Goal: Task Accomplishment & Management: Complete application form

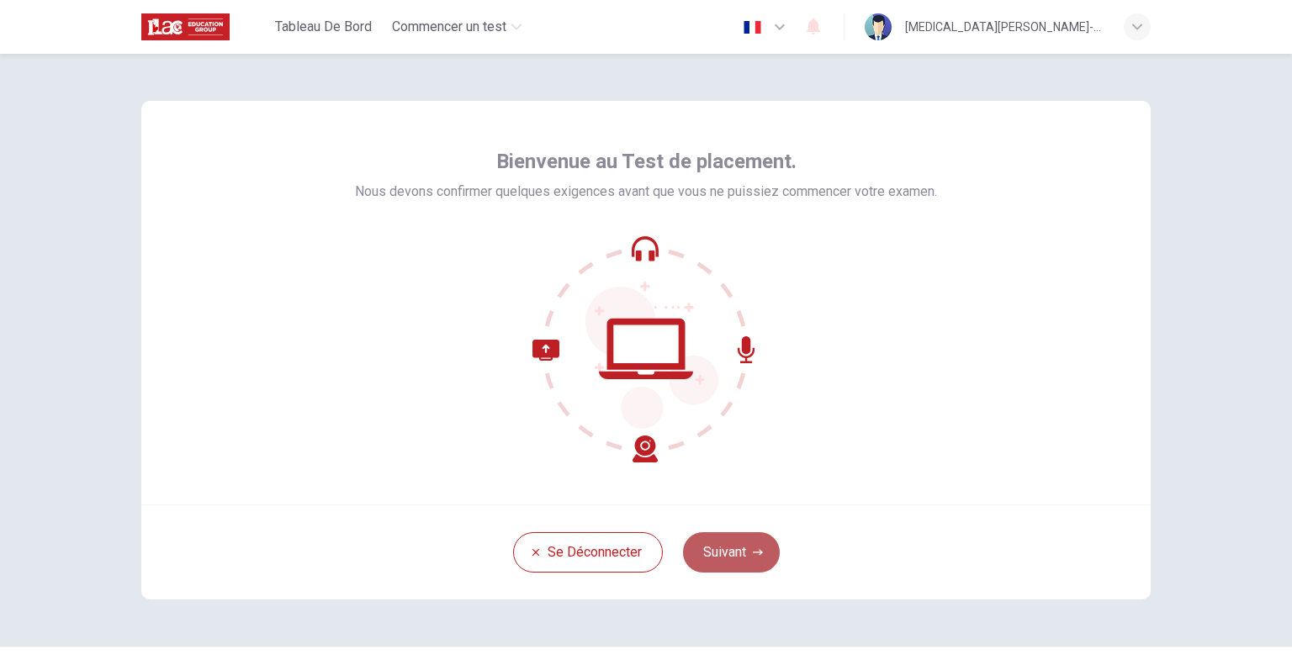
click at [730, 550] on button "Suivant" at bounding box center [731, 552] width 97 height 40
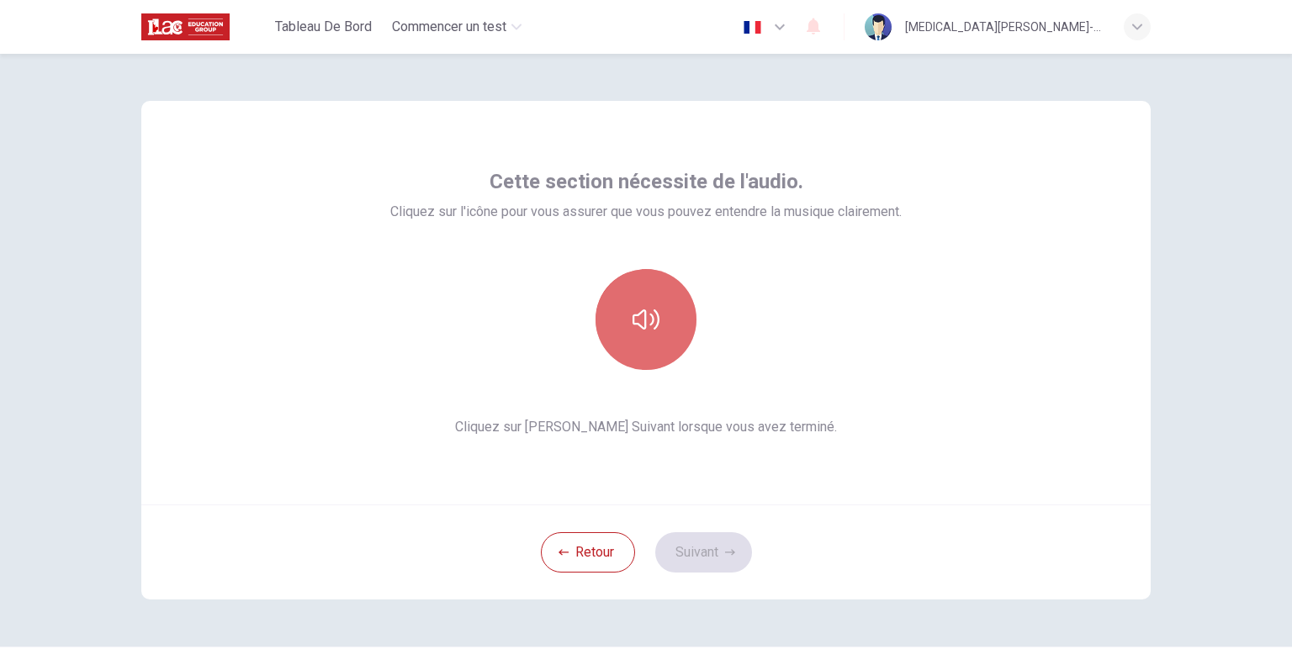
click at [647, 327] on icon "button" at bounding box center [645, 319] width 27 height 27
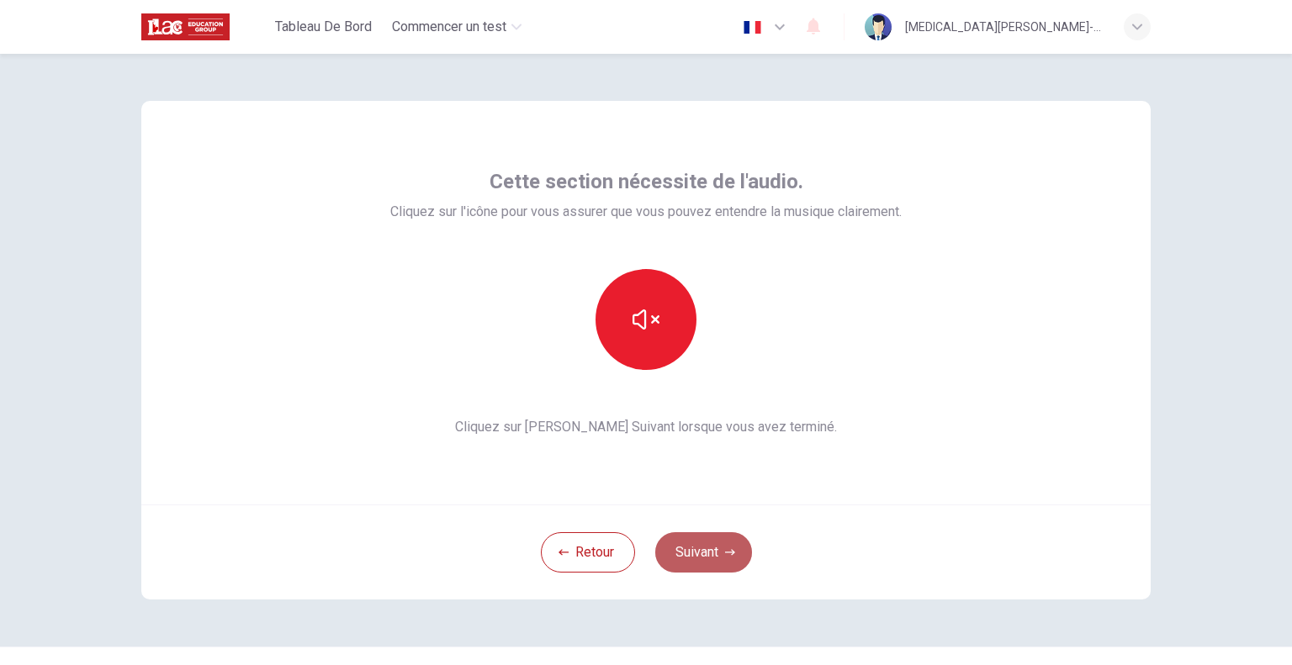
click at [717, 544] on button "Suivant" at bounding box center [703, 552] width 97 height 40
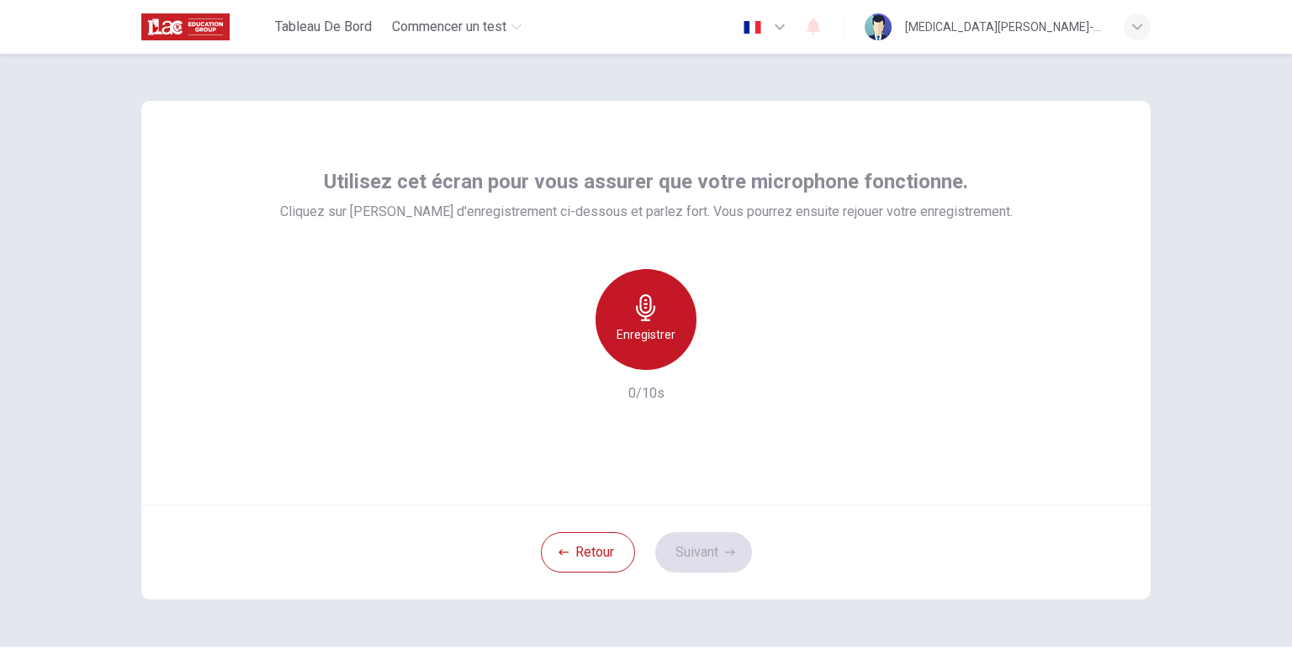
click at [626, 338] on h6 "Enregistrer" at bounding box center [645, 335] width 59 height 20
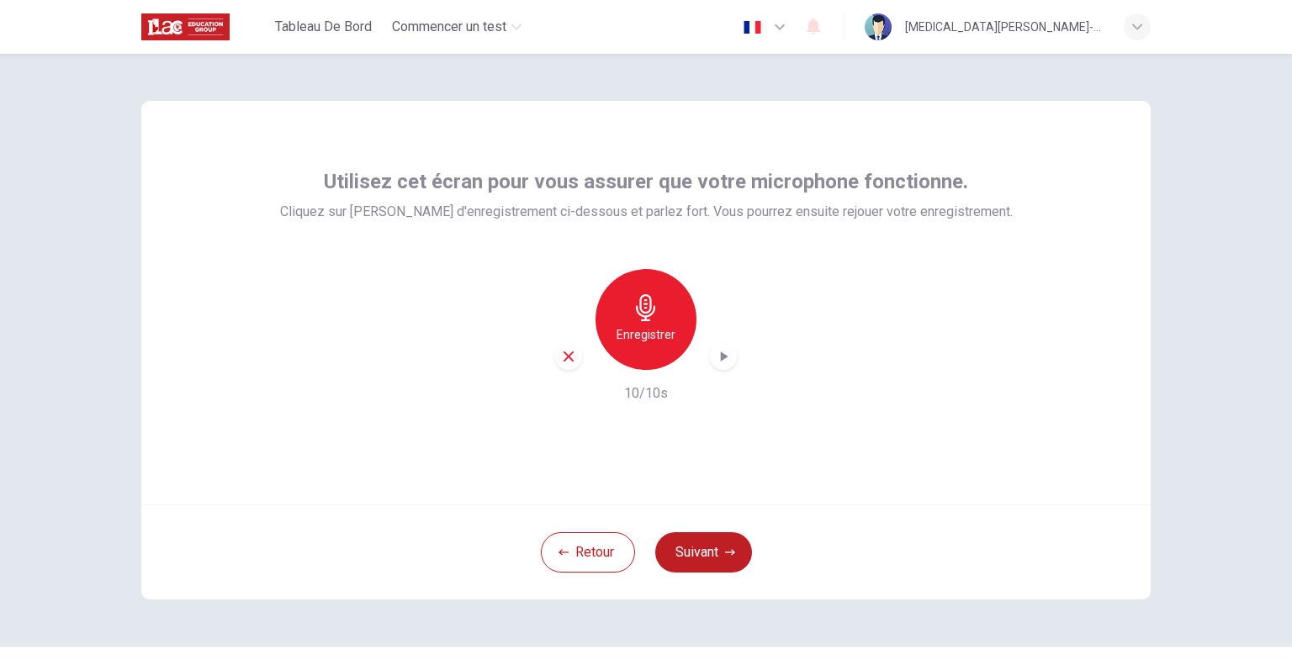
click at [721, 359] on icon "button" at bounding box center [725, 356] width 8 height 10
click at [697, 555] on button "Suivant" at bounding box center [703, 552] width 97 height 40
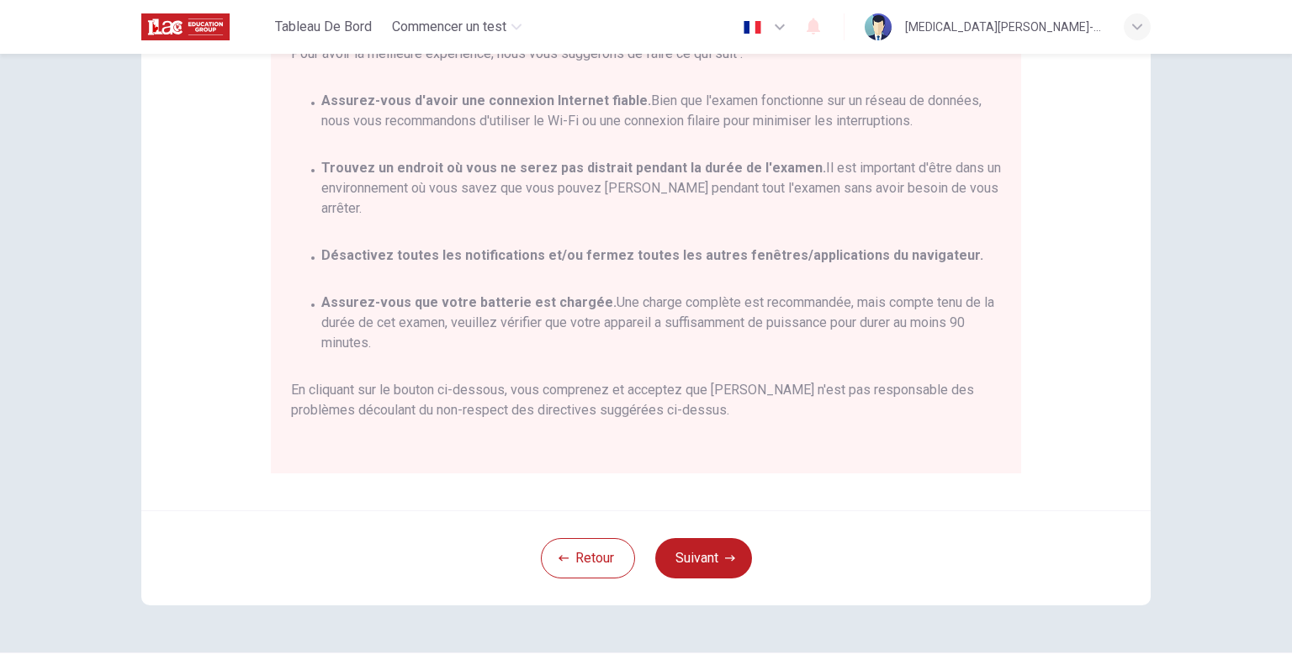
scroll to position [231, 0]
click at [729, 557] on icon "button" at bounding box center [730, 555] width 10 height 6
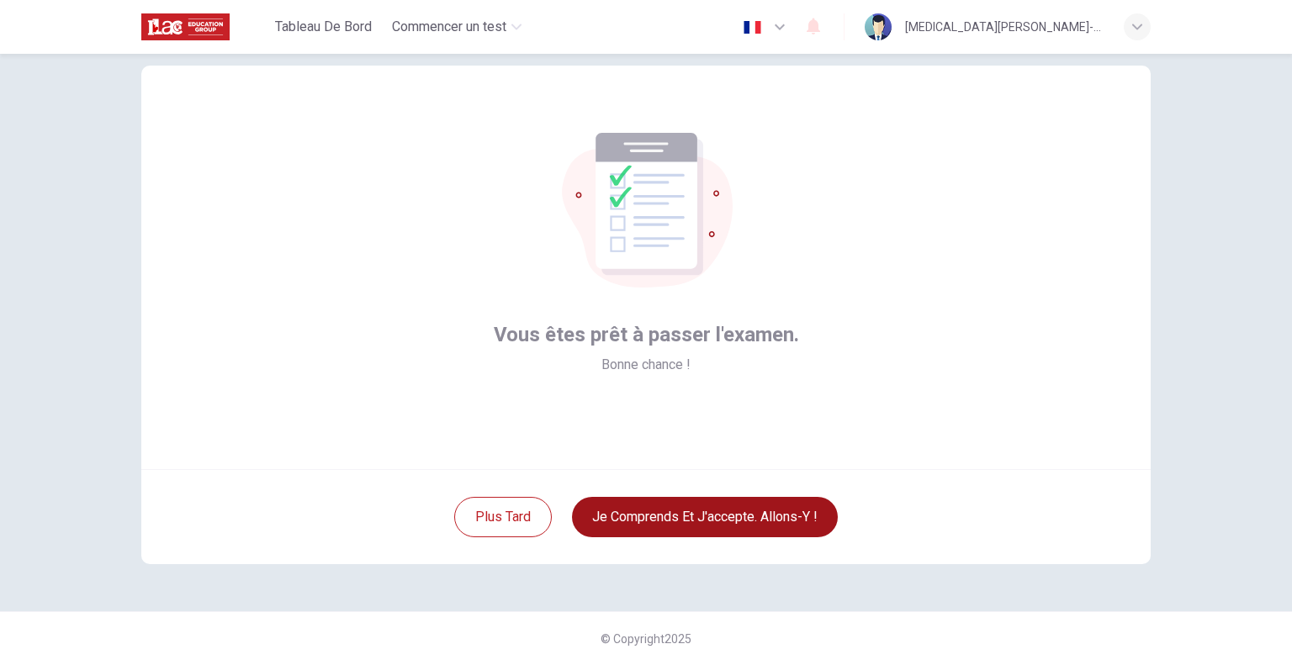
scroll to position [34, 0]
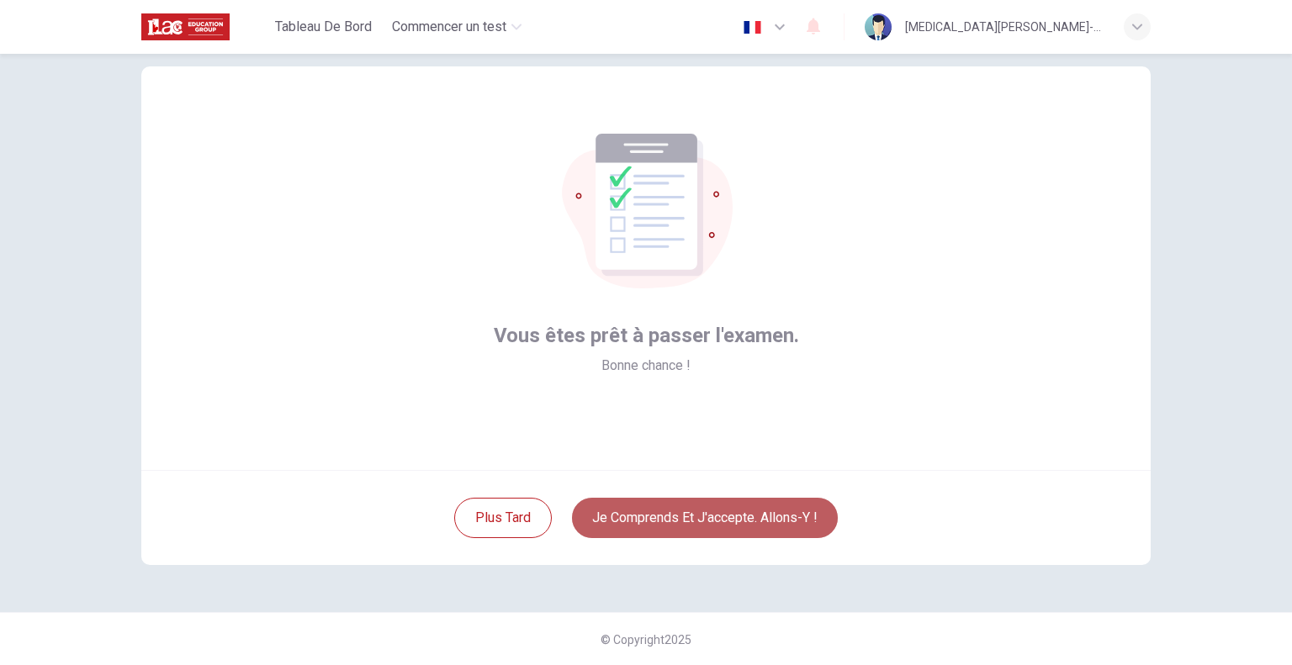
click at [713, 520] on button "Je comprends et j'accepte. Allons-y !" at bounding box center [705, 518] width 266 height 40
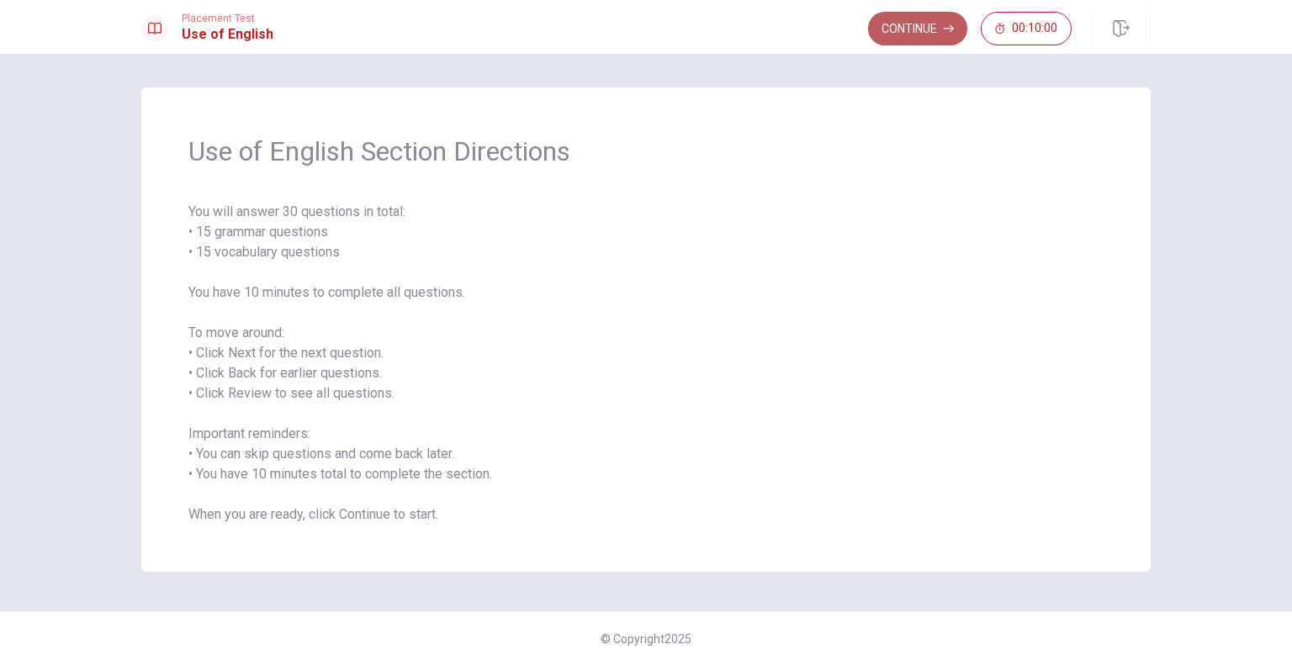
click at [907, 30] on button "Continue" at bounding box center [917, 29] width 99 height 34
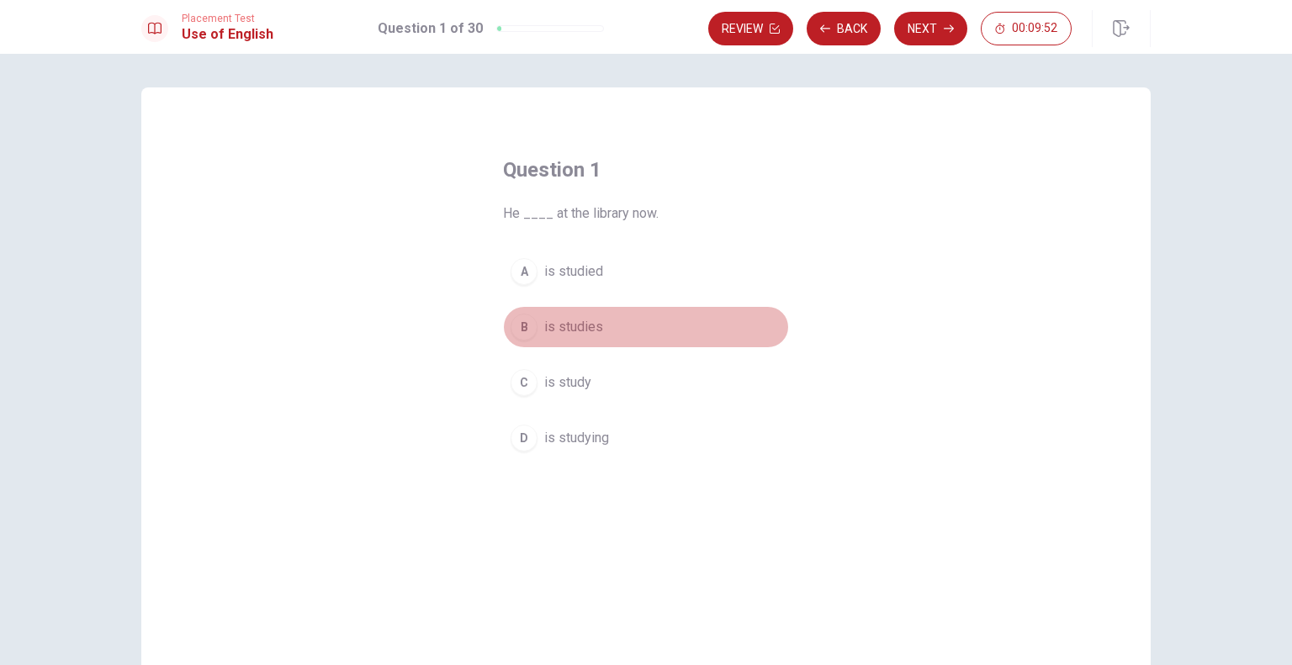
click at [523, 325] on div "B" at bounding box center [523, 327] width 27 height 27
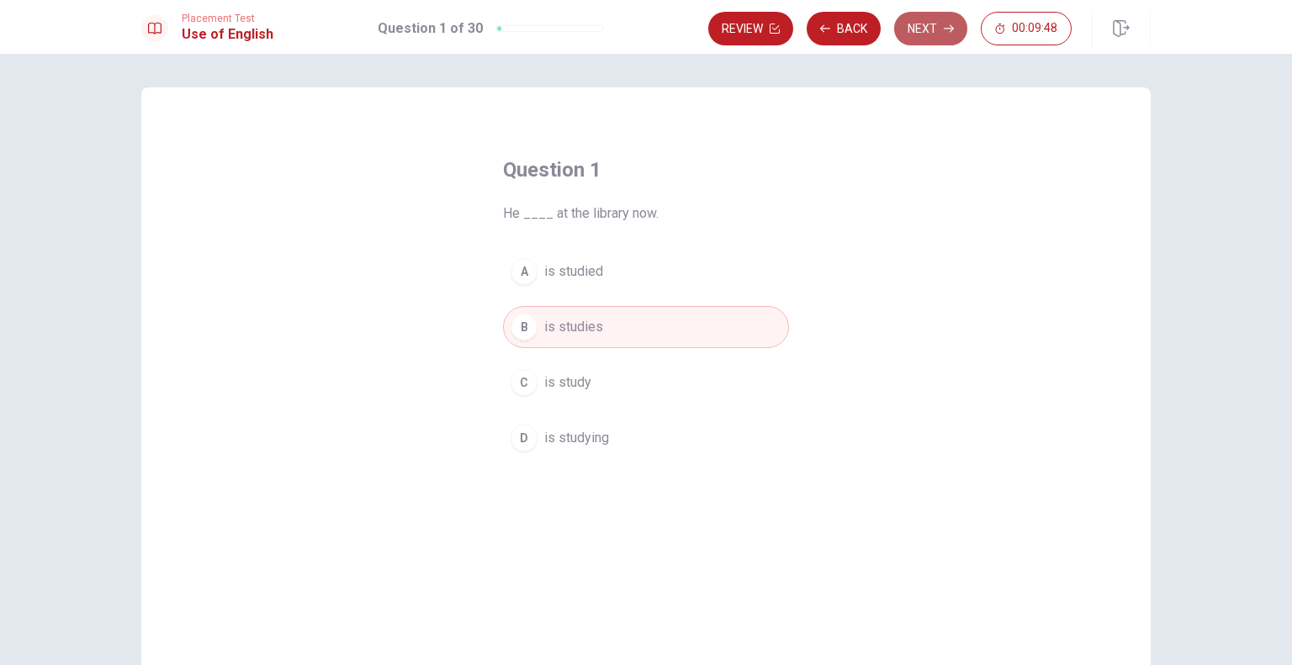
click at [917, 29] on button "Next" at bounding box center [930, 29] width 73 height 34
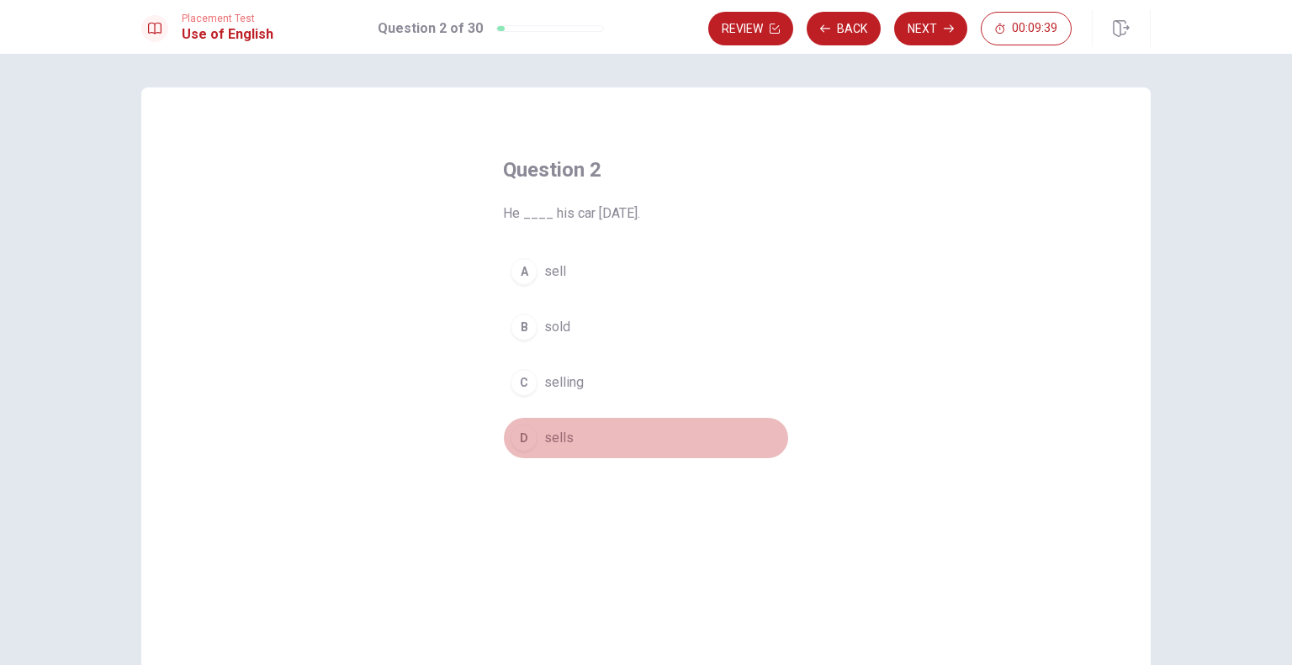
click at [522, 437] on div "D" at bounding box center [523, 438] width 27 height 27
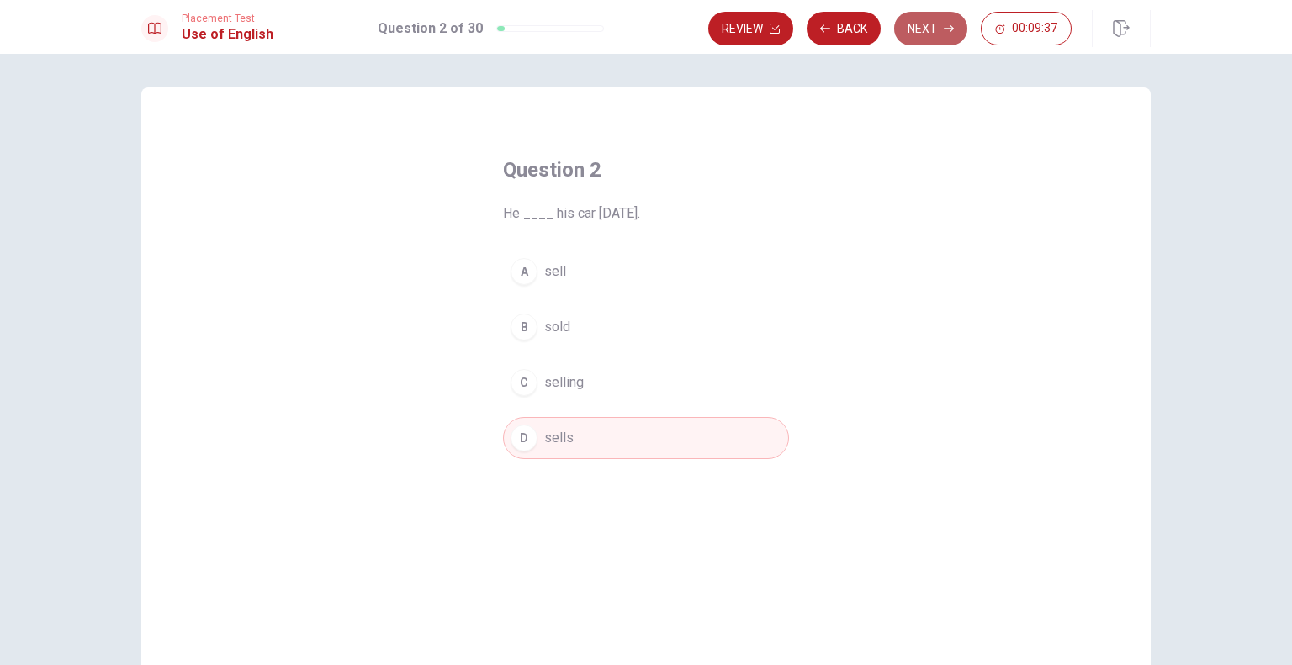
click at [927, 31] on button "Next" at bounding box center [930, 29] width 73 height 34
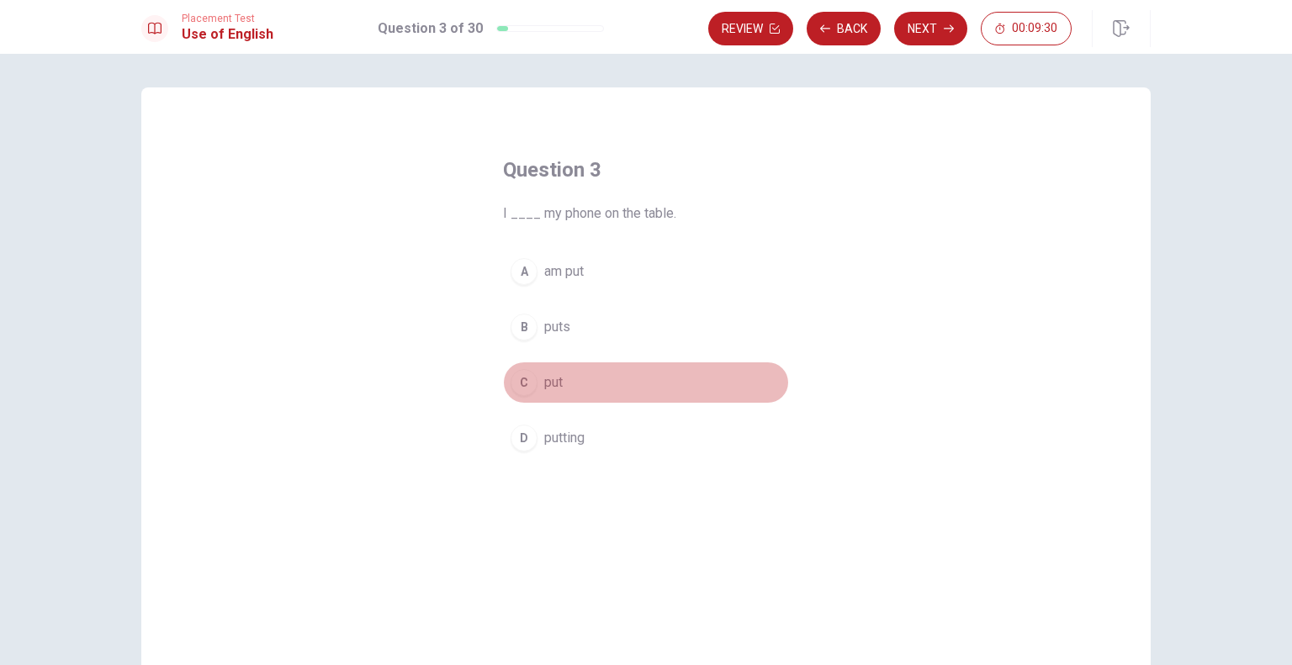
click at [521, 383] on div "C" at bounding box center [523, 382] width 27 height 27
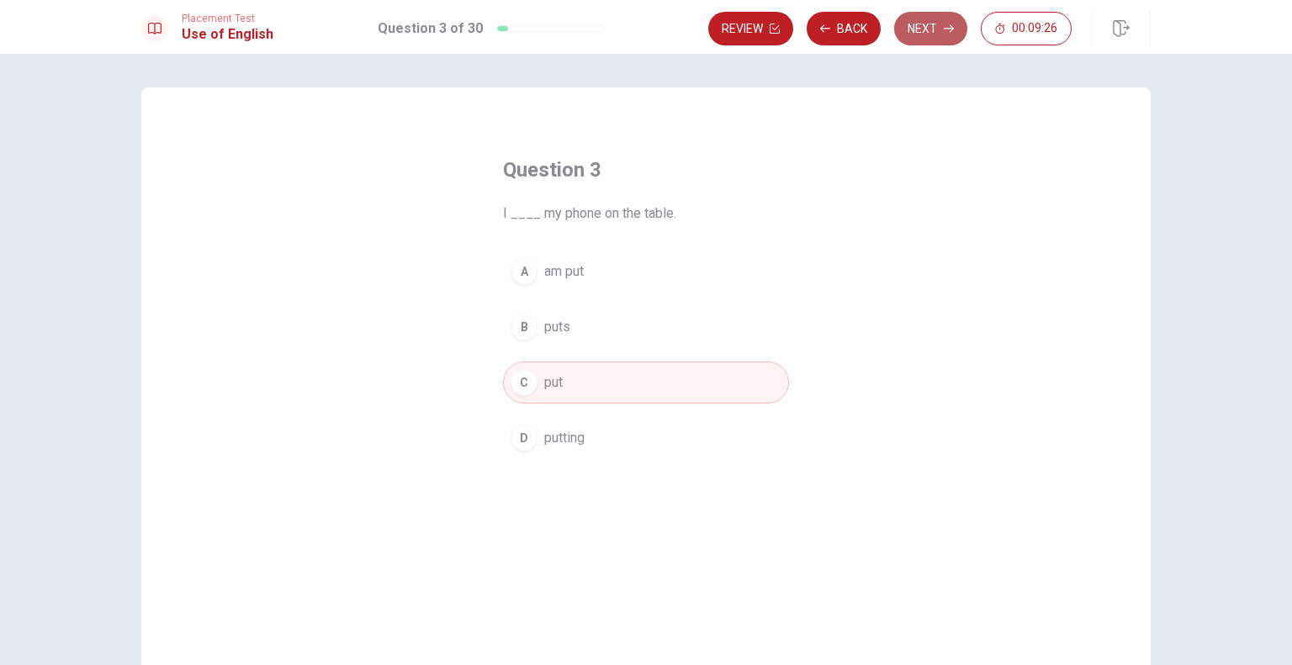
click at [916, 33] on button "Next" at bounding box center [930, 29] width 73 height 34
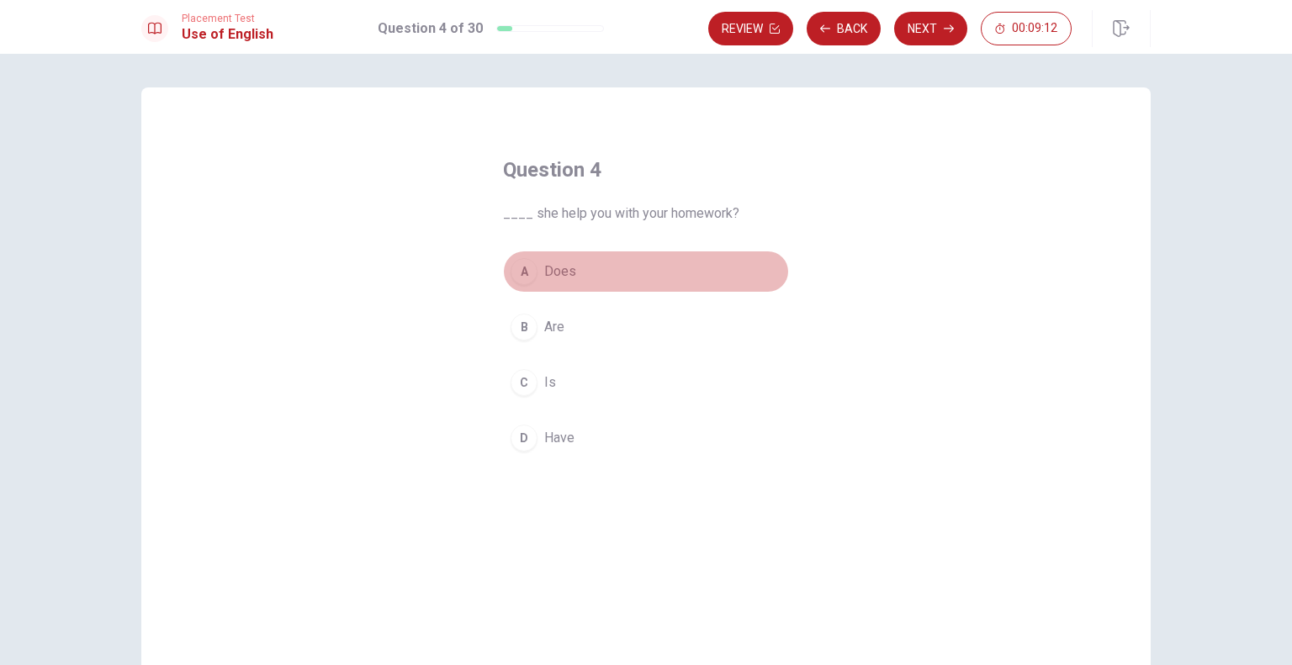
click at [521, 279] on div "A" at bounding box center [523, 271] width 27 height 27
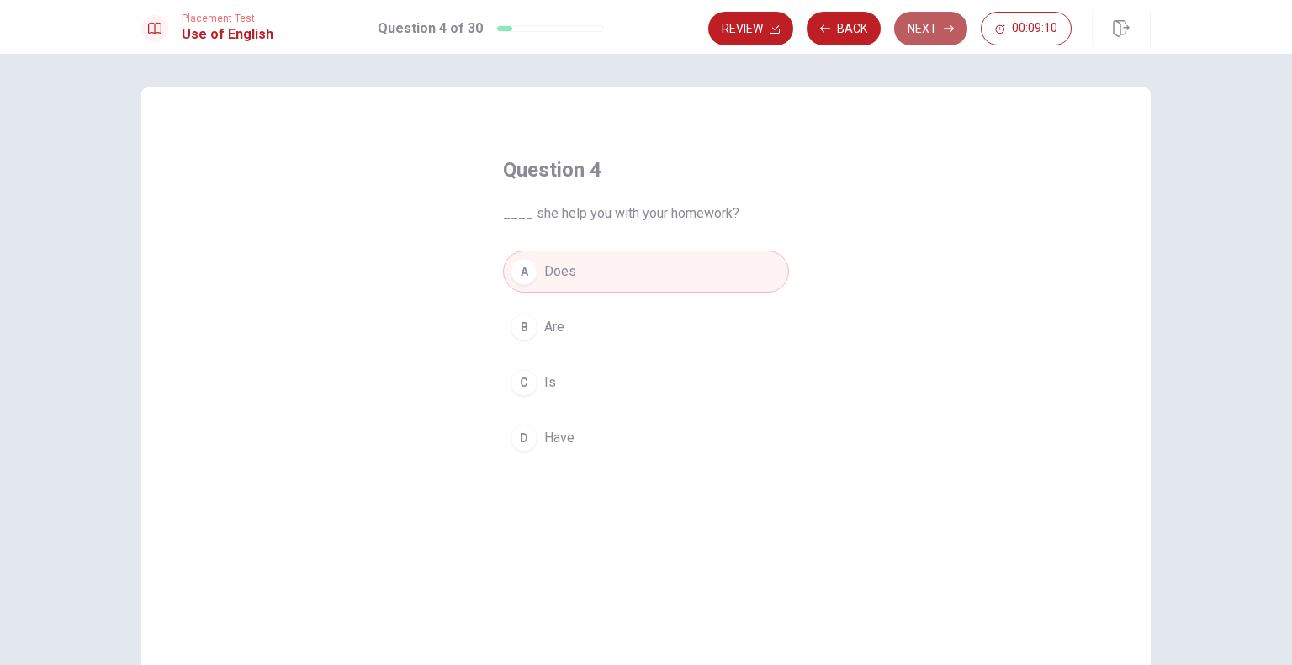
click at [924, 40] on button "Next" at bounding box center [930, 29] width 73 height 34
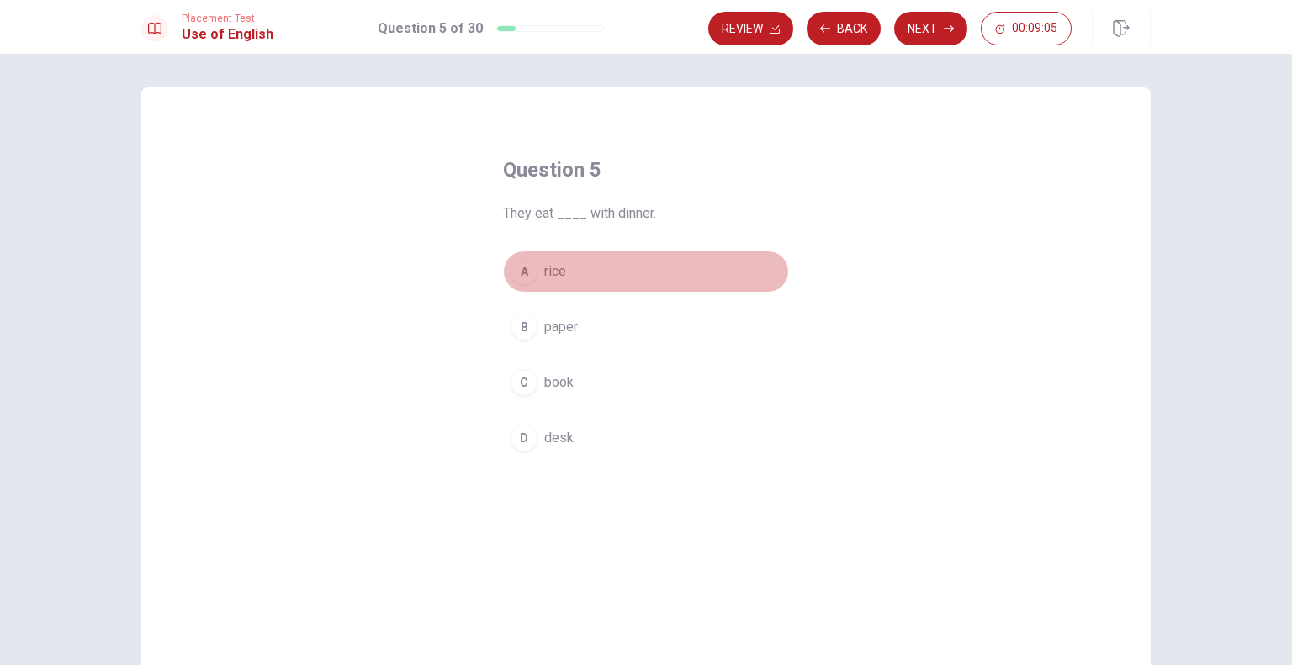
click at [526, 272] on div "A" at bounding box center [523, 271] width 27 height 27
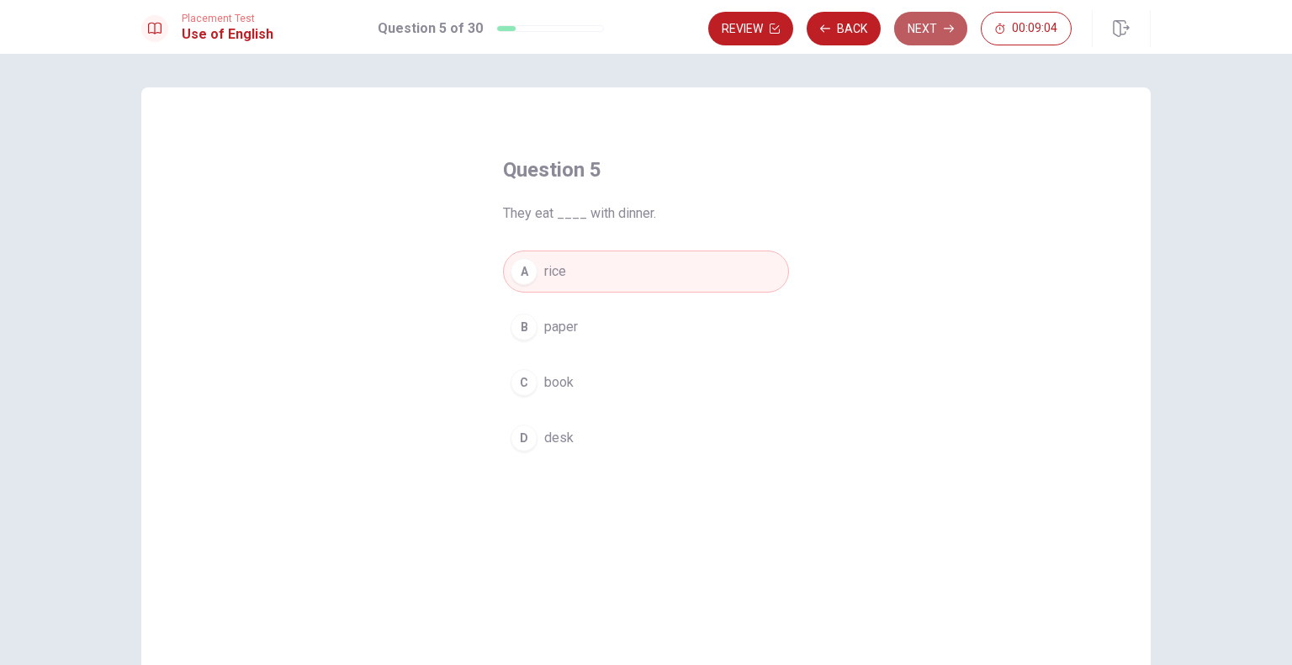
click at [932, 25] on button "Next" at bounding box center [930, 29] width 73 height 34
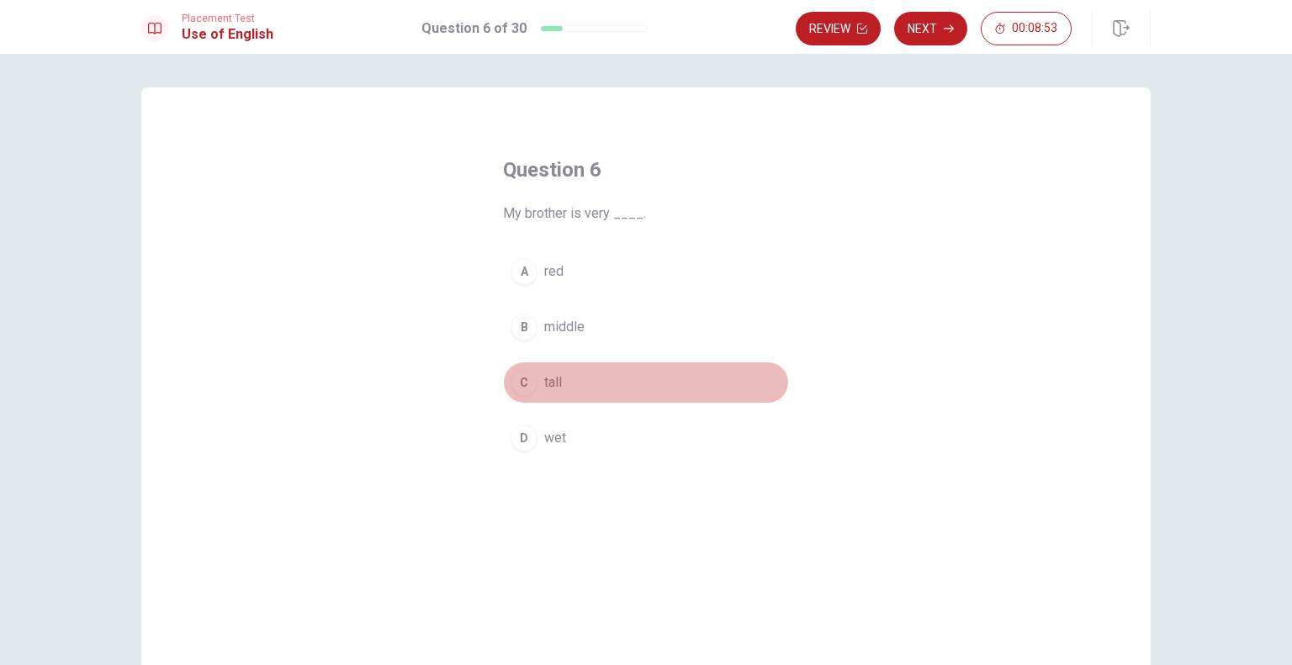
click at [515, 385] on div "C" at bounding box center [523, 382] width 27 height 27
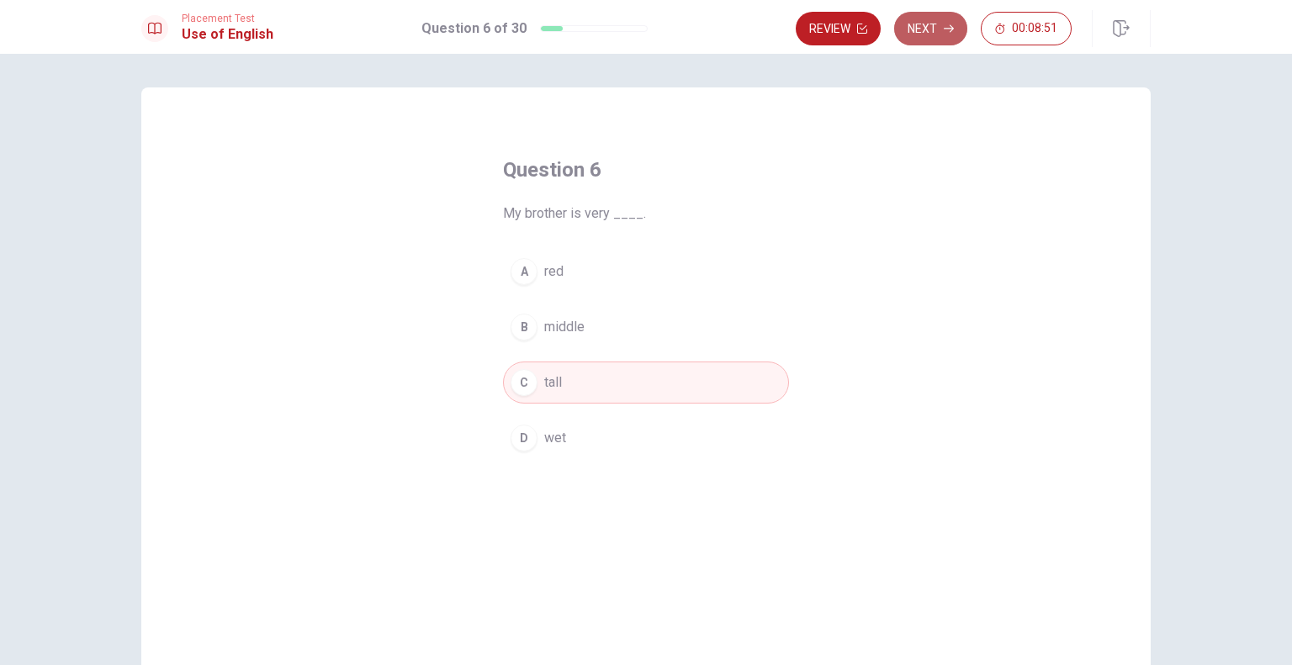
click at [943, 26] on icon "button" at bounding box center [948, 29] width 10 height 10
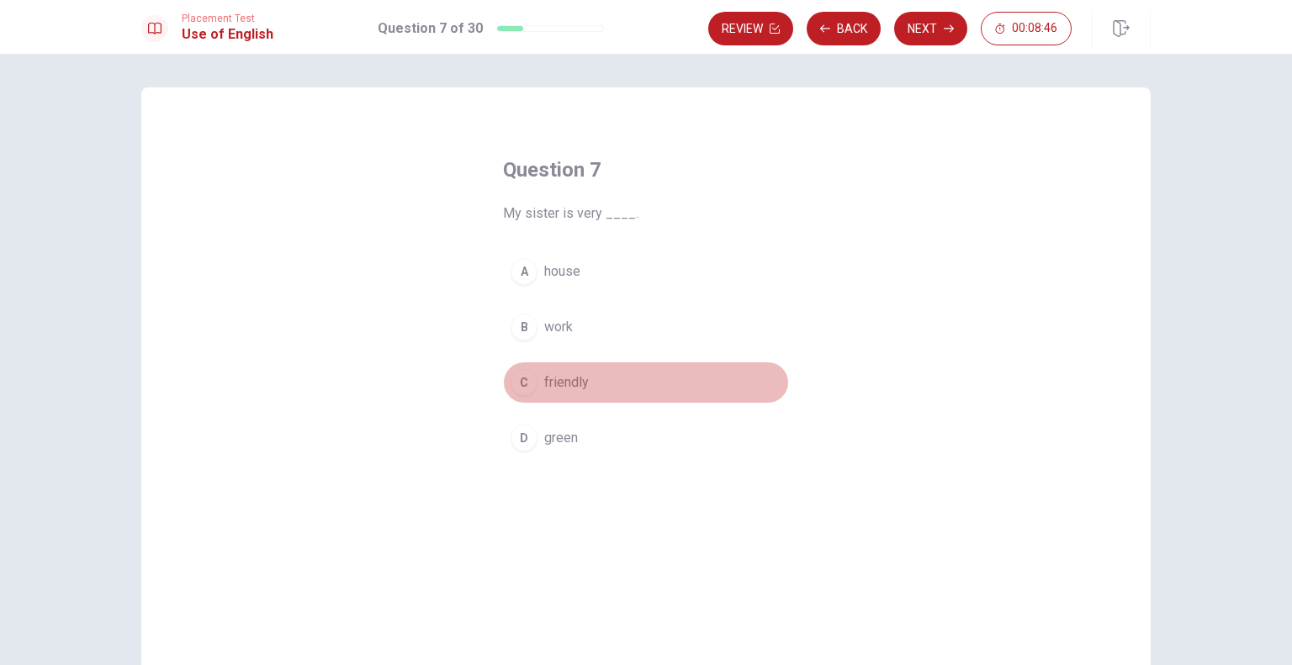
click at [520, 385] on div "C" at bounding box center [523, 382] width 27 height 27
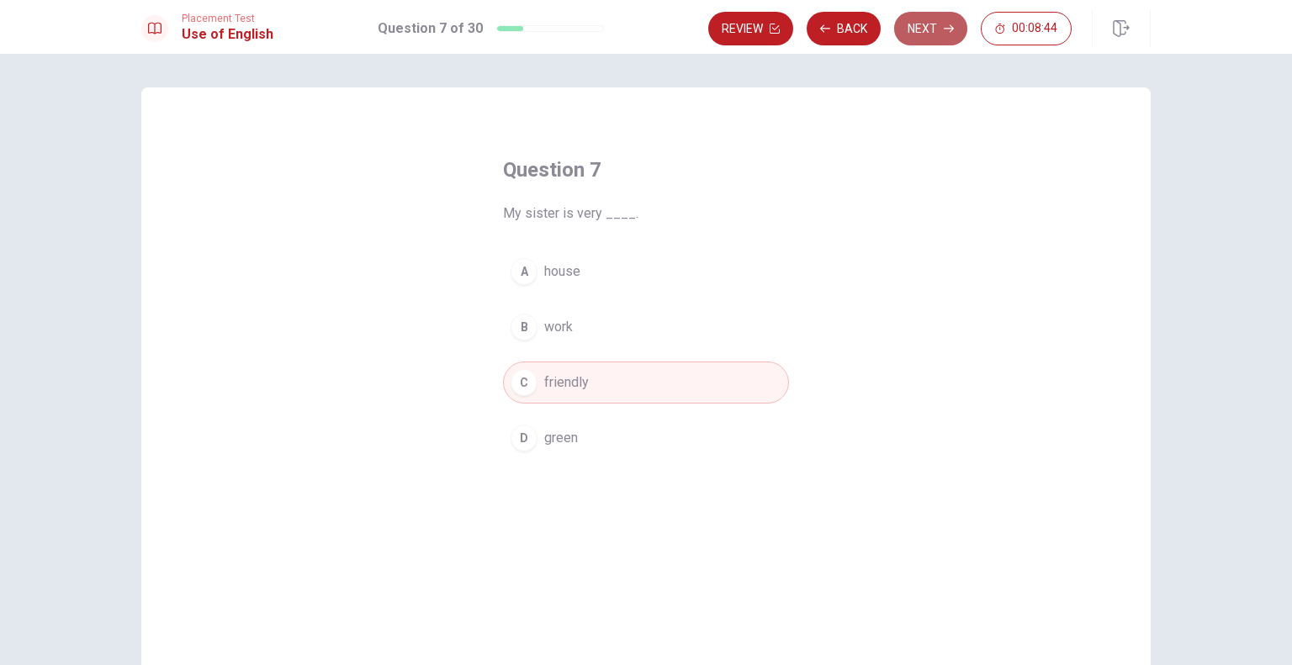
click at [925, 38] on button "Next" at bounding box center [930, 29] width 73 height 34
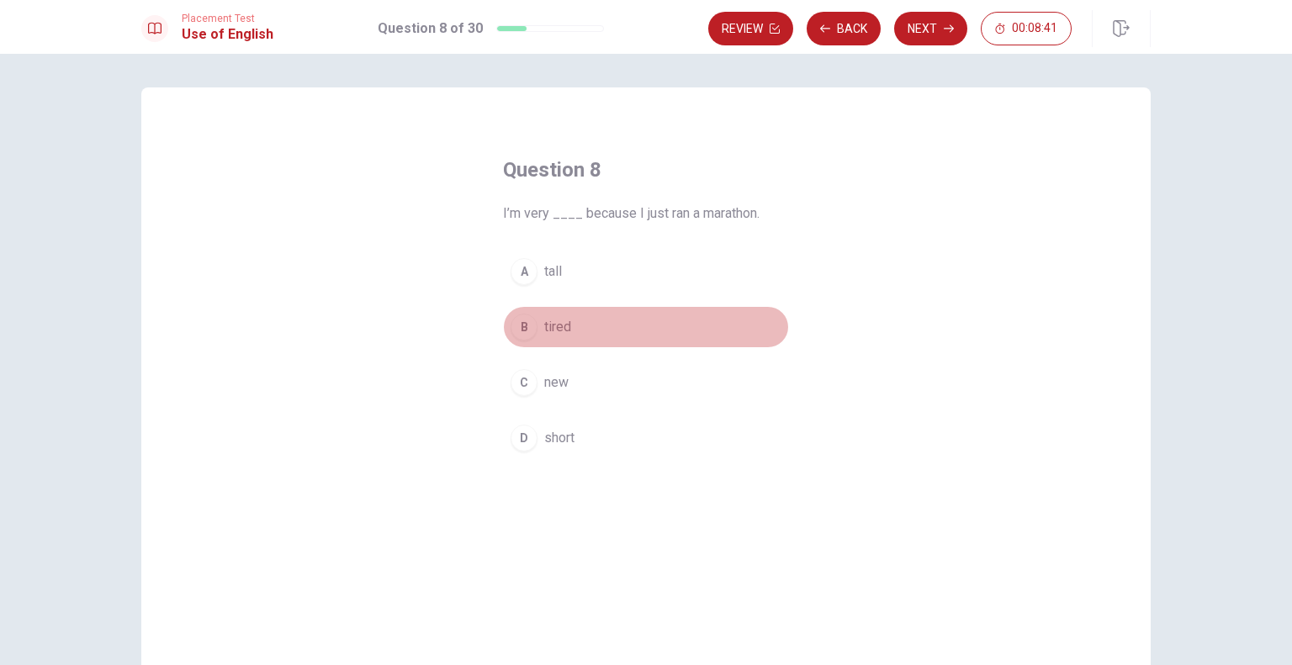
click at [526, 332] on div "B" at bounding box center [523, 327] width 27 height 27
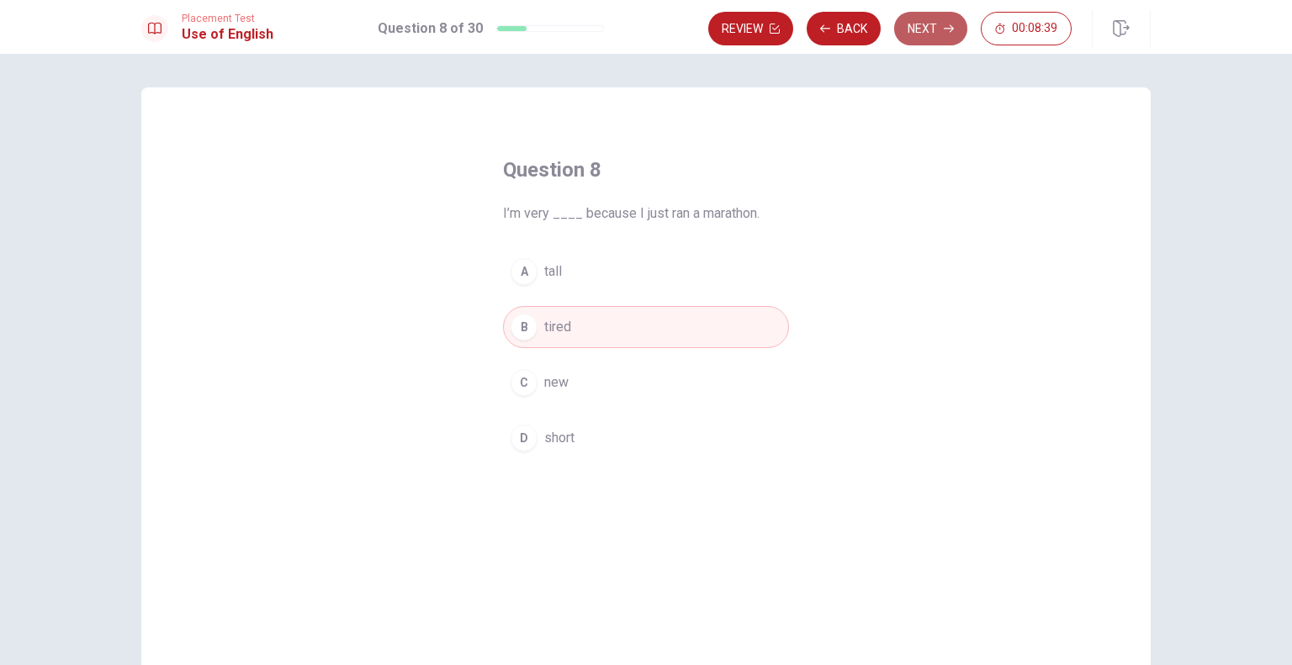
click at [926, 26] on button "Next" at bounding box center [930, 29] width 73 height 34
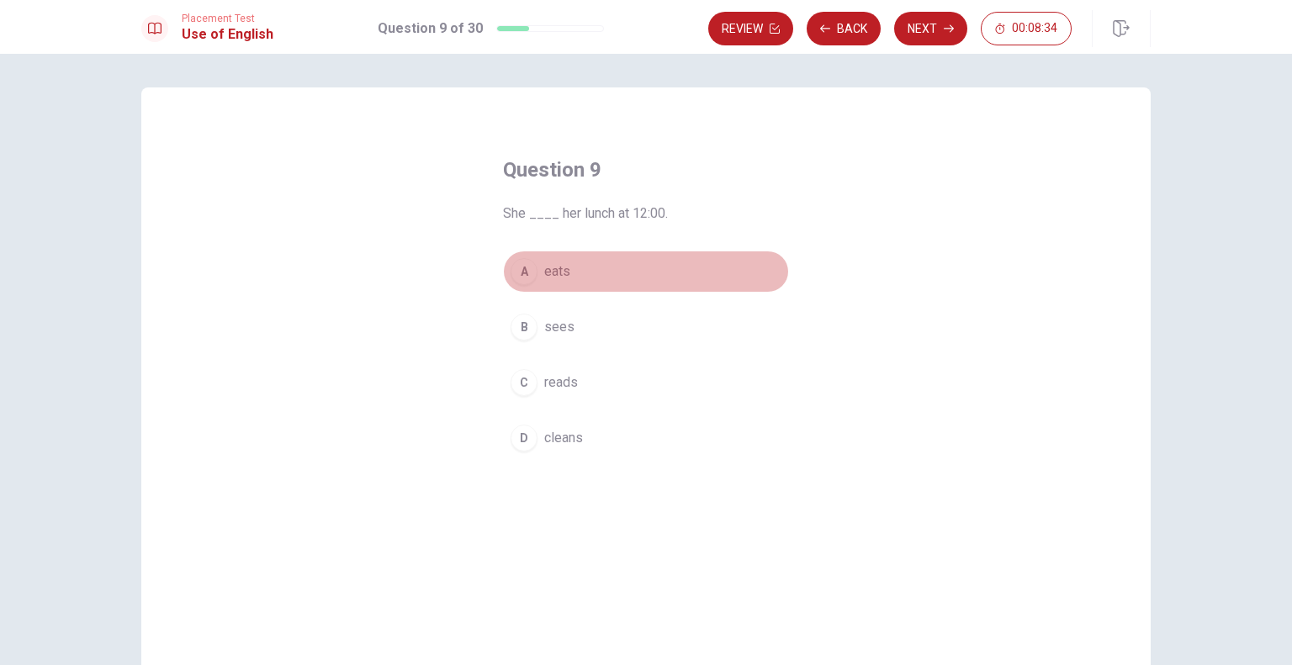
click at [538, 275] on button "A eats" at bounding box center [646, 272] width 286 height 42
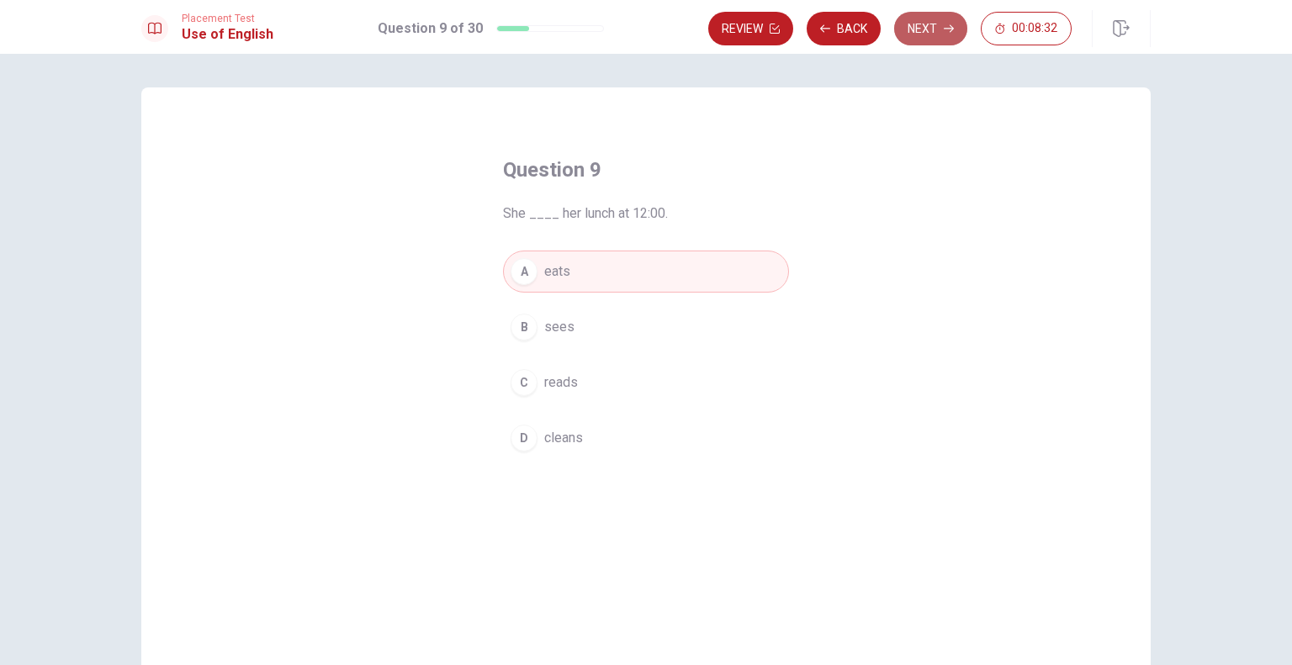
click at [930, 38] on button "Next" at bounding box center [930, 29] width 73 height 34
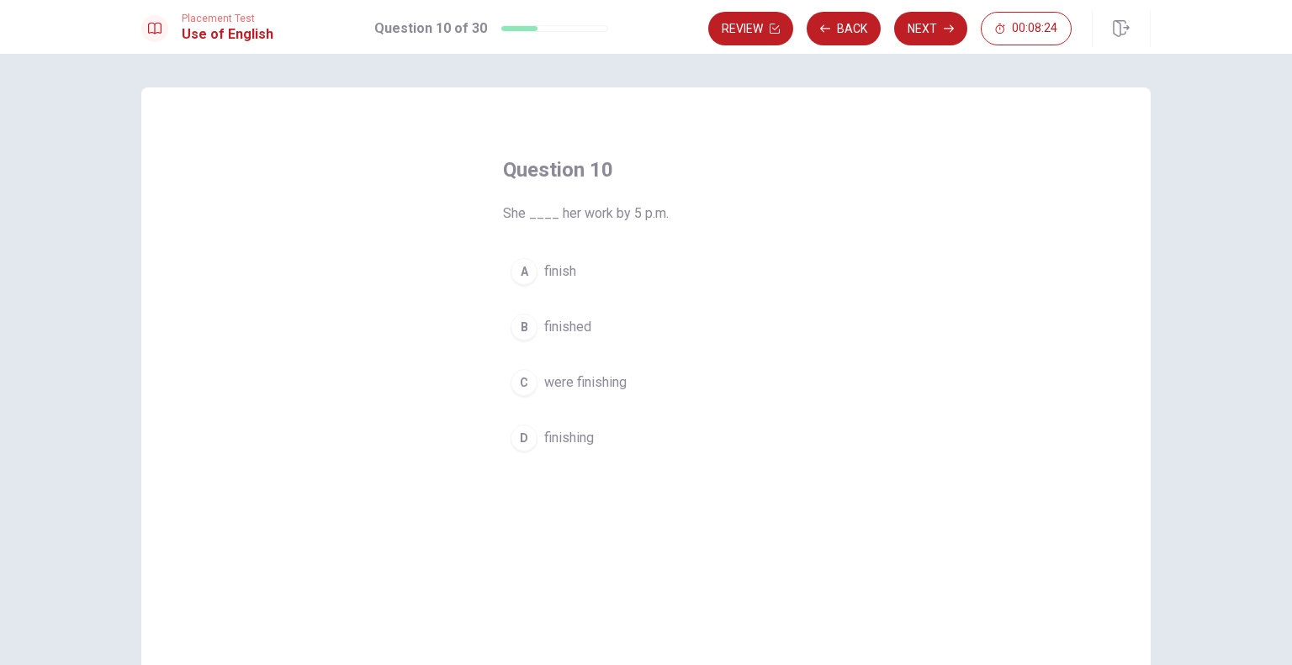
click at [575, 342] on button "B finished" at bounding box center [646, 327] width 286 height 42
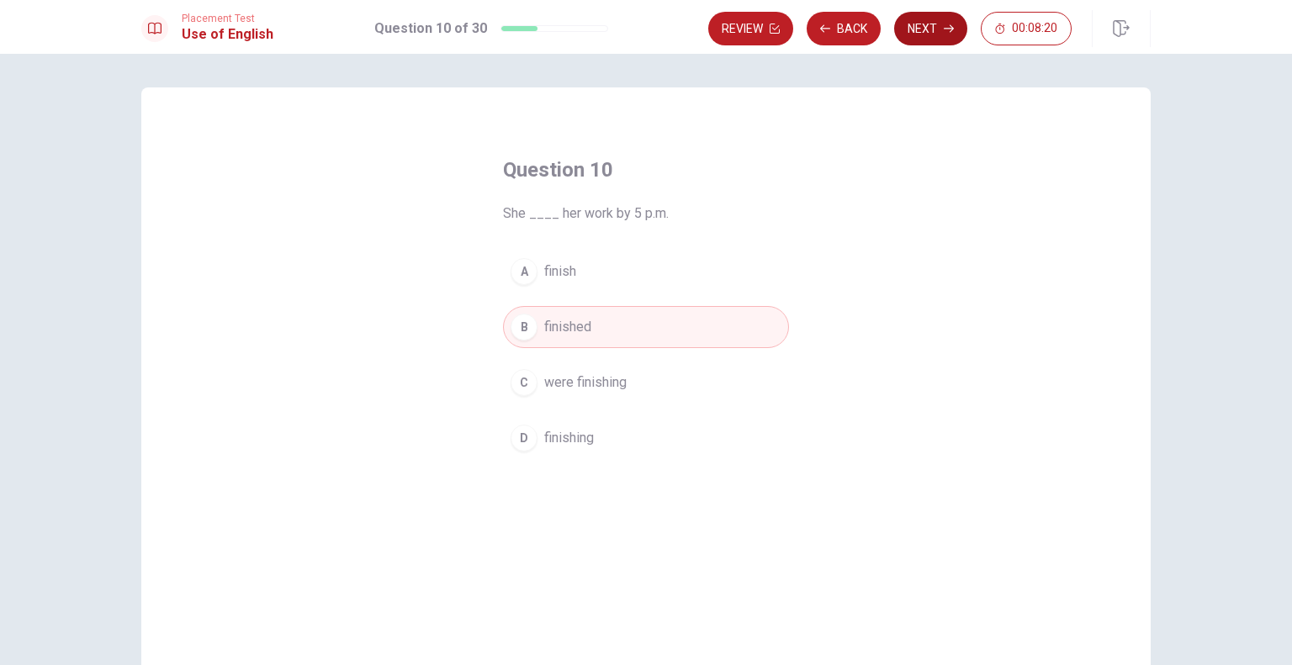
click at [938, 39] on button "Next" at bounding box center [930, 29] width 73 height 34
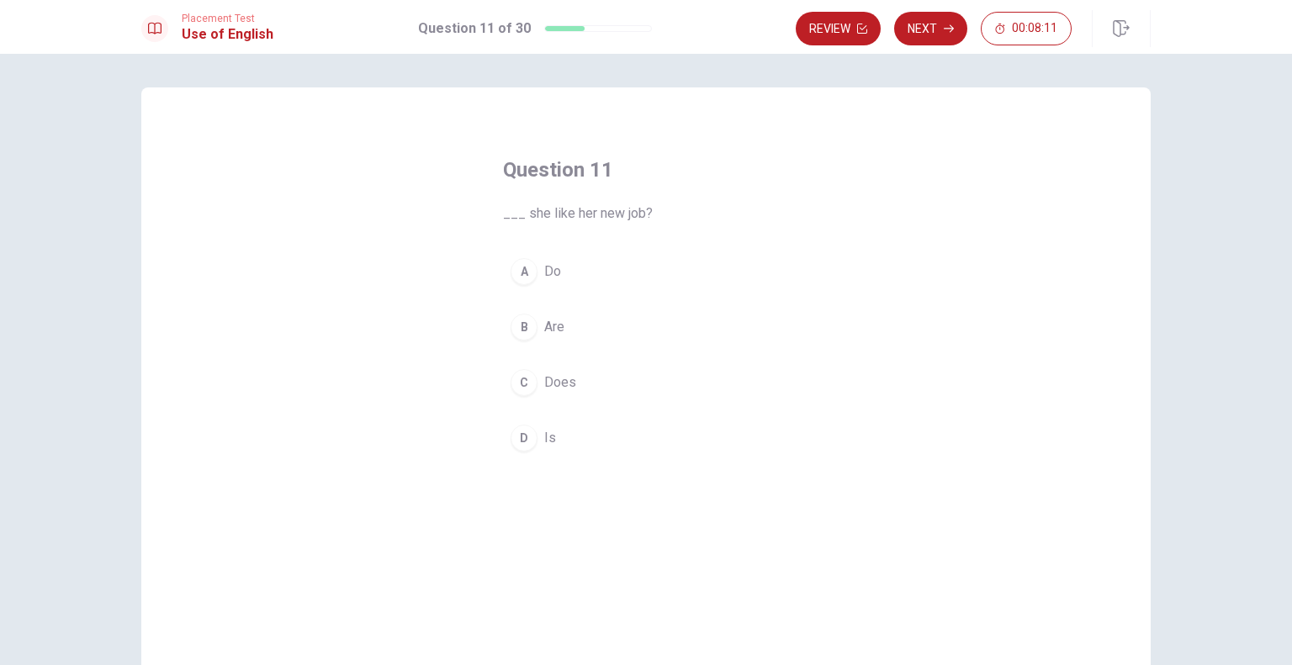
click at [552, 381] on span "Does" at bounding box center [560, 382] width 32 height 20
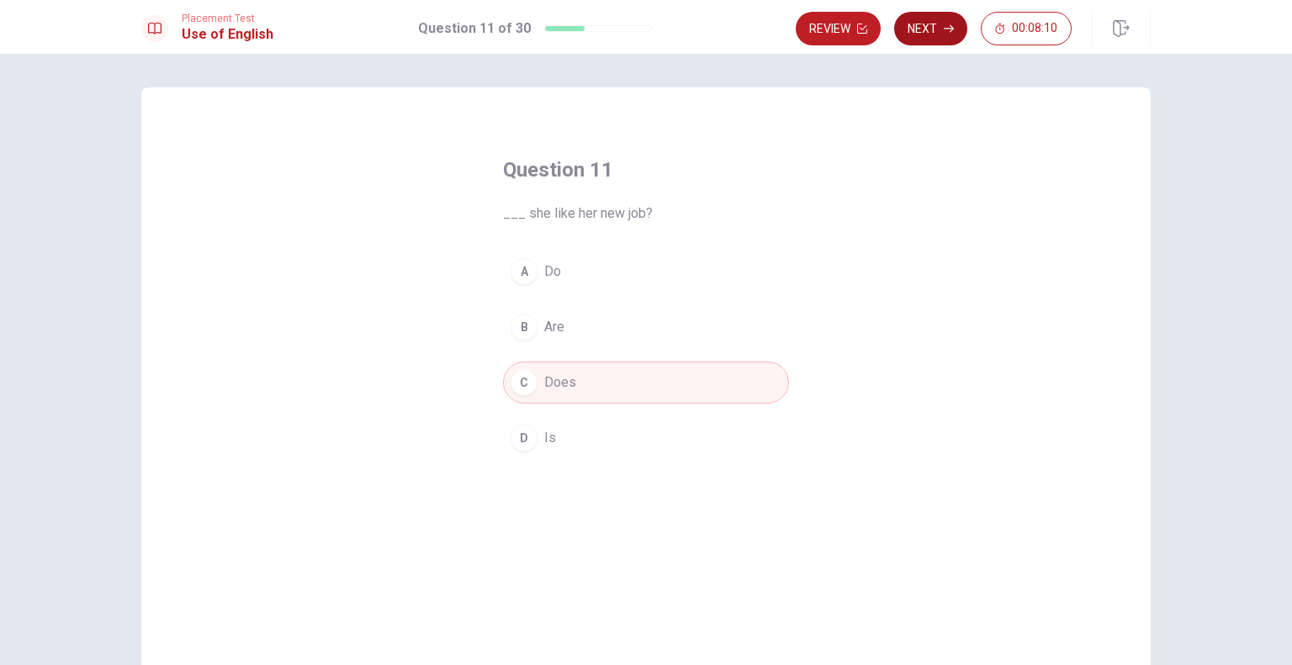
click at [930, 32] on button "Next" at bounding box center [930, 29] width 73 height 34
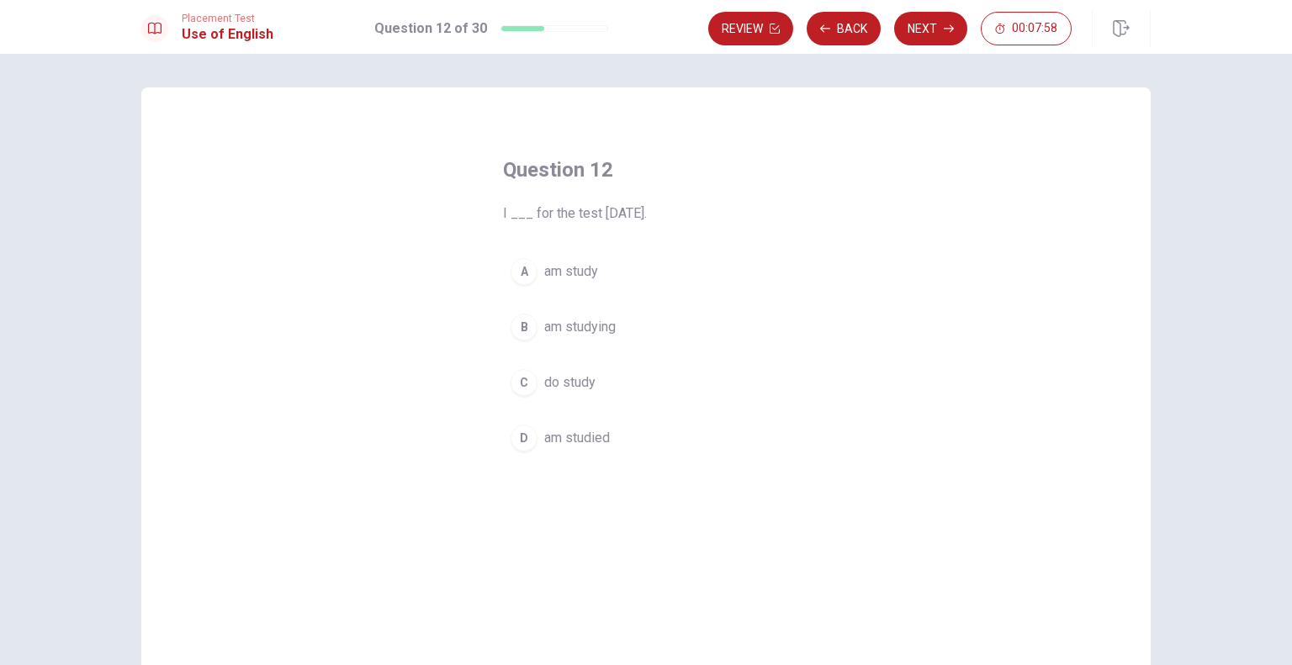
click at [573, 276] on span "am study" at bounding box center [571, 272] width 54 height 20
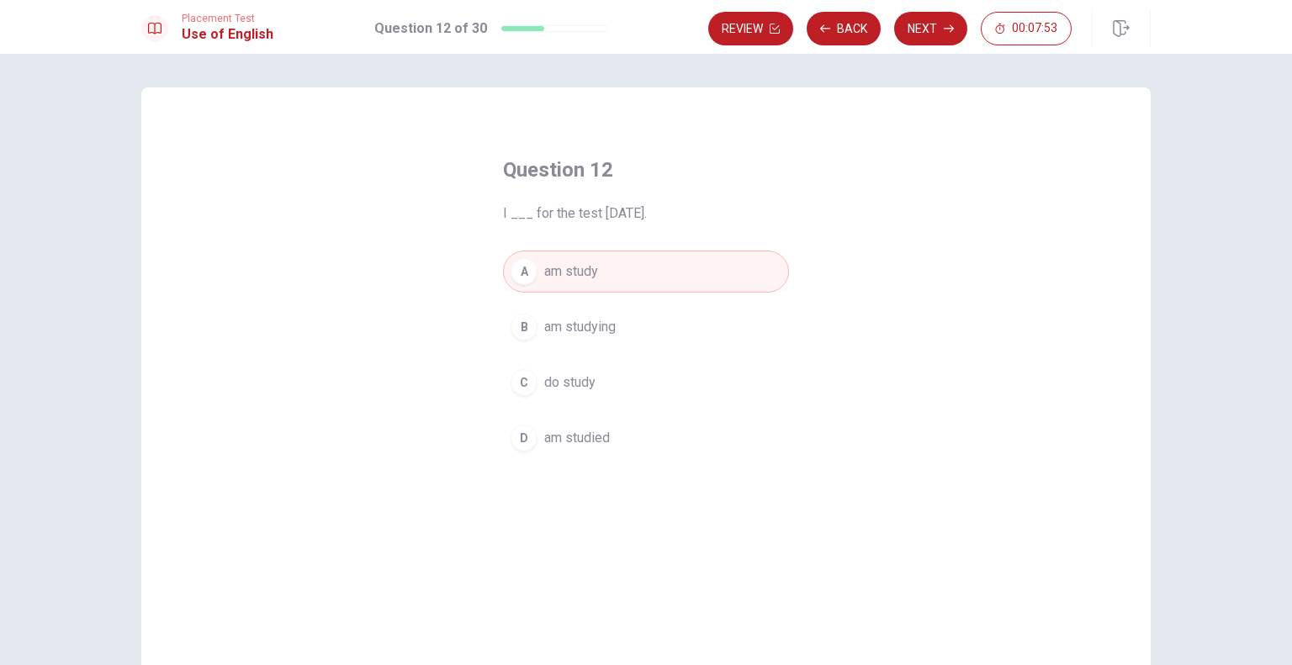
click at [588, 330] on span "am studying" at bounding box center [579, 327] width 71 height 20
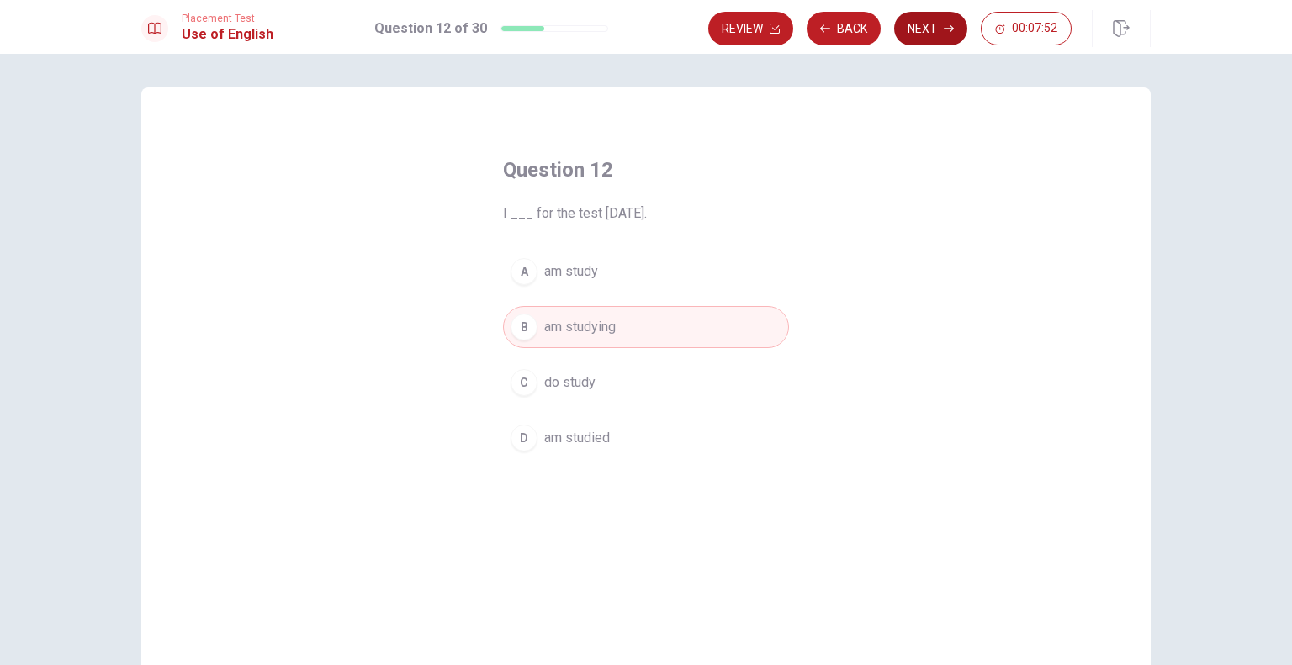
click at [934, 36] on button "Next" at bounding box center [930, 29] width 73 height 34
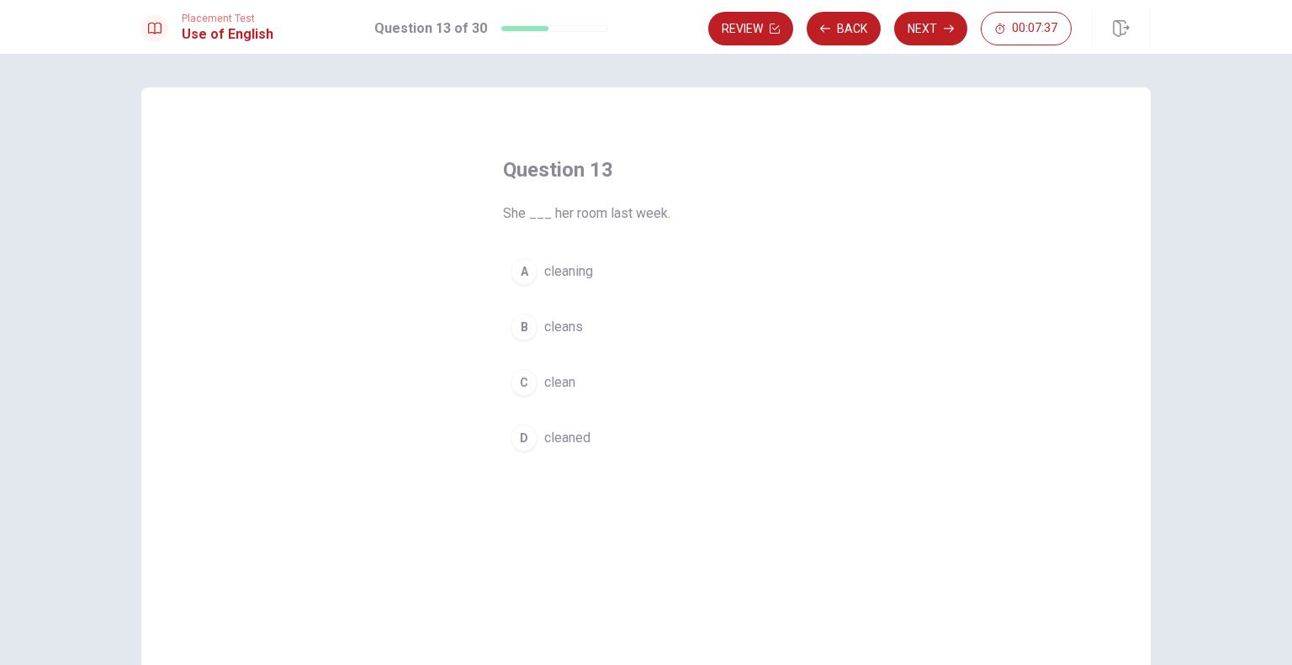
click at [548, 321] on span "cleans" at bounding box center [563, 327] width 39 height 20
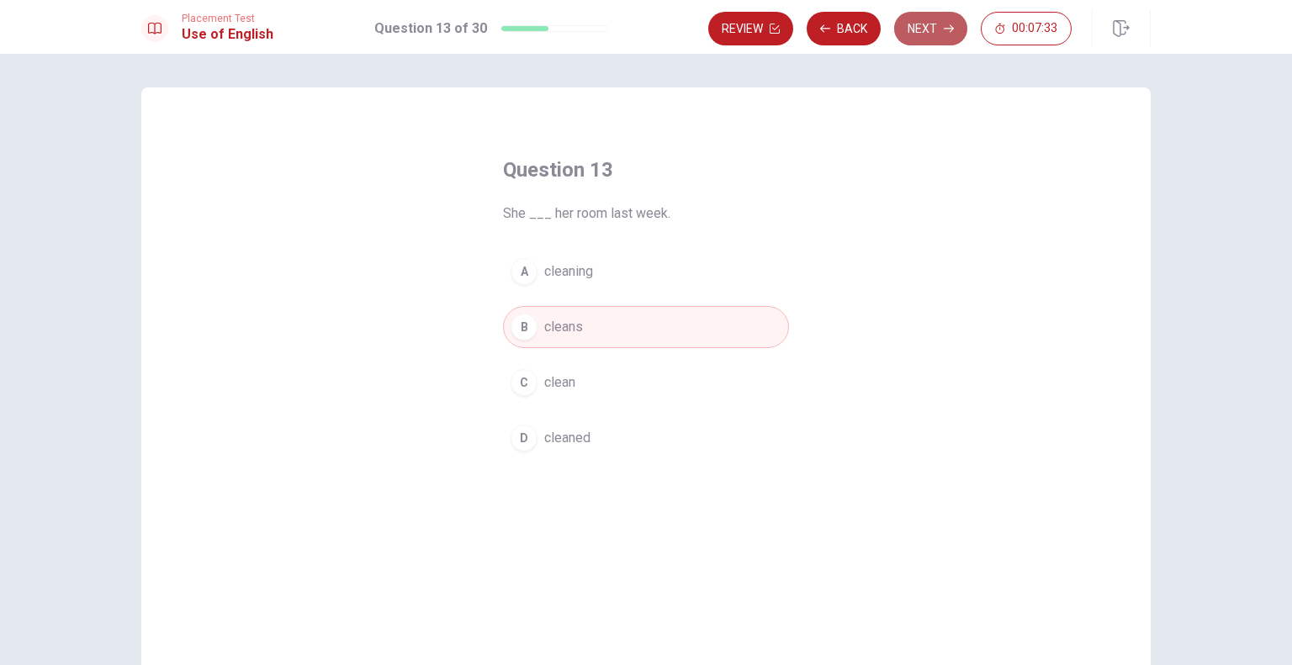
click at [927, 30] on button "Next" at bounding box center [930, 29] width 73 height 34
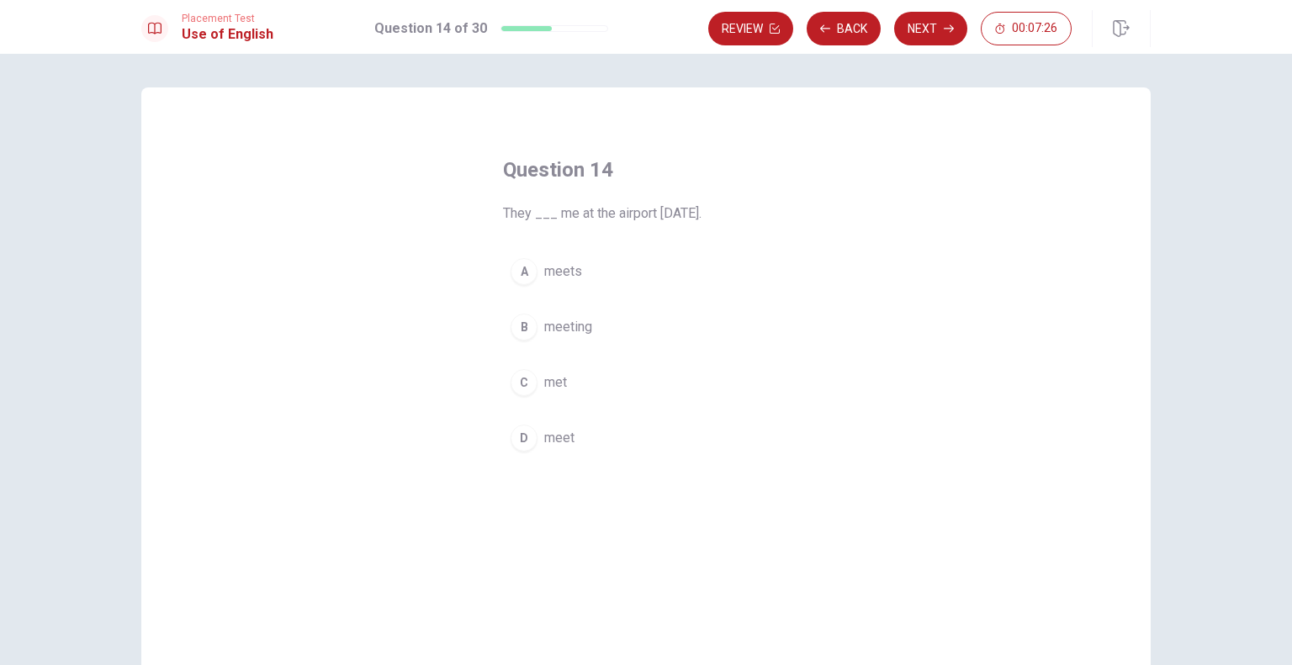
click at [535, 386] on button "C met" at bounding box center [646, 383] width 286 height 42
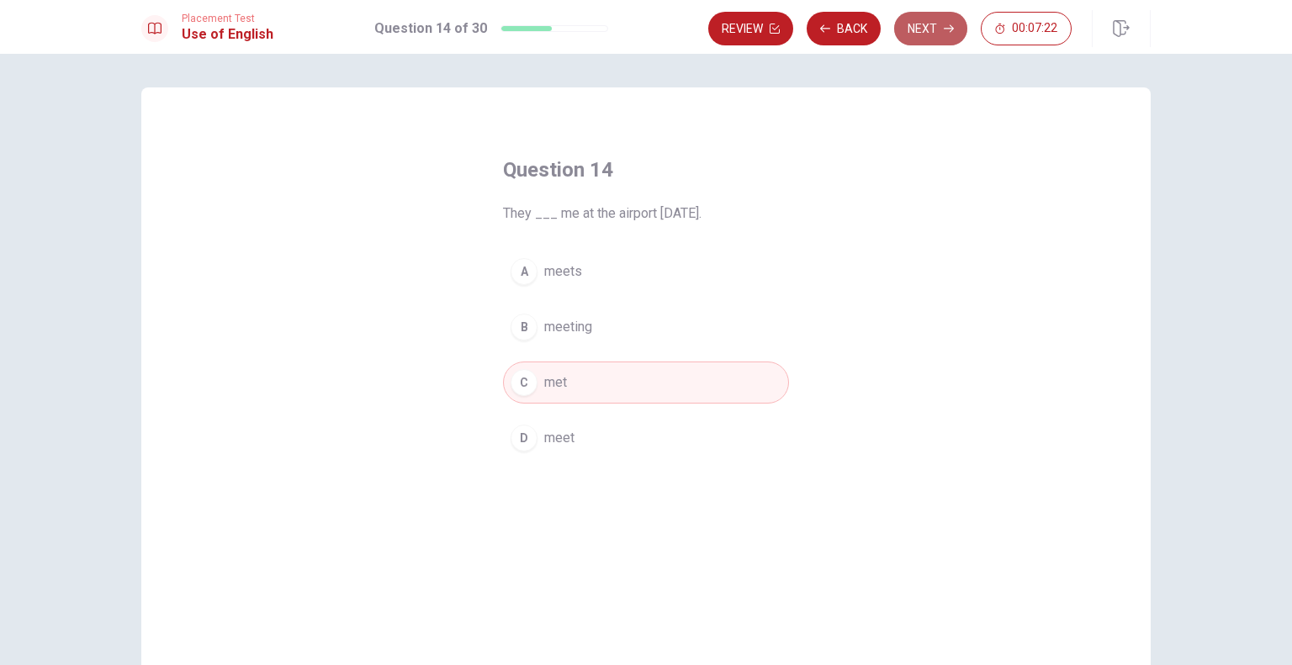
click at [937, 30] on button "Next" at bounding box center [930, 29] width 73 height 34
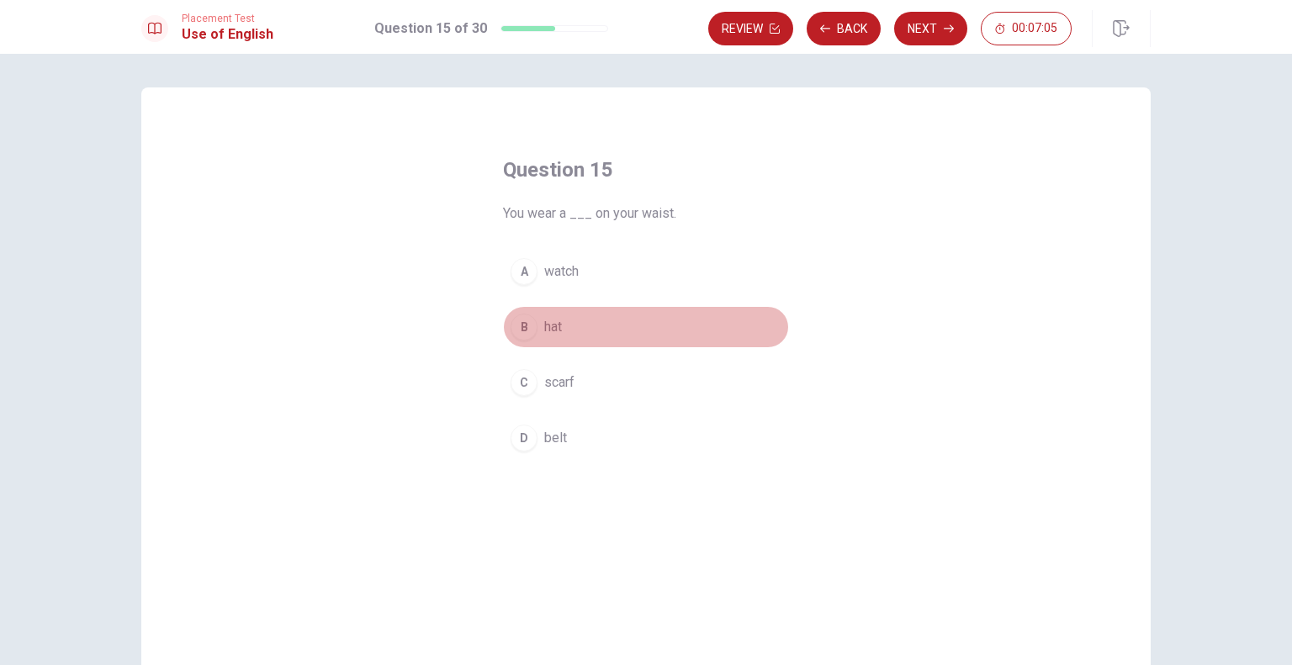
click at [544, 330] on span "hat" at bounding box center [553, 327] width 18 height 20
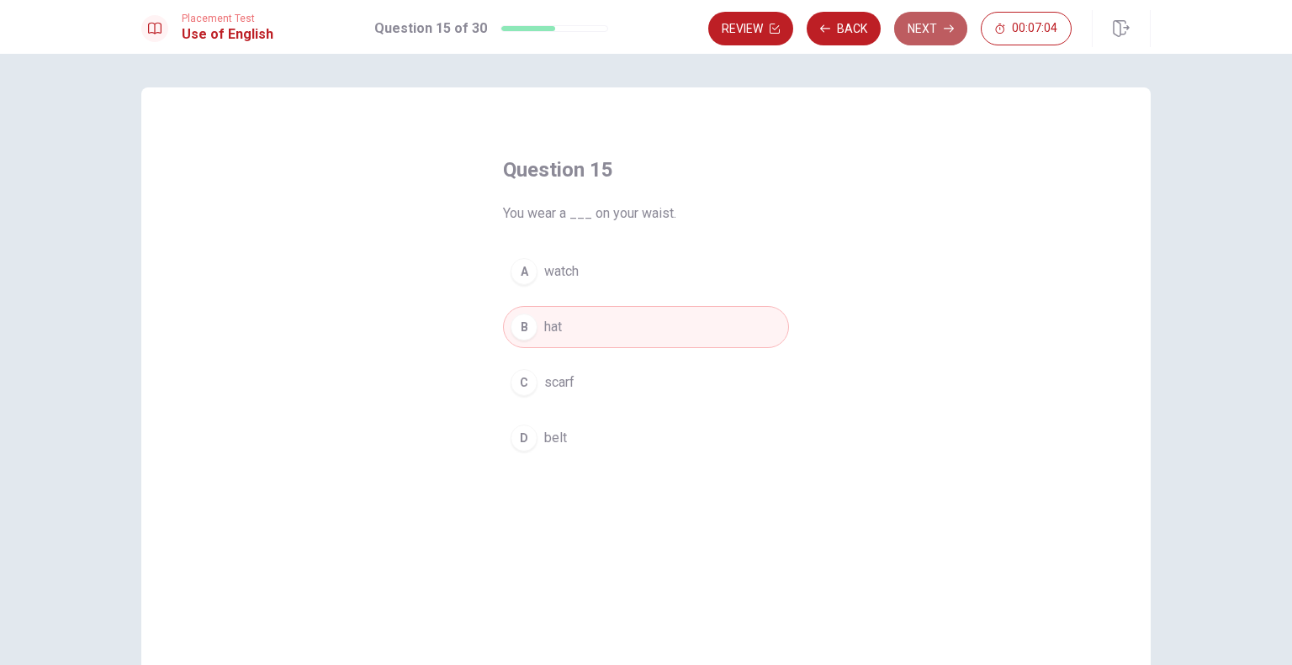
click at [916, 34] on button "Next" at bounding box center [930, 29] width 73 height 34
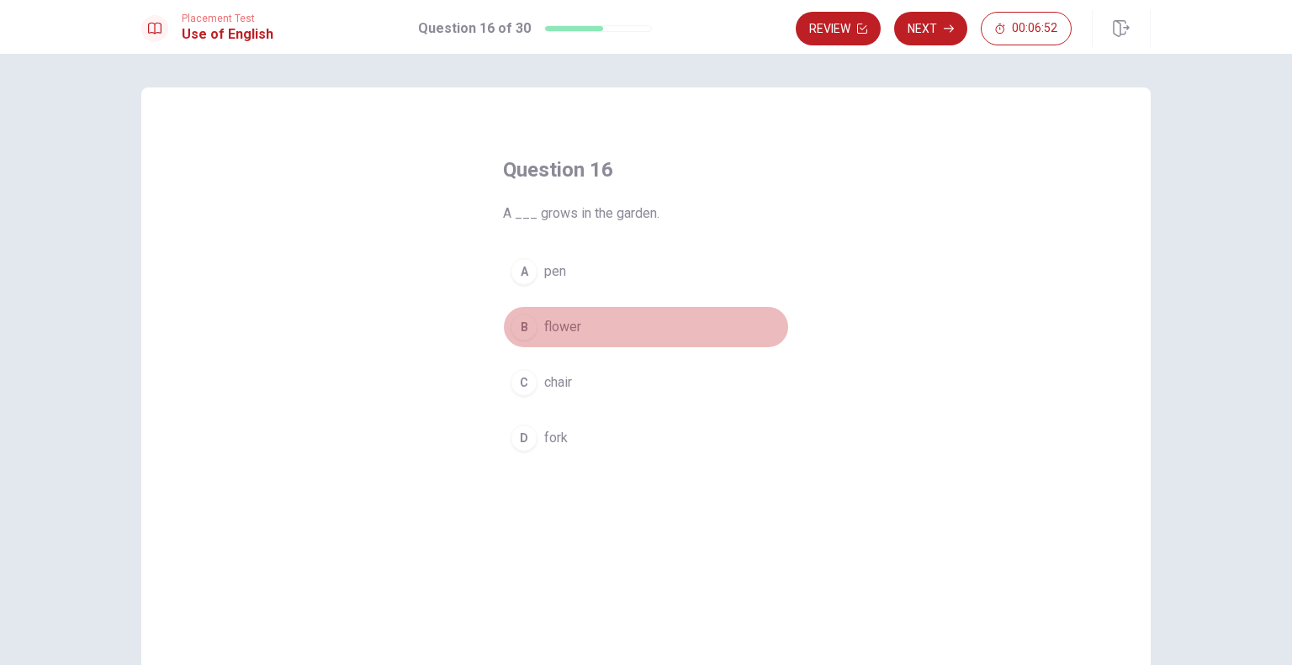
click at [551, 328] on span "flower" at bounding box center [562, 327] width 37 height 20
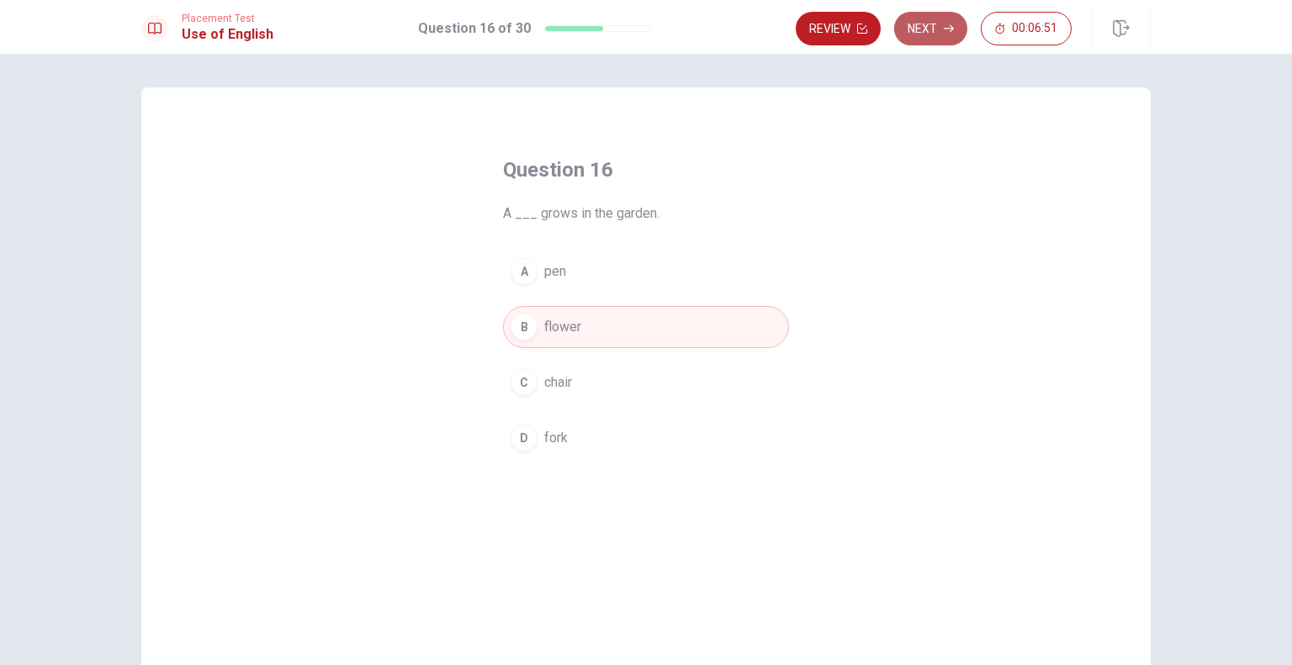
click at [937, 40] on button "Next" at bounding box center [930, 29] width 73 height 34
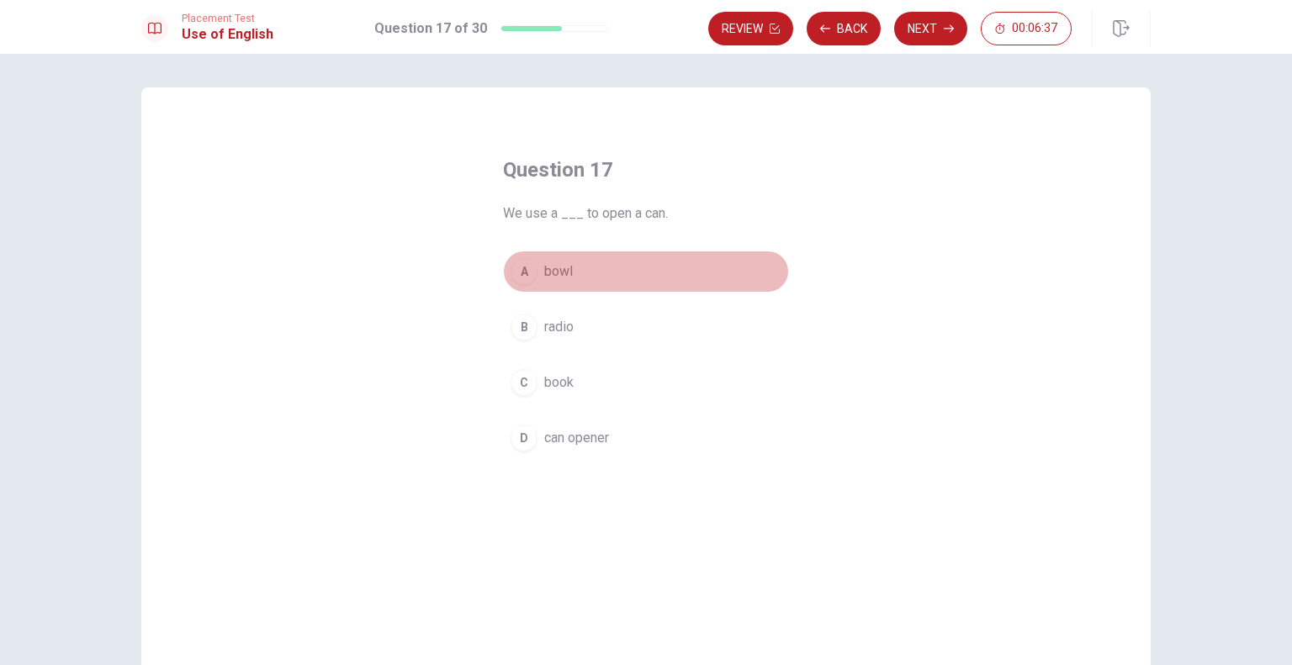
click at [544, 272] on span "bowl" at bounding box center [558, 272] width 29 height 20
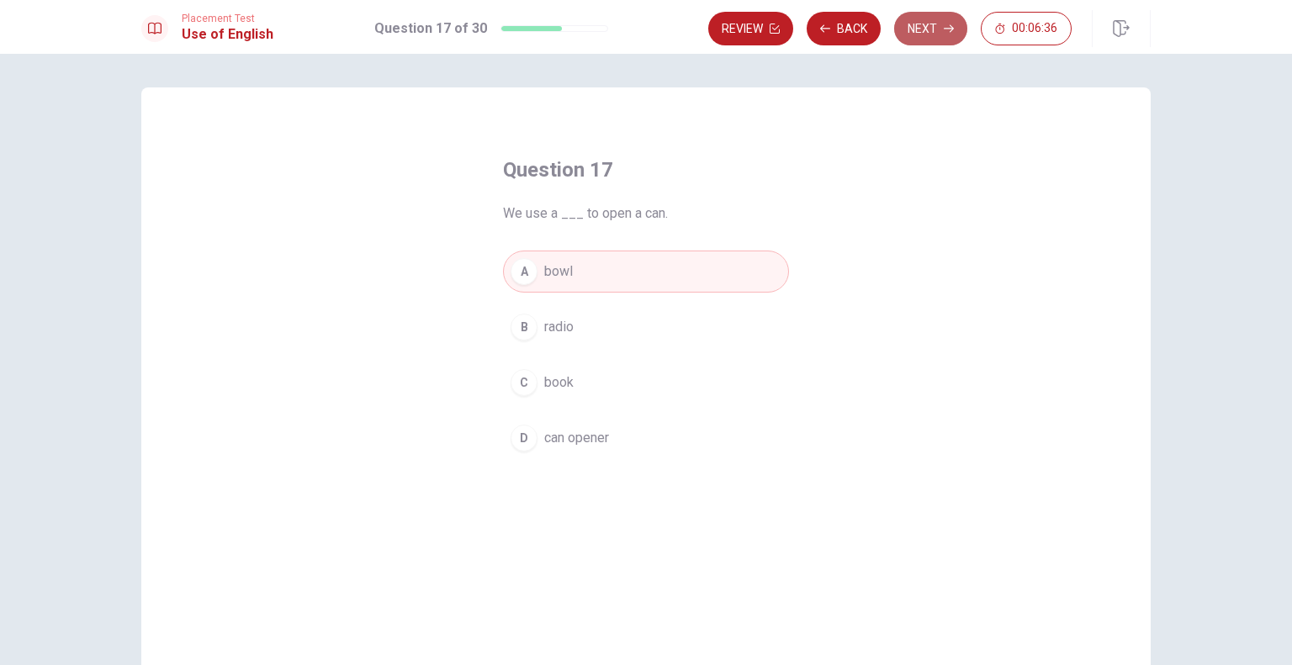
click at [915, 29] on button "Next" at bounding box center [930, 29] width 73 height 34
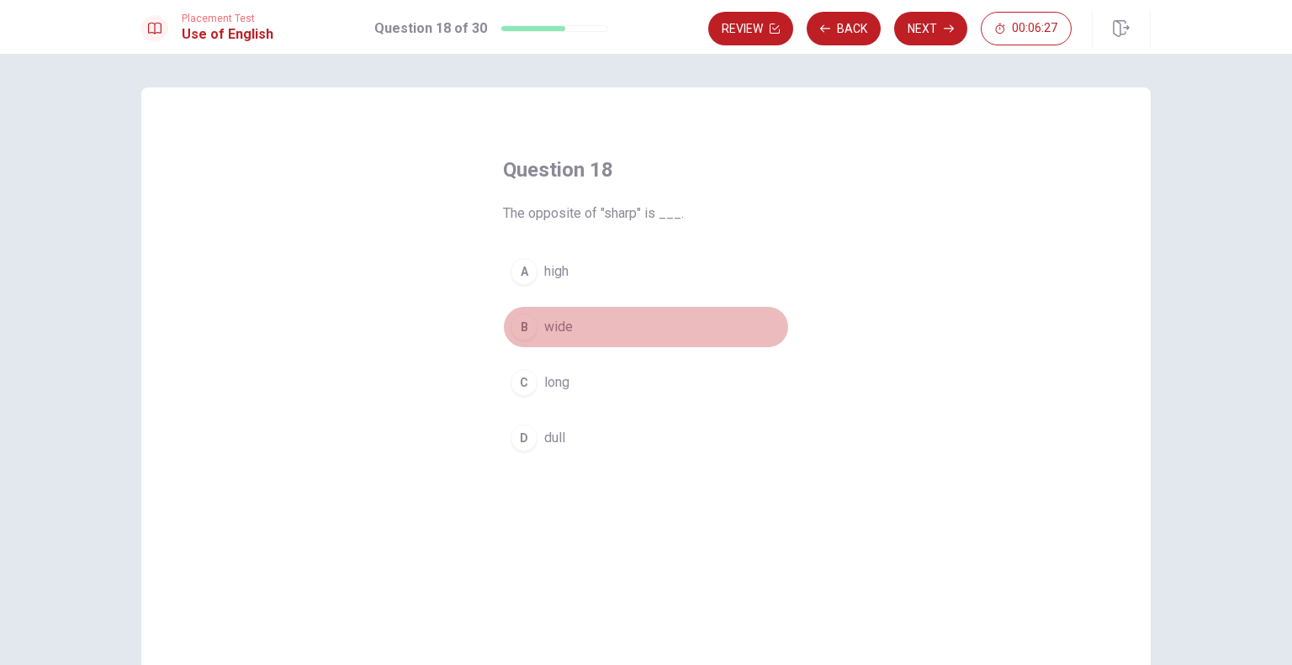
click at [544, 326] on span "wide" at bounding box center [558, 327] width 29 height 20
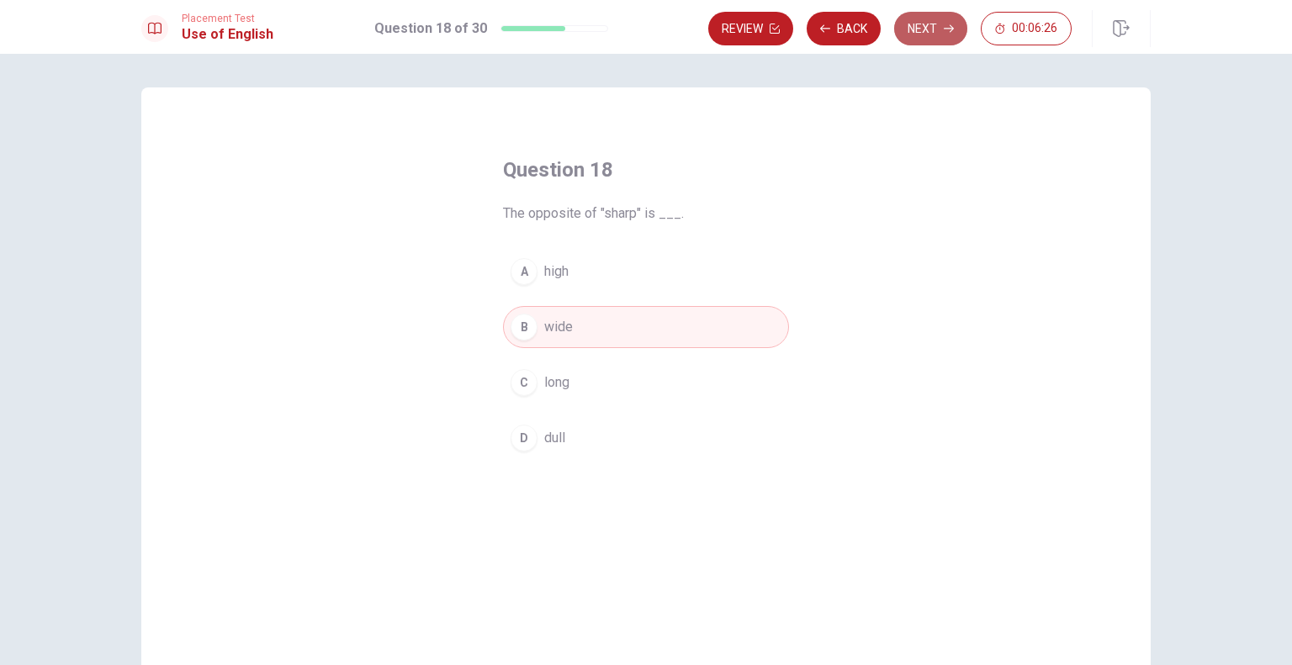
click at [919, 25] on button "Next" at bounding box center [930, 29] width 73 height 34
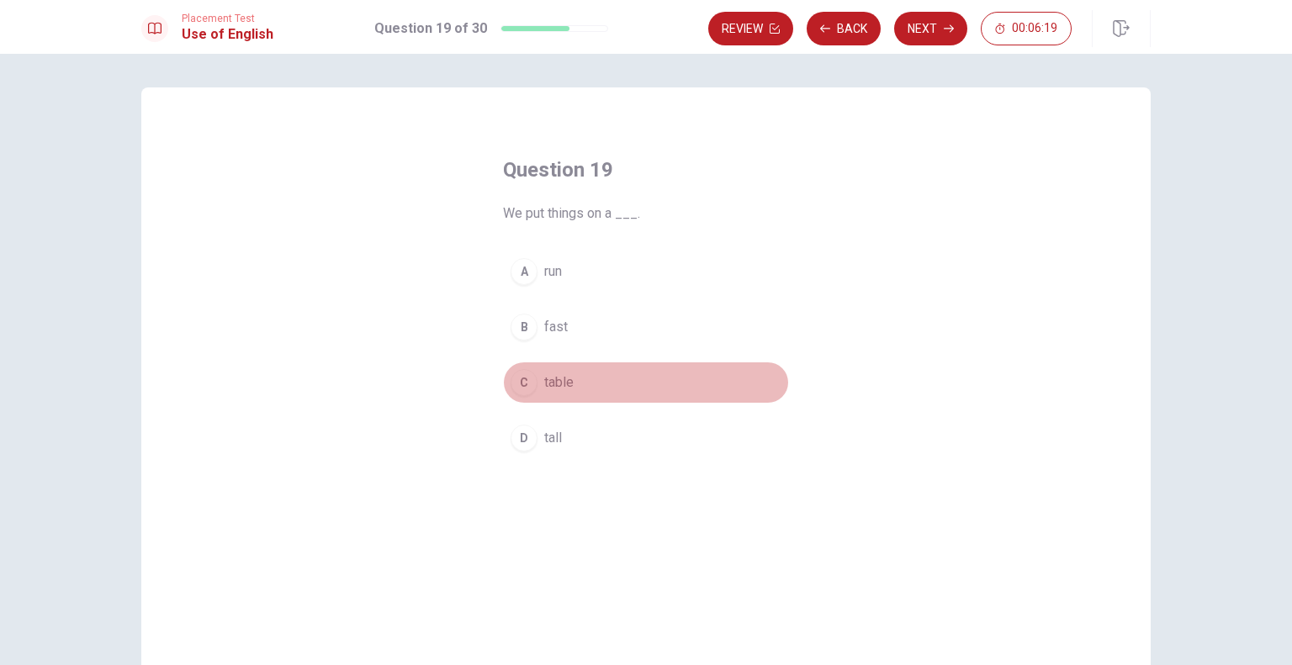
click at [525, 392] on div "C" at bounding box center [523, 382] width 27 height 27
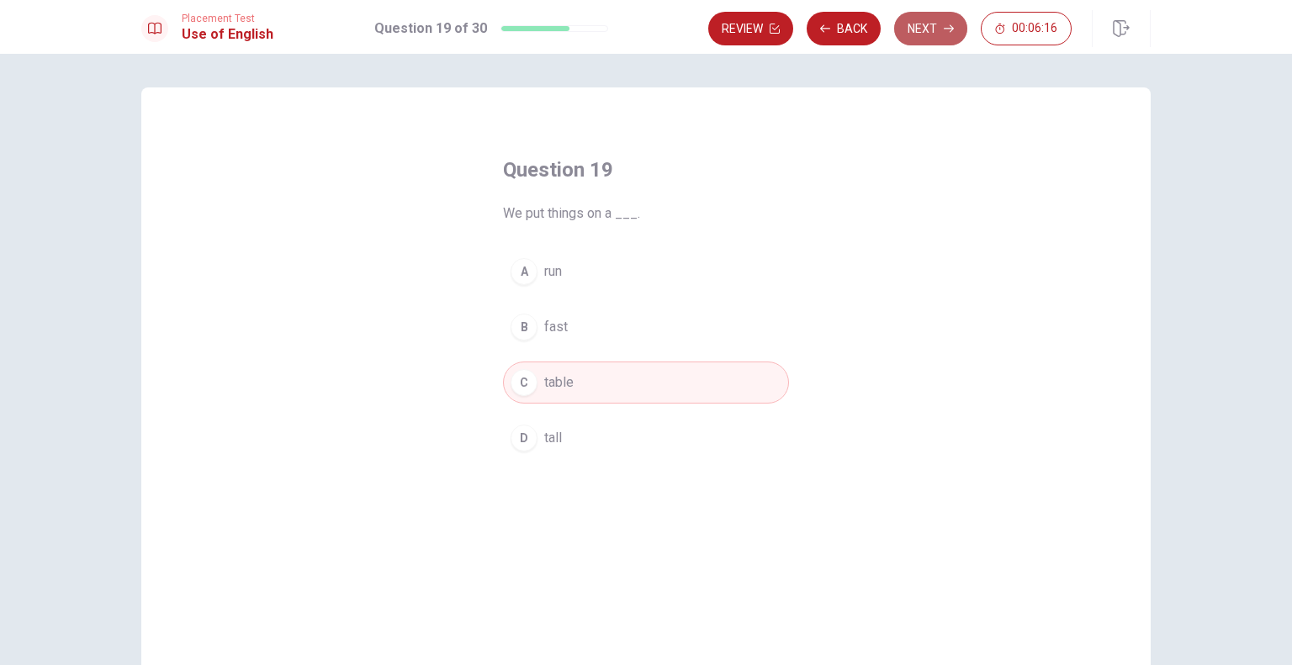
click at [930, 19] on button "Next" at bounding box center [930, 29] width 73 height 34
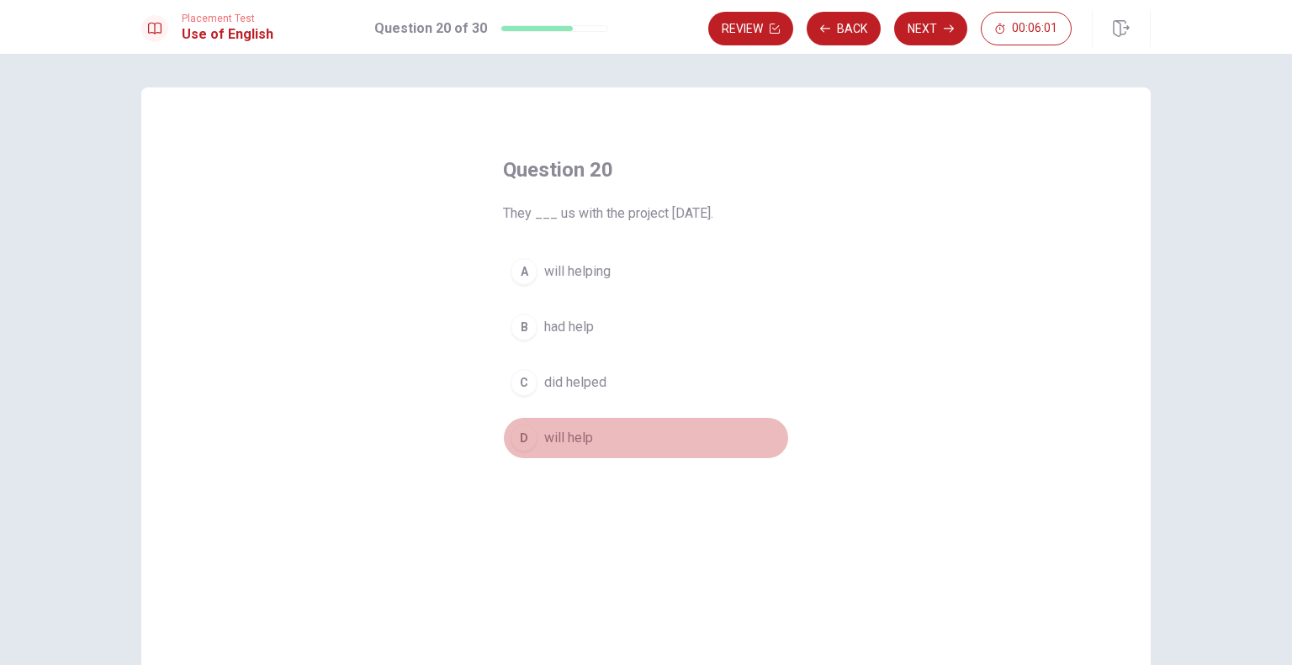
click at [562, 433] on span "will help" at bounding box center [568, 438] width 49 height 20
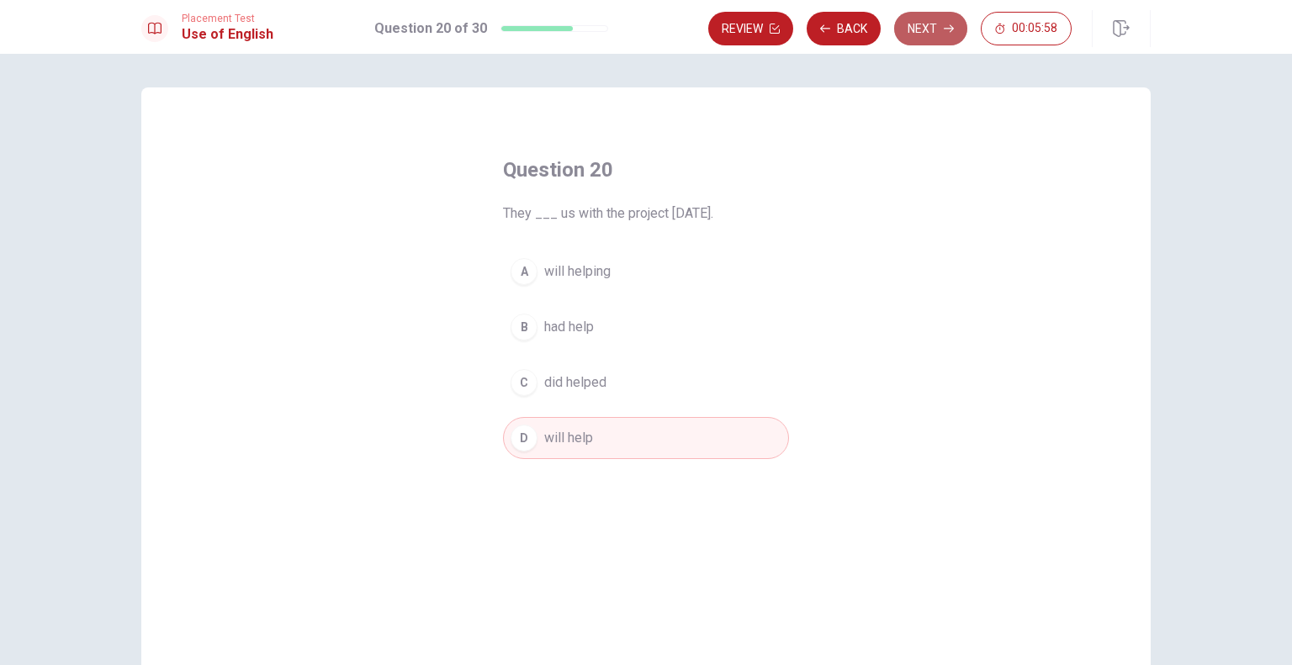
click at [918, 36] on button "Next" at bounding box center [930, 29] width 73 height 34
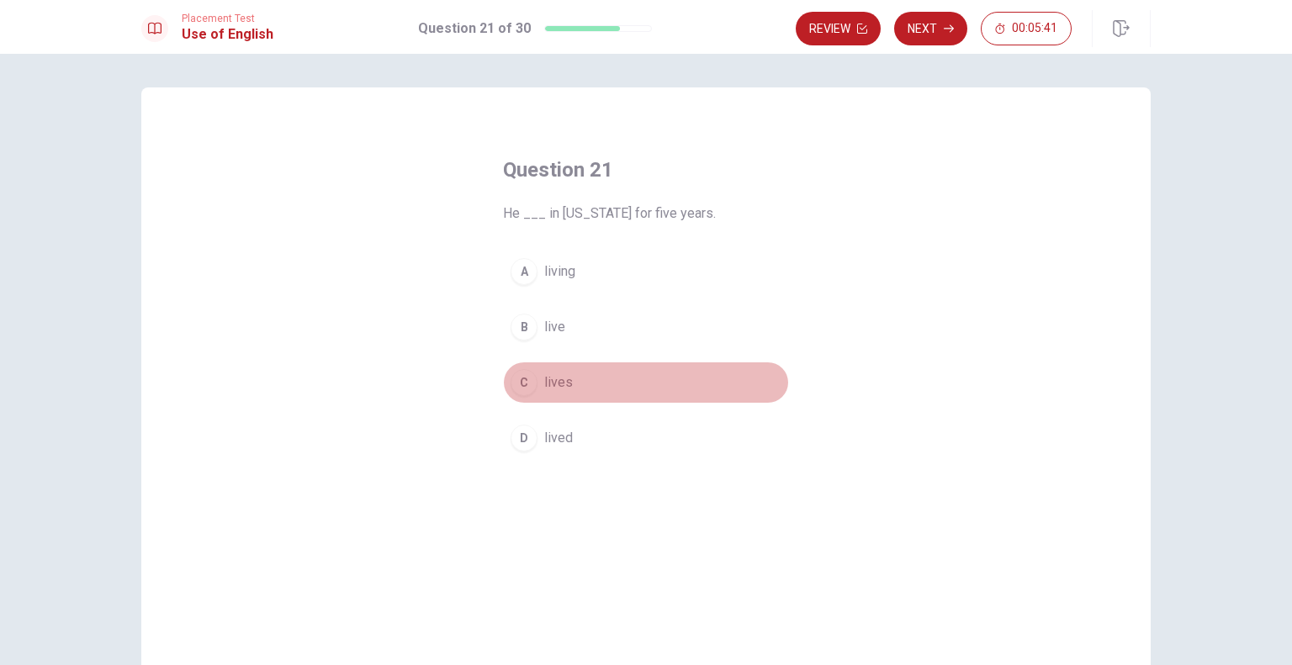
click at [525, 376] on div "C" at bounding box center [523, 382] width 27 height 27
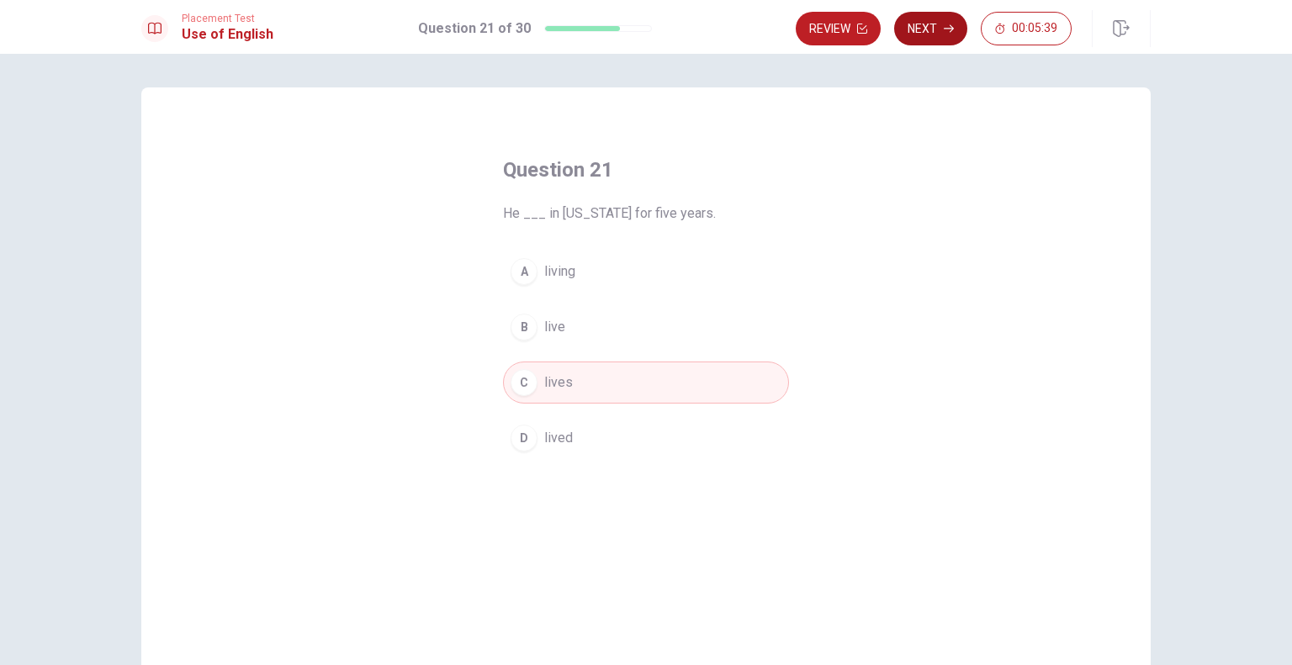
click at [932, 18] on button "Next" at bounding box center [930, 29] width 73 height 34
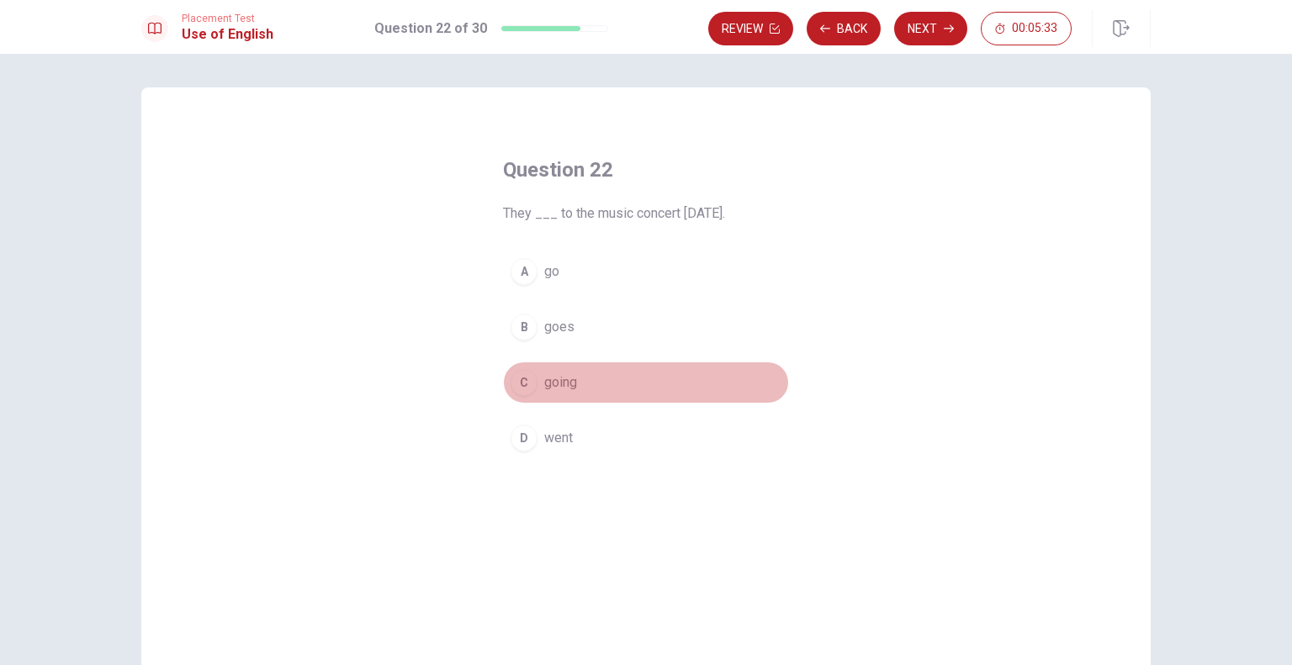
click at [522, 389] on div "C" at bounding box center [523, 382] width 27 height 27
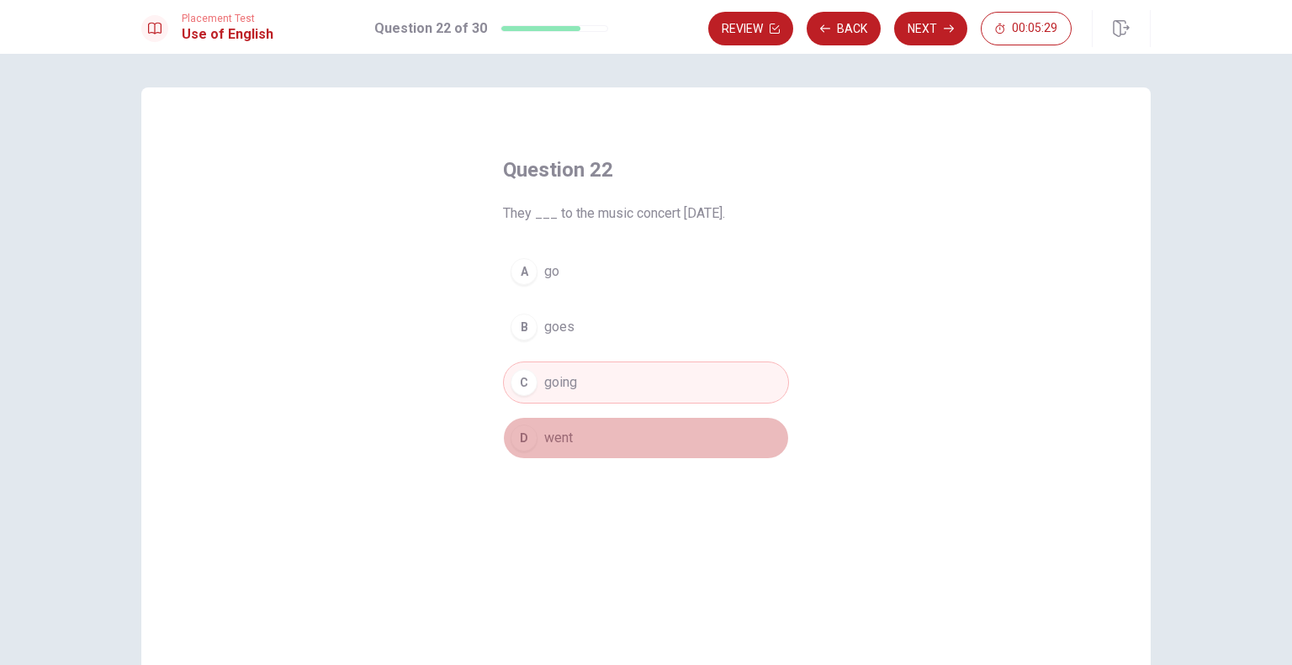
click at [544, 443] on span "went" at bounding box center [558, 438] width 29 height 20
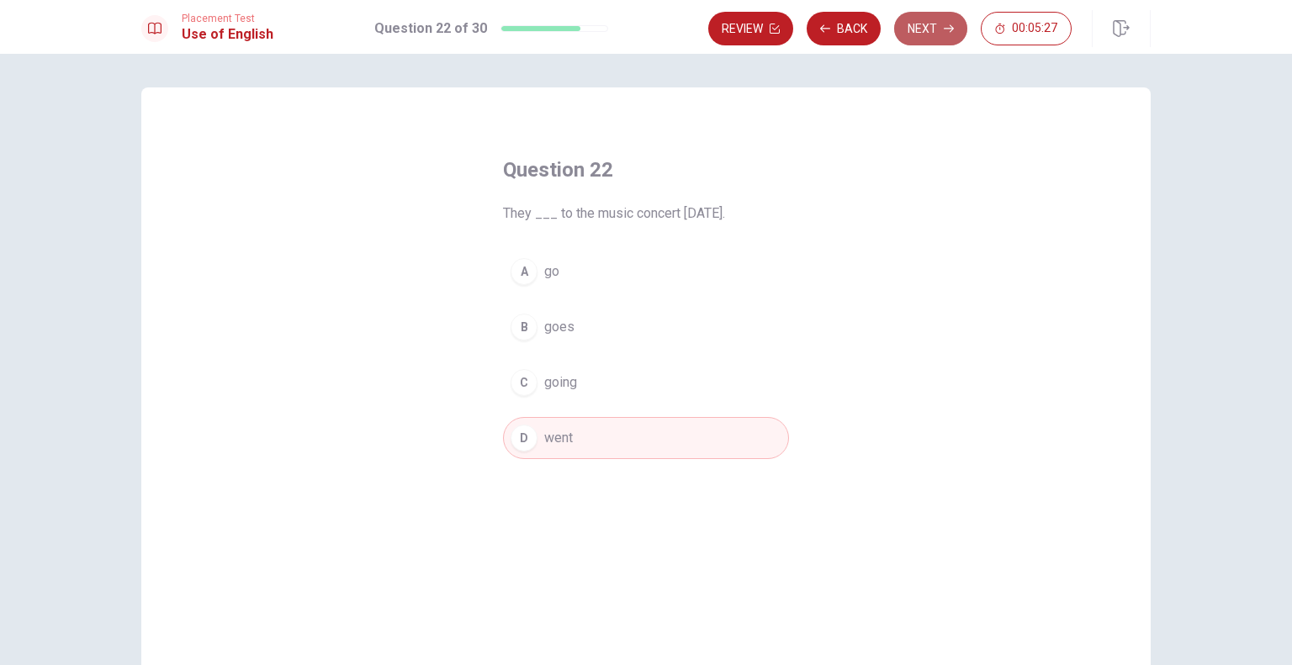
click at [921, 34] on button "Next" at bounding box center [930, 29] width 73 height 34
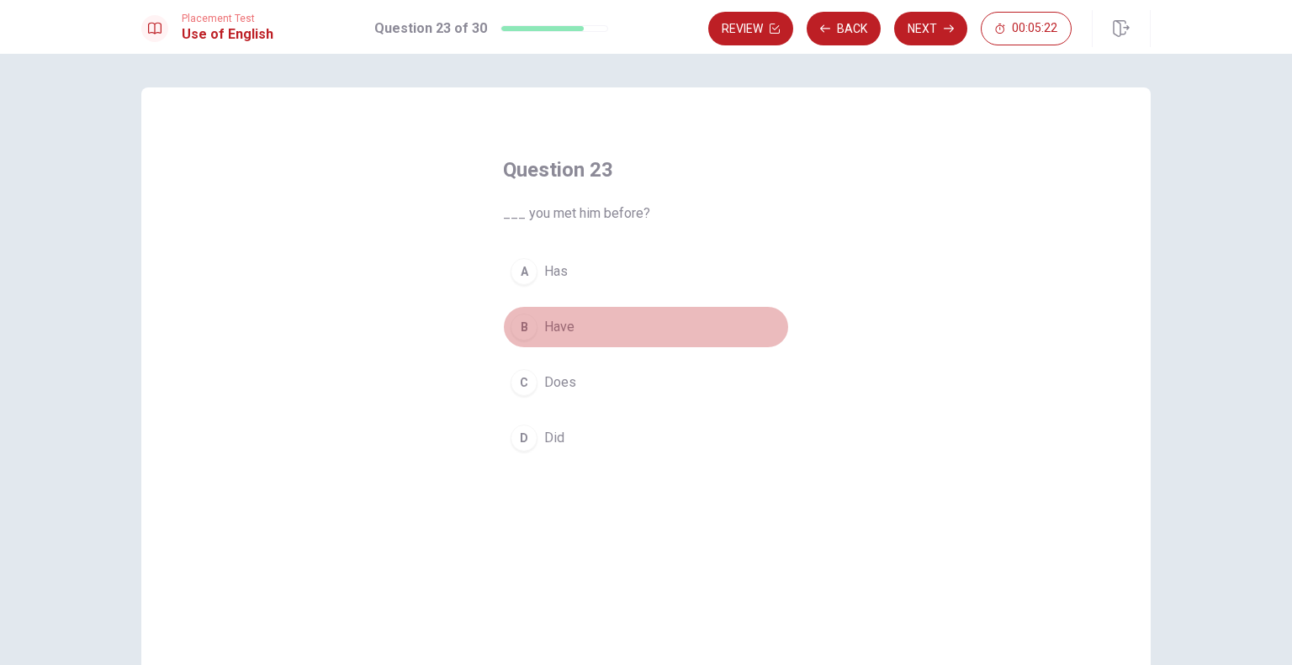
click at [544, 332] on span "Have" at bounding box center [559, 327] width 30 height 20
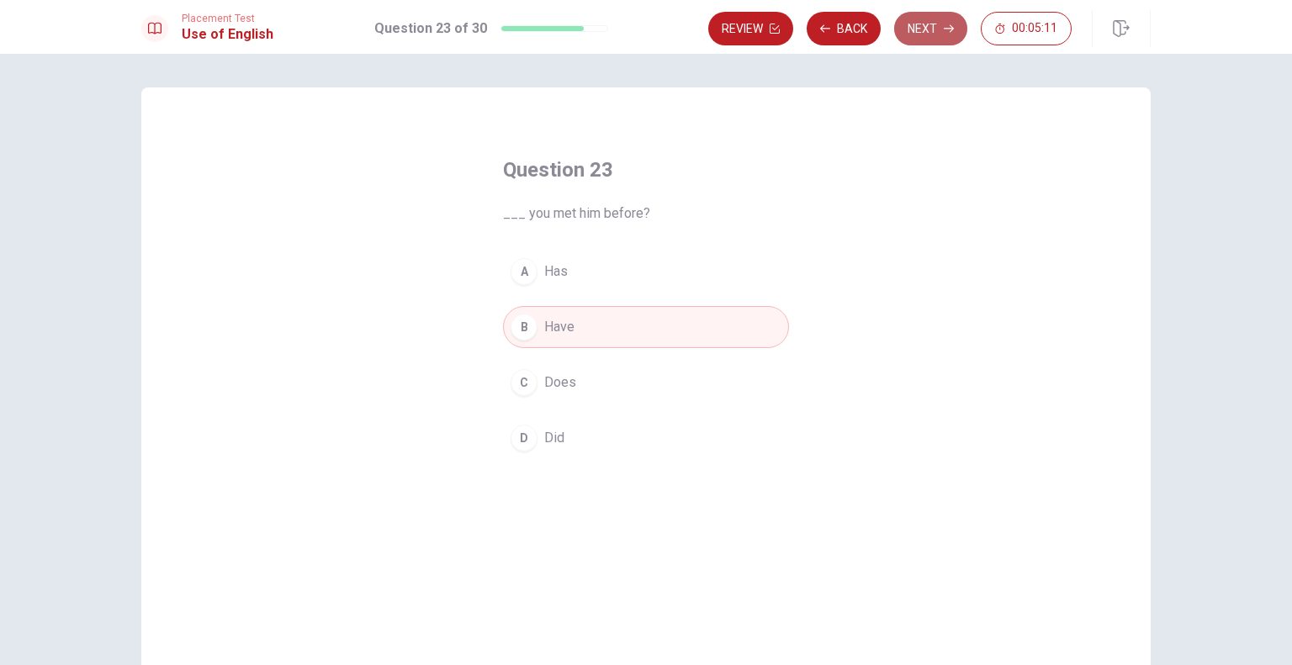
click at [938, 33] on button "Next" at bounding box center [930, 29] width 73 height 34
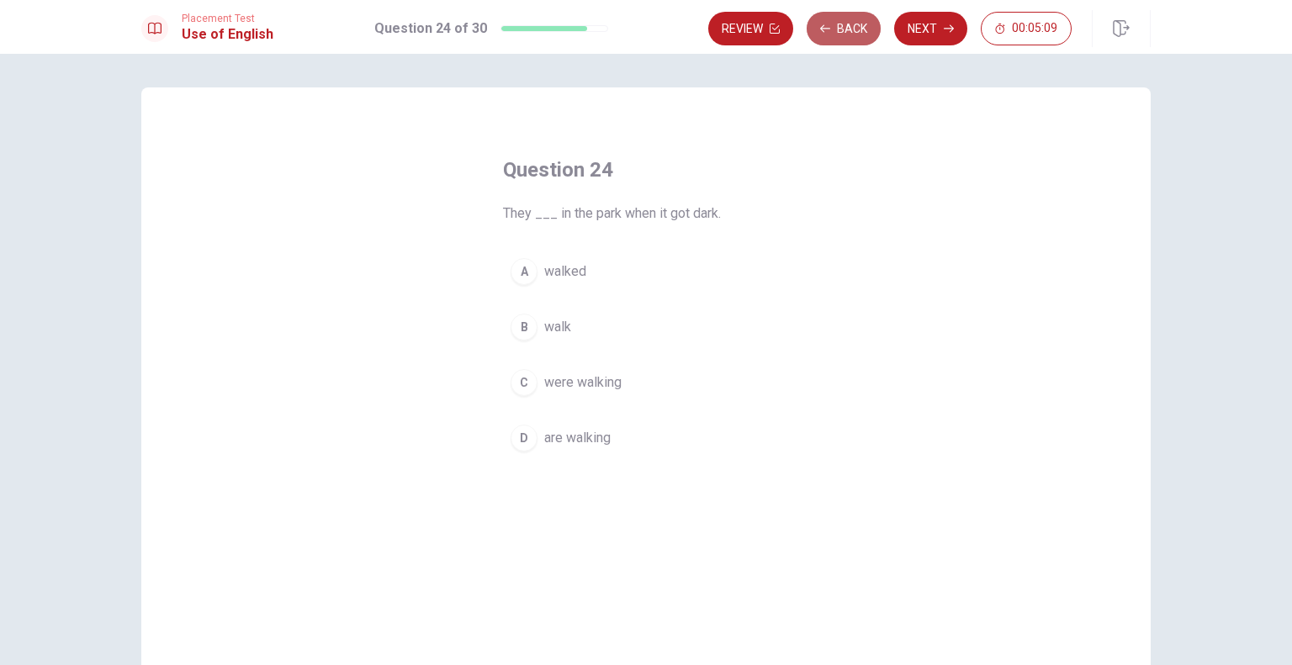
click at [853, 34] on button "Back" at bounding box center [843, 29] width 74 height 34
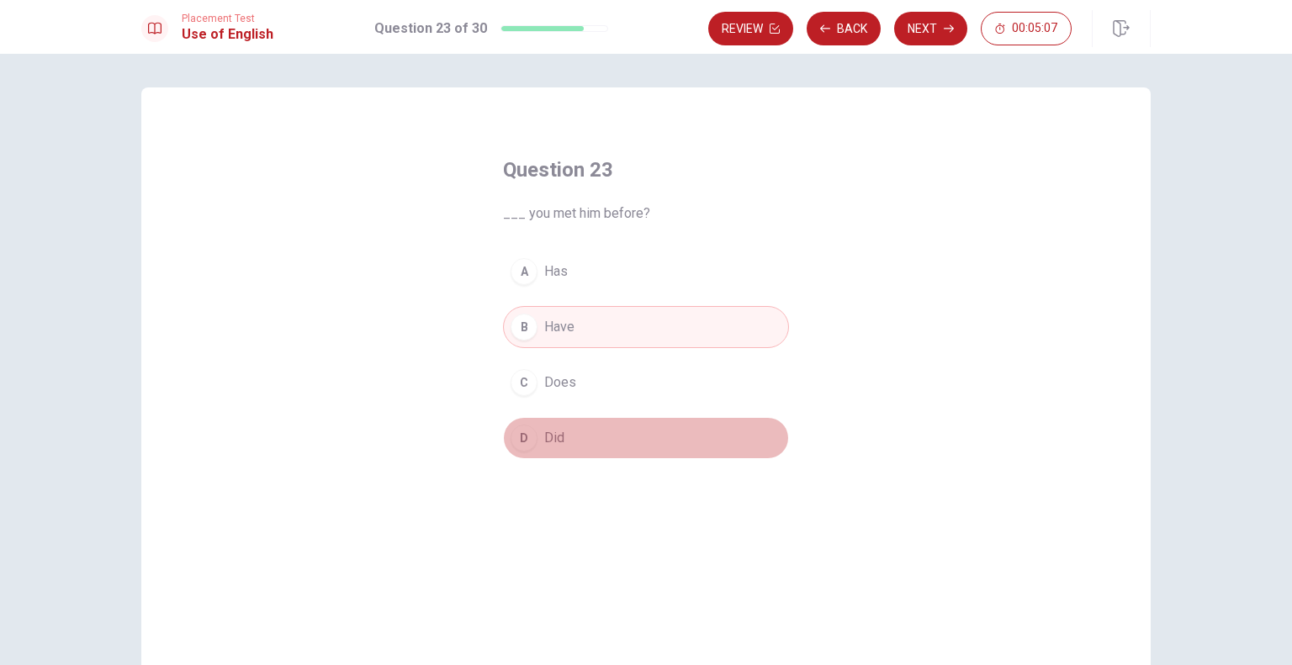
click at [631, 432] on button "D Did" at bounding box center [646, 438] width 286 height 42
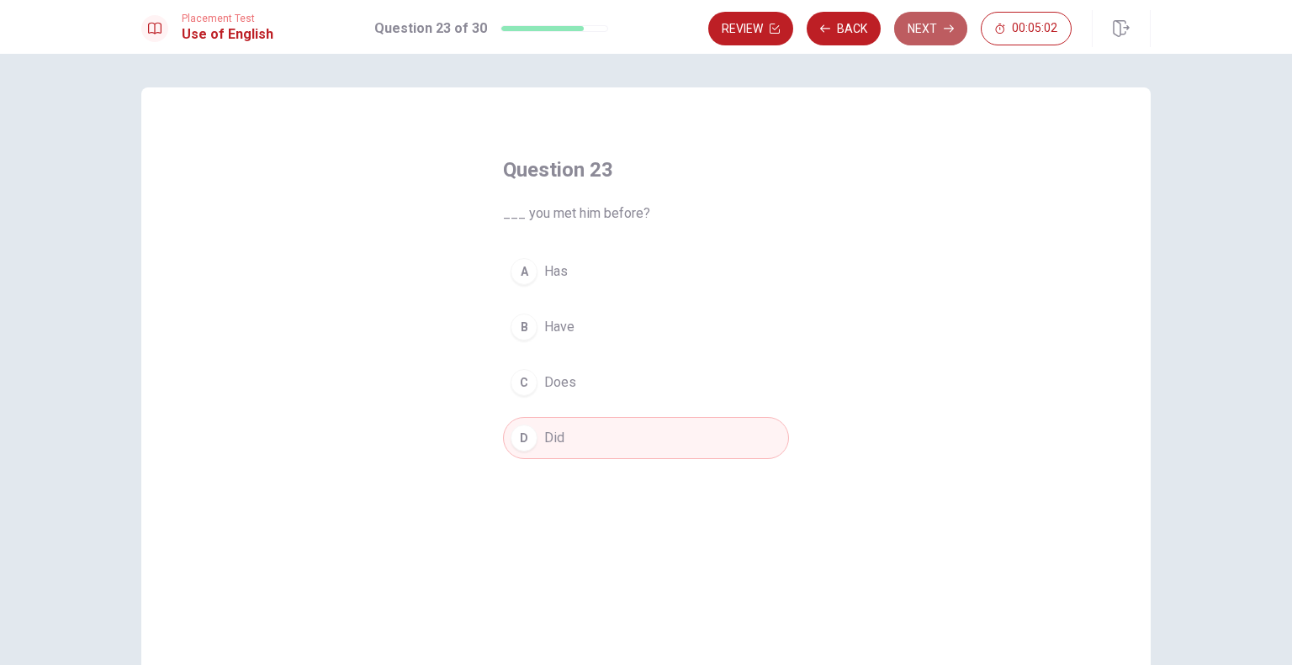
click at [920, 22] on button "Next" at bounding box center [930, 29] width 73 height 34
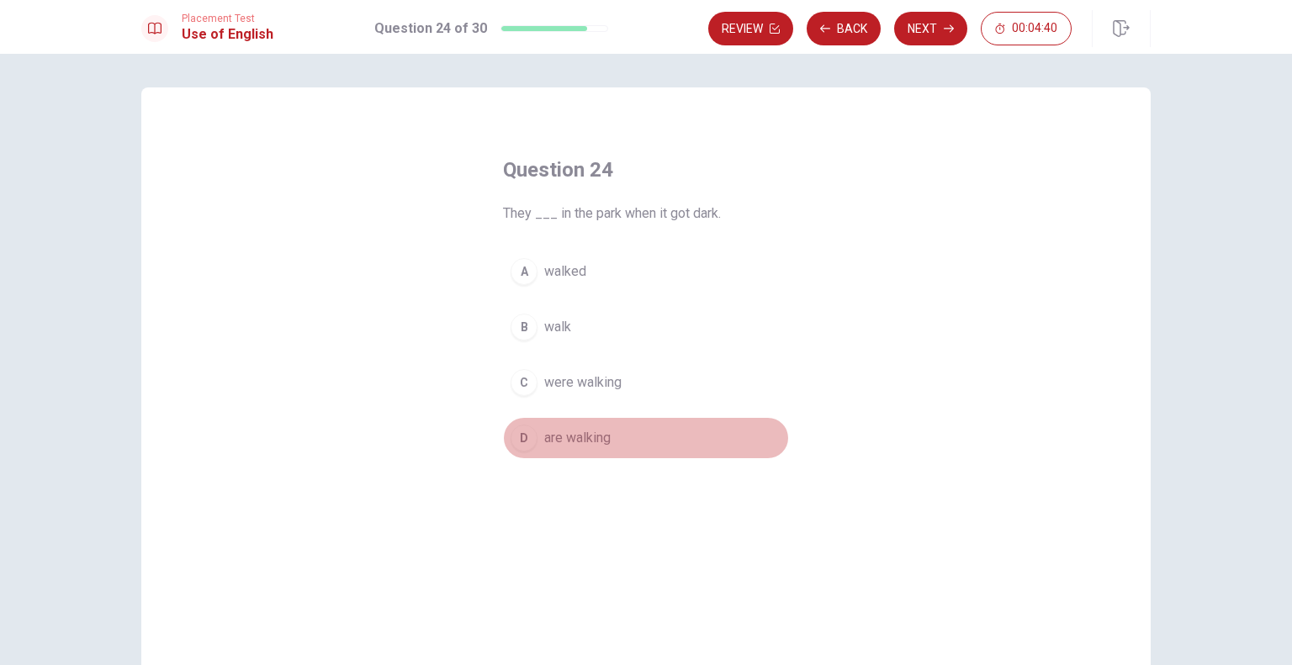
click at [545, 433] on span "are walking" at bounding box center [577, 438] width 66 height 20
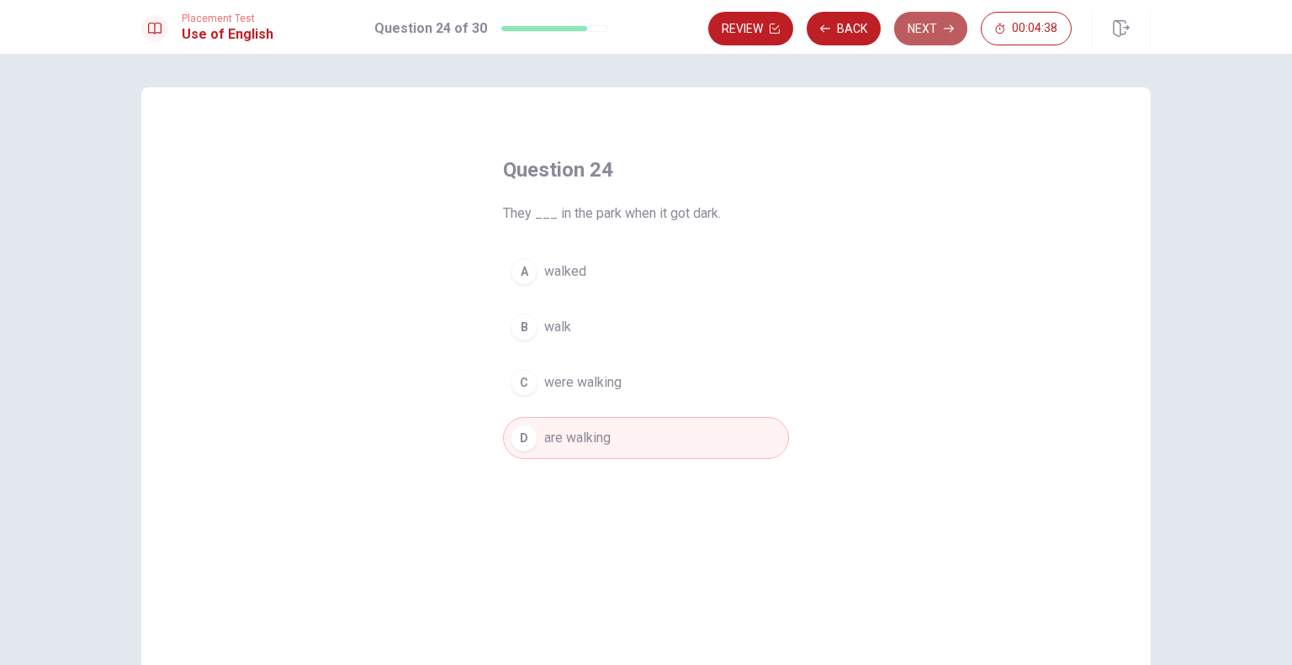
click at [933, 27] on button "Next" at bounding box center [930, 29] width 73 height 34
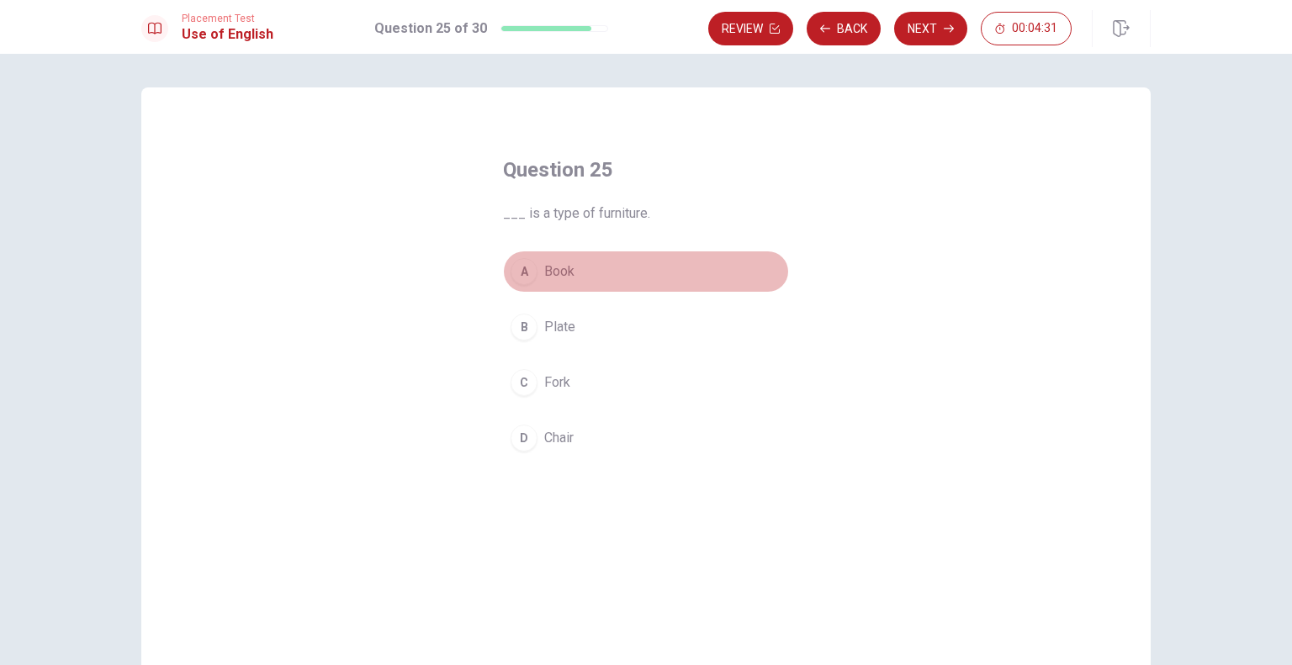
click at [557, 257] on button "A Book" at bounding box center [646, 272] width 286 height 42
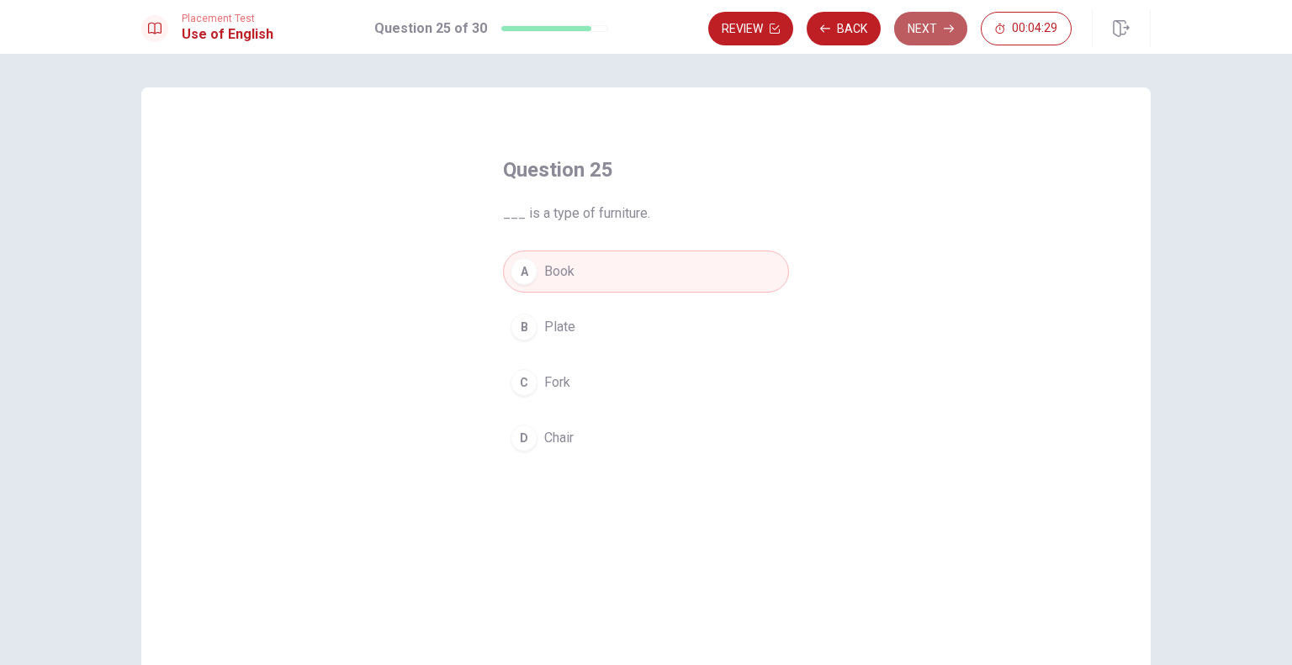
click at [917, 26] on button "Next" at bounding box center [930, 29] width 73 height 34
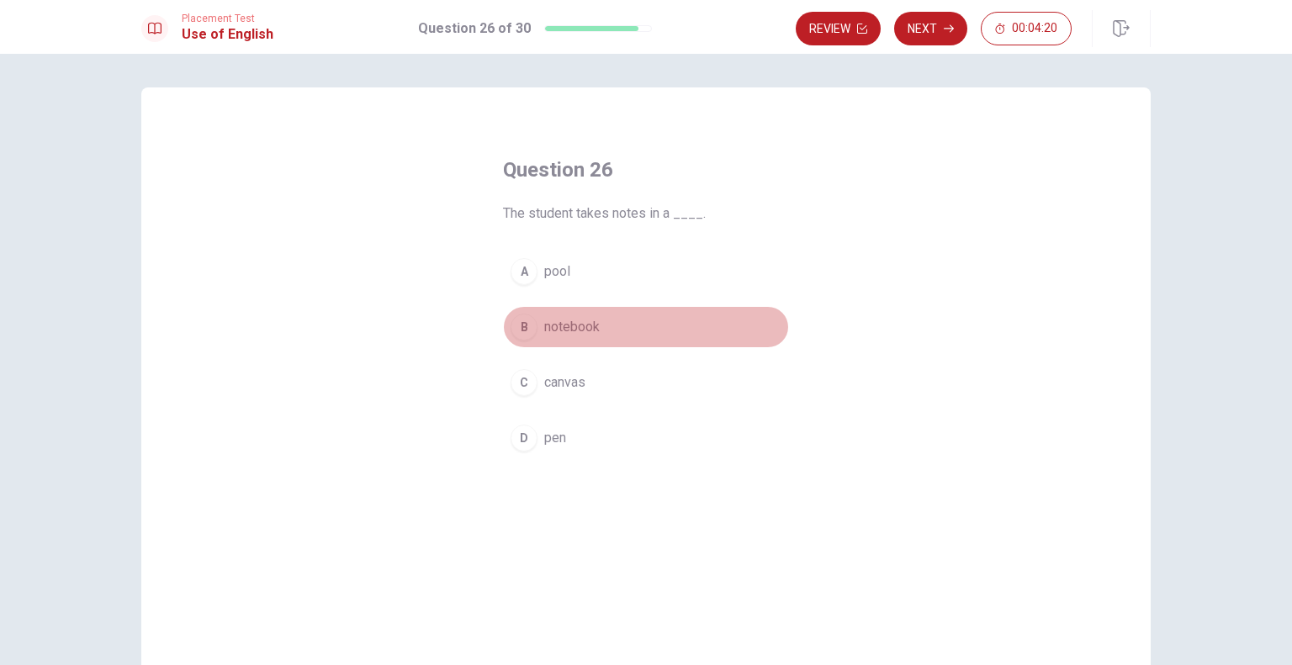
click at [567, 326] on span "notebook" at bounding box center [571, 327] width 55 height 20
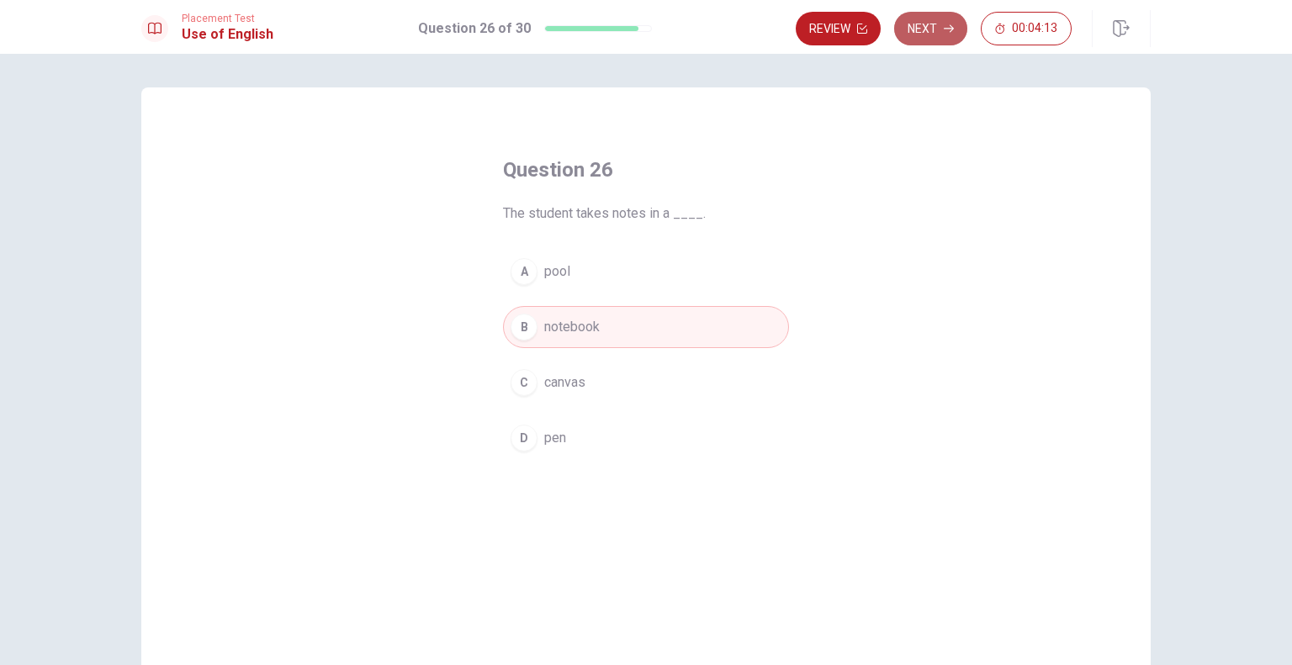
click at [942, 30] on button "Next" at bounding box center [930, 29] width 73 height 34
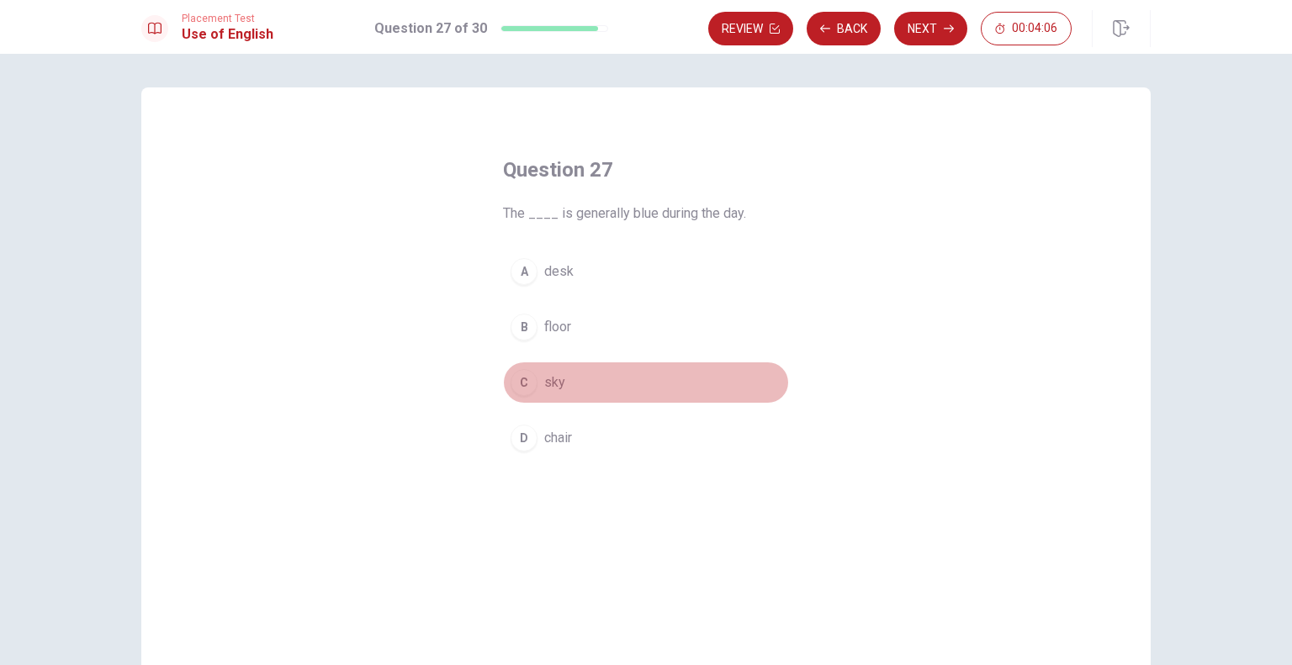
click at [544, 389] on span "sky" at bounding box center [554, 382] width 21 height 20
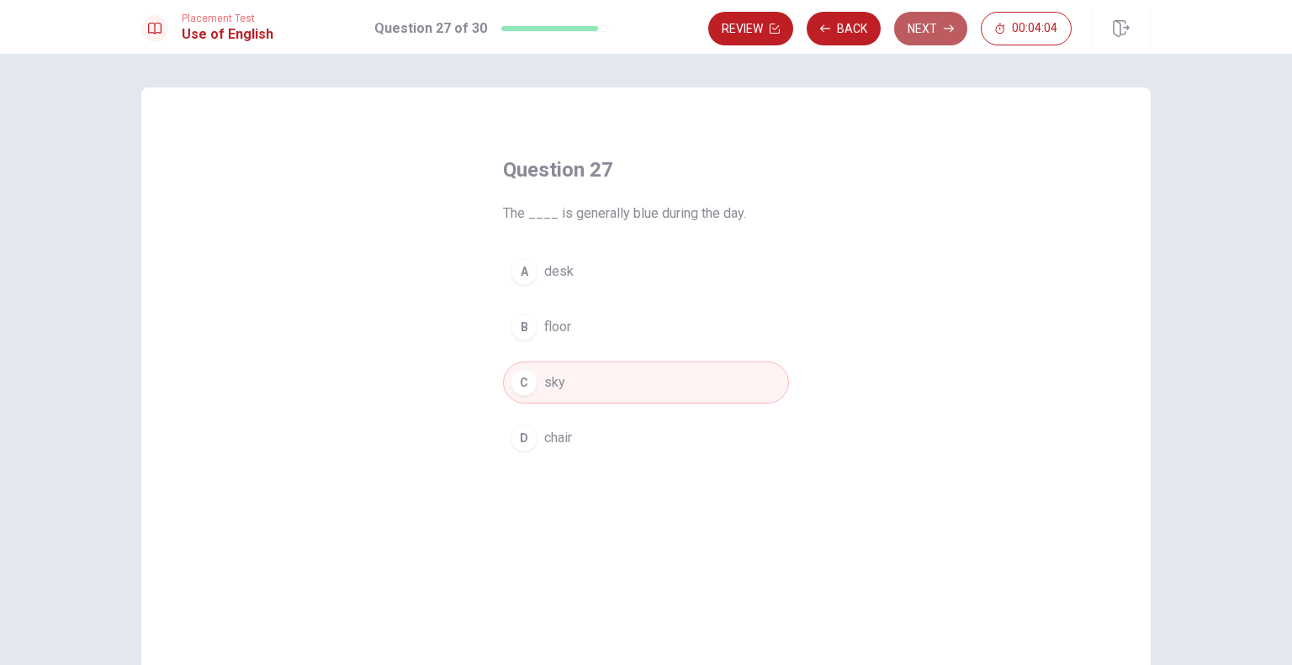
click at [929, 26] on button "Next" at bounding box center [930, 29] width 73 height 34
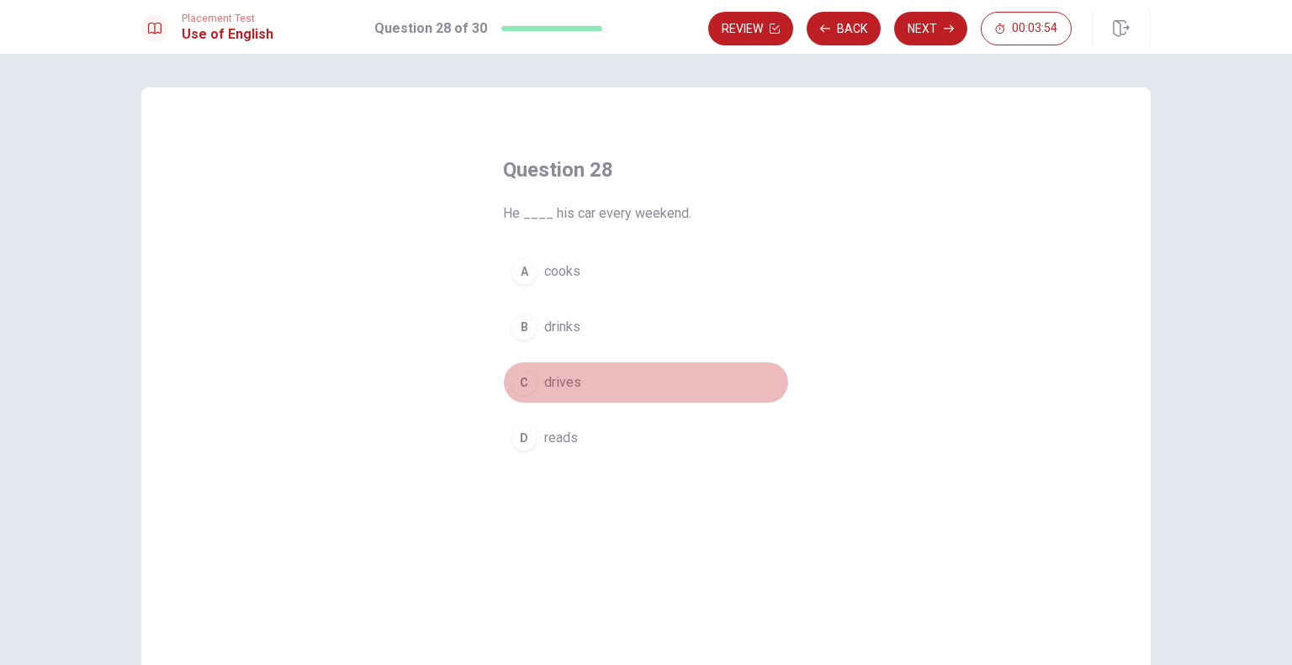
click at [545, 374] on span "drives" at bounding box center [562, 382] width 37 height 20
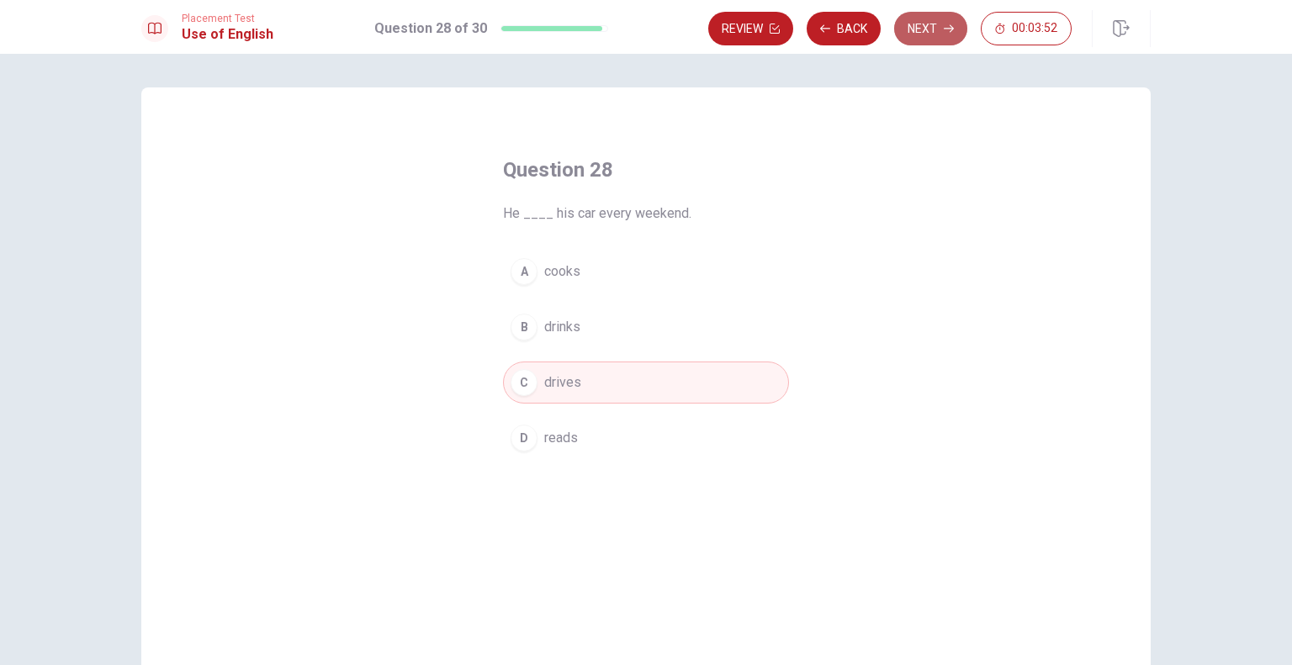
click at [933, 21] on button "Next" at bounding box center [930, 29] width 73 height 34
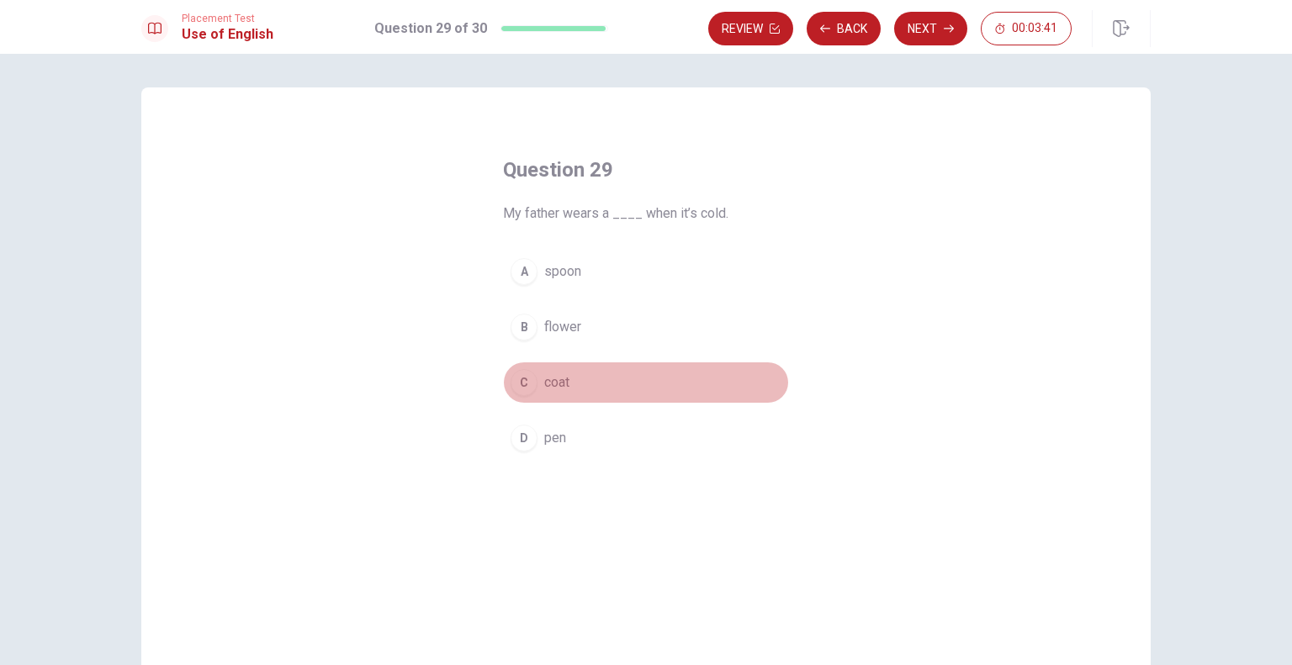
click at [547, 384] on span "coat" at bounding box center [556, 382] width 25 height 20
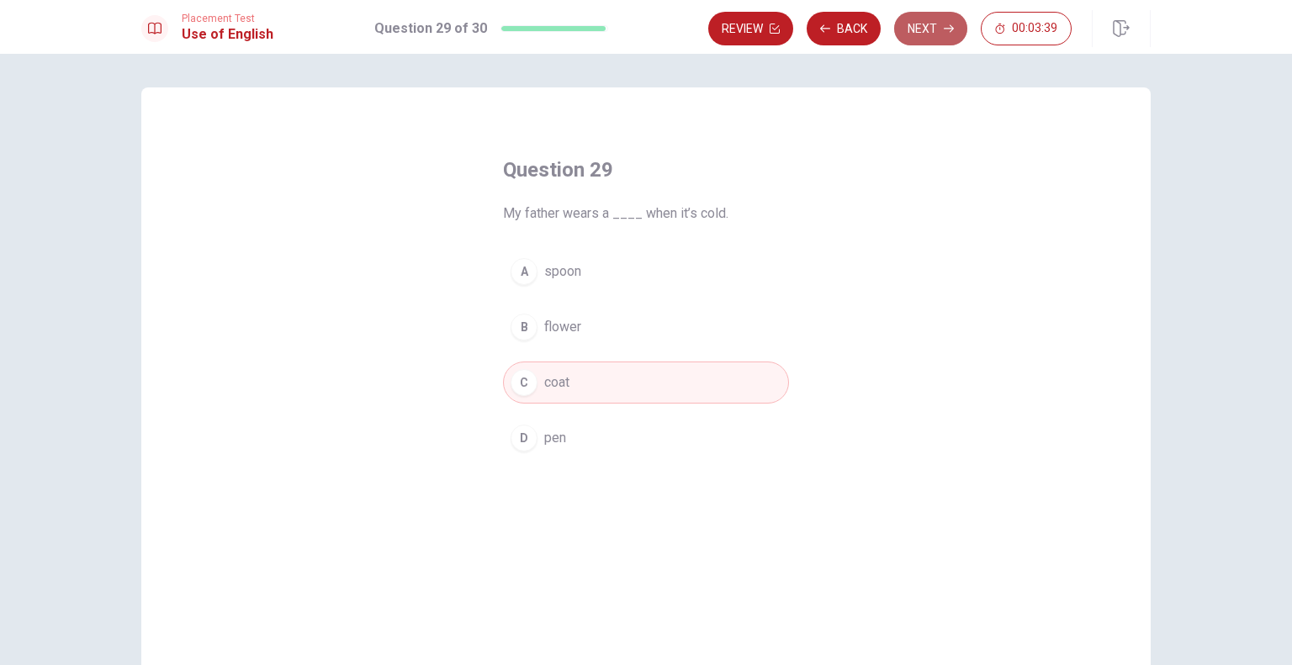
click at [946, 35] on button "Next" at bounding box center [930, 29] width 73 height 34
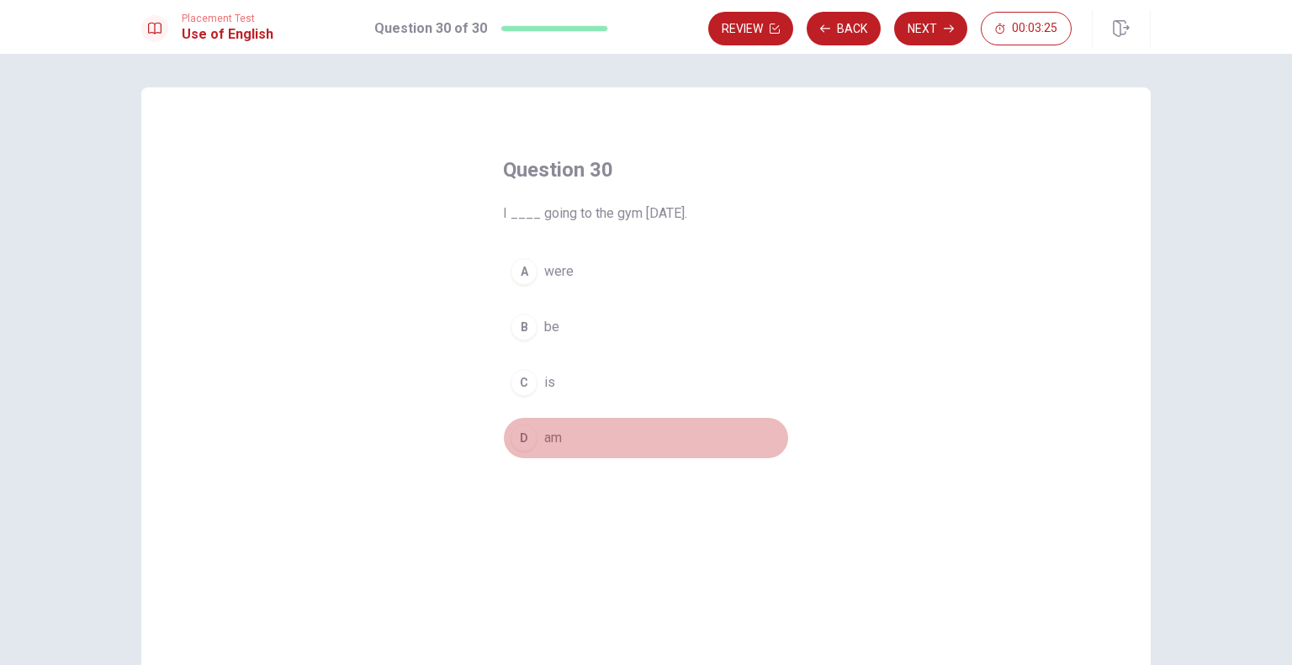
click at [530, 433] on div "D" at bounding box center [523, 438] width 27 height 27
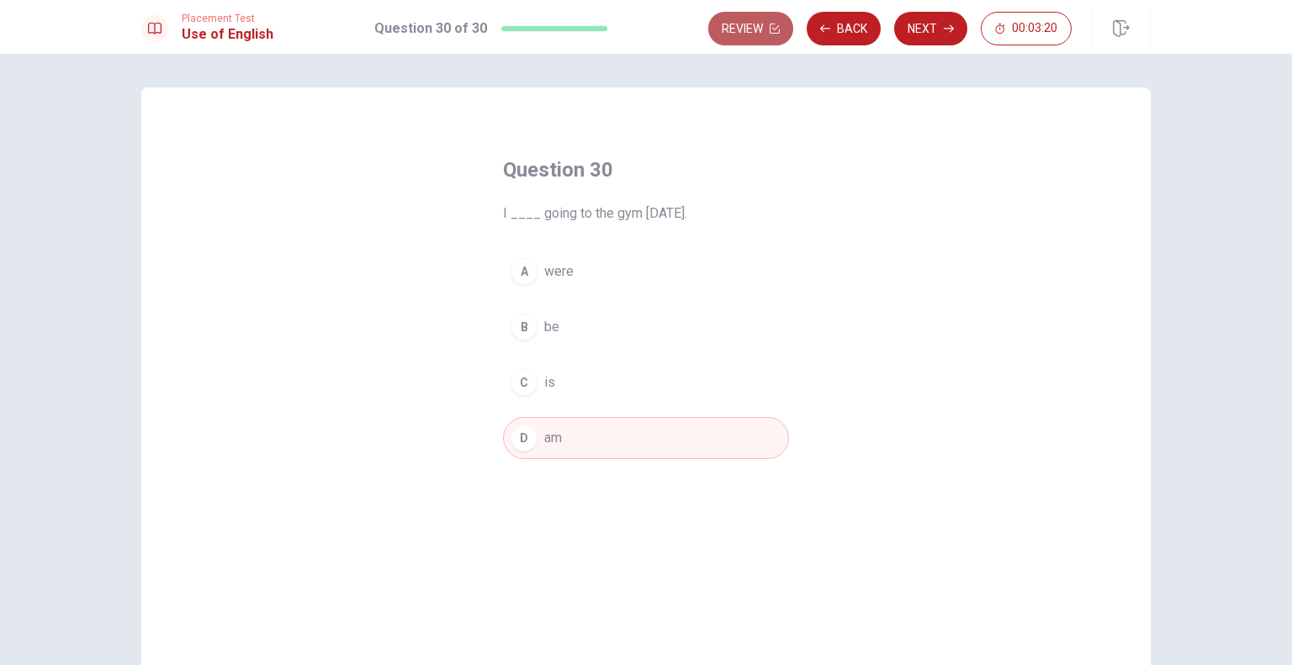
click at [758, 41] on button "Review" at bounding box center [750, 29] width 85 height 34
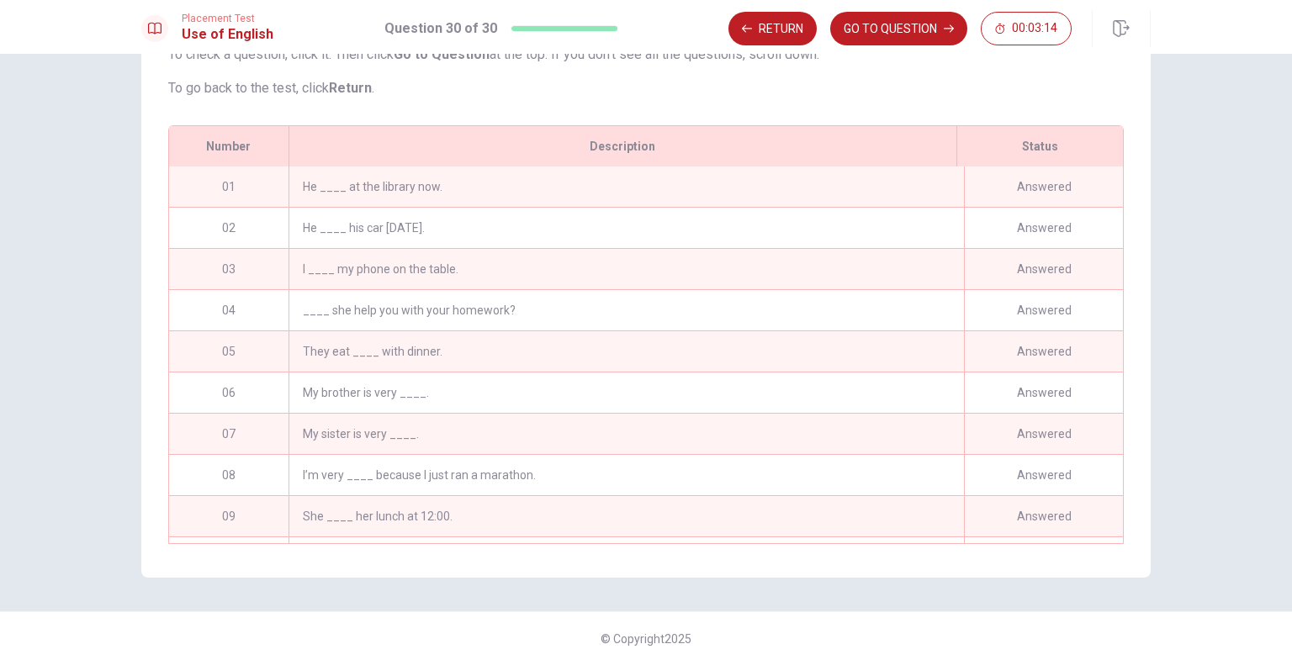
click at [569, 196] on div "He ____ at the library now." at bounding box center [625, 186] width 675 height 40
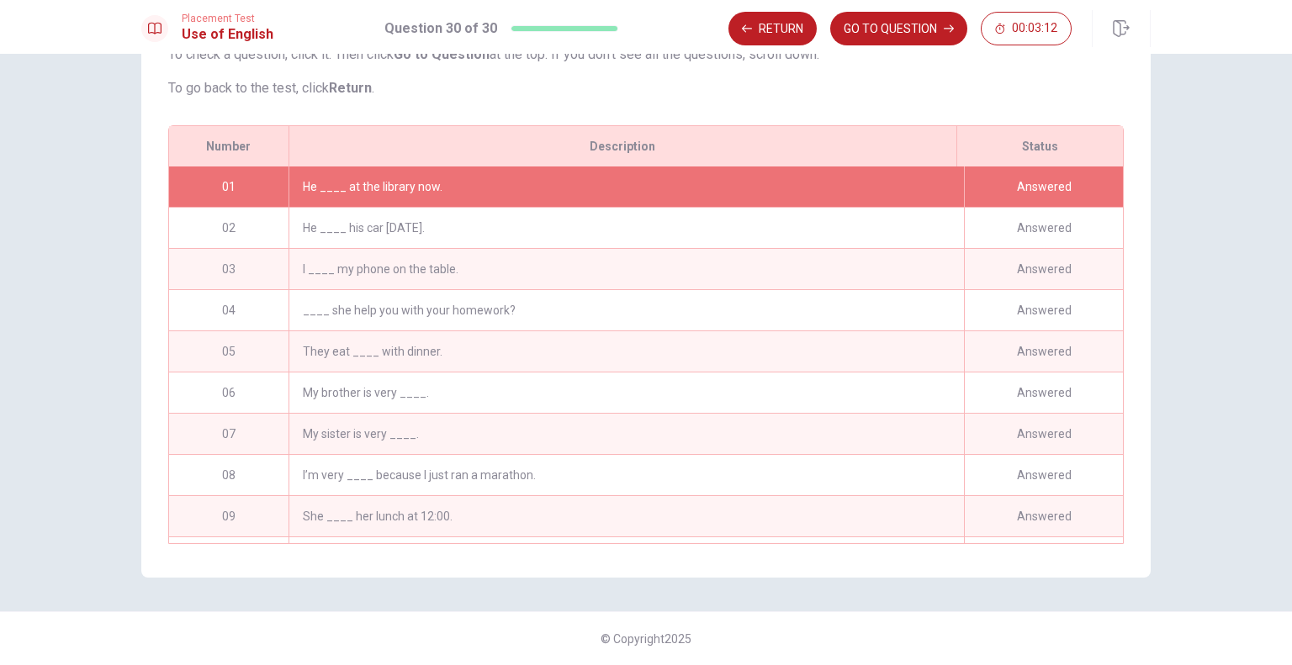
click at [569, 196] on div "He ____ at the library now." at bounding box center [625, 186] width 675 height 40
click at [864, 34] on button "GO TO QUESTION" at bounding box center [898, 29] width 137 height 34
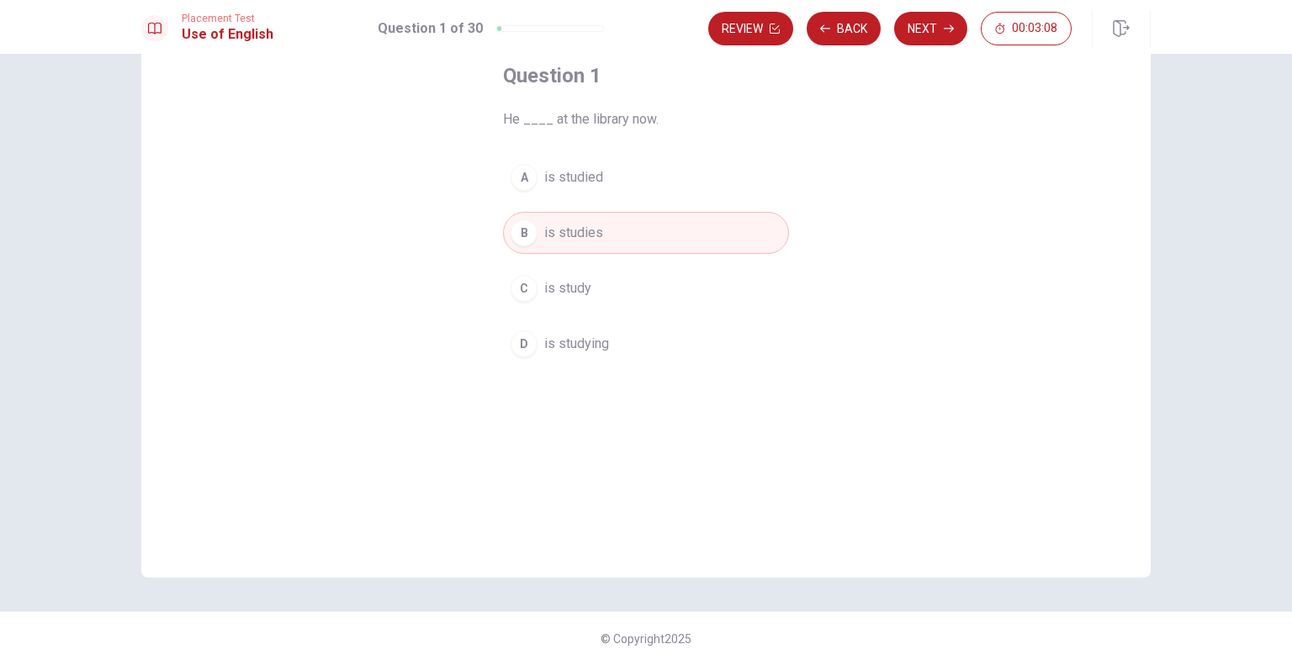
scroll to position [94, 0]
click at [918, 37] on button "Next" at bounding box center [930, 29] width 73 height 34
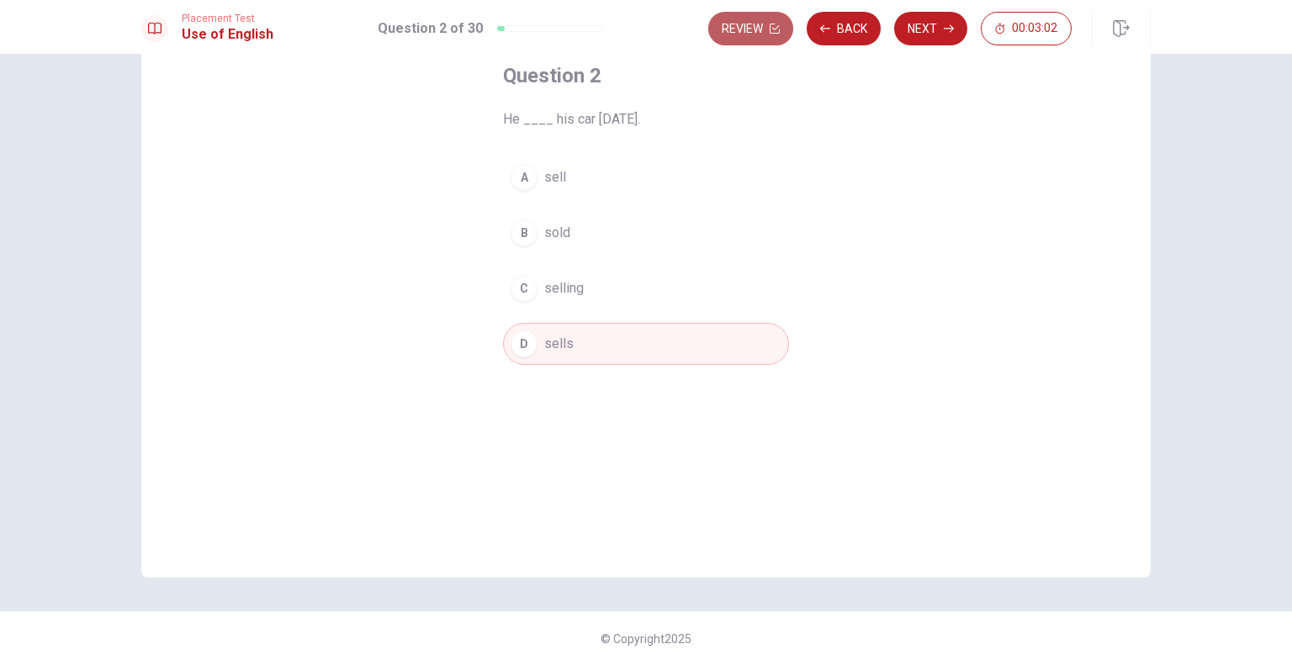
click at [771, 38] on button "Review" at bounding box center [750, 29] width 85 height 34
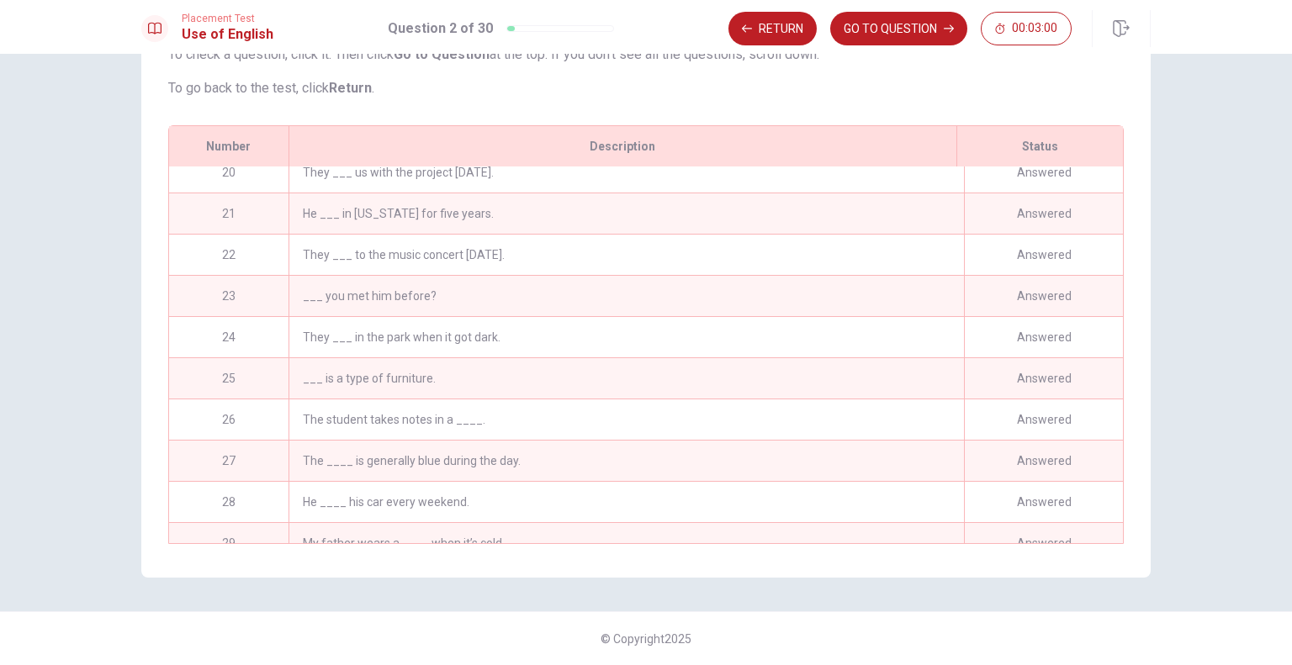
scroll to position [862, 0]
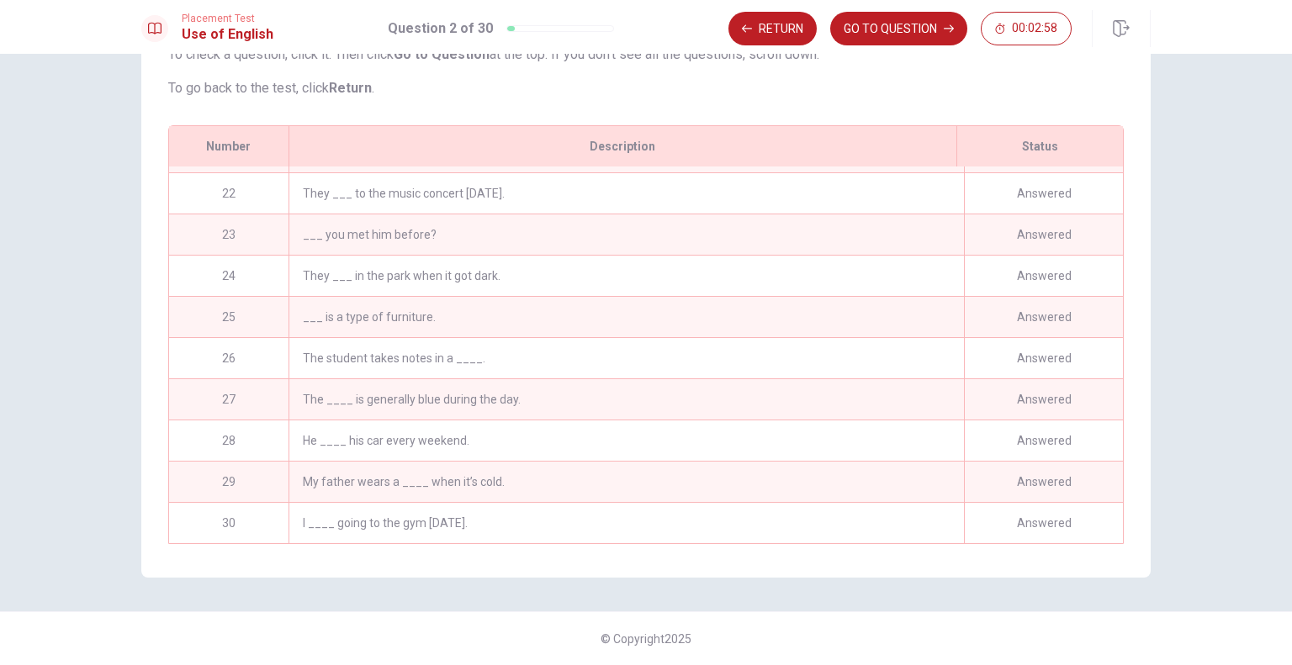
click at [704, 503] on div "I ____ going to the gym [DATE]." at bounding box center [625, 523] width 675 height 40
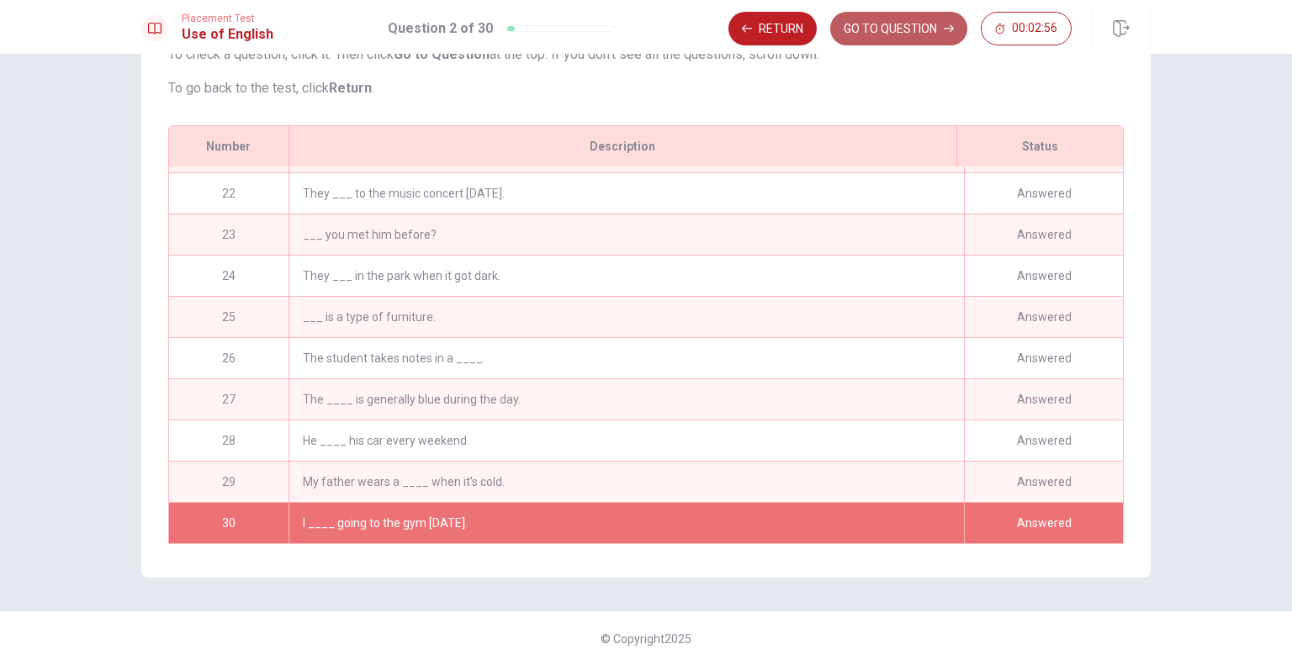
click at [901, 24] on button "GO TO QUESTION" at bounding box center [898, 29] width 137 height 34
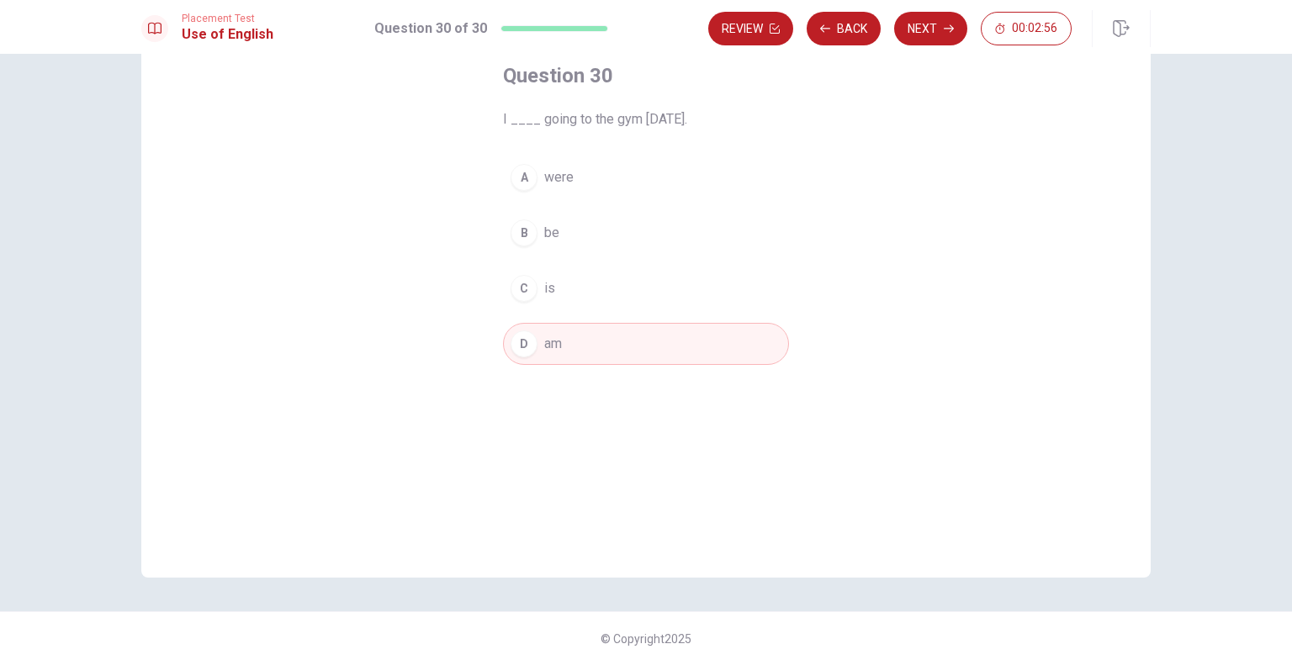
scroll to position [94, 0]
click at [936, 32] on button "Next" at bounding box center [930, 29] width 73 height 34
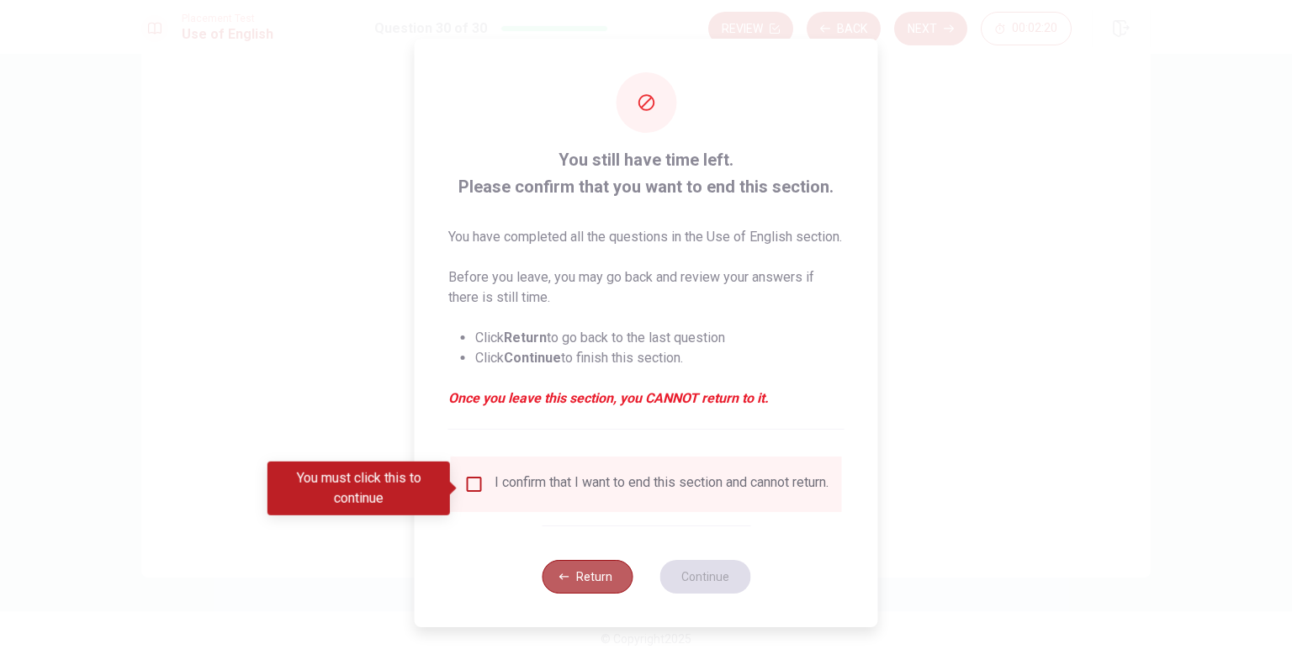
click at [572, 594] on button "Return" at bounding box center [587, 577] width 91 height 34
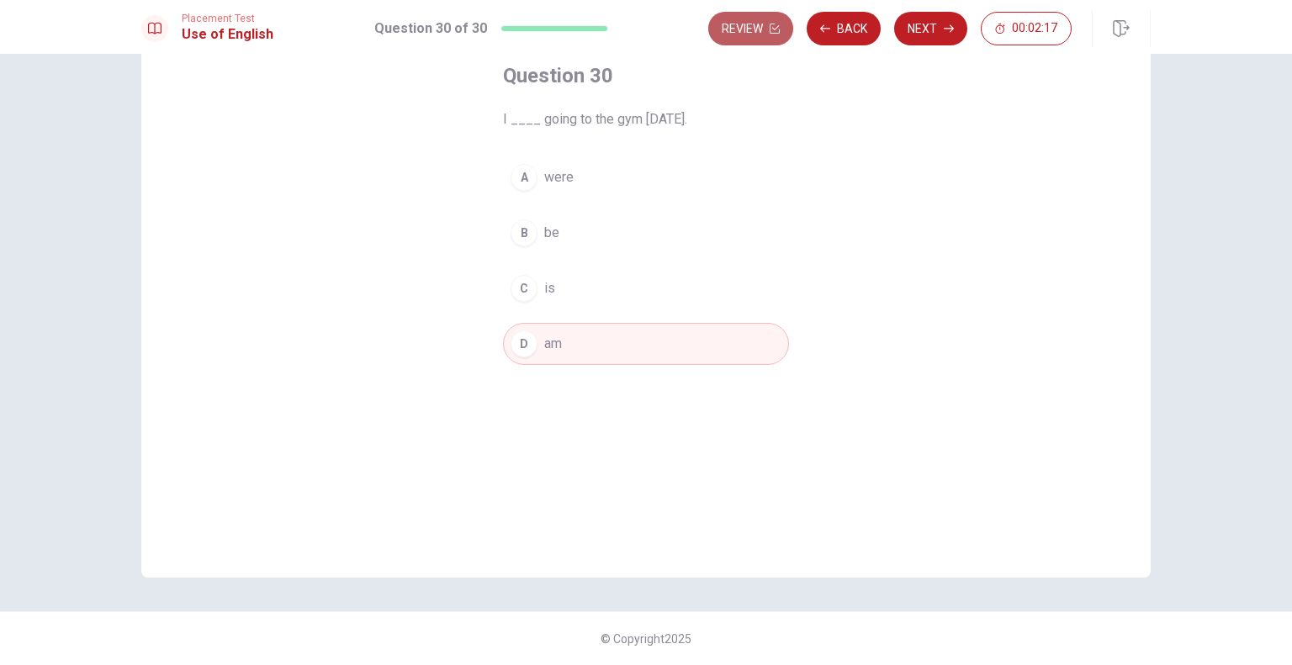
click at [758, 30] on button "Review" at bounding box center [750, 29] width 85 height 34
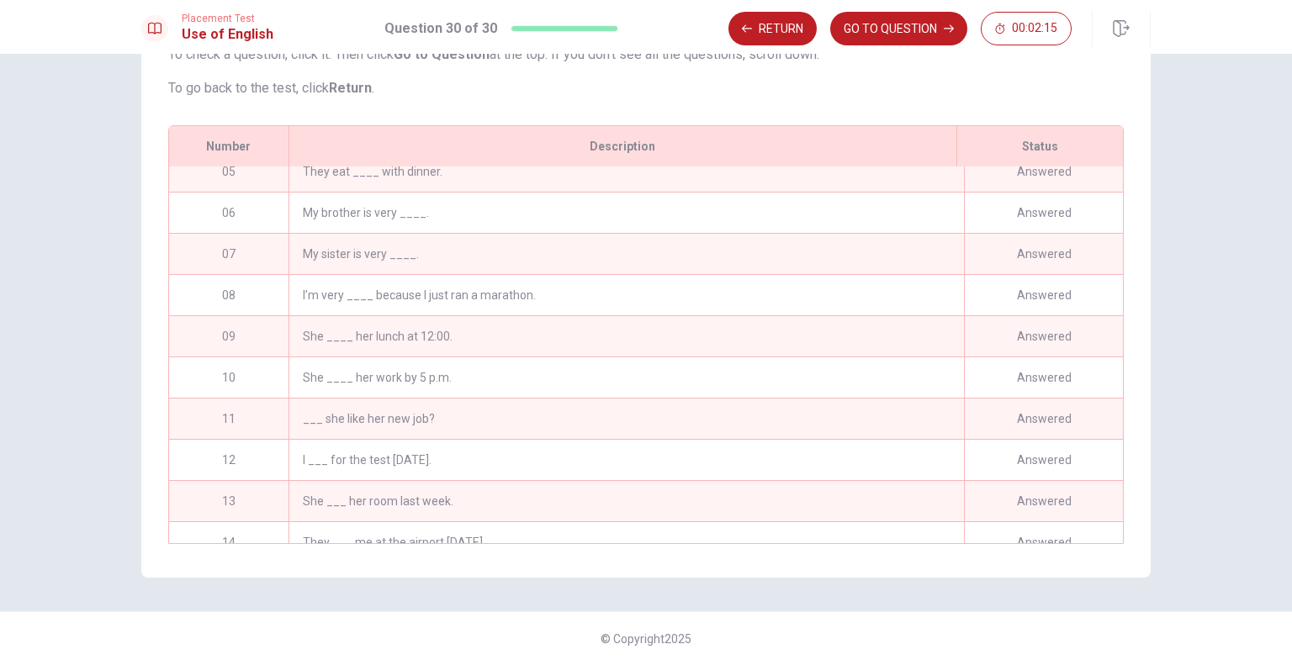
scroll to position [0, 0]
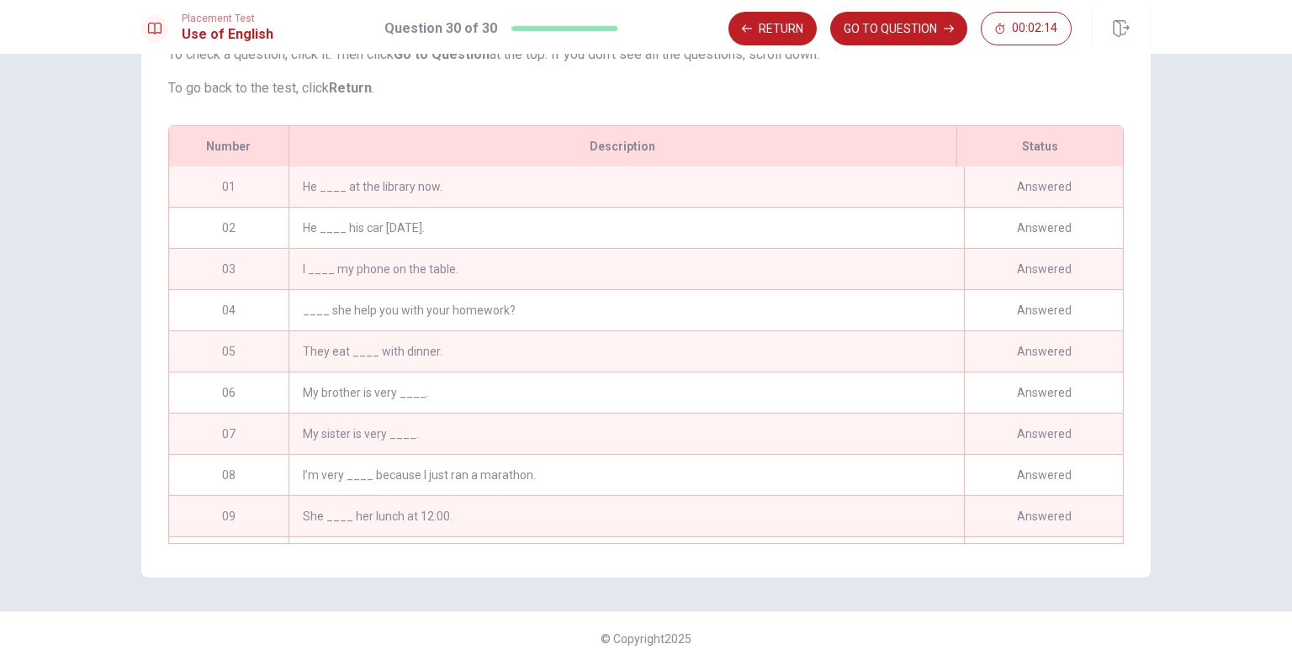
click at [745, 194] on div "He ____ at the library now." at bounding box center [625, 186] width 675 height 40
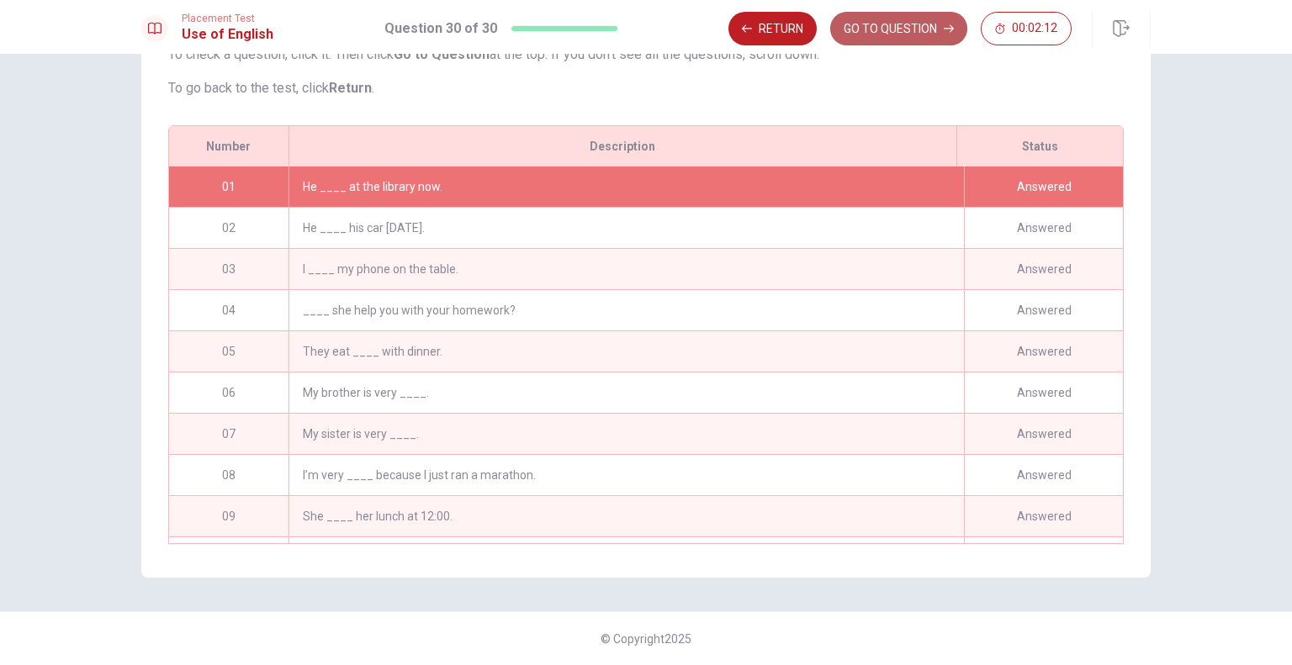
click at [881, 34] on button "GO TO QUESTION" at bounding box center [898, 29] width 137 height 34
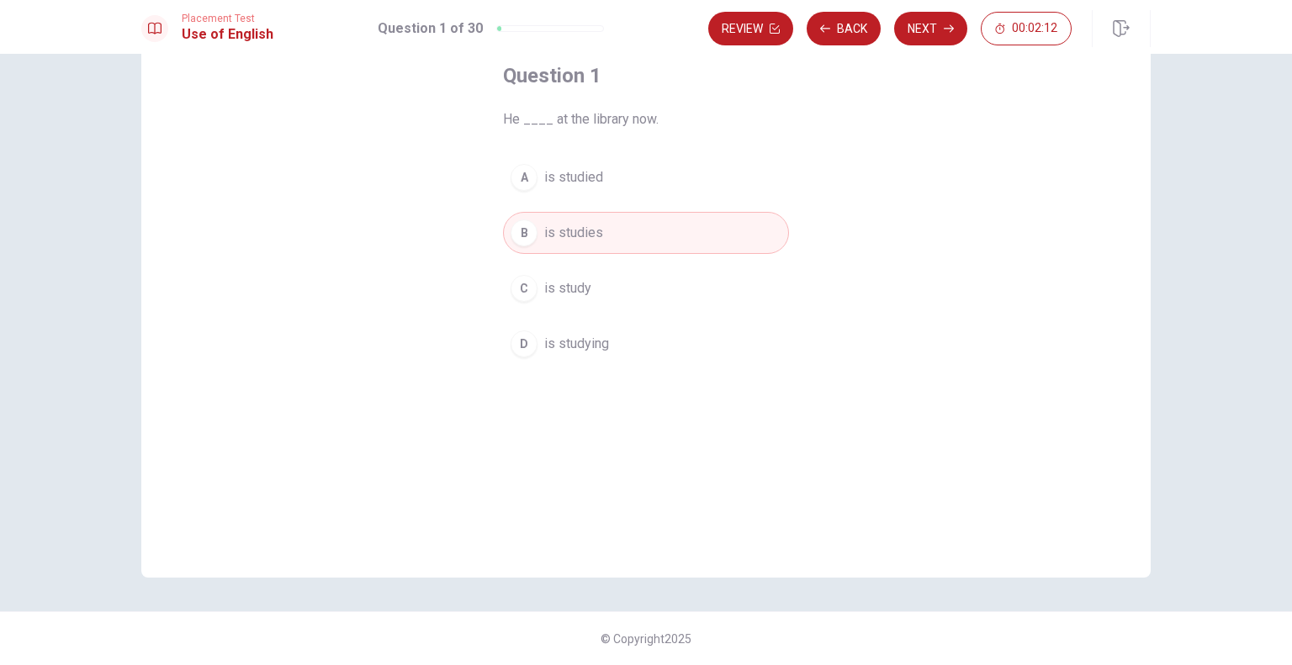
scroll to position [94, 0]
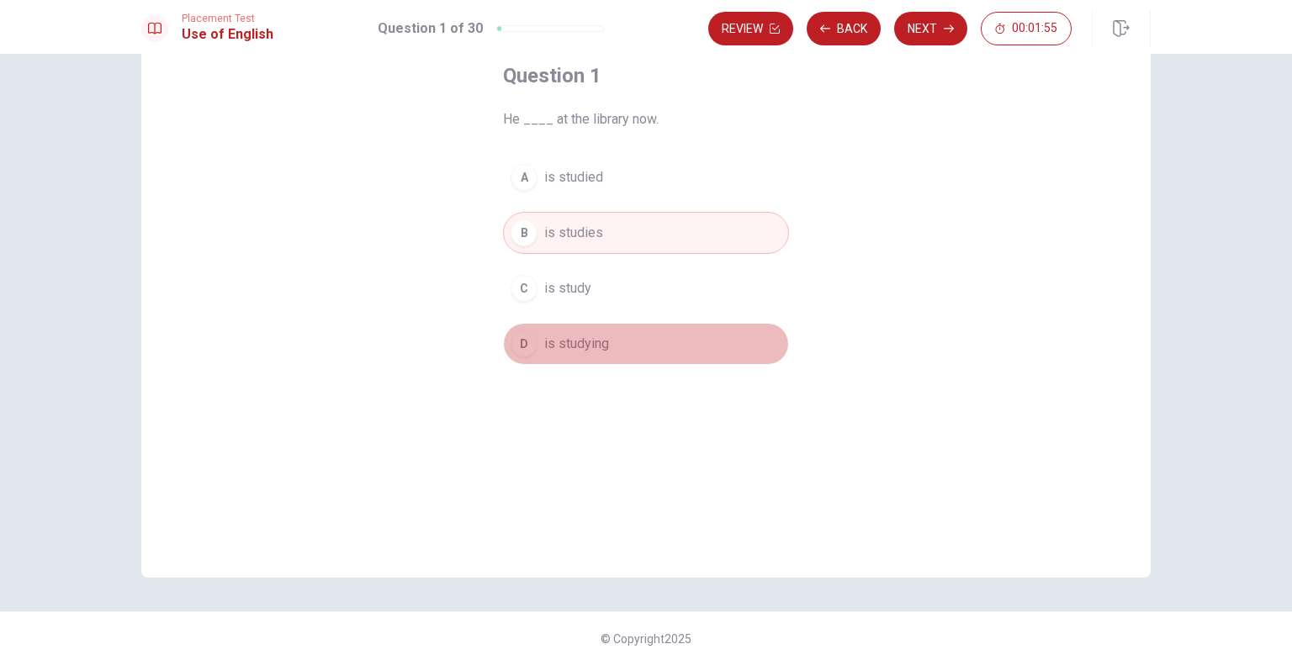
click at [635, 337] on button "D is studying" at bounding box center [646, 344] width 286 height 42
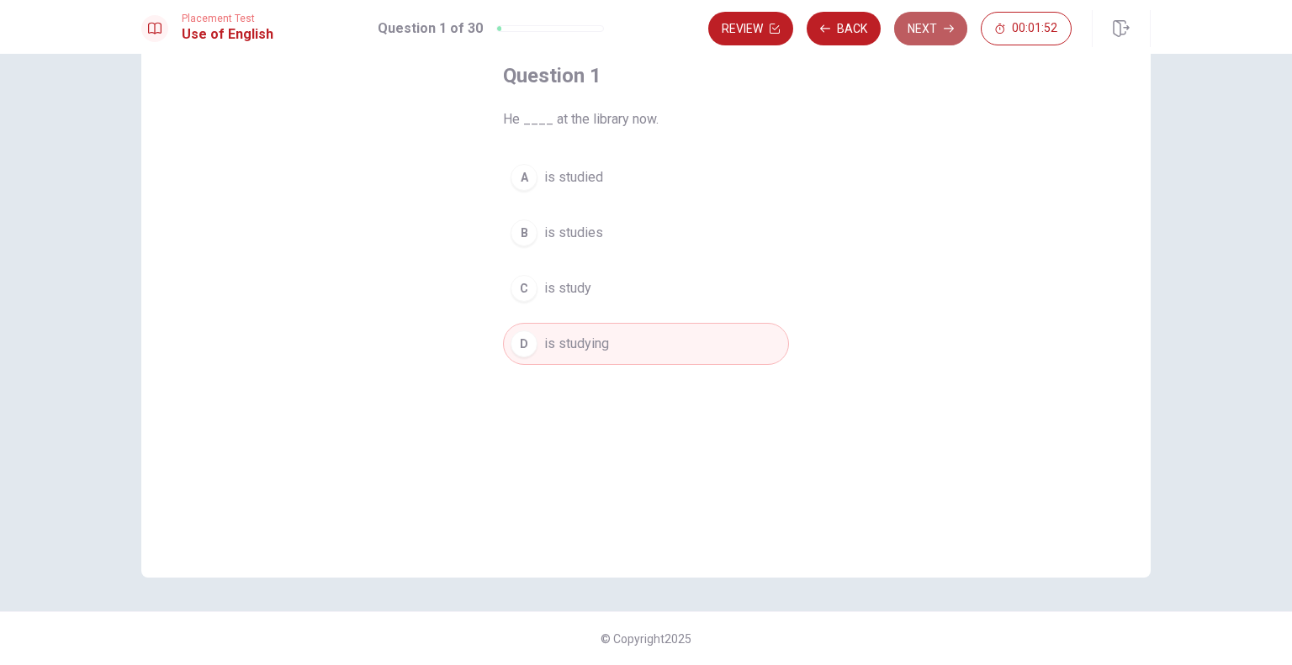
click at [922, 35] on button "Next" at bounding box center [930, 29] width 73 height 34
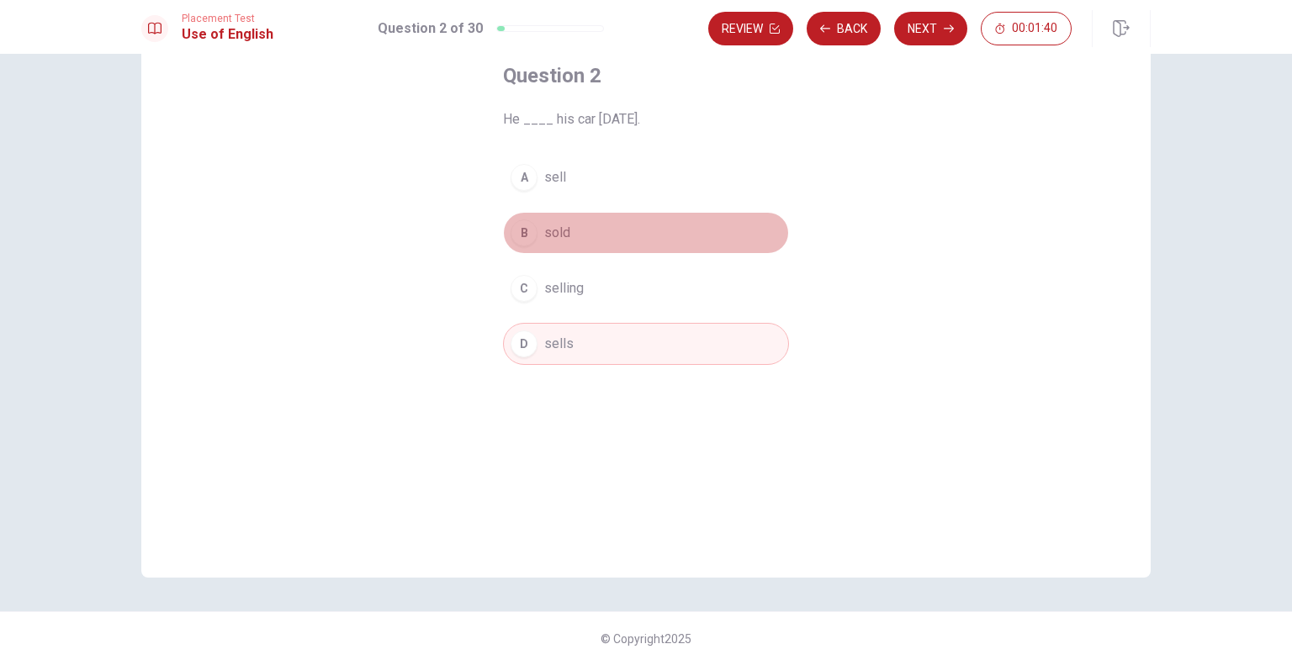
click at [607, 228] on button "B sold" at bounding box center [646, 233] width 286 height 42
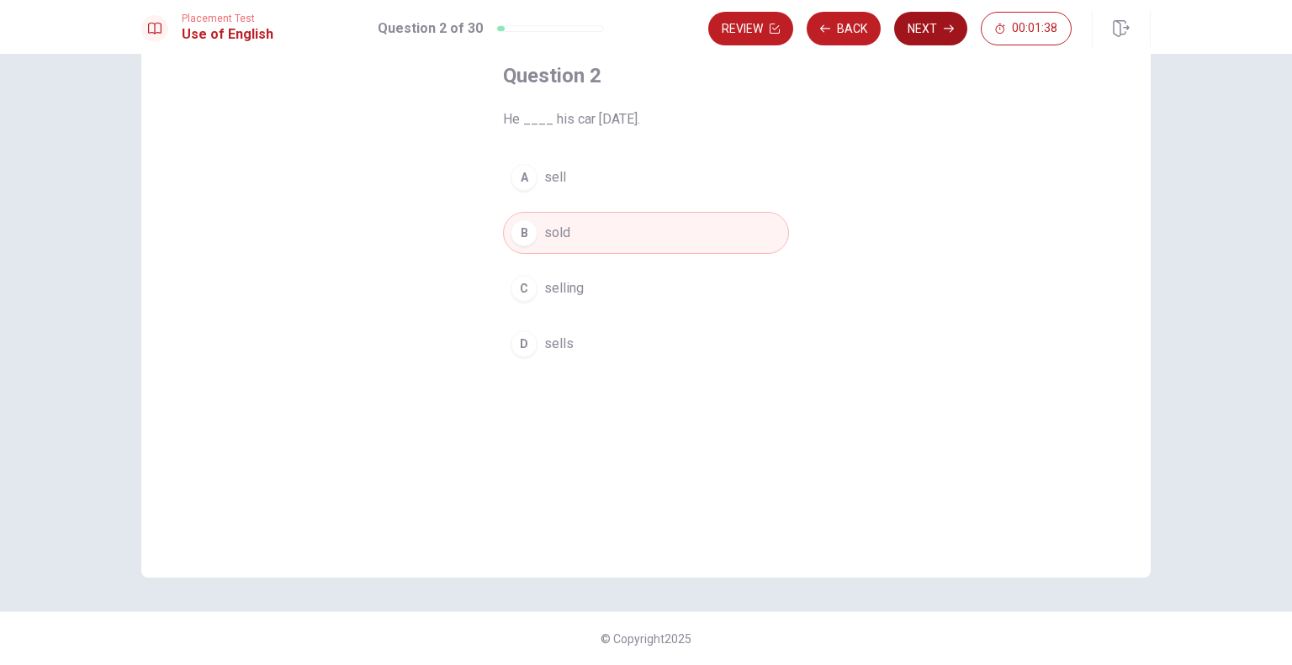
click at [924, 36] on button "Next" at bounding box center [930, 29] width 73 height 34
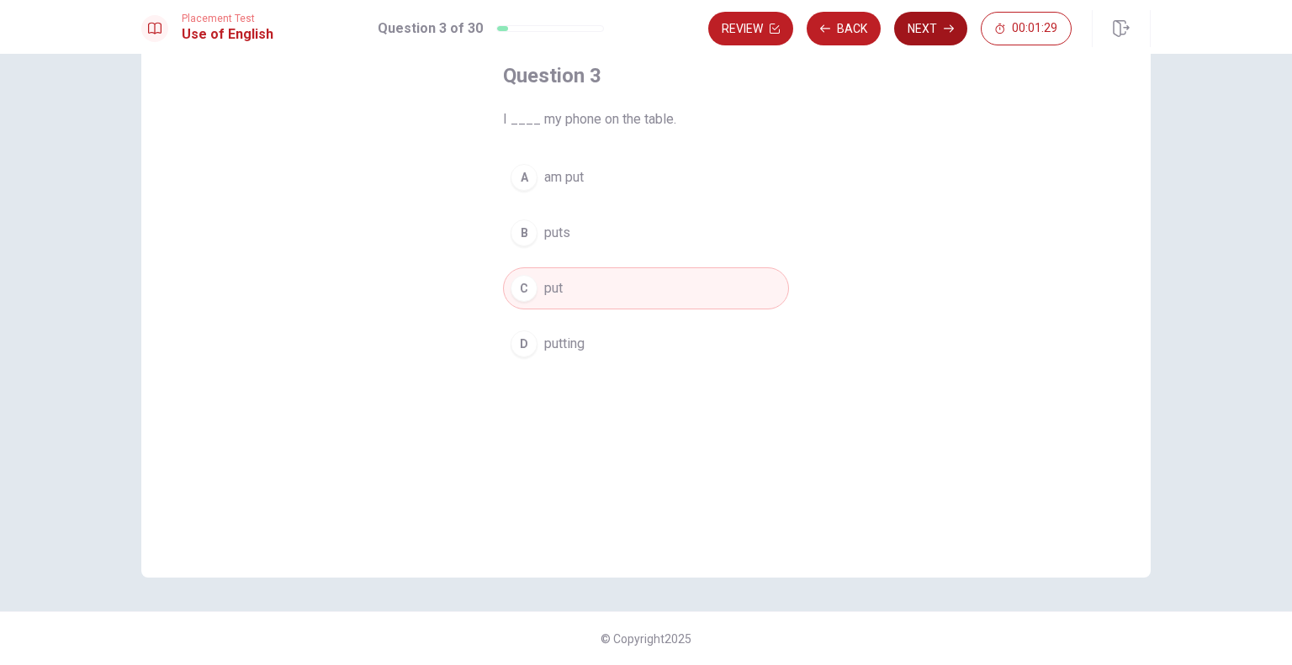
click at [937, 38] on button "Next" at bounding box center [930, 29] width 73 height 34
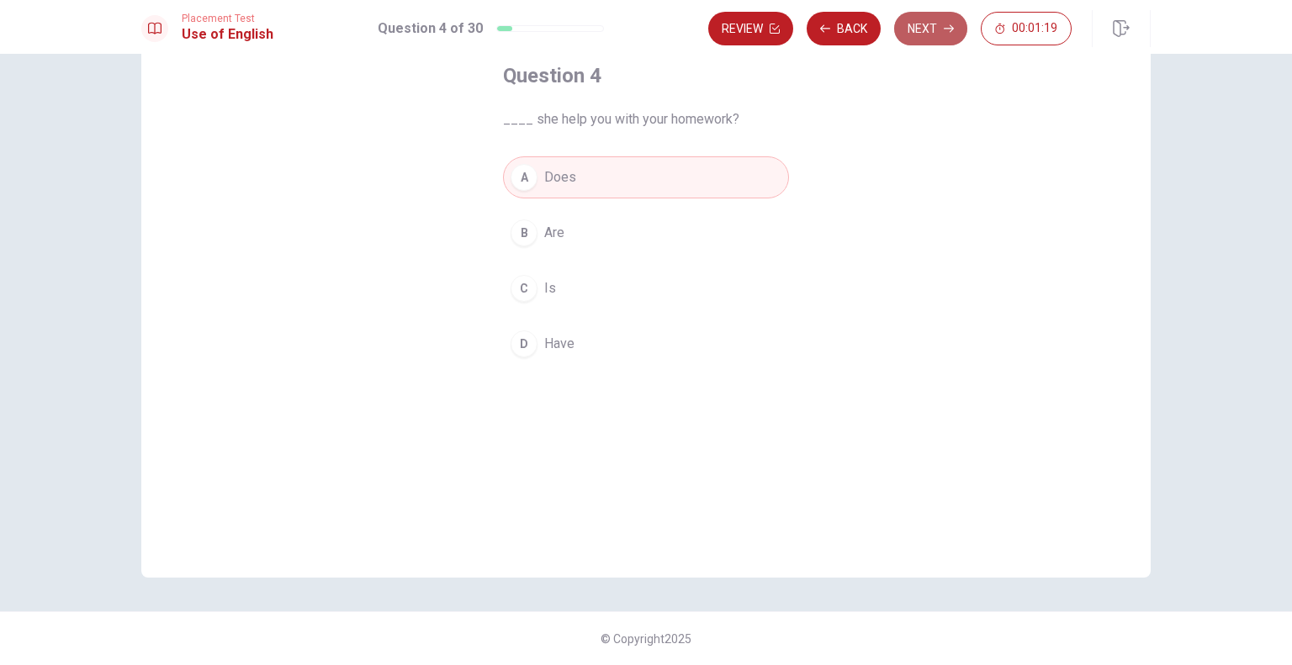
click at [911, 33] on button "Next" at bounding box center [930, 29] width 73 height 34
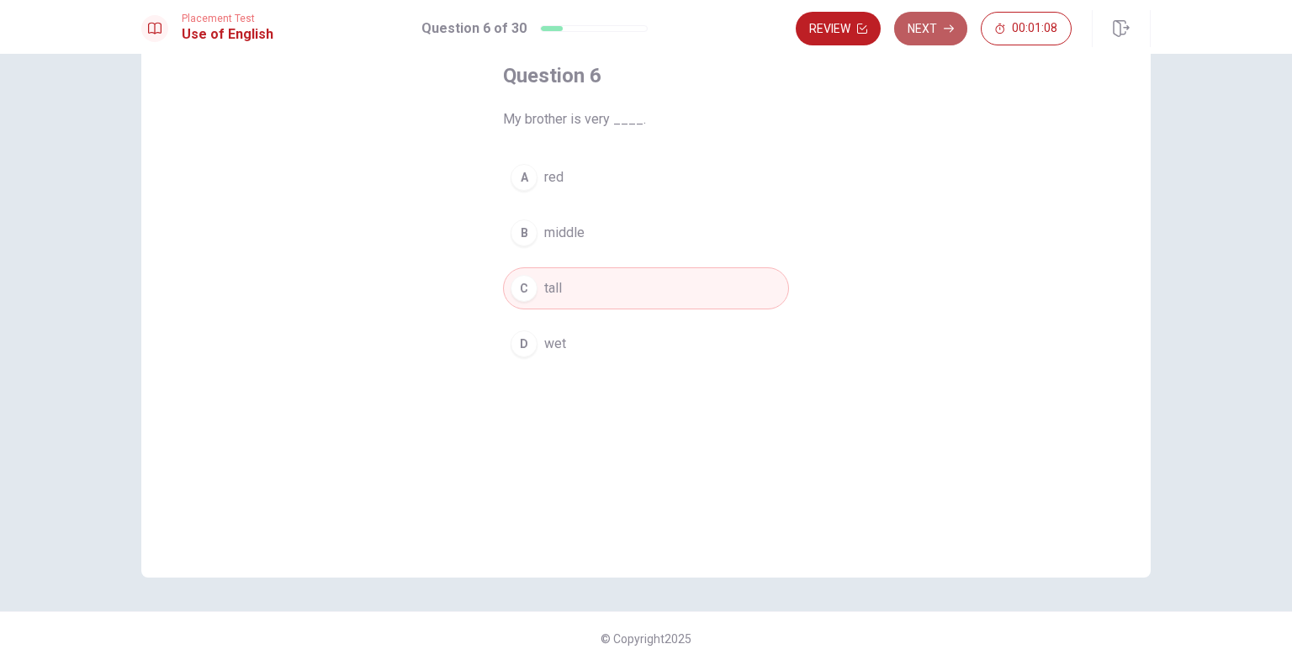
click at [911, 33] on button "Next" at bounding box center [930, 29] width 73 height 34
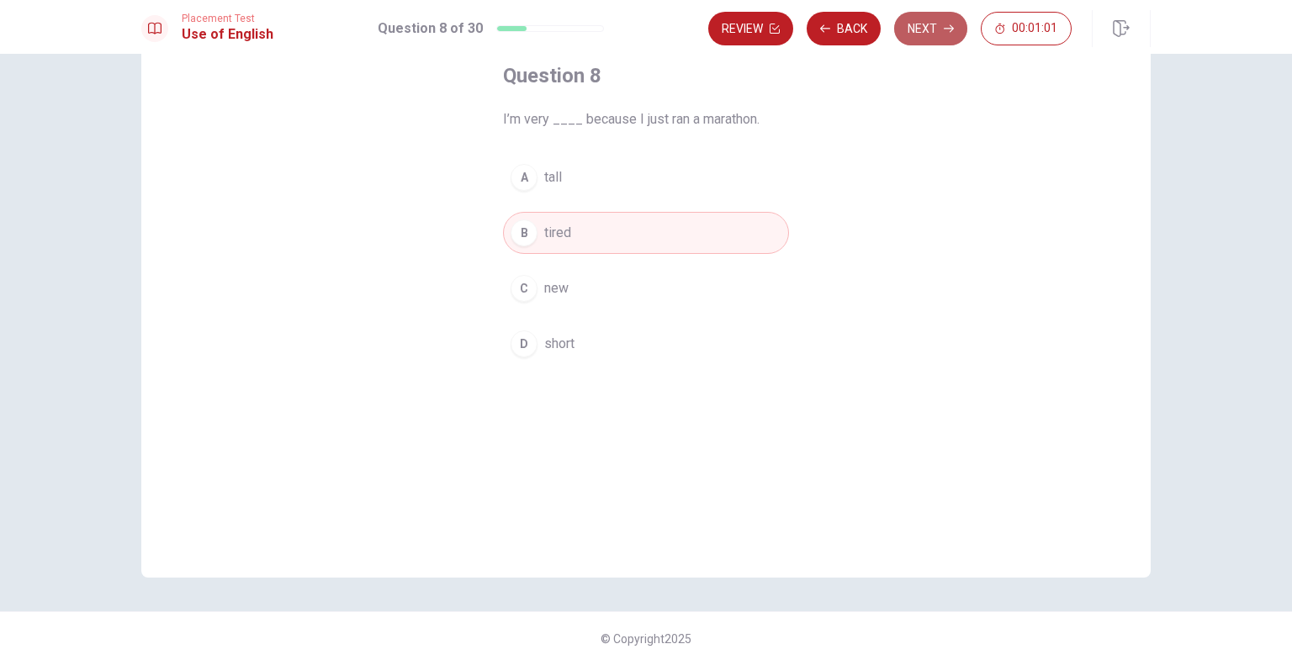
click at [911, 33] on button "Next" at bounding box center [930, 29] width 73 height 34
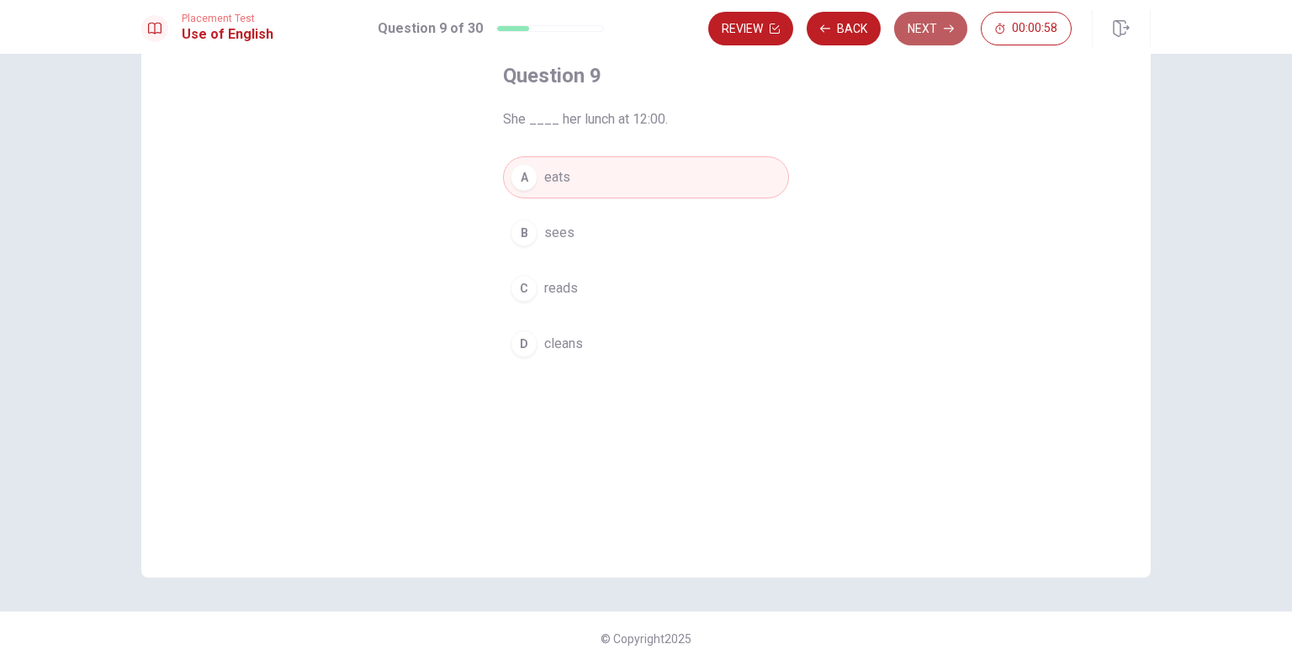
click at [911, 33] on button "Next" at bounding box center [930, 29] width 73 height 34
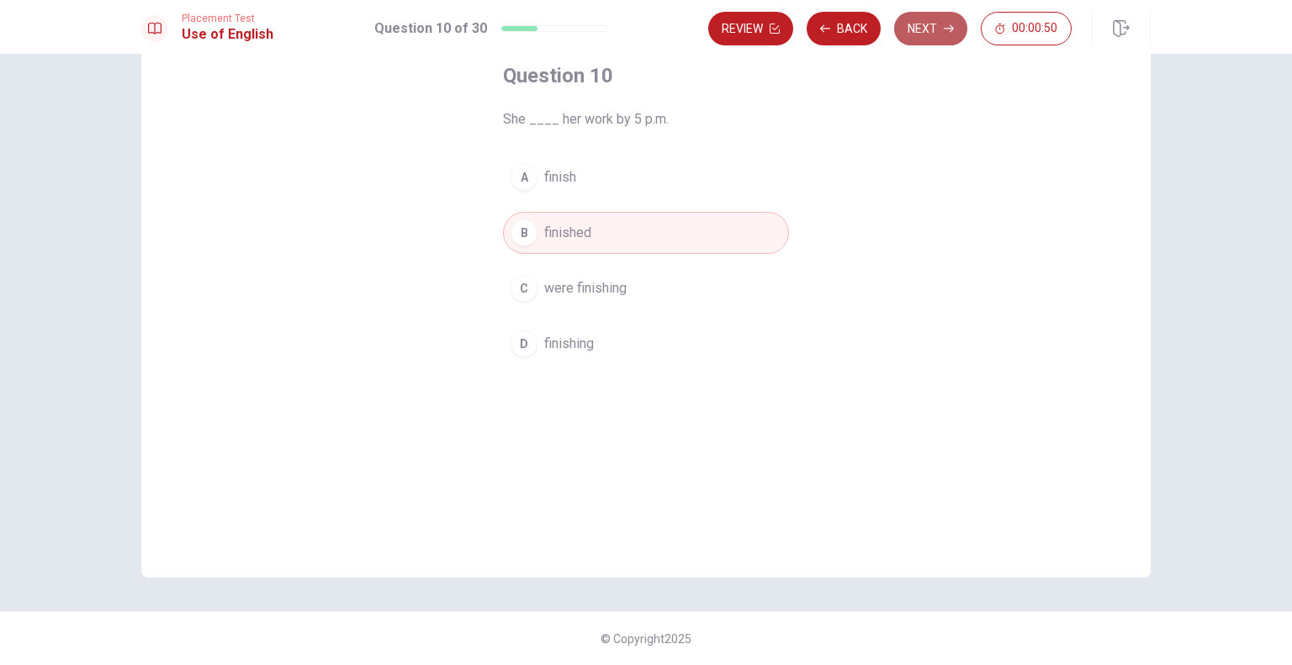
click at [911, 33] on button "Next" at bounding box center [930, 29] width 73 height 34
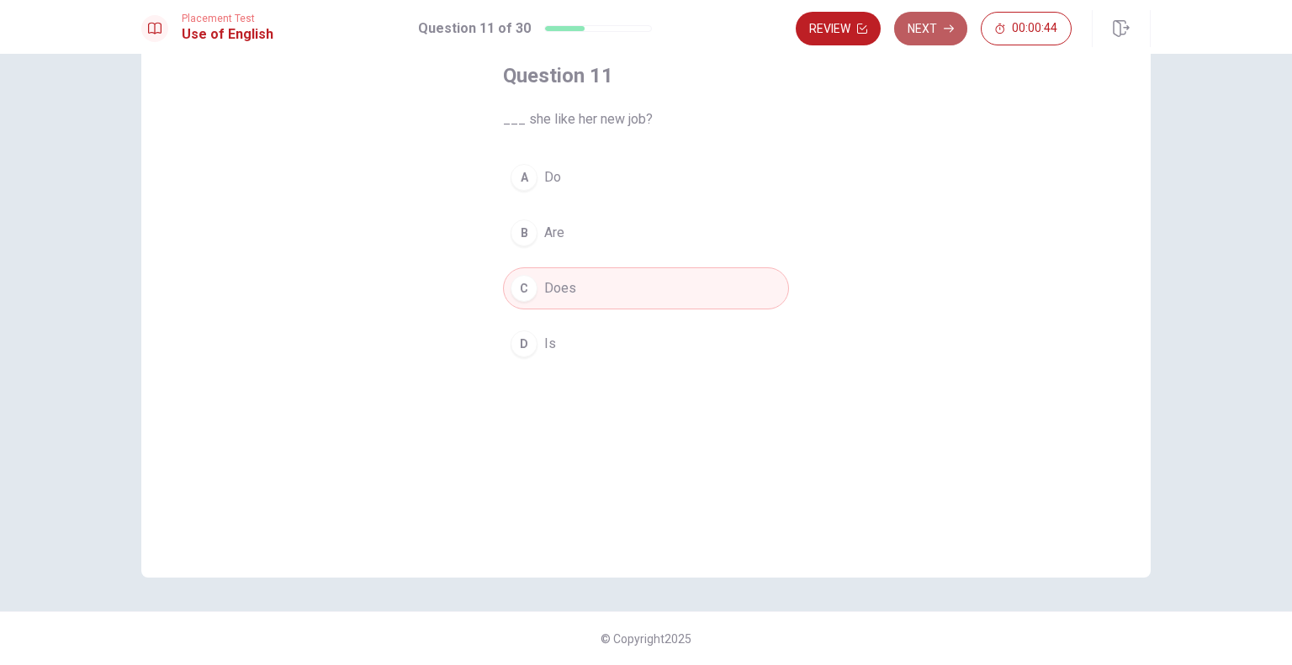
click at [911, 33] on button "Next" at bounding box center [930, 29] width 73 height 34
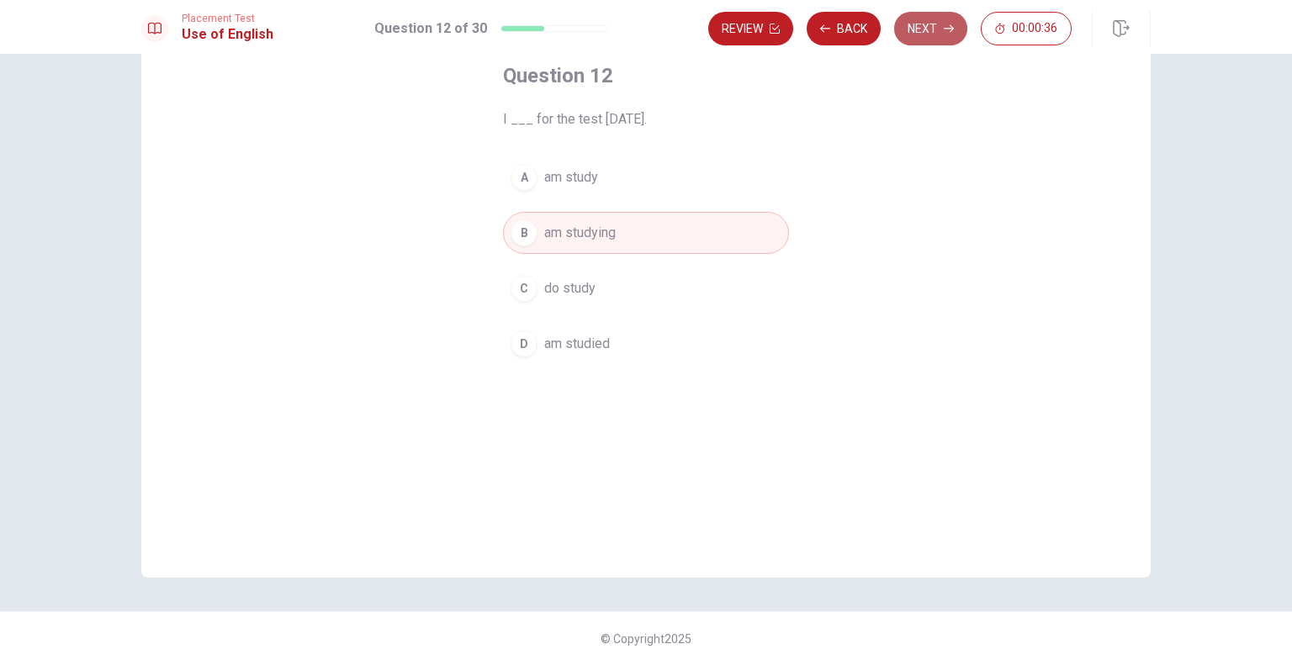
click at [911, 33] on button "Next" at bounding box center [930, 29] width 73 height 34
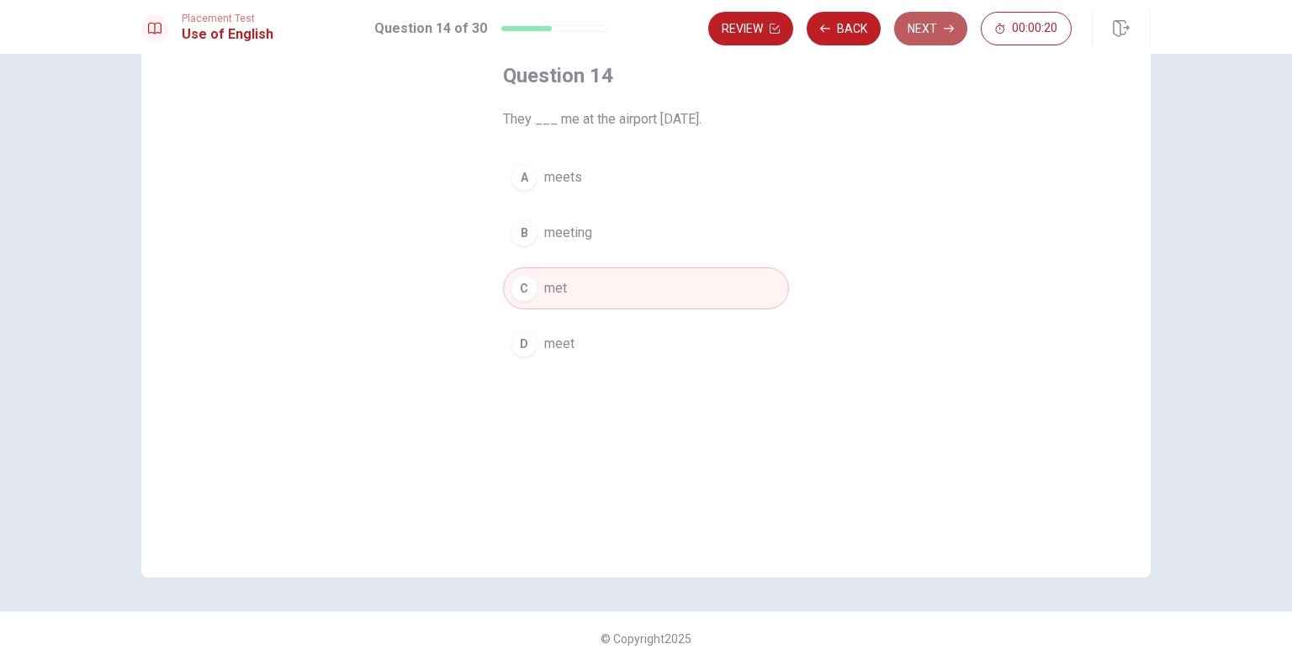
click at [915, 33] on button "Next" at bounding box center [930, 29] width 73 height 34
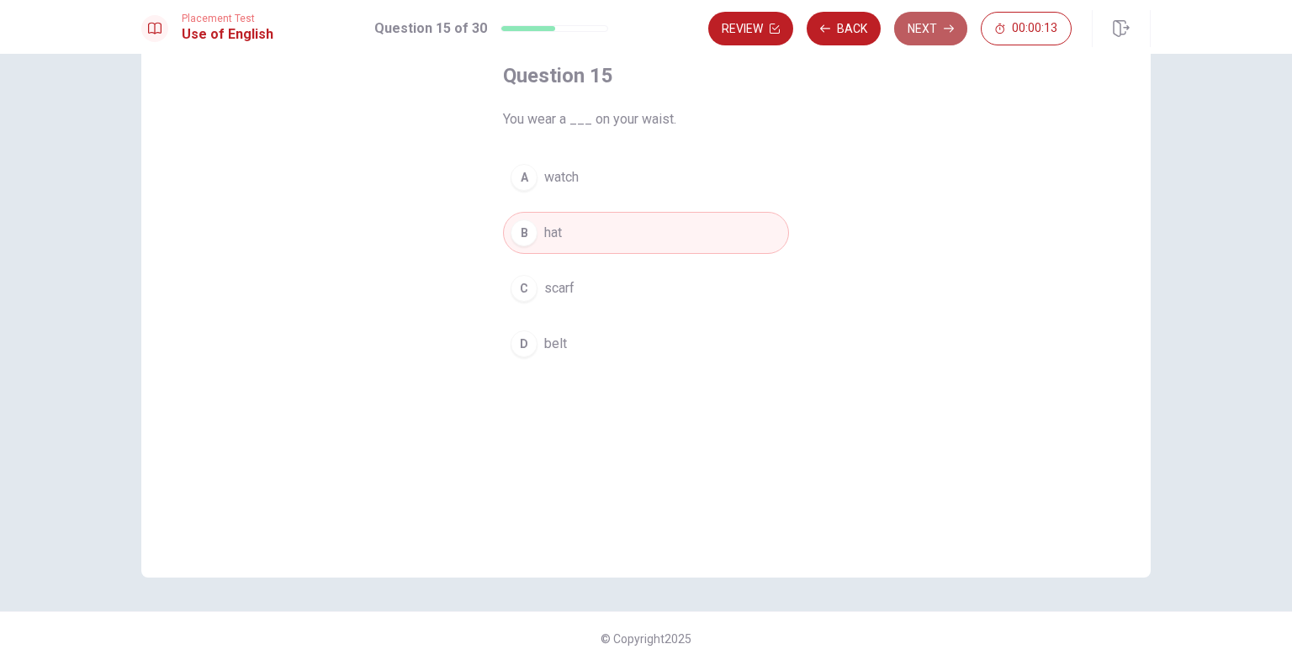
click at [915, 33] on button "Next" at bounding box center [930, 29] width 73 height 34
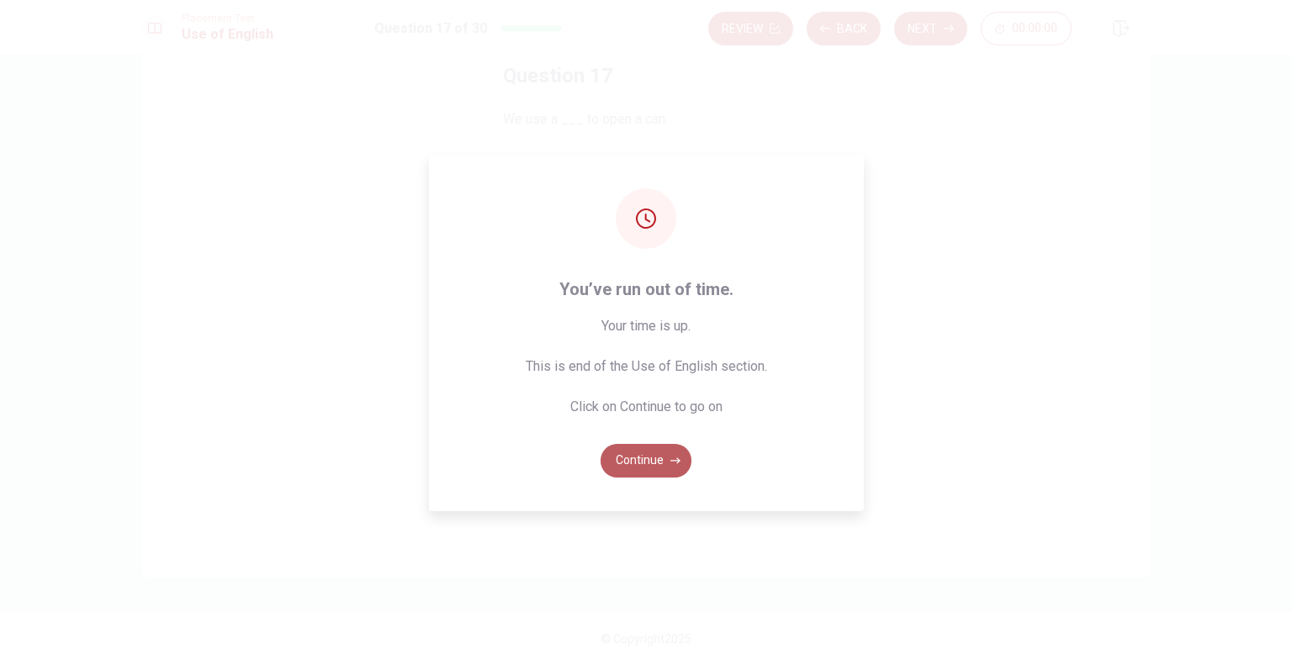
click at [658, 452] on button "Continue" at bounding box center [645, 461] width 91 height 34
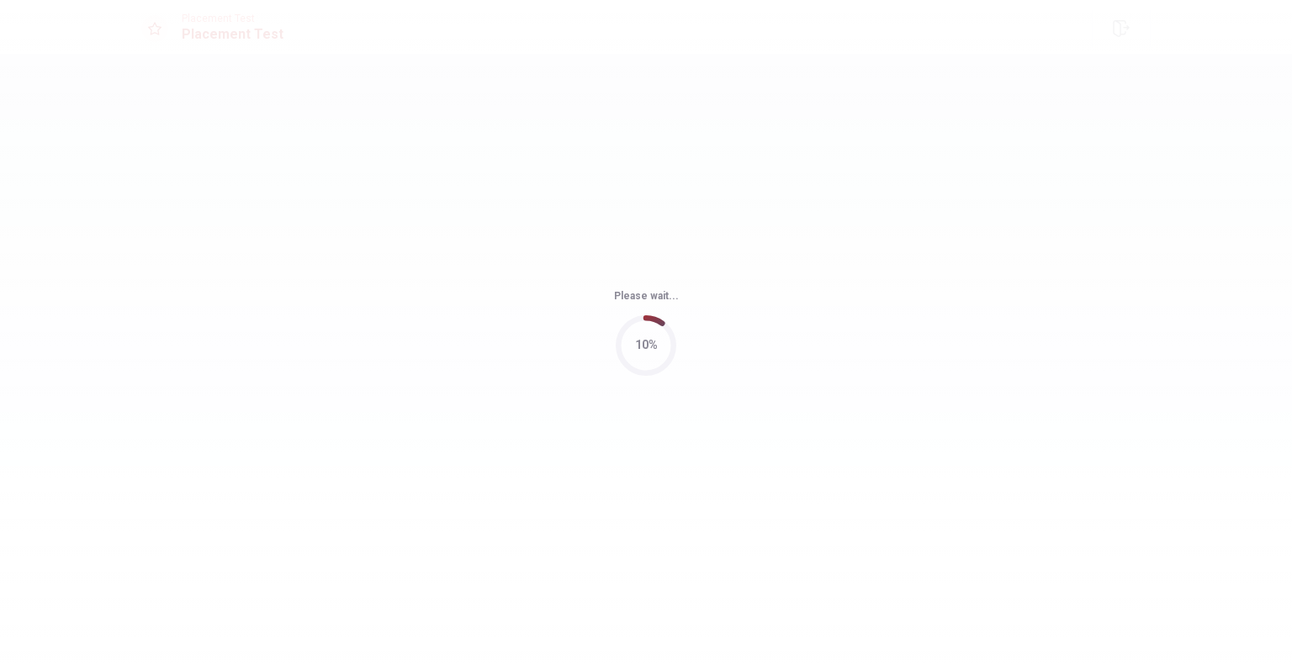
scroll to position [0, 0]
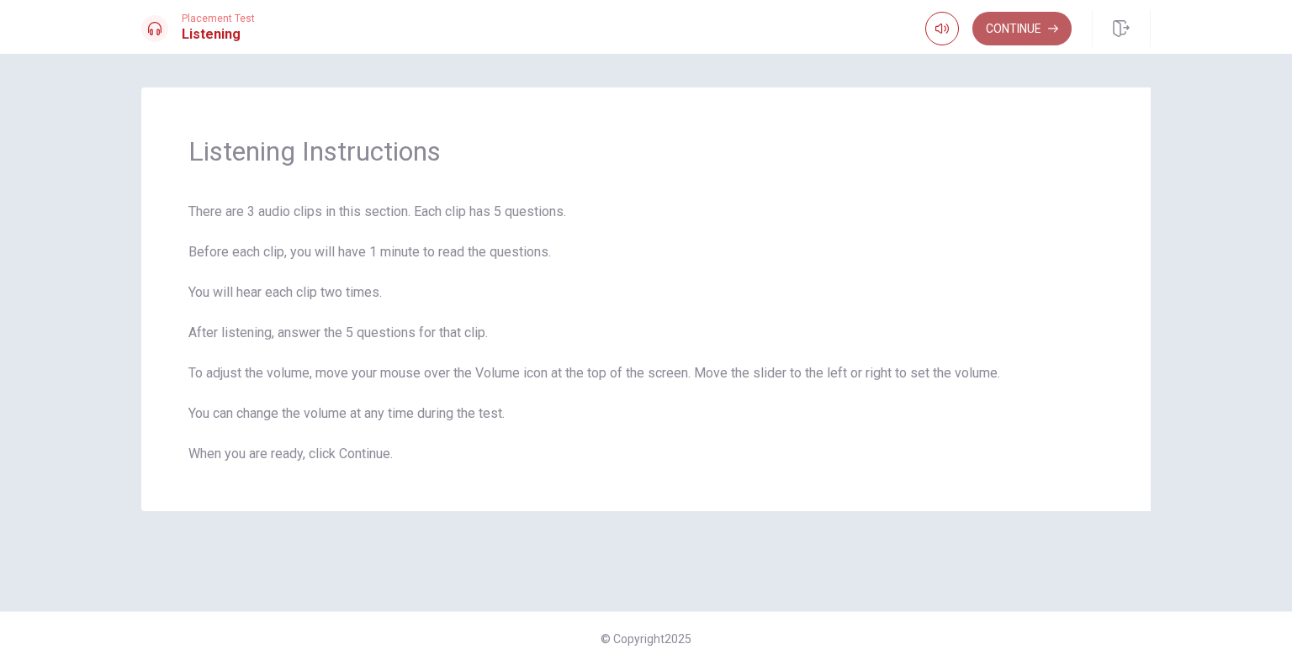
click at [1036, 25] on button "Continue" at bounding box center [1021, 29] width 99 height 34
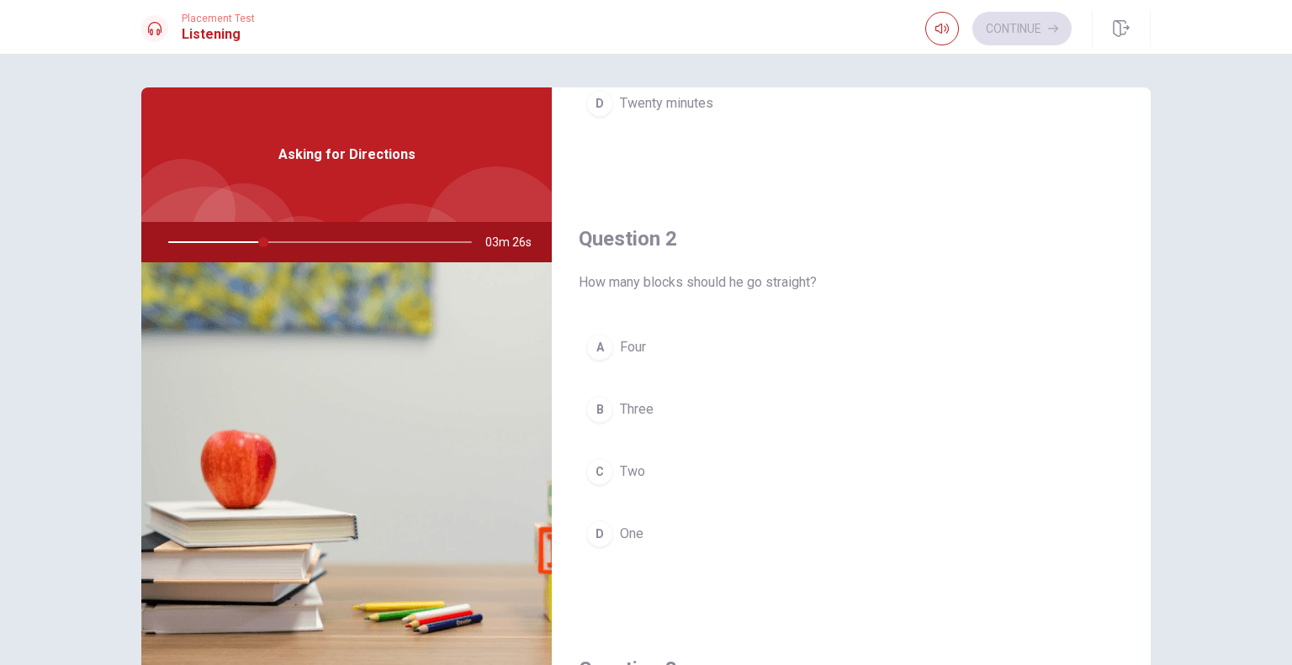
scroll to position [328, 0]
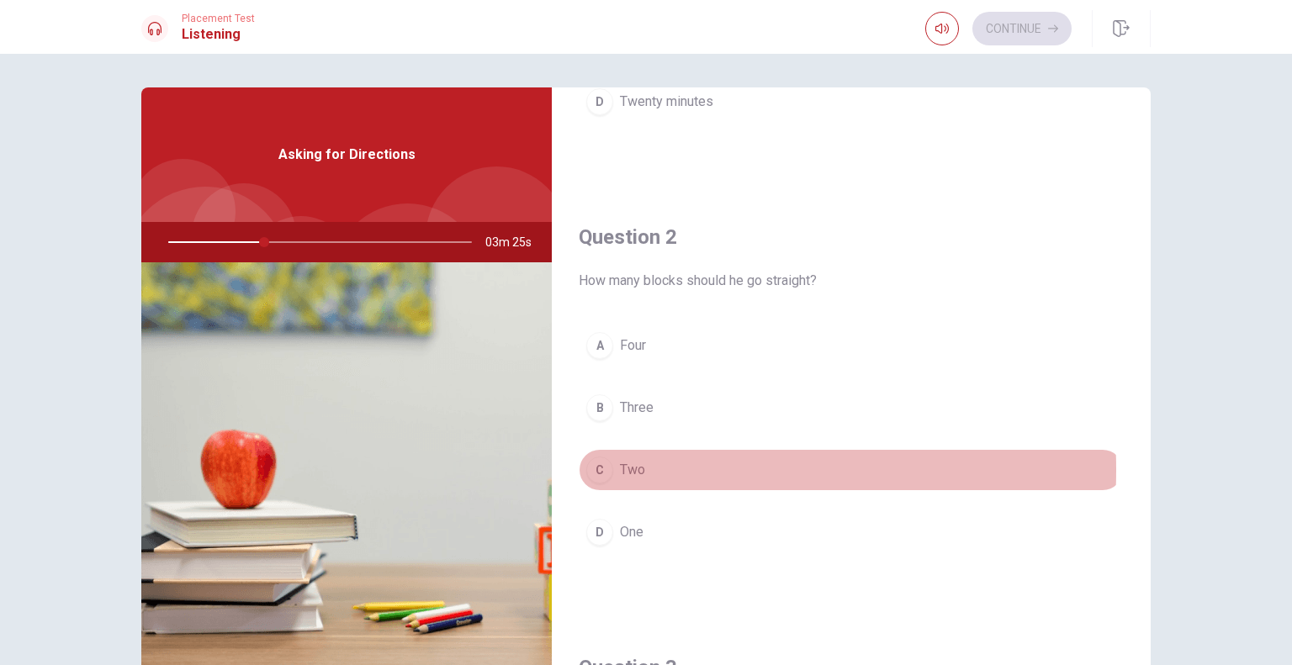
click at [620, 468] on span "Two" at bounding box center [632, 470] width 25 height 20
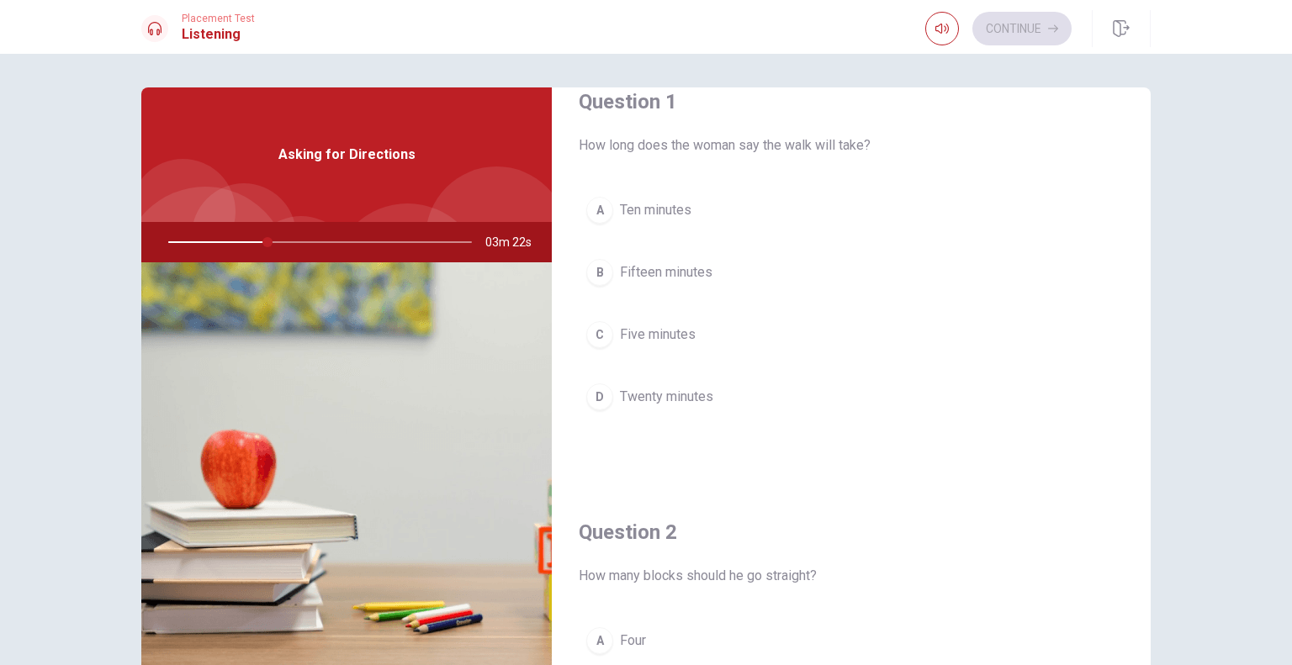
scroll to position [32, 0]
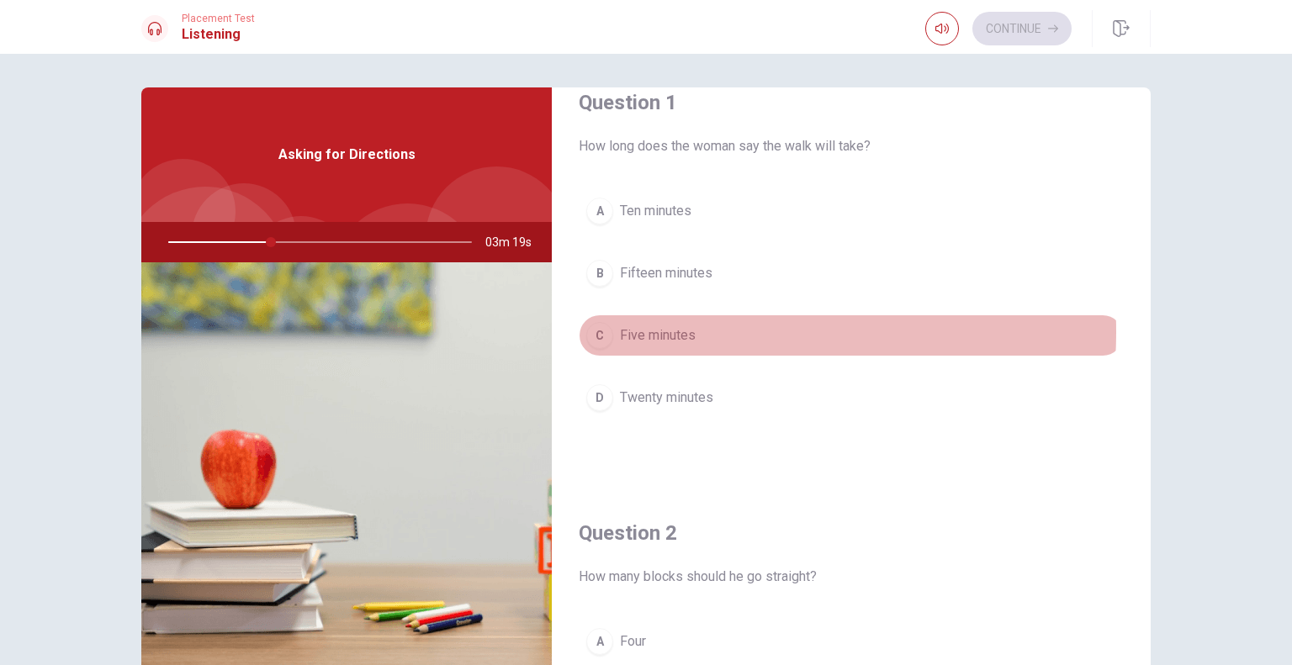
click at [663, 331] on span "Five minutes" at bounding box center [658, 335] width 76 height 20
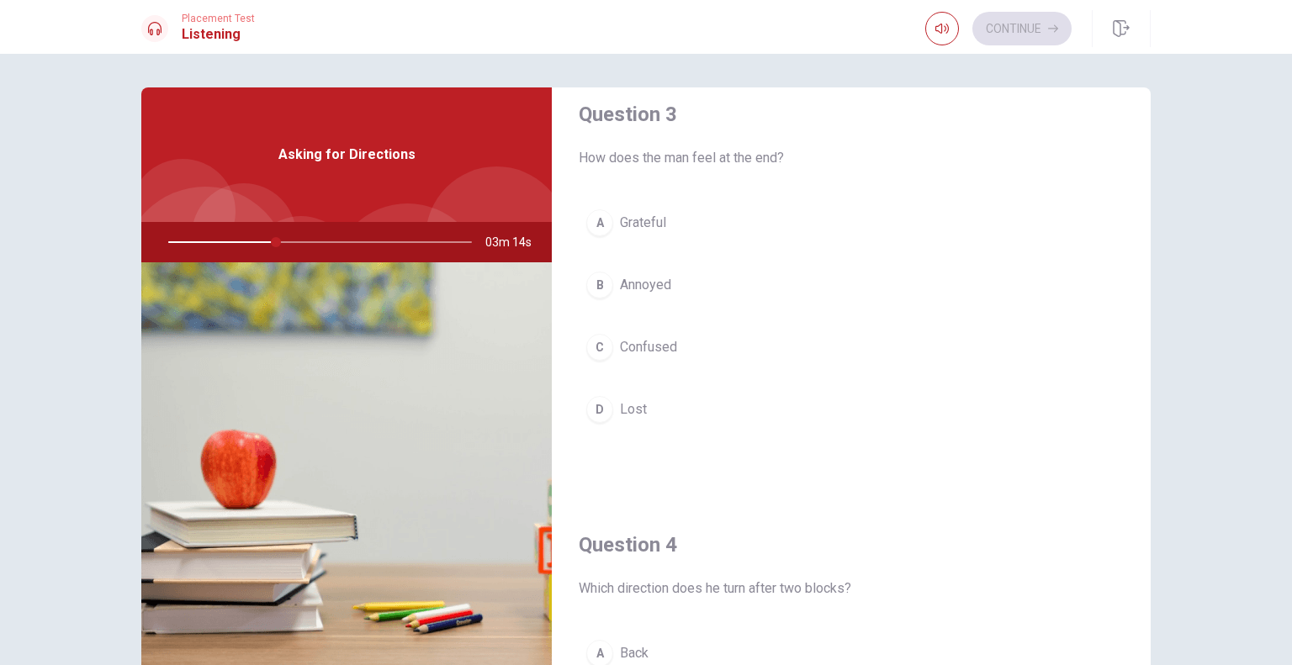
scroll to position [883, 0]
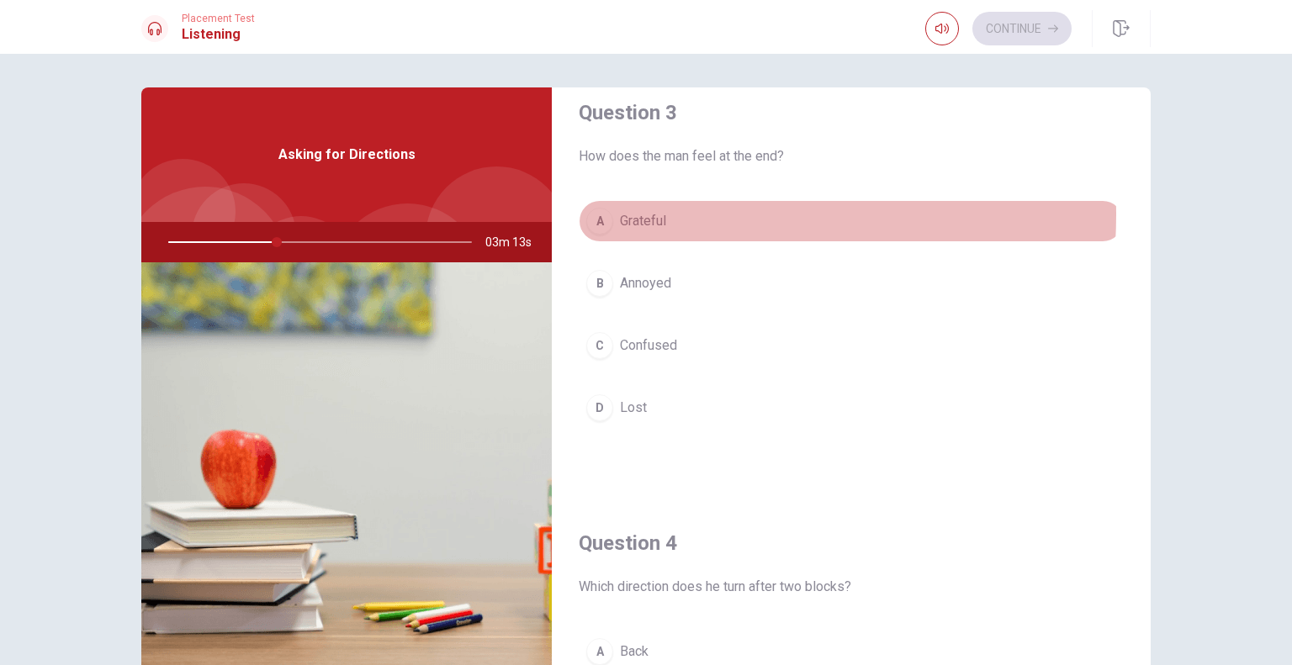
click at [634, 211] on span "Grateful" at bounding box center [643, 221] width 46 height 20
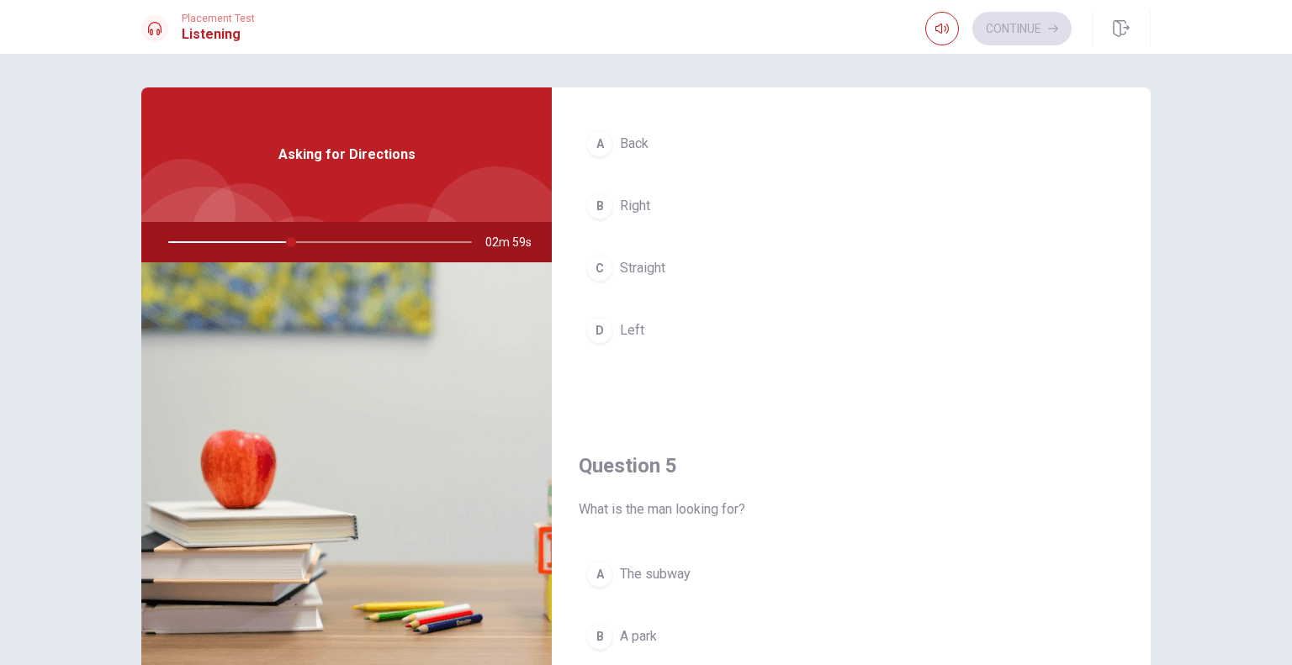
scroll to position [1389, 0]
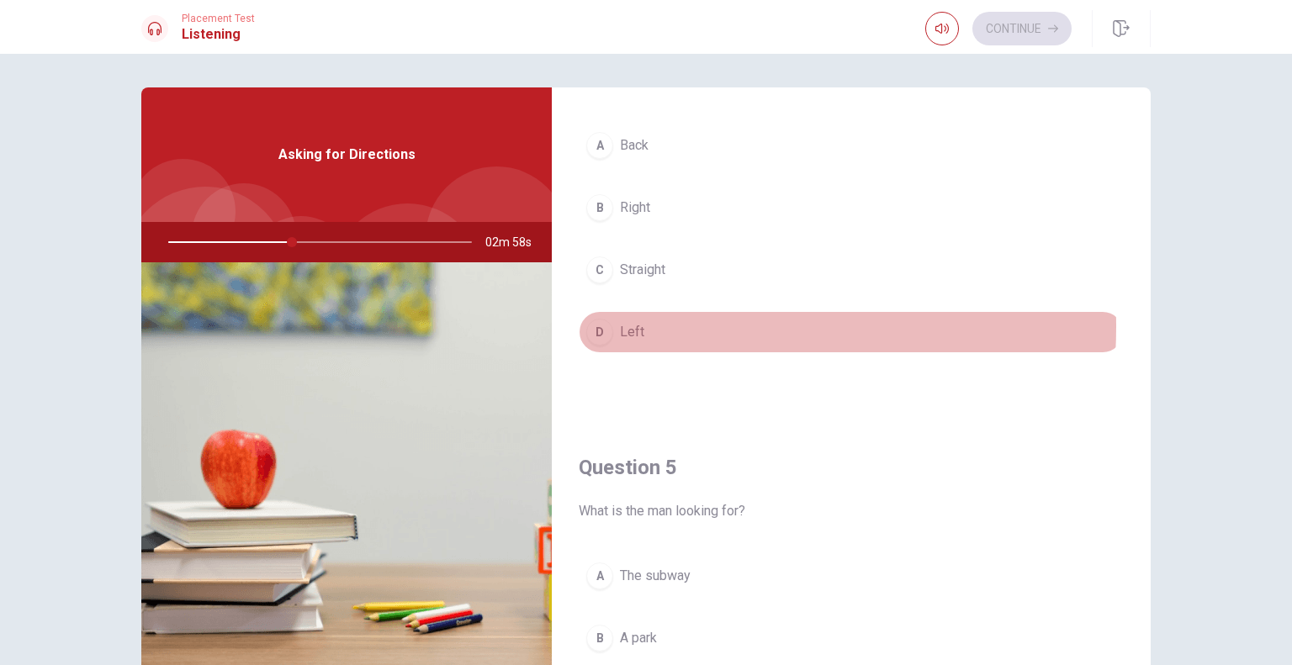
click at [610, 320] on button "D Left" at bounding box center [850, 332] width 545 height 42
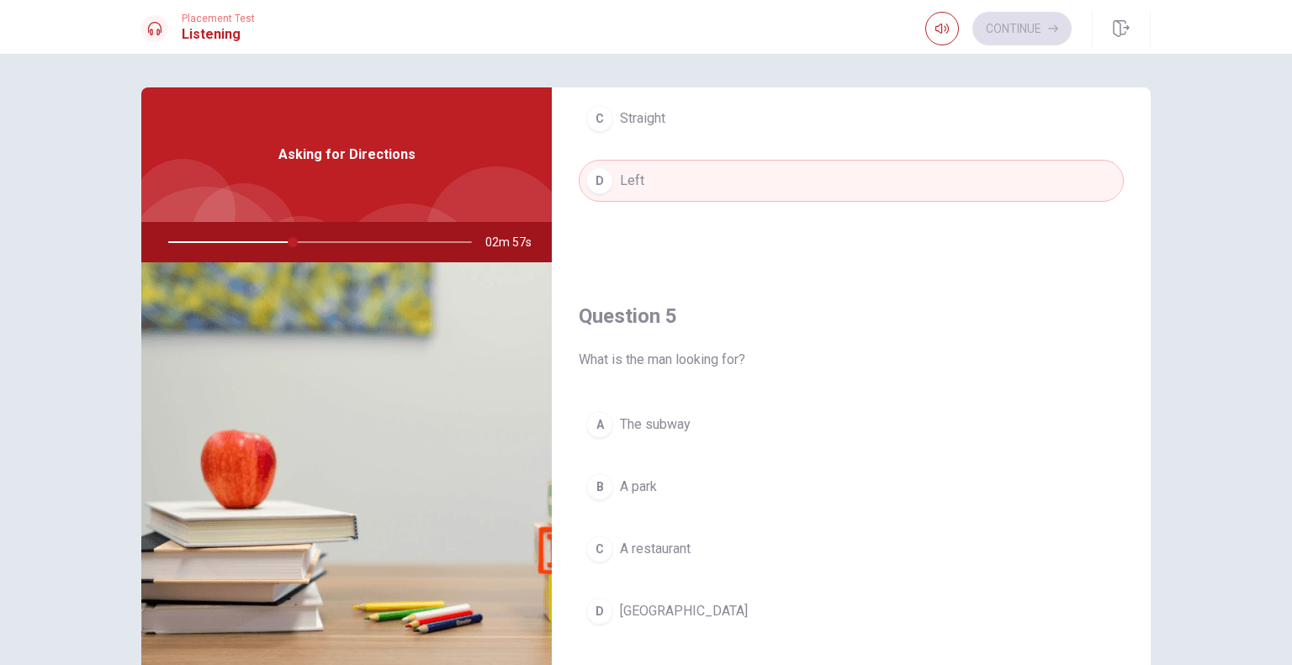
scroll to position [1561, 0]
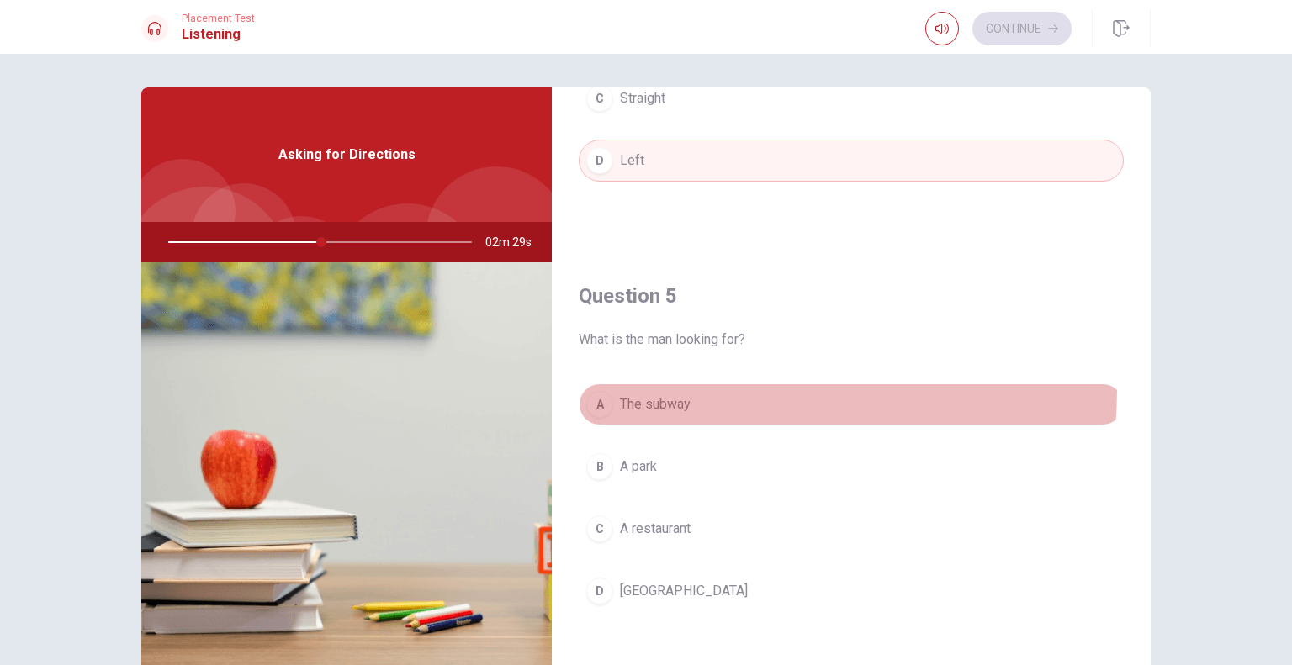
click at [711, 384] on button "A The subway" at bounding box center [850, 404] width 545 height 42
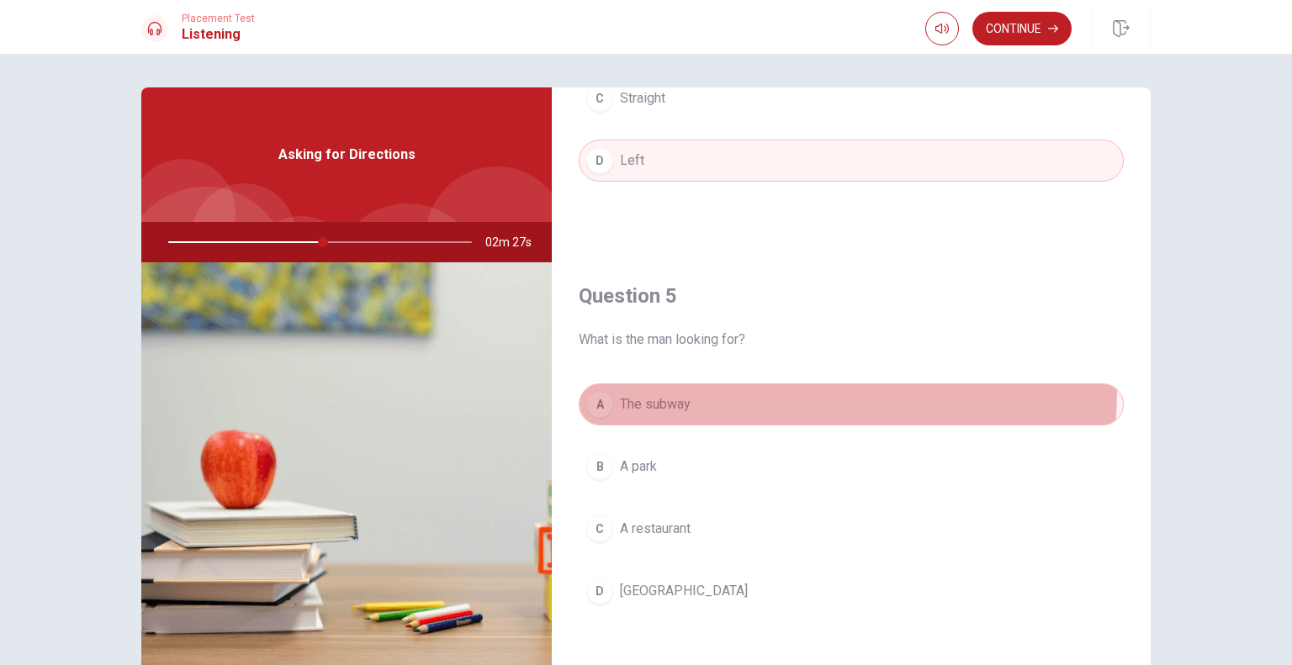
click at [711, 384] on button "A The subway" at bounding box center [850, 404] width 545 height 42
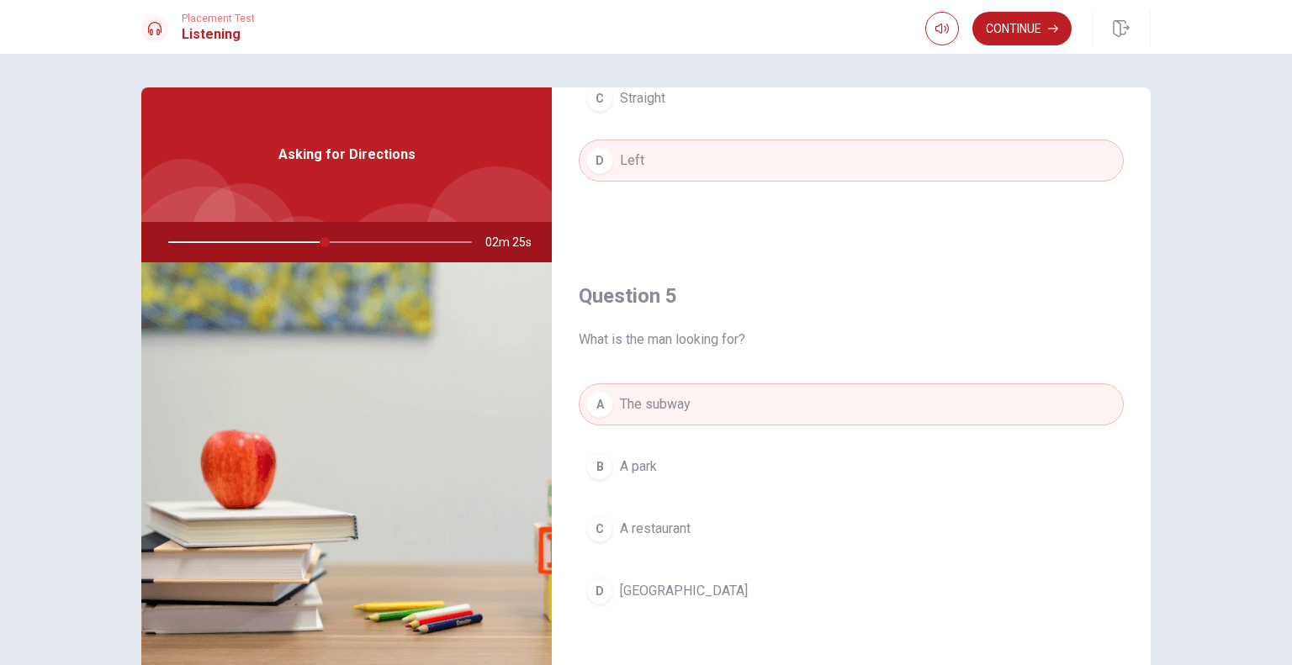
click at [711, 393] on button "A The subway" at bounding box center [850, 404] width 545 height 42
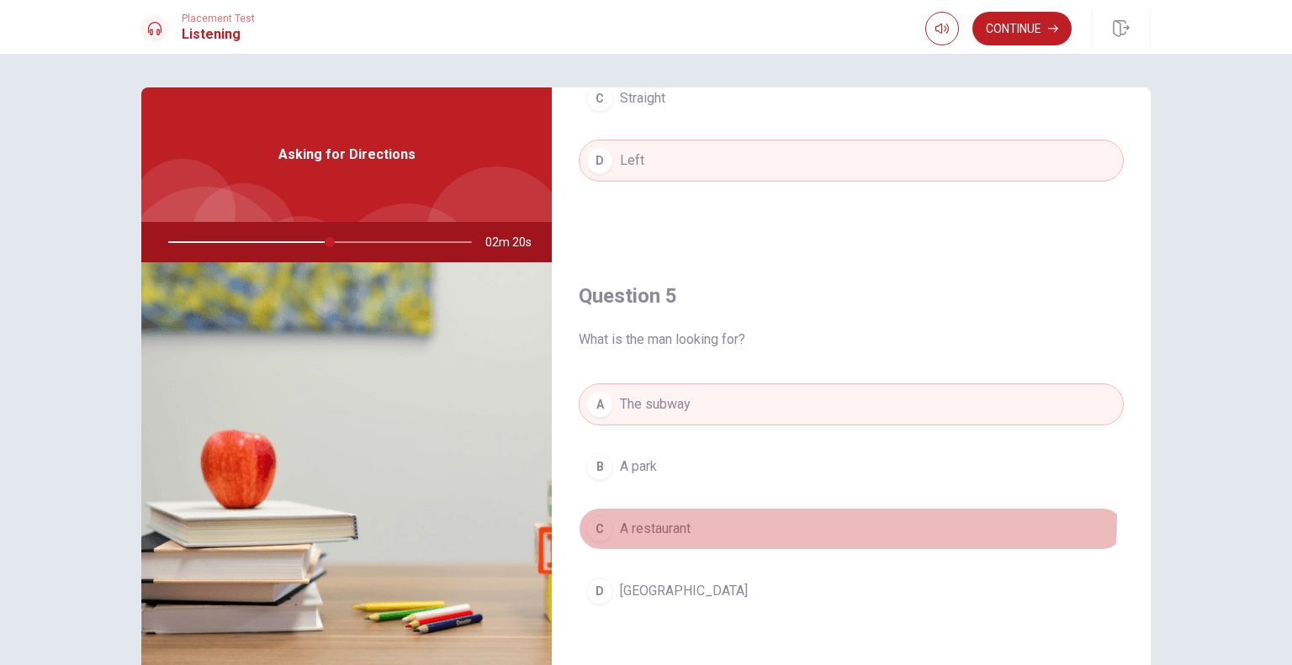
click at [674, 509] on button "C A restaurant" at bounding box center [850, 529] width 545 height 42
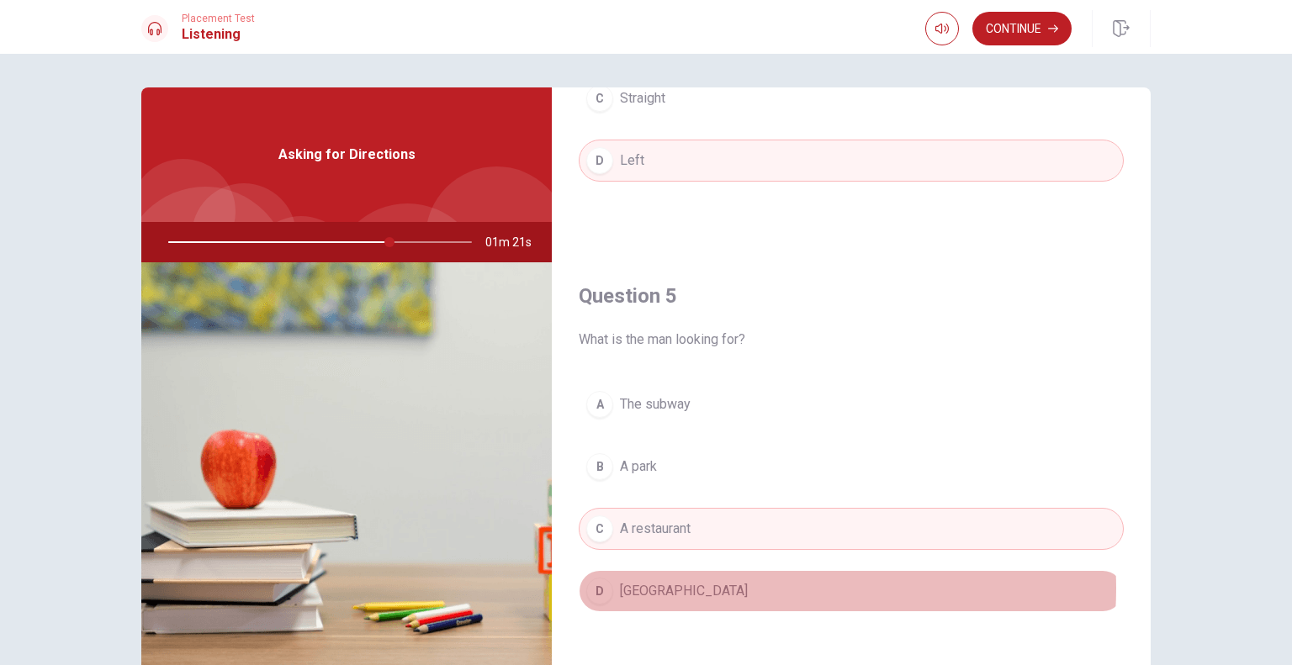
click at [753, 581] on button "D [GEOGRAPHIC_DATA]" at bounding box center [850, 591] width 545 height 42
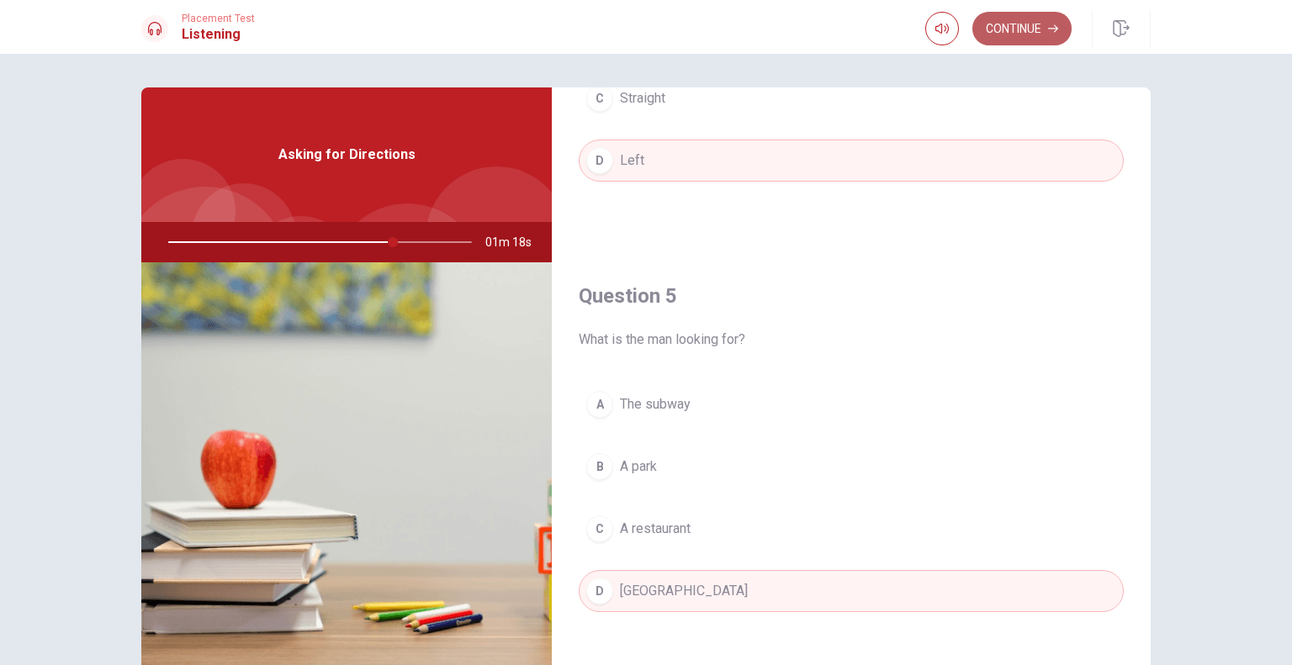
click at [1038, 27] on button "Continue" at bounding box center [1021, 29] width 99 height 34
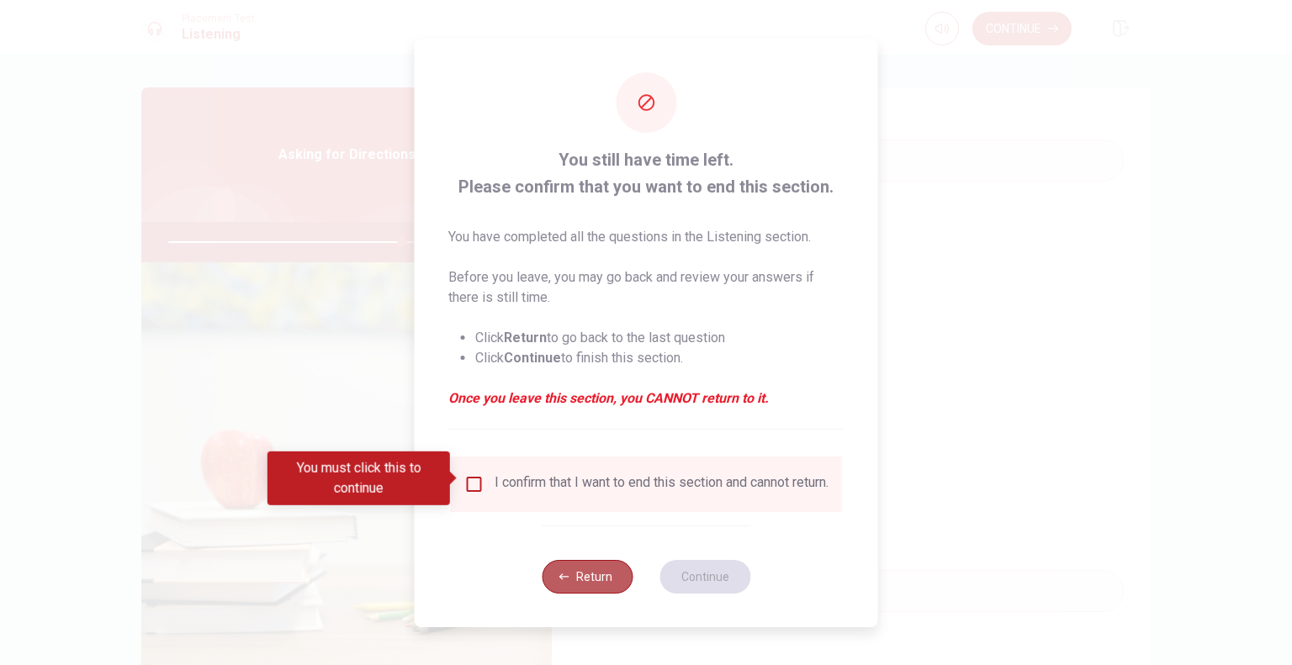
click at [573, 573] on button "Return" at bounding box center [587, 577] width 91 height 34
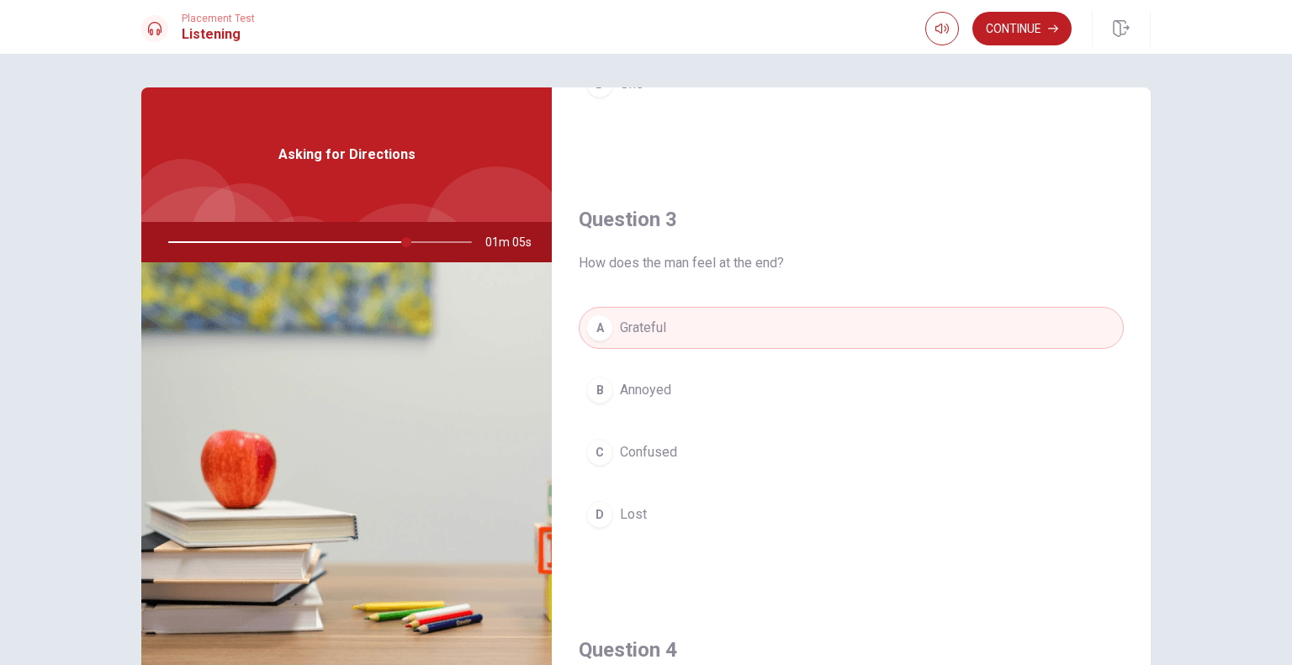
scroll to position [747, 0]
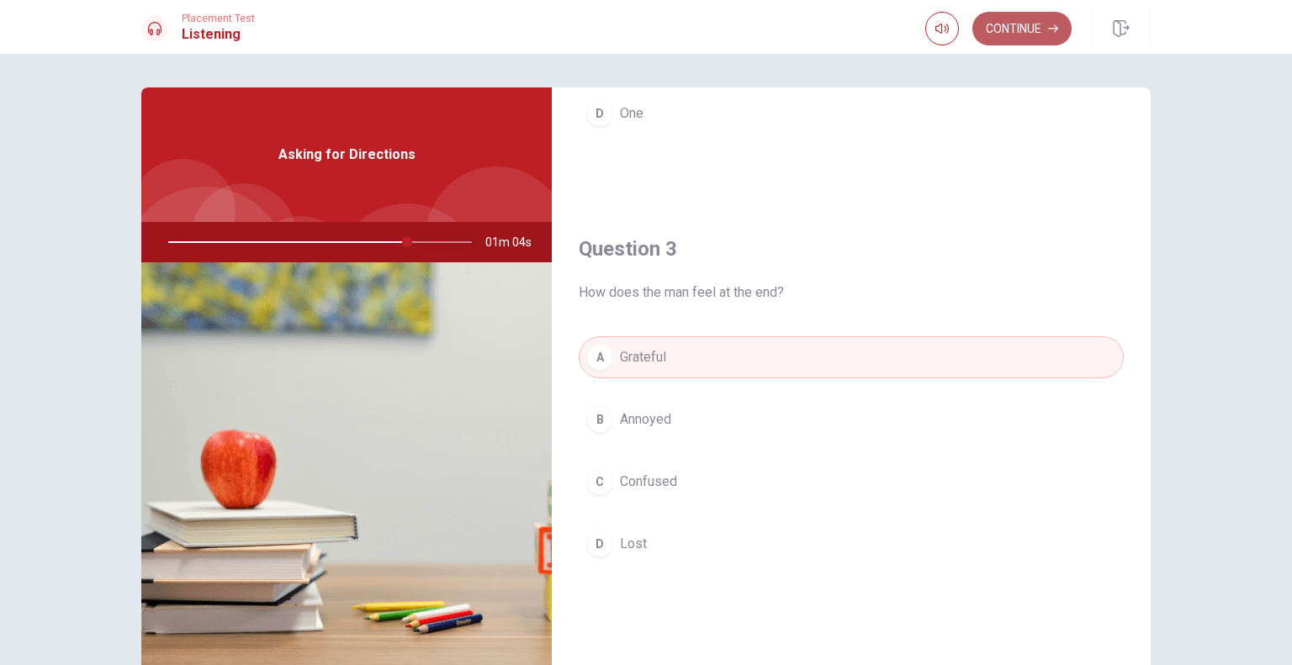
click at [1036, 39] on button "Continue" at bounding box center [1021, 29] width 99 height 34
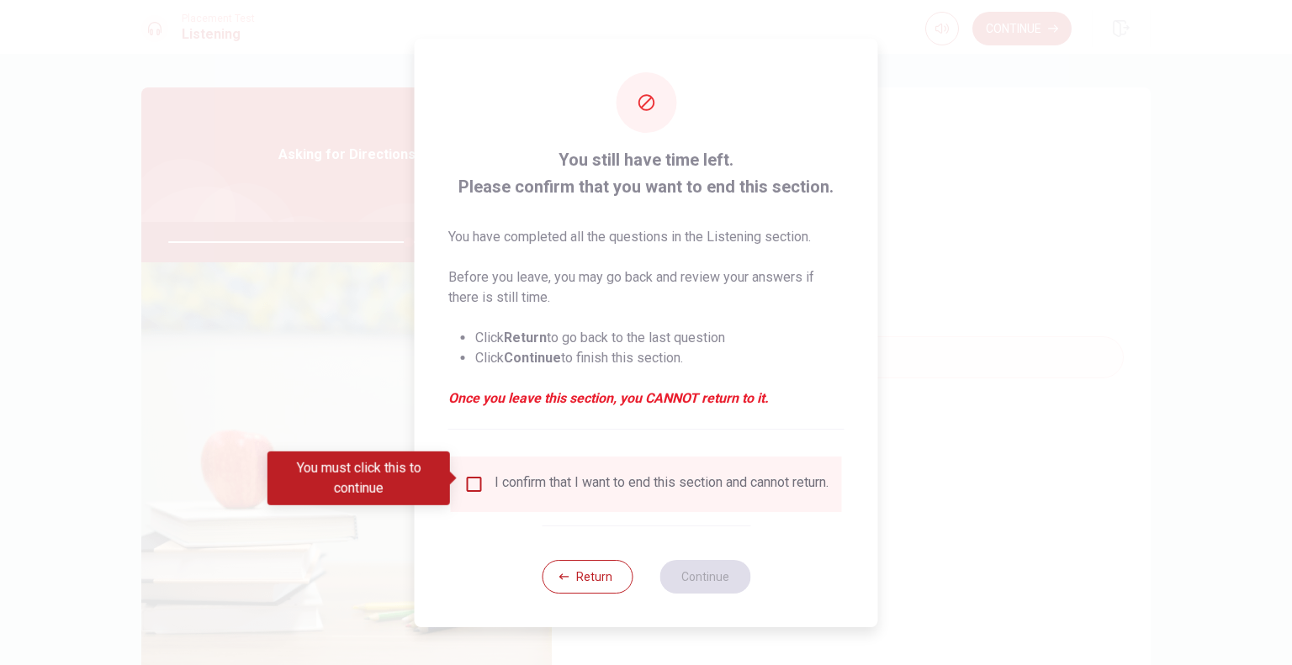
click at [617, 478] on div "I confirm that I want to end this section and cannot return." at bounding box center [661, 484] width 334 height 20
click at [475, 478] on div "I confirm that I want to end this section and cannot return." at bounding box center [646, 484] width 364 height 20
click at [475, 478] on input "You must click this to continue" at bounding box center [474, 484] width 20 height 20
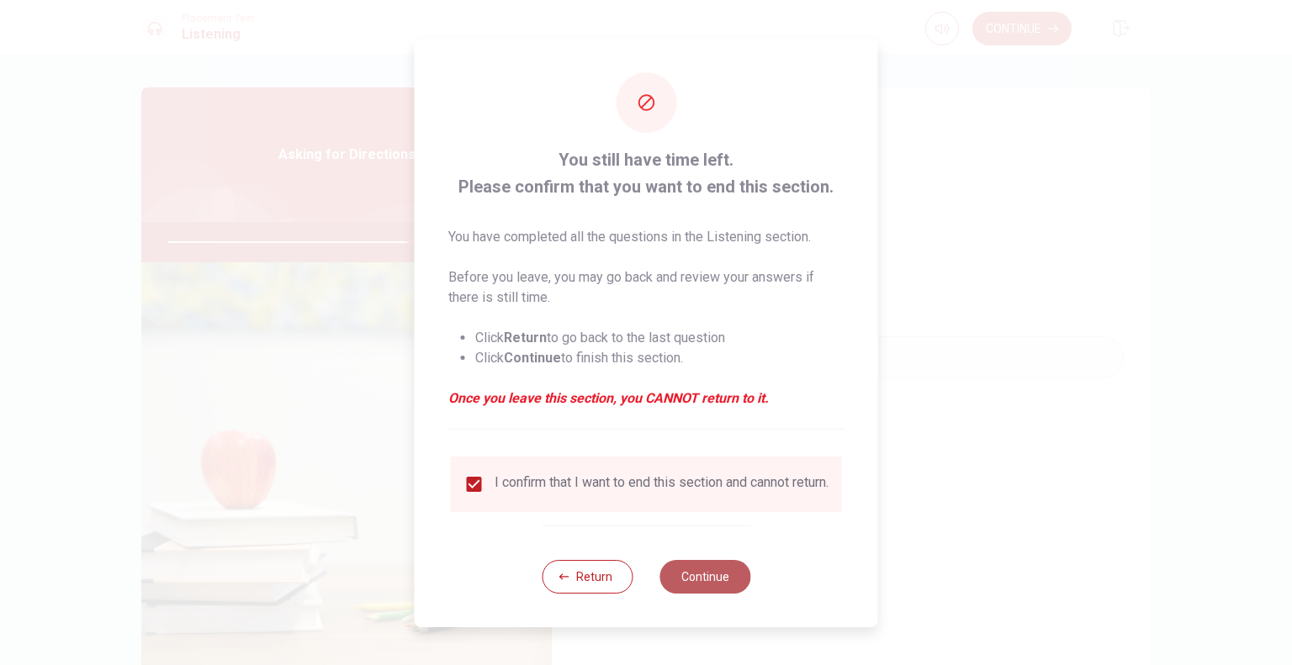
click at [682, 588] on button "Continue" at bounding box center [704, 577] width 91 height 34
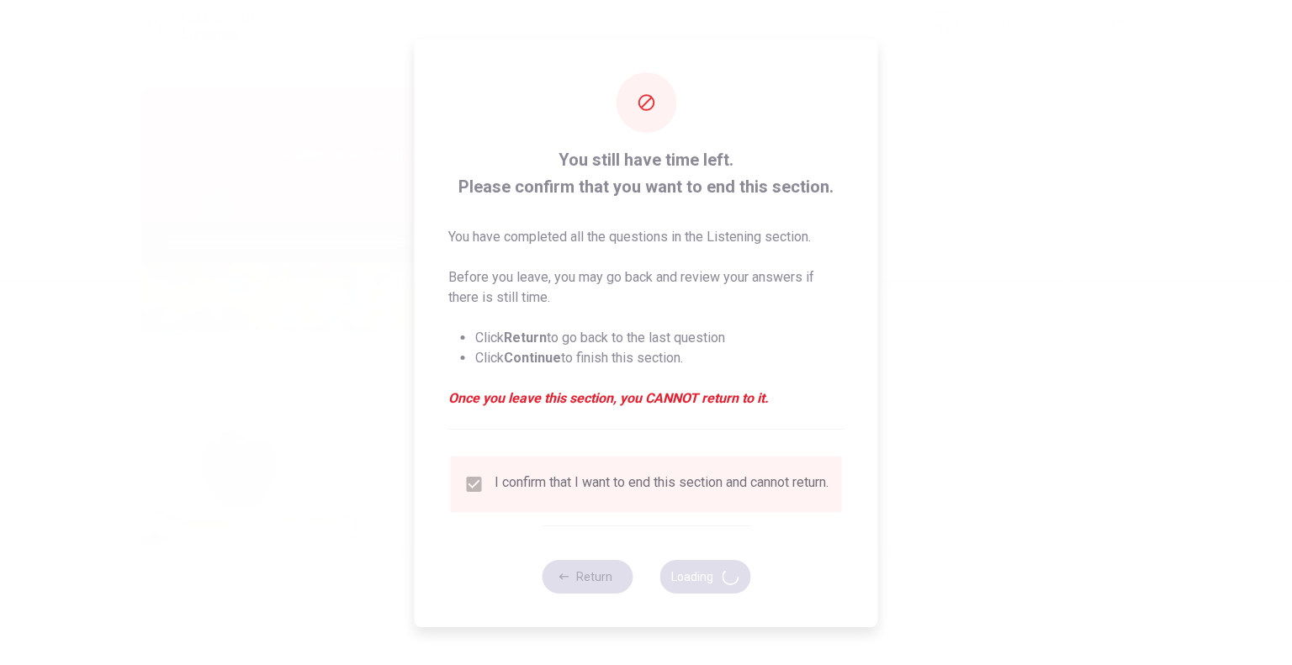
type input "81"
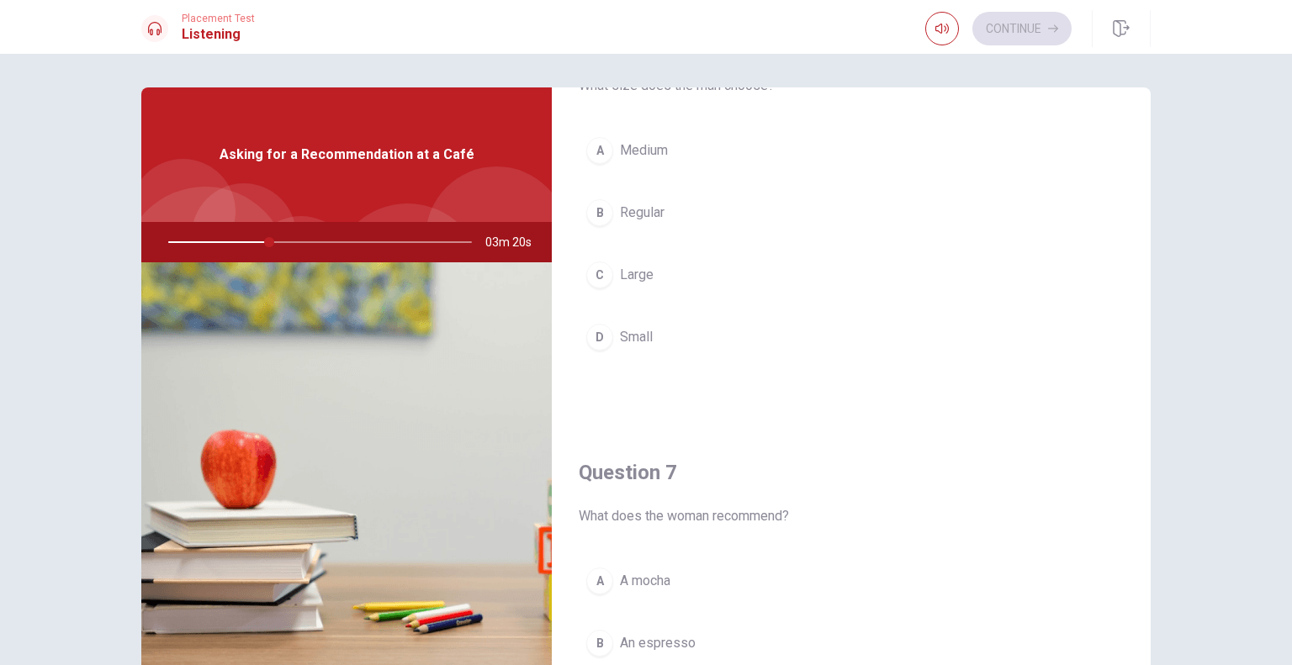
scroll to position [60, 0]
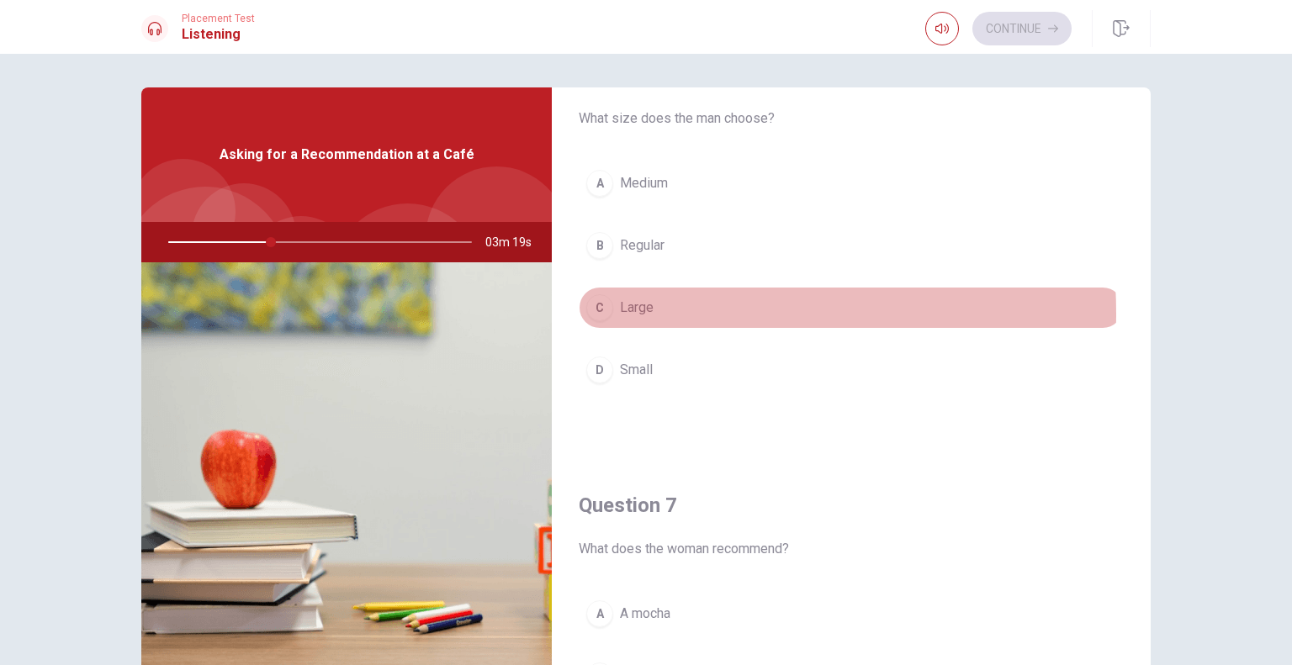
click at [625, 313] on span "Large" at bounding box center [637, 308] width 34 height 20
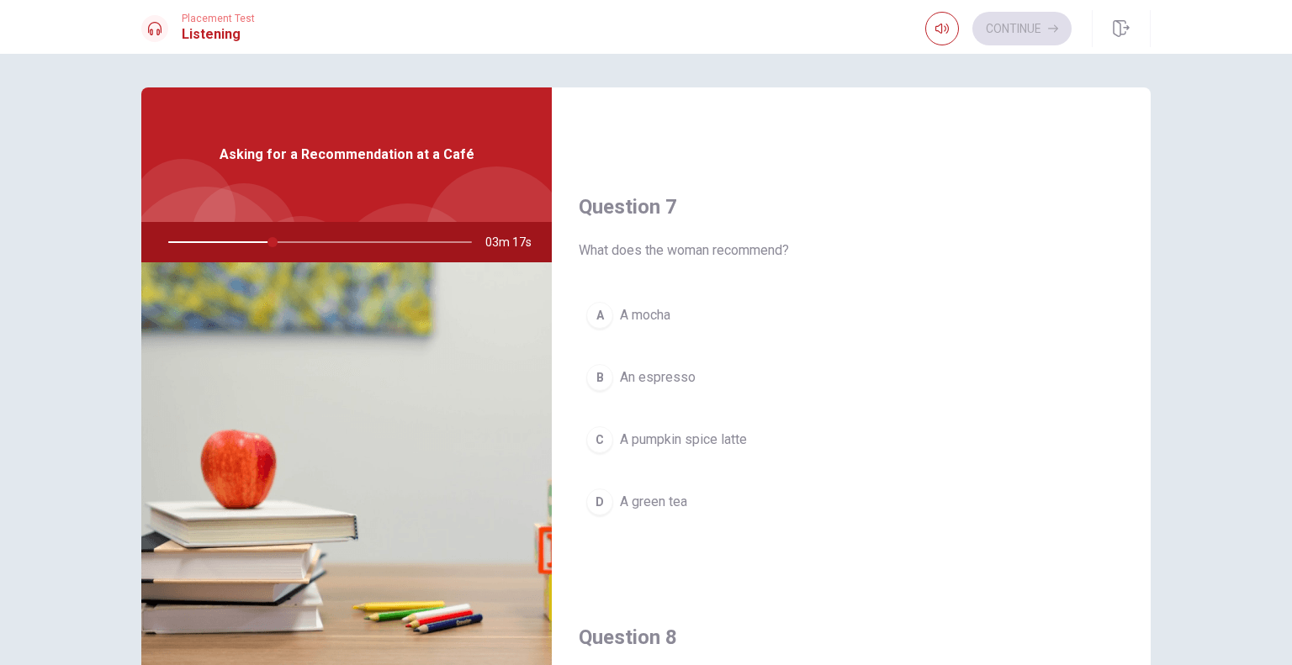
scroll to position [359, 0]
click at [652, 507] on span "A green tea" at bounding box center [653, 501] width 67 height 20
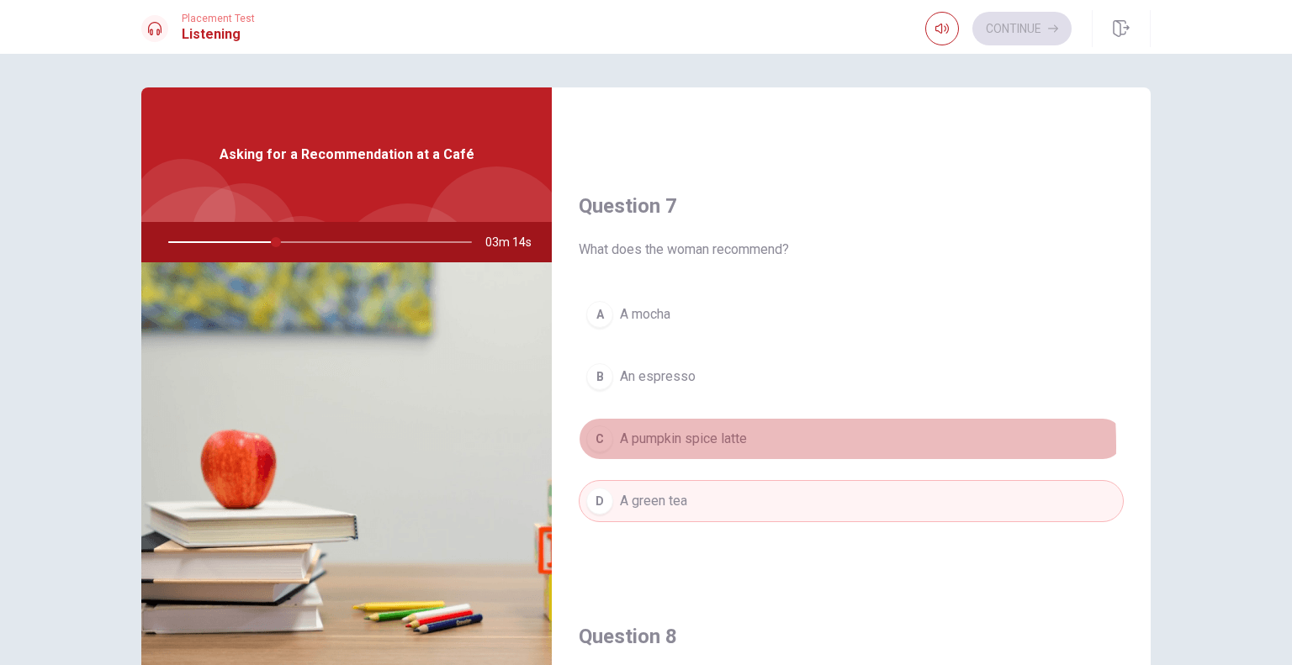
click at [666, 444] on span "A pumpkin spice latte" at bounding box center [683, 439] width 127 height 20
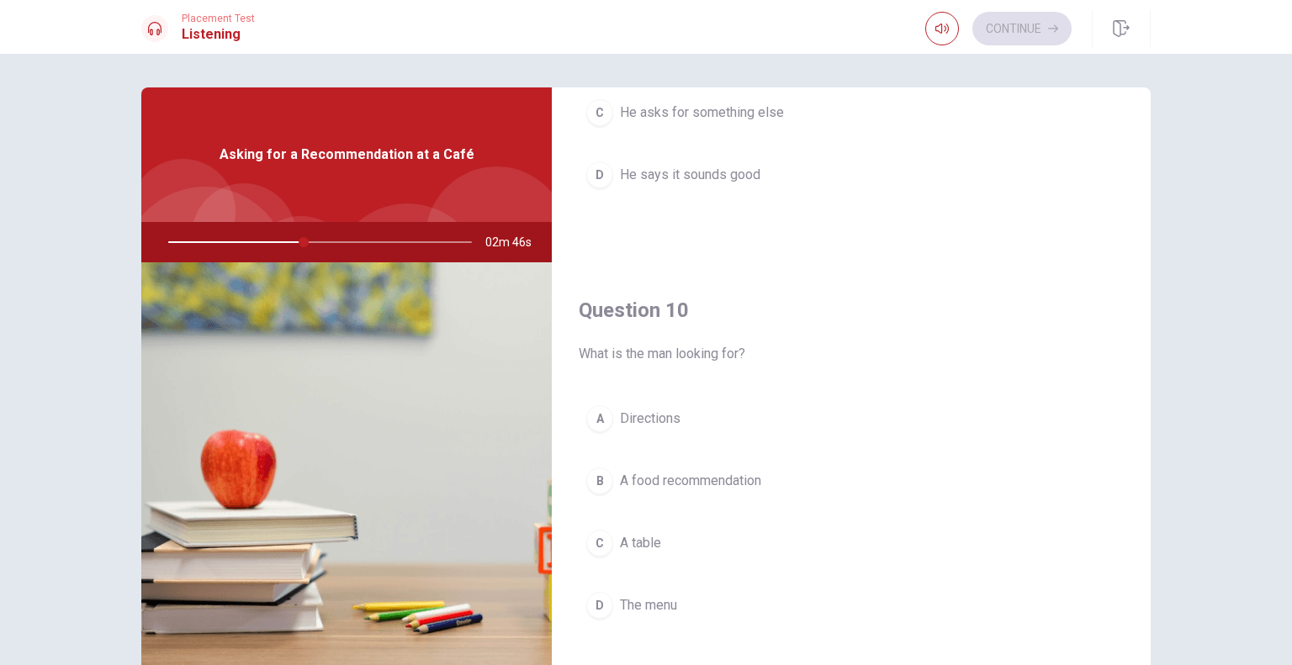
scroll to position [1561, 0]
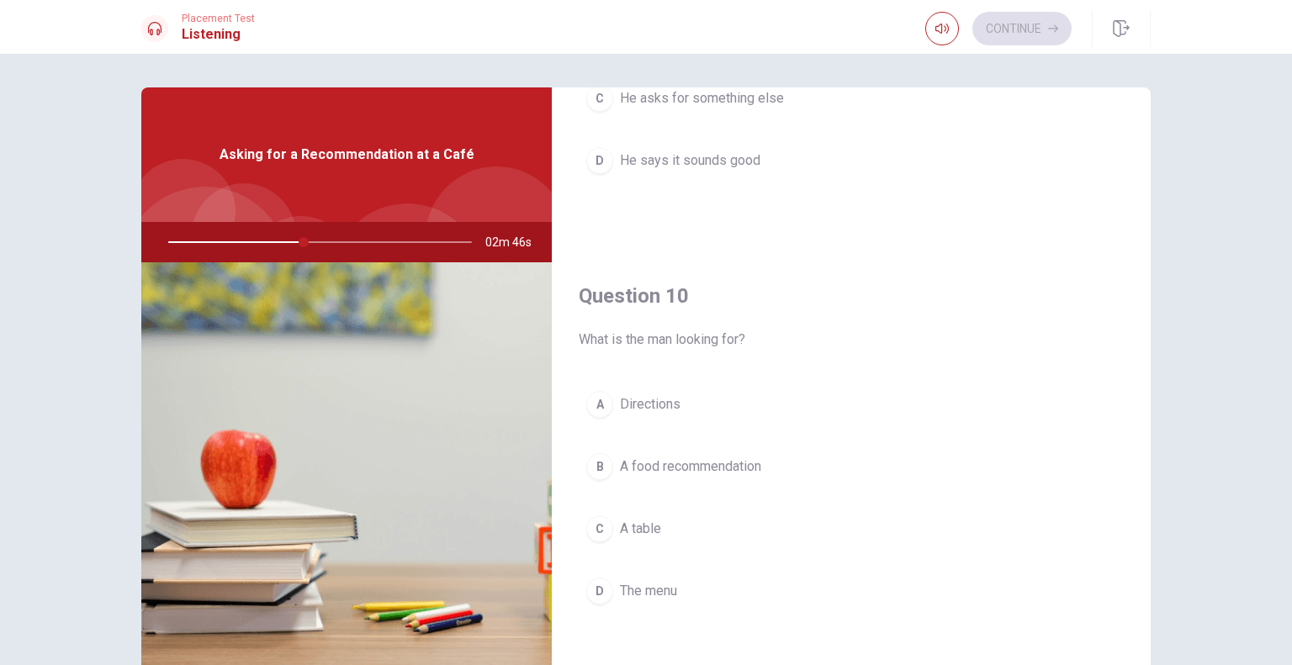
click at [663, 457] on span "A food recommendation" at bounding box center [690, 467] width 141 height 20
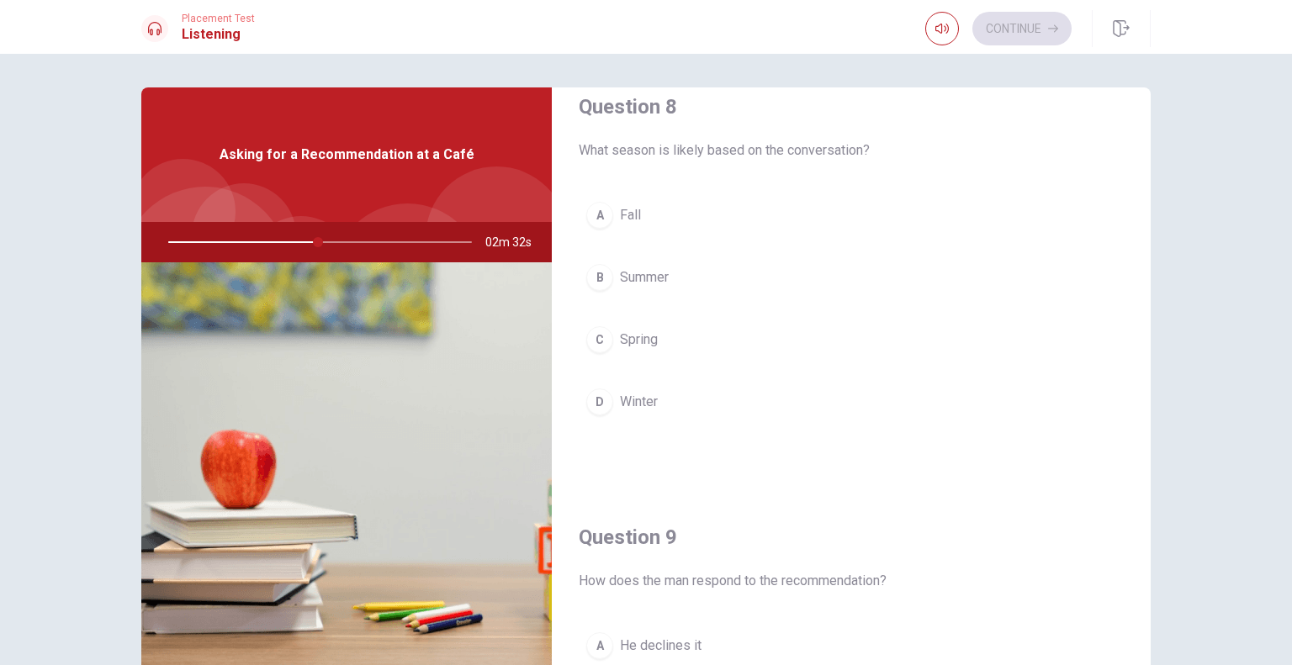
scroll to position [888, 0]
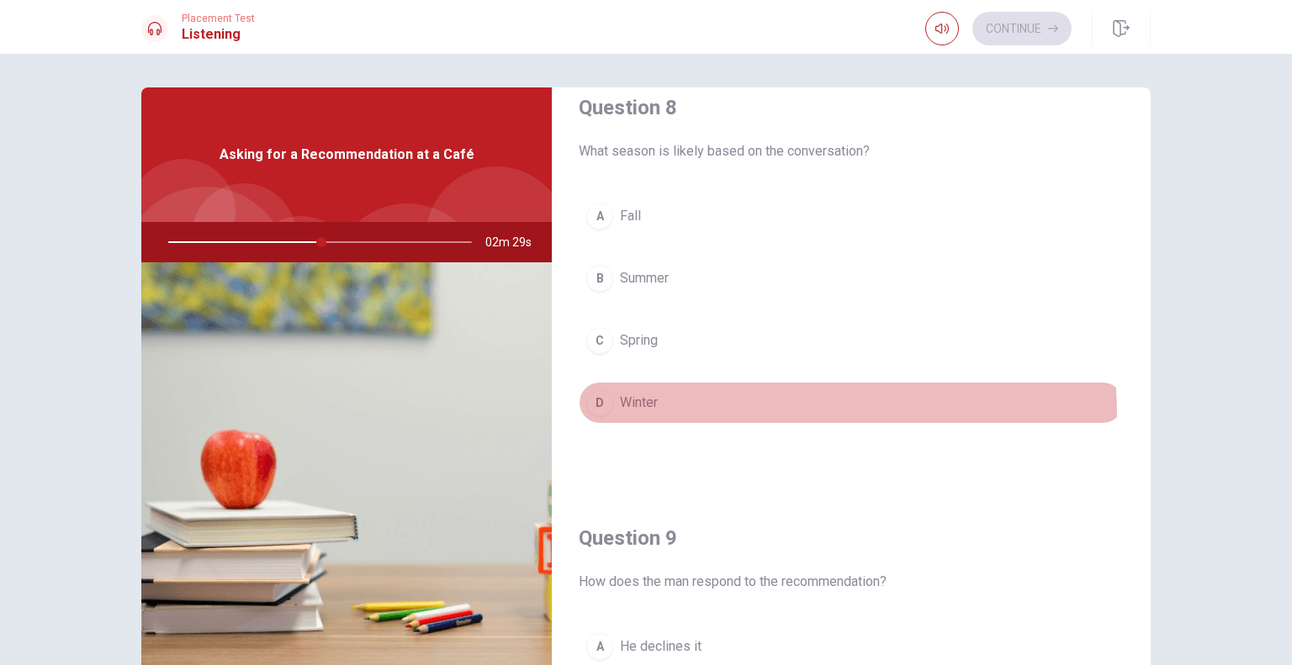
click at [641, 412] on button "D Winter" at bounding box center [850, 403] width 545 height 42
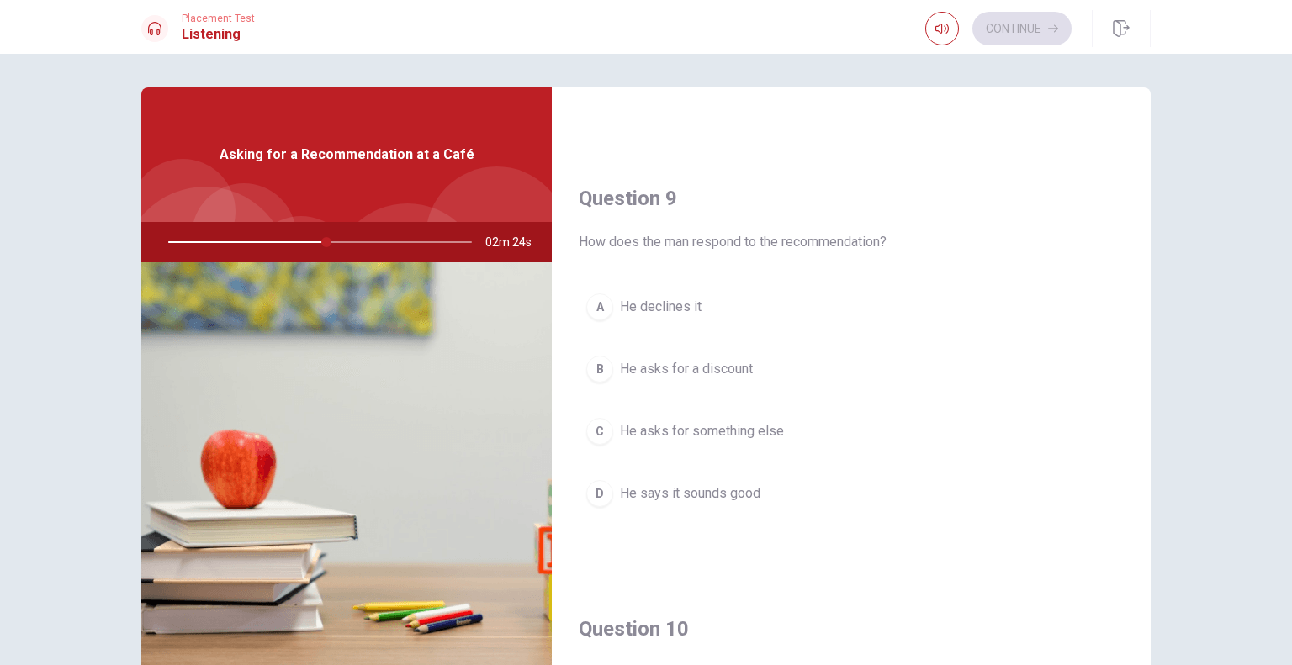
scroll to position [1231, 0]
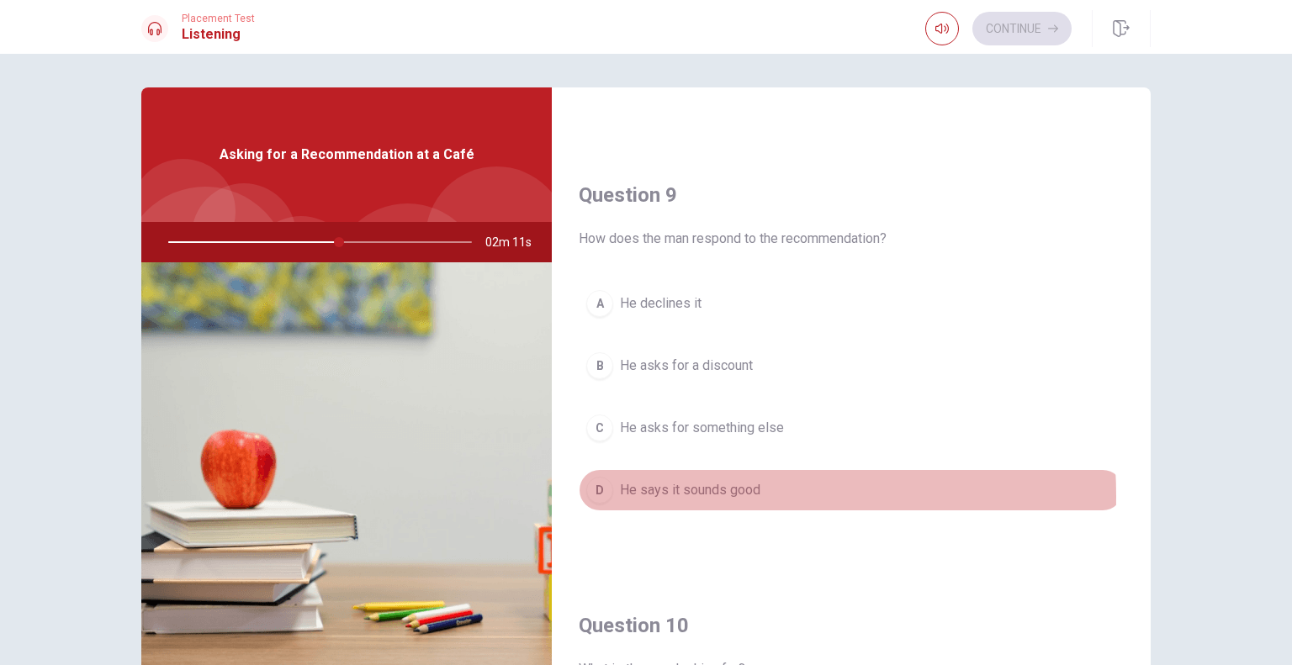
click at [660, 490] on span "He says it sounds good" at bounding box center [690, 490] width 140 height 20
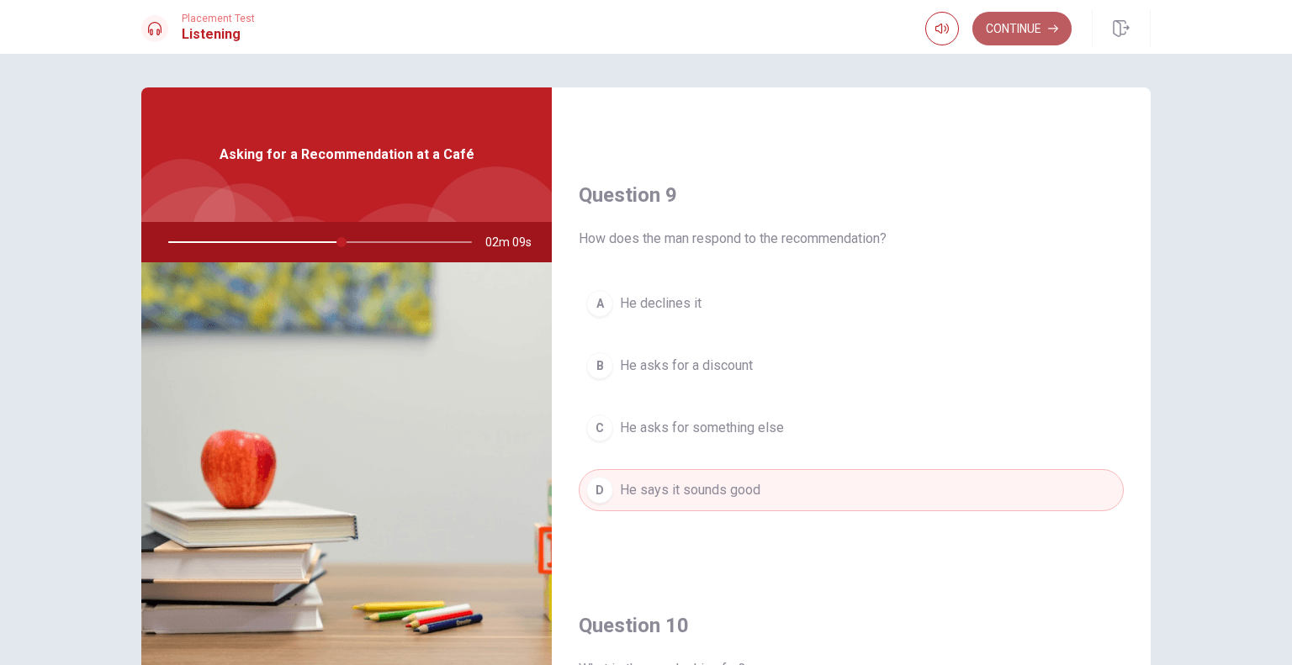
click at [999, 28] on button "Continue" at bounding box center [1021, 29] width 99 height 34
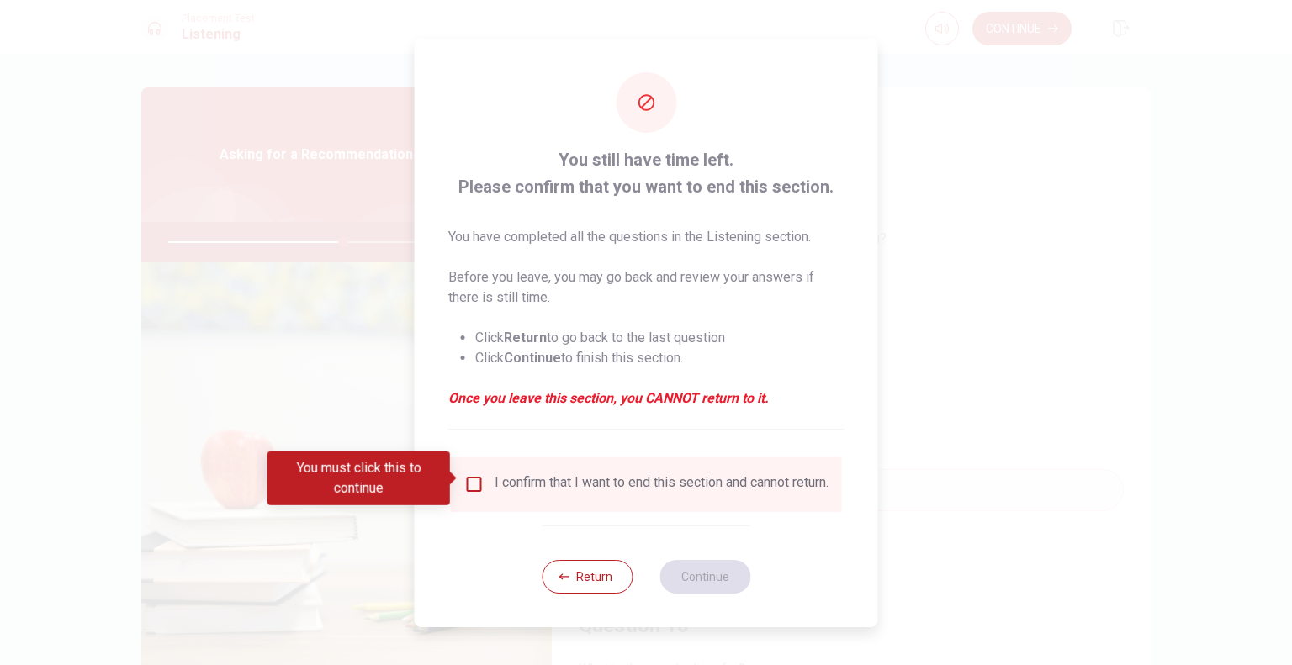
click at [563, 494] on div "I confirm that I want to end this section and cannot return." at bounding box center [661, 484] width 334 height 20
click at [580, 589] on button "Return" at bounding box center [587, 577] width 91 height 34
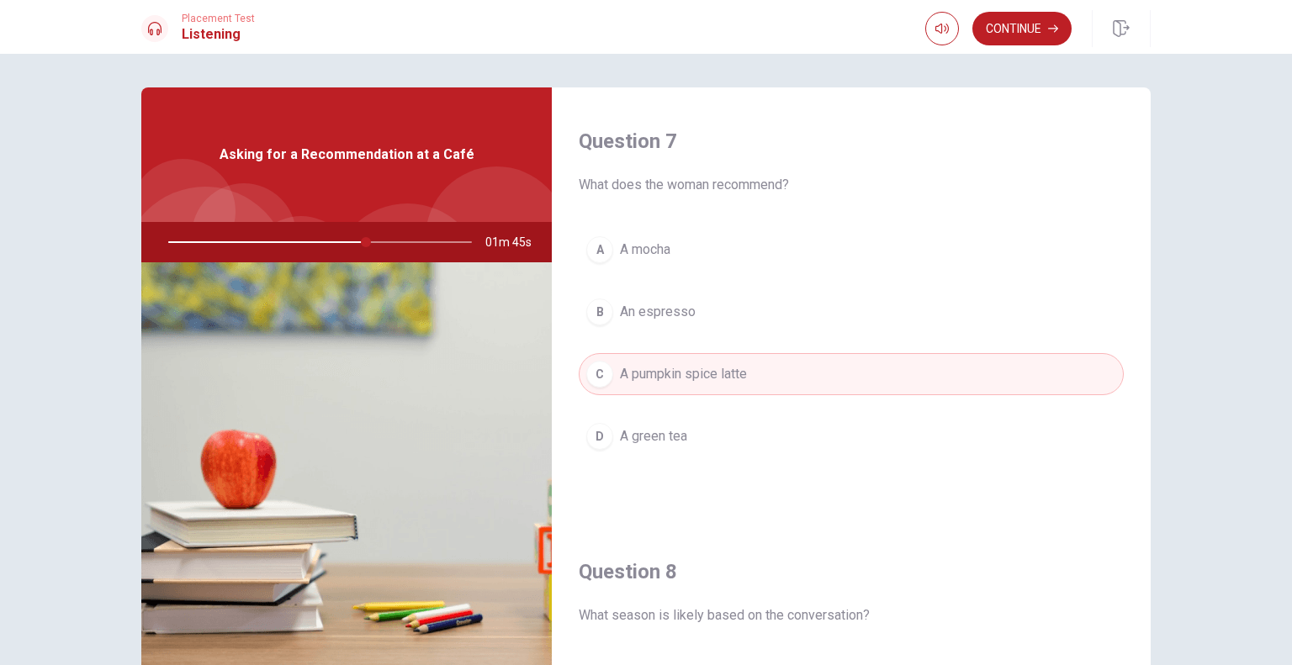
scroll to position [414, 0]
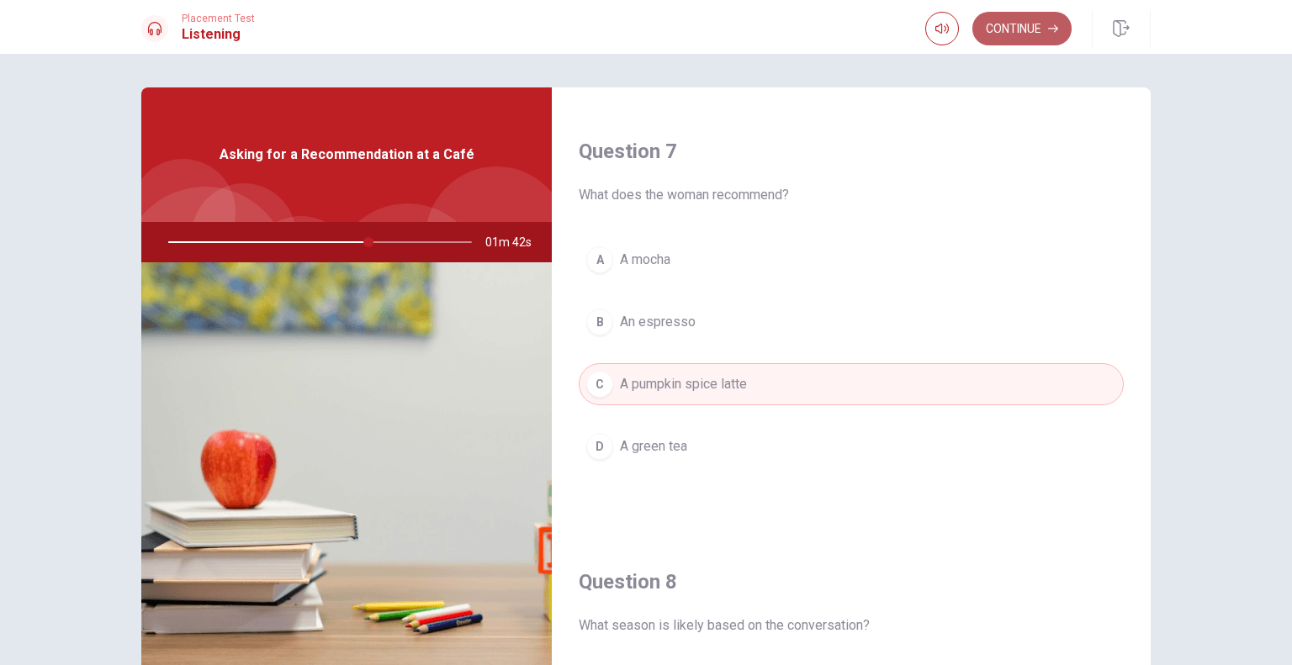
click at [1022, 40] on button "Continue" at bounding box center [1021, 29] width 99 height 34
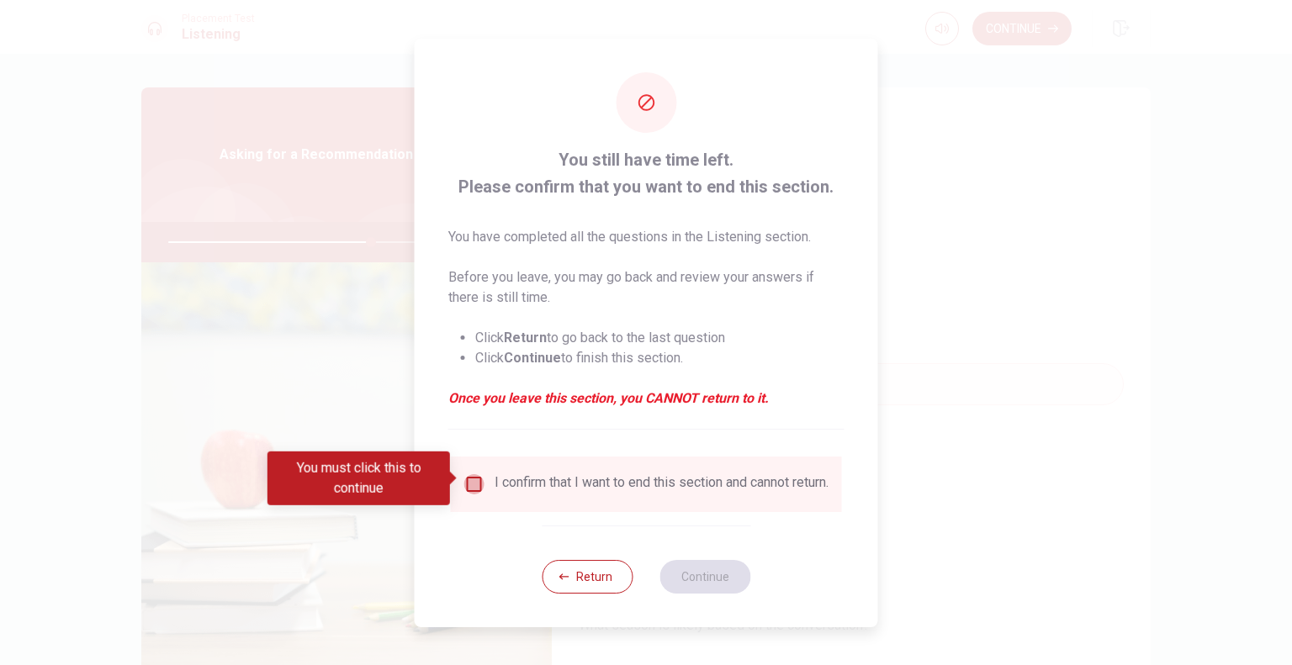
click at [474, 476] on input "You must click this to continue" at bounding box center [474, 484] width 20 height 20
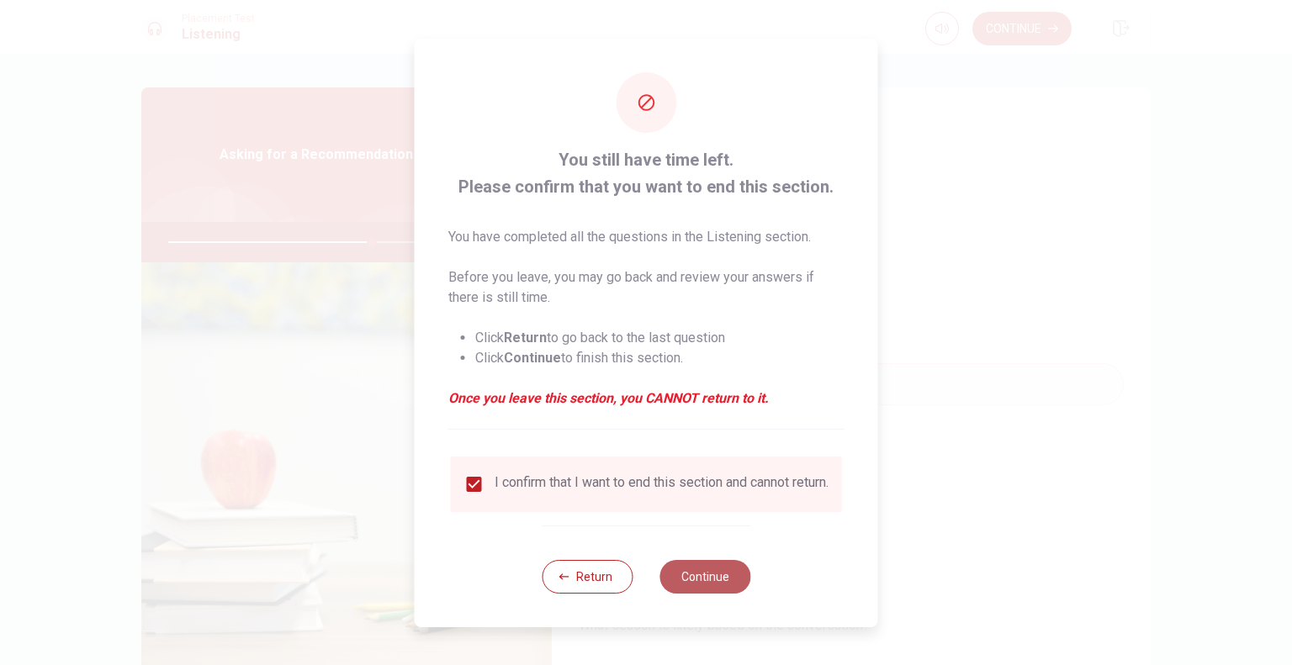
click at [673, 583] on button "Continue" at bounding box center [704, 577] width 91 height 34
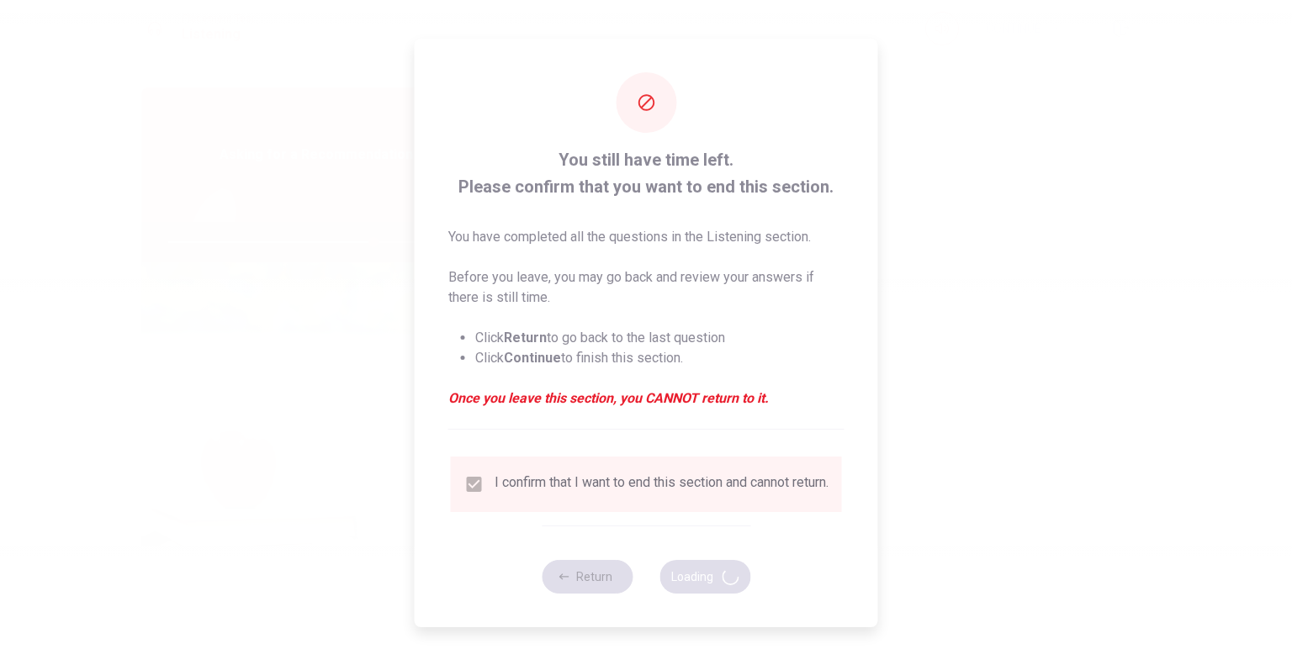
type input "68"
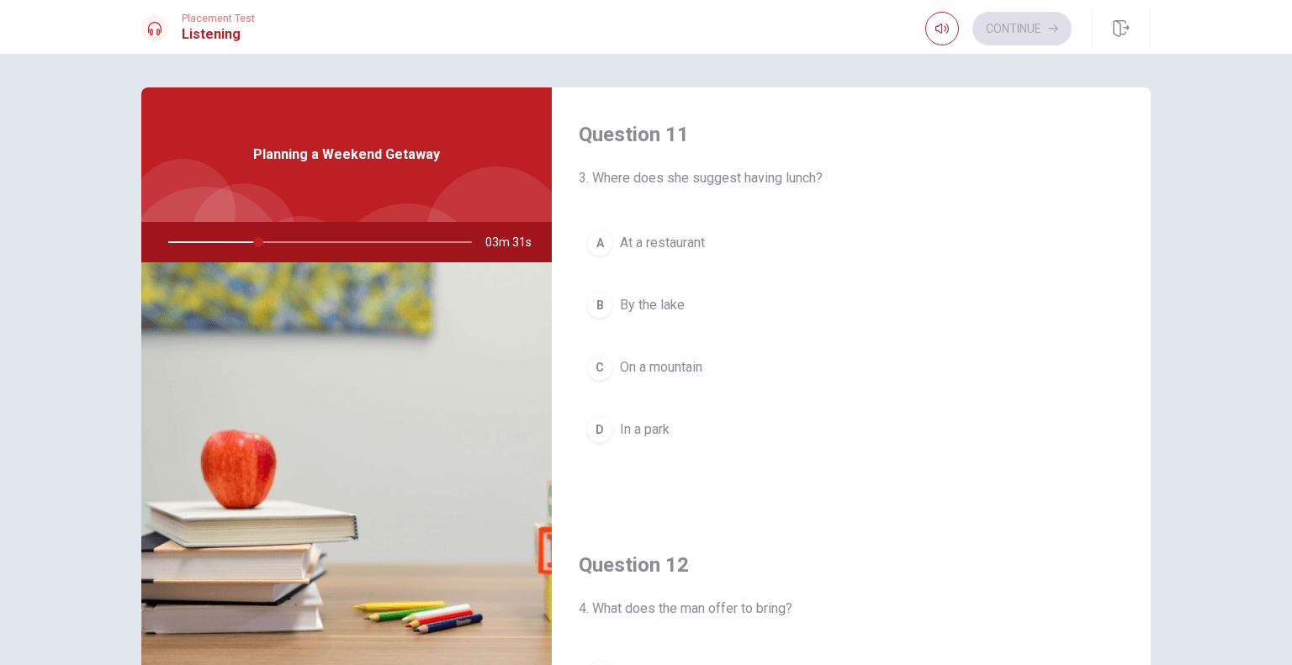
scroll to position [0, 0]
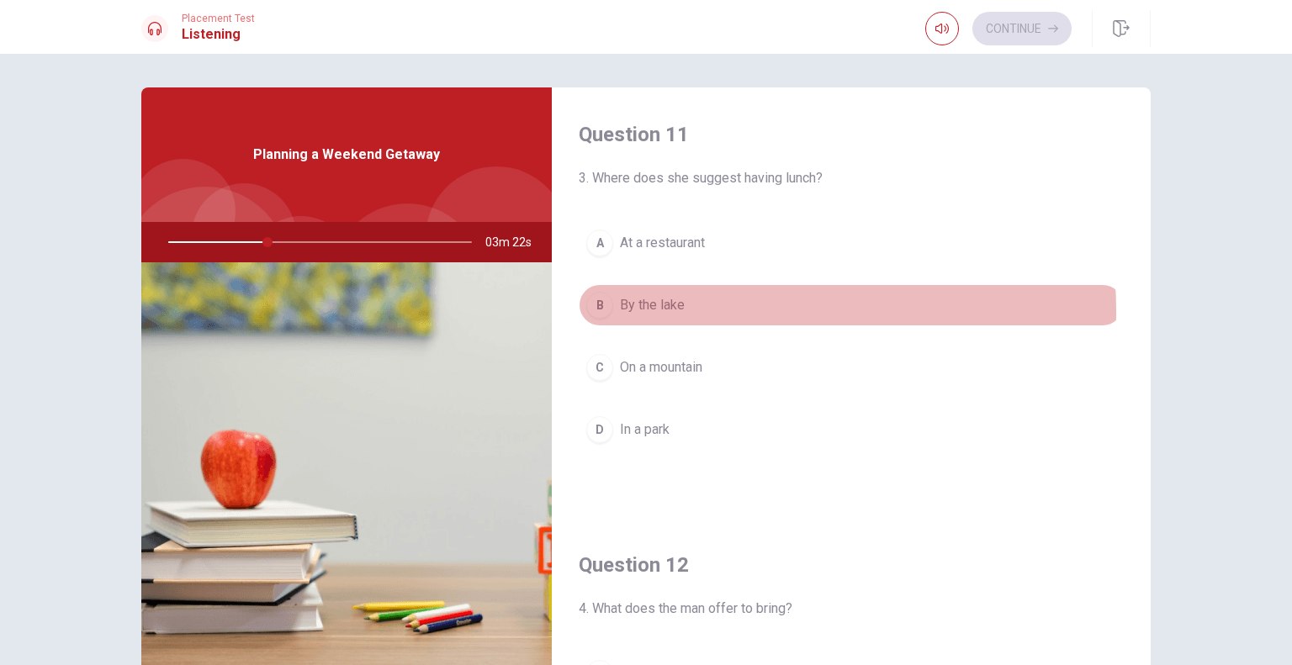
click at [655, 311] on span "By the lake" at bounding box center [652, 305] width 65 height 20
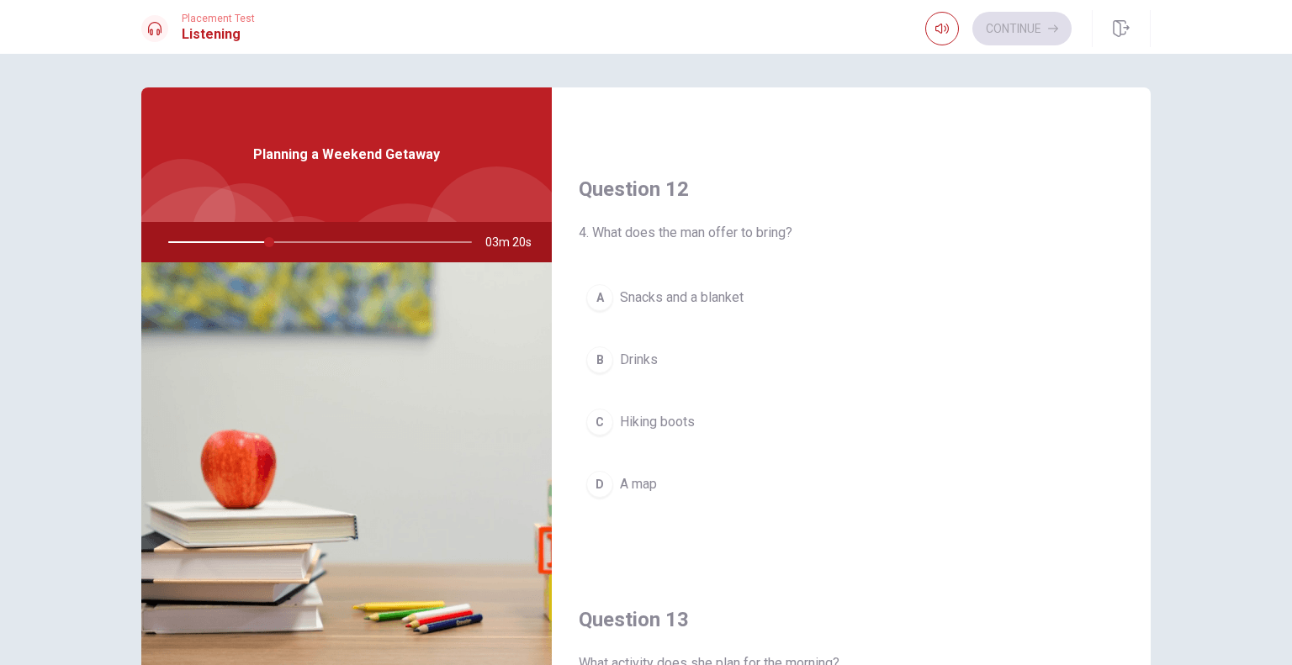
scroll to position [377, 0]
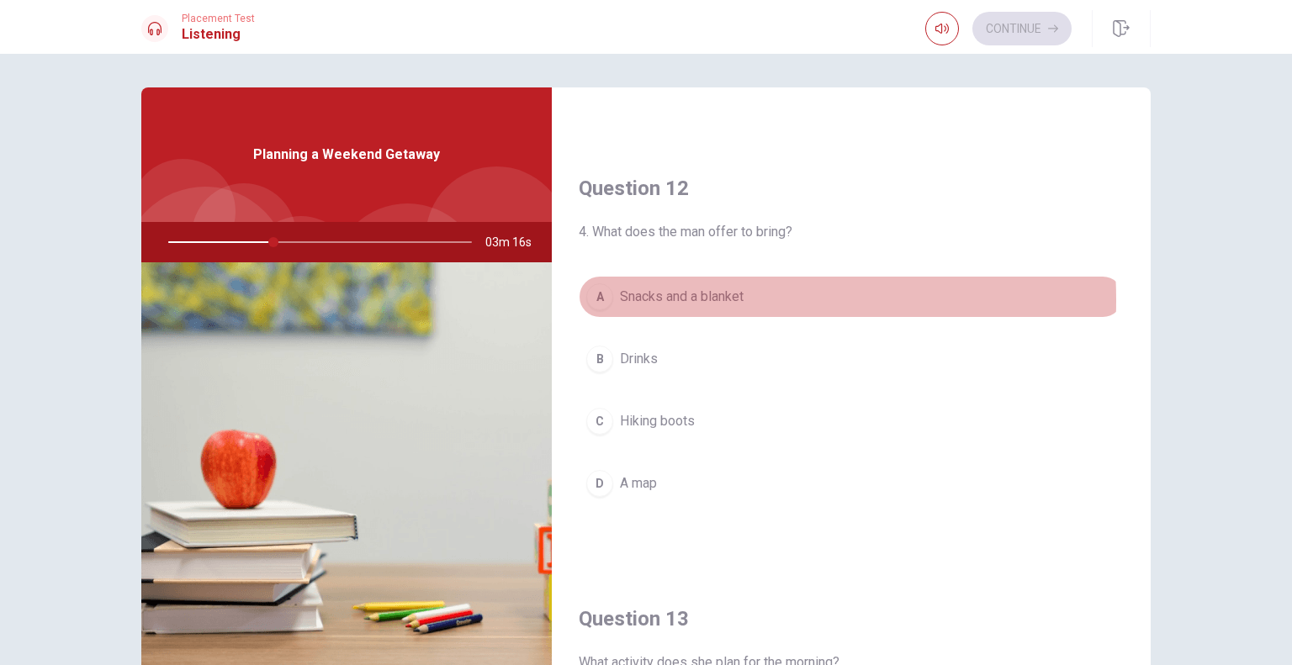
click at [652, 298] on span "Snacks and a blanket" at bounding box center [682, 297] width 124 height 20
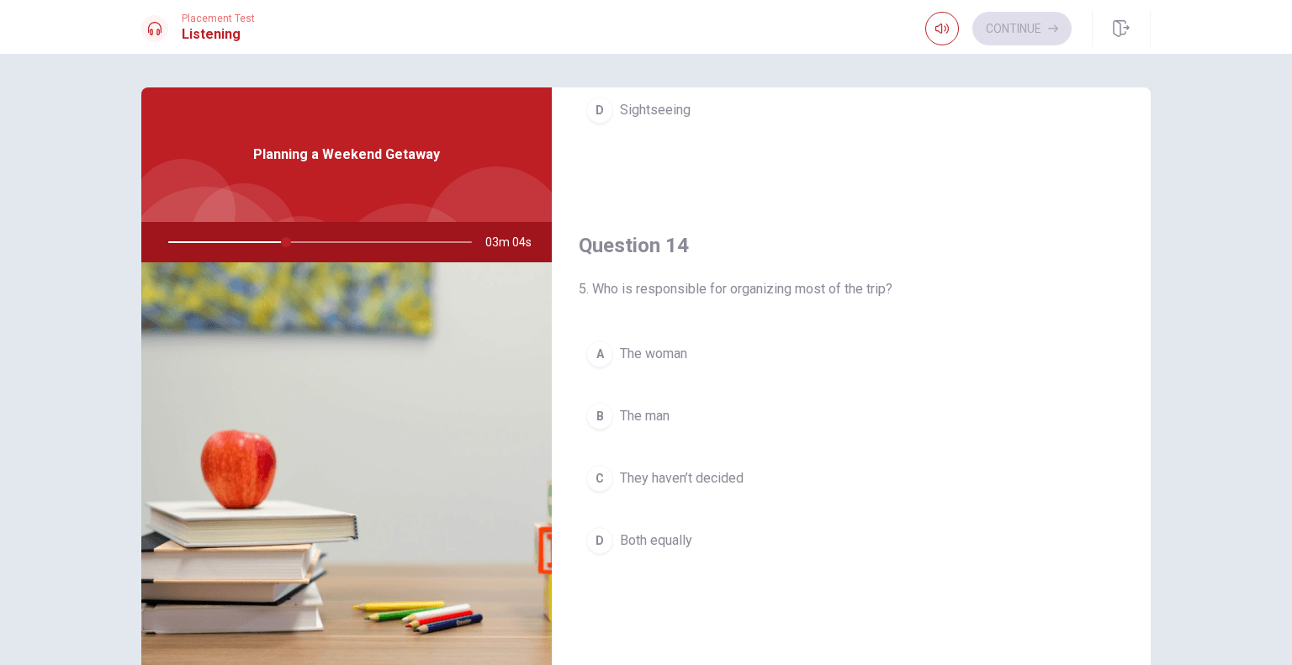
scroll to position [1180, 0]
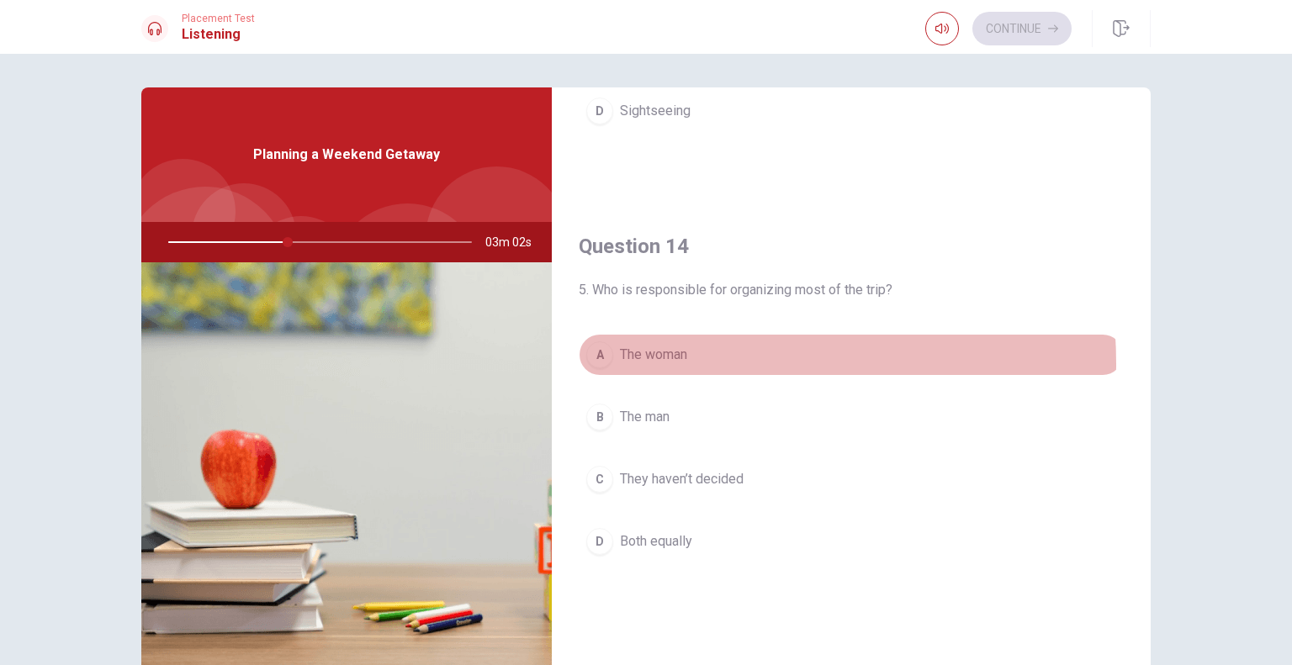
click at [653, 360] on span "The woman" at bounding box center [653, 355] width 67 height 20
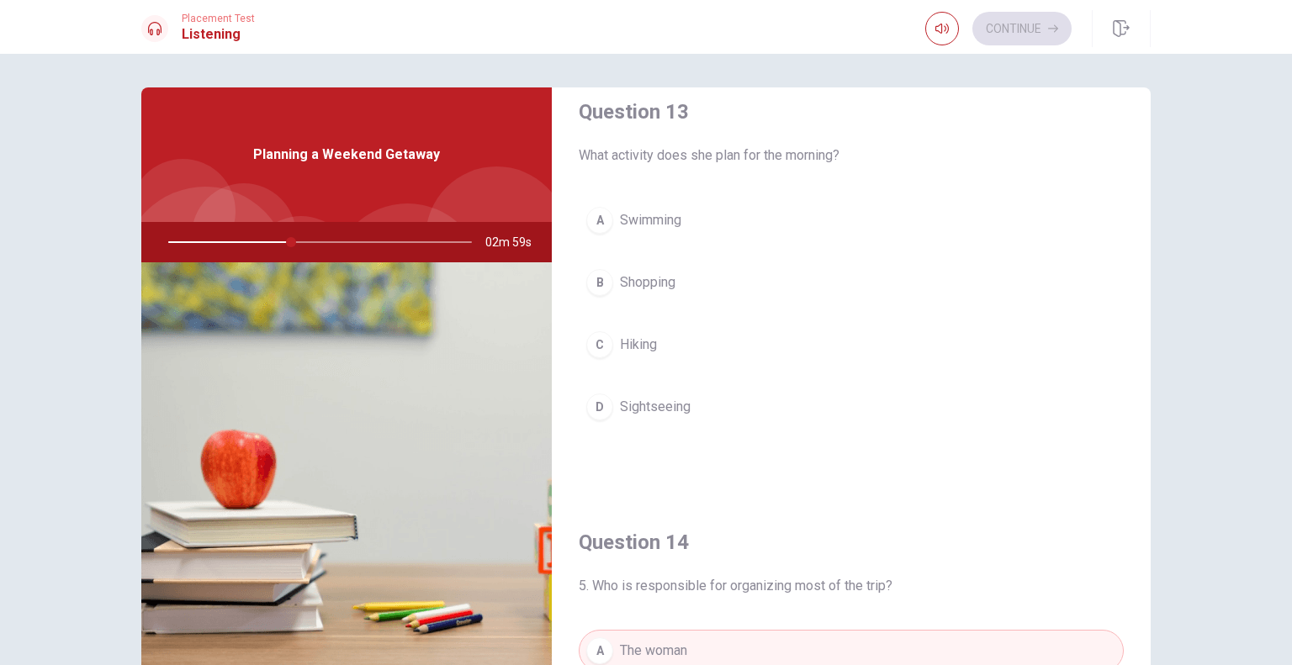
scroll to position [885, 0]
click at [642, 335] on span "Hiking" at bounding box center [638, 344] width 37 height 20
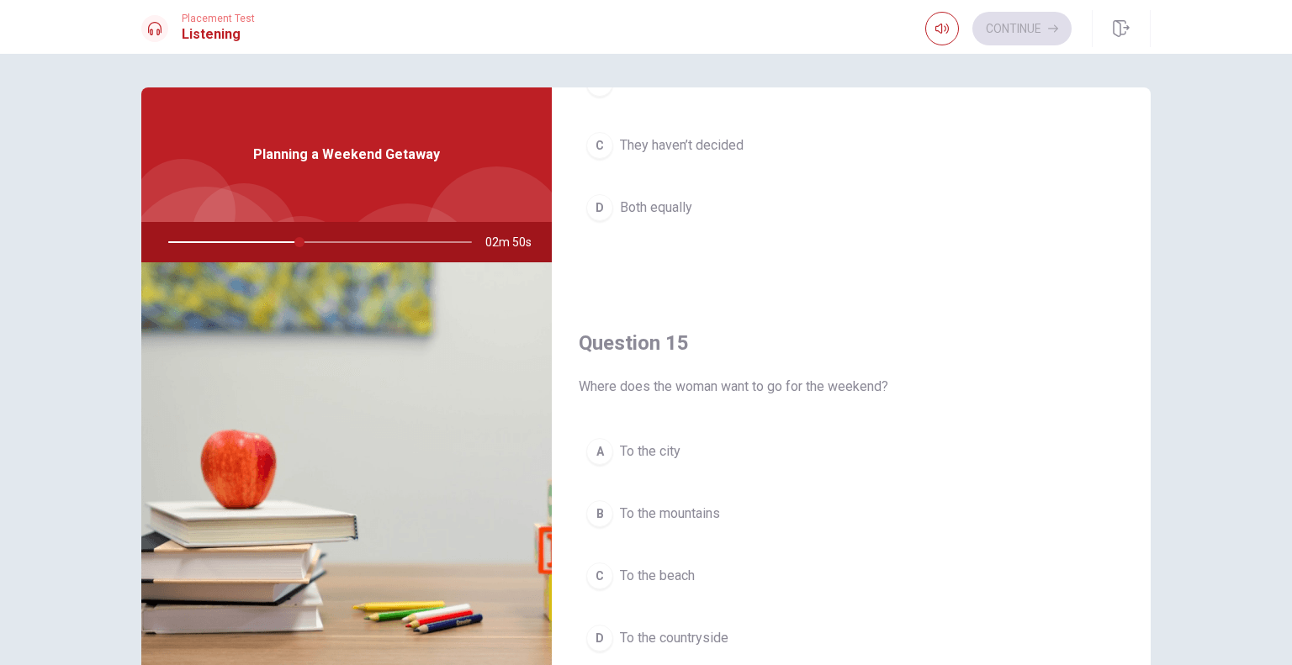
scroll to position [1561, 0]
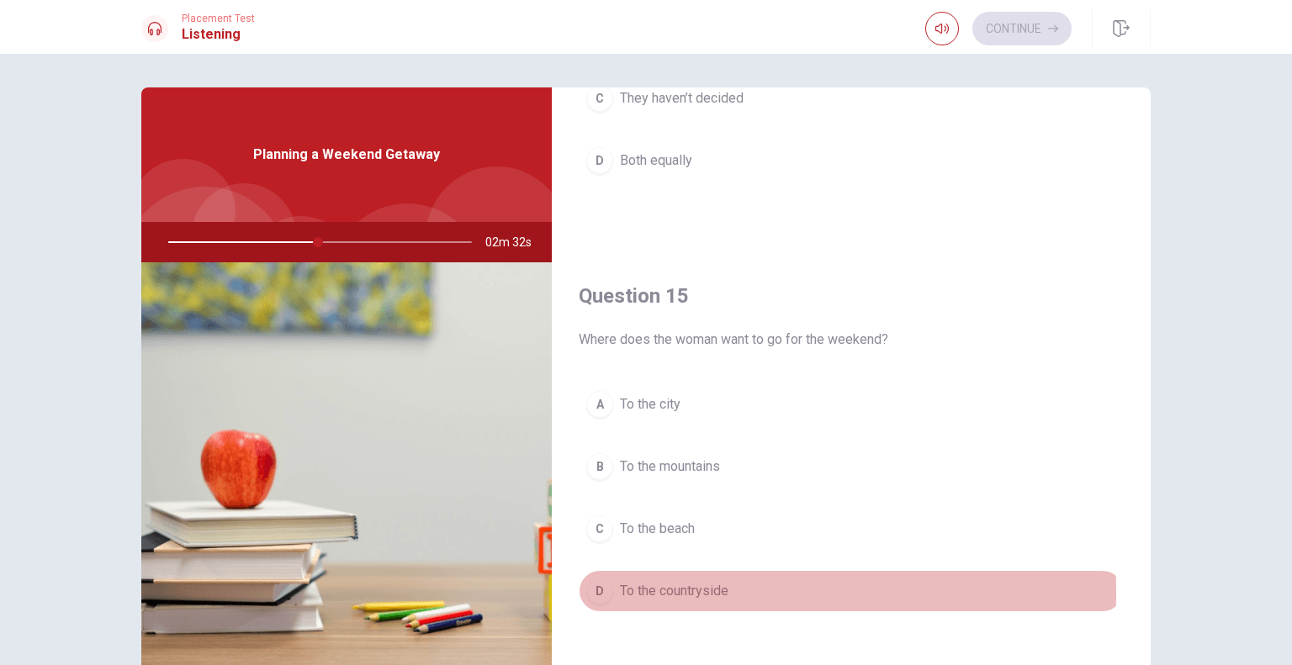
click at [663, 584] on span "To the countryside" at bounding box center [674, 591] width 108 height 20
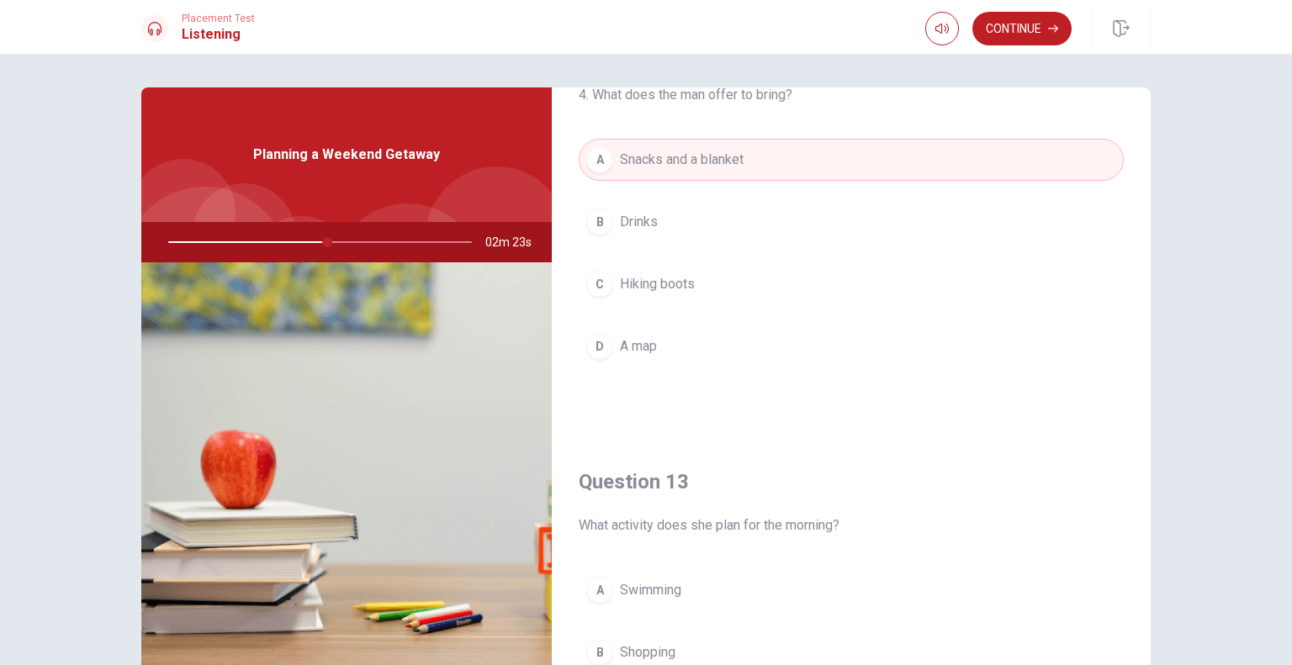
scroll to position [0, 0]
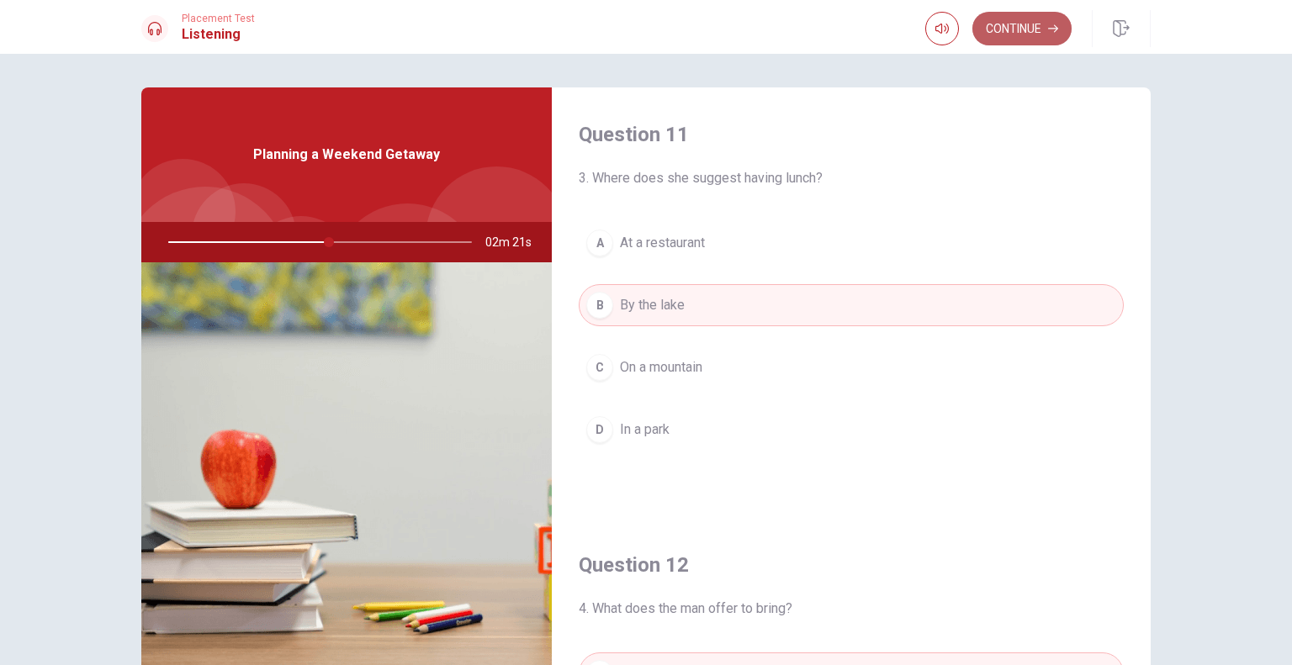
click at [997, 24] on button "Continue" at bounding box center [1021, 29] width 99 height 34
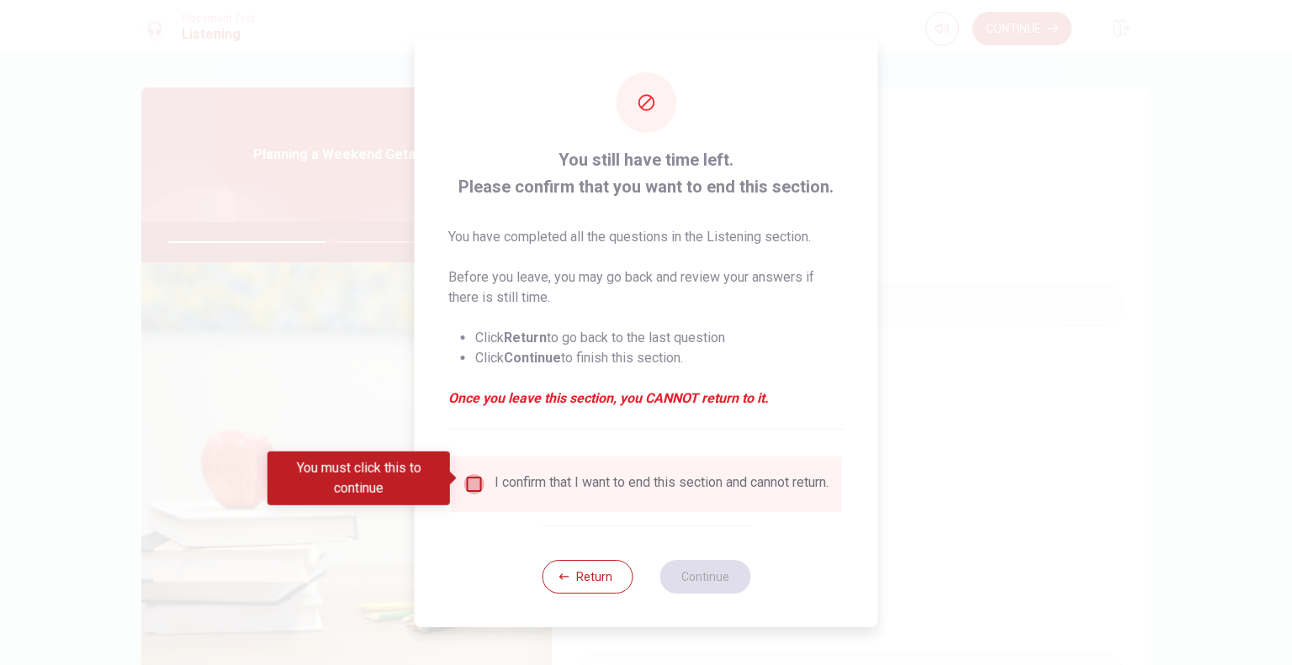
click at [474, 474] on input "You must click this to continue" at bounding box center [474, 484] width 20 height 20
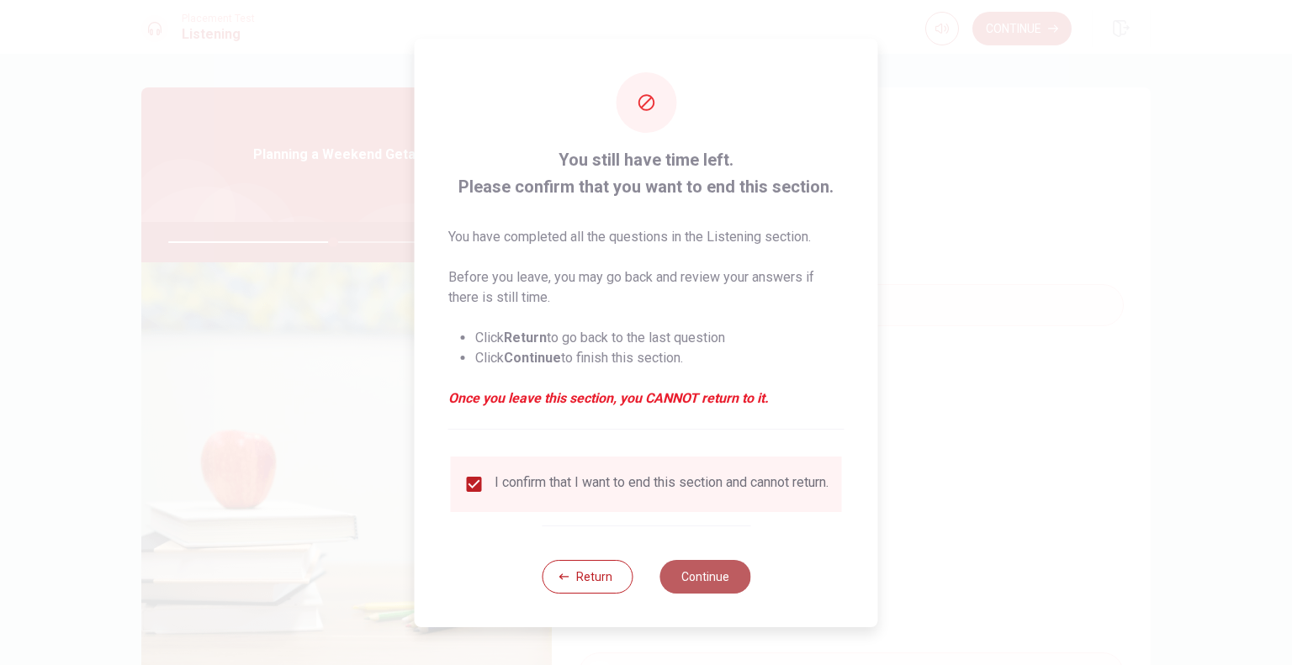
click at [683, 591] on button "Continue" at bounding box center [704, 577] width 91 height 34
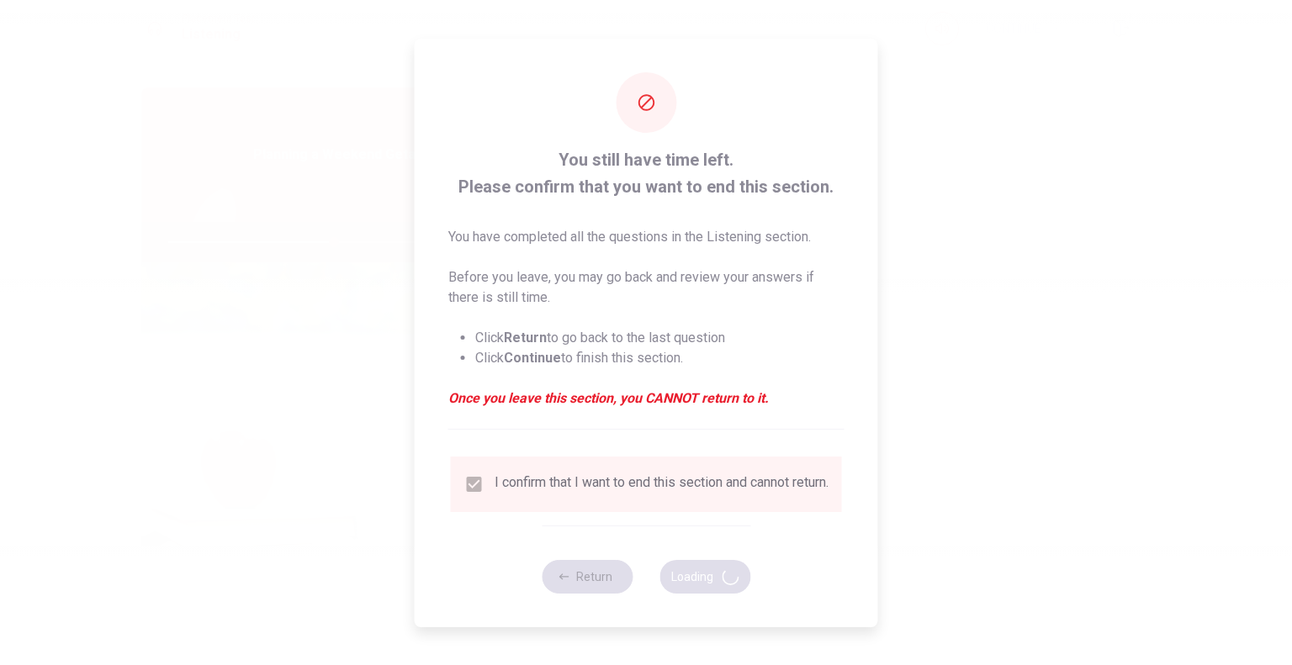
type input "55"
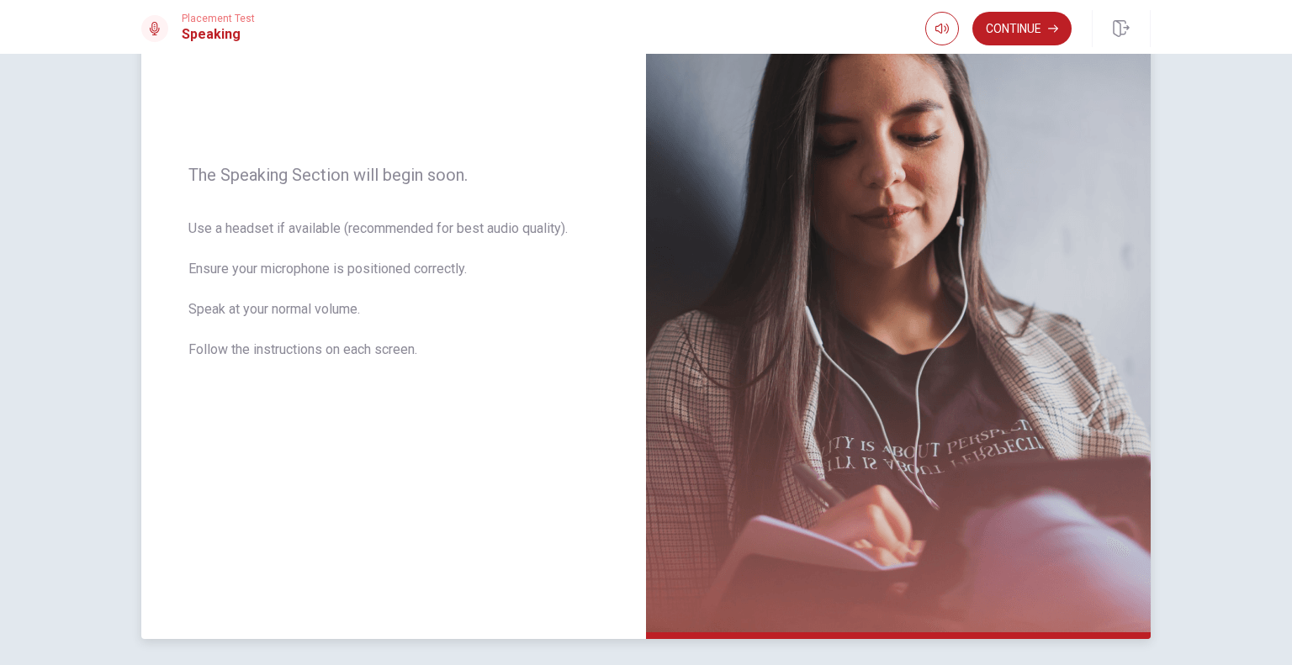
scroll to position [190, 0]
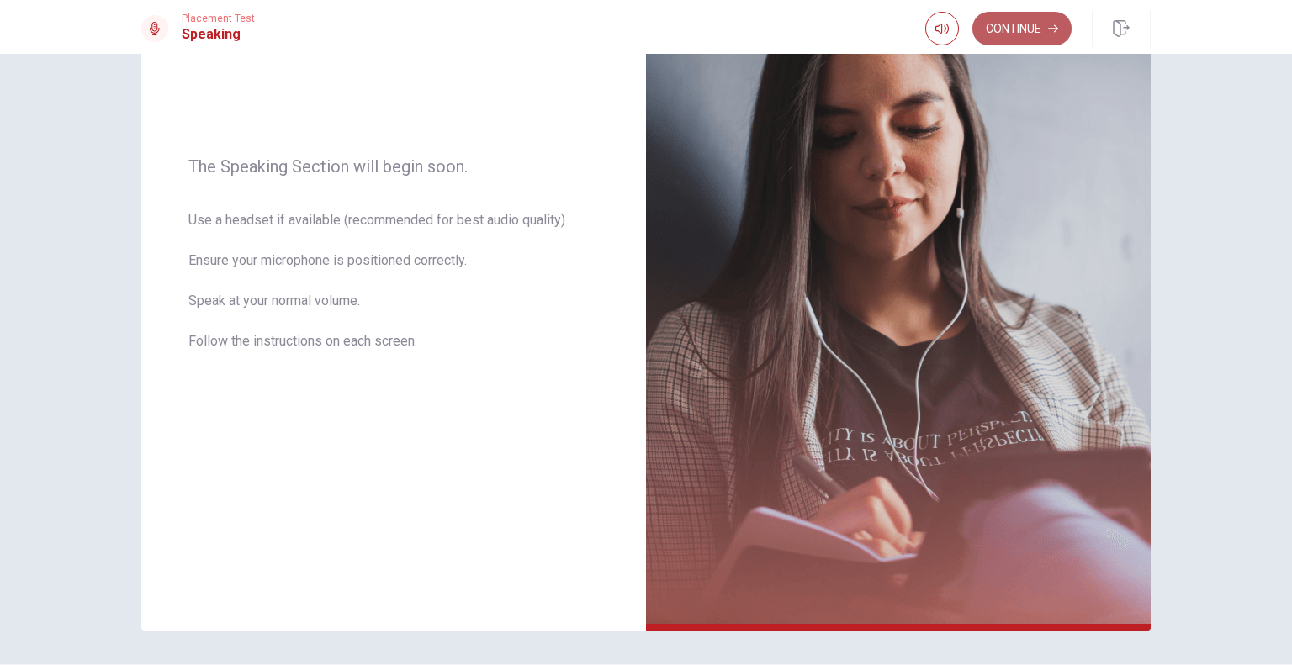
click at [1019, 36] on button "Continue" at bounding box center [1021, 29] width 99 height 34
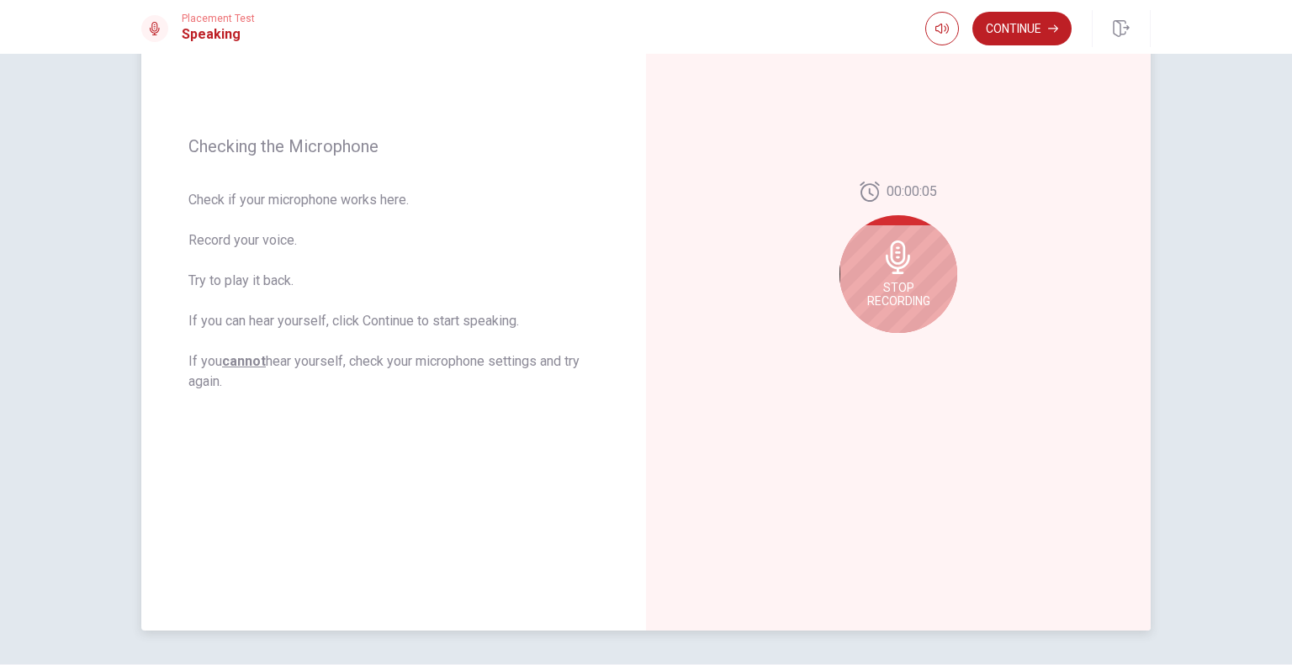
click at [905, 266] on icon at bounding box center [898, 257] width 34 height 34
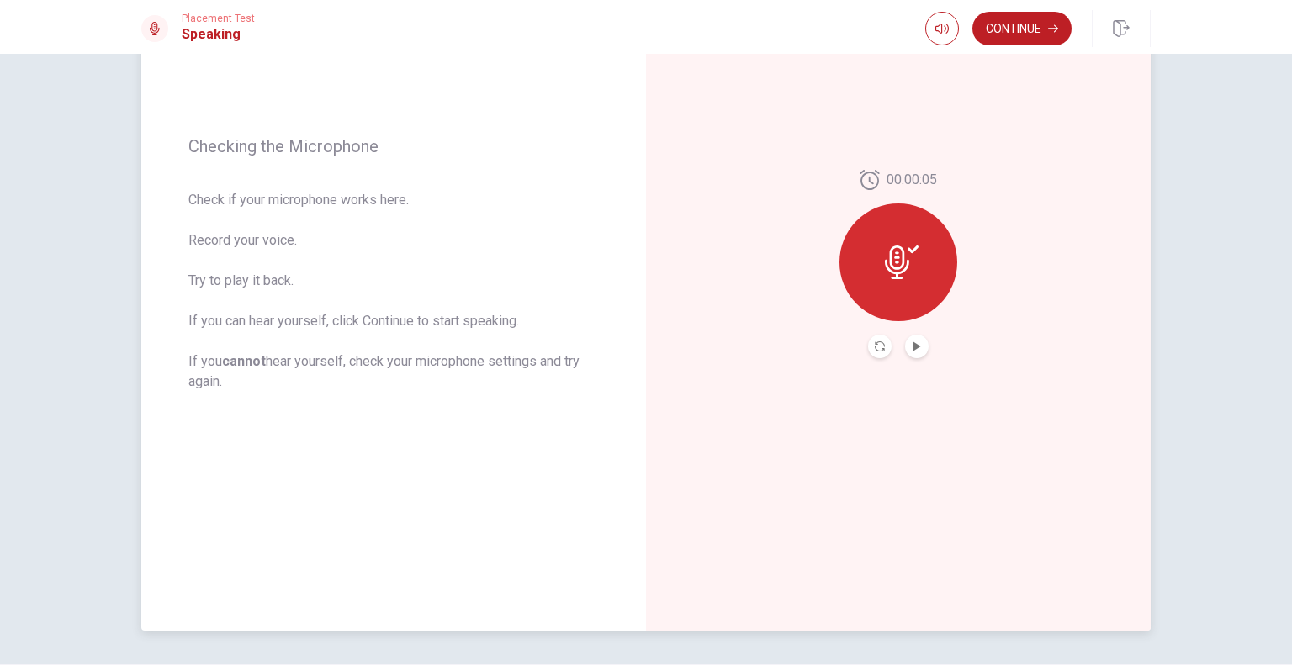
click at [905, 266] on icon at bounding box center [902, 263] width 34 height 34
click at [876, 349] on icon "Record Again" at bounding box center [879, 346] width 10 height 10
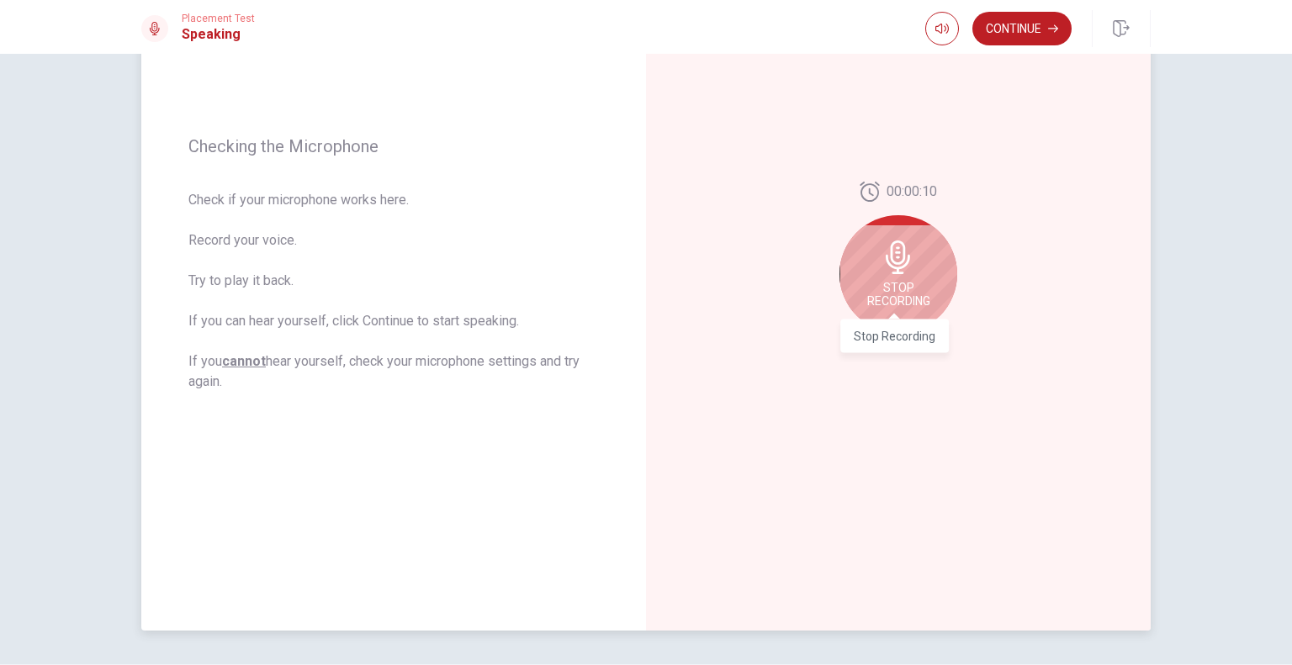
click at [898, 292] on span "Stop Recording" at bounding box center [898, 294] width 63 height 27
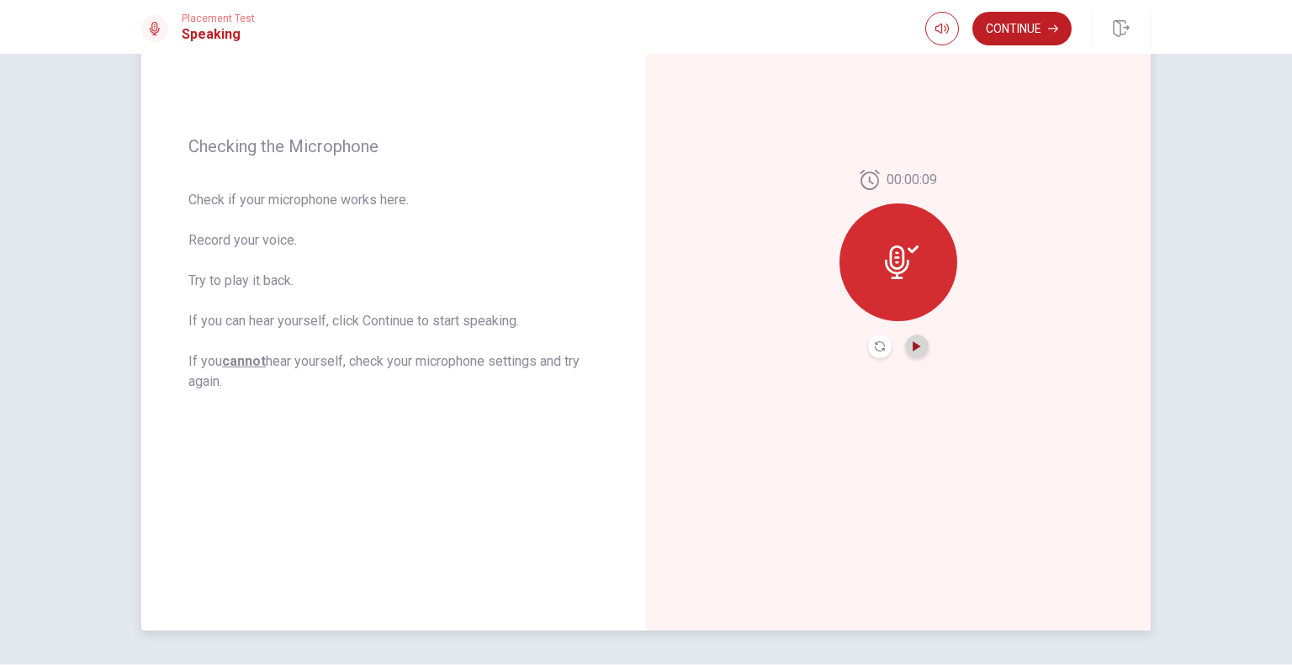
click at [912, 342] on icon "Play Audio" at bounding box center [916, 346] width 8 height 10
click at [878, 343] on icon "Record Again" at bounding box center [879, 346] width 10 height 10
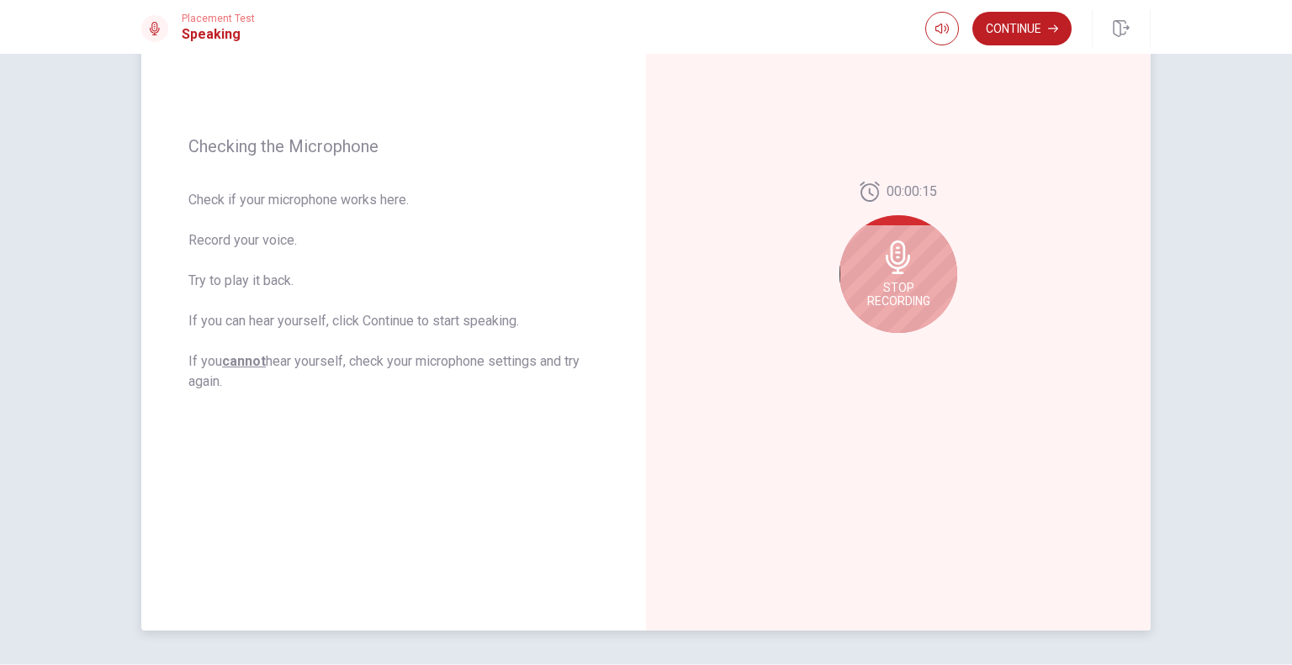
click at [904, 292] on span "Stop Recording" at bounding box center [898, 294] width 63 height 27
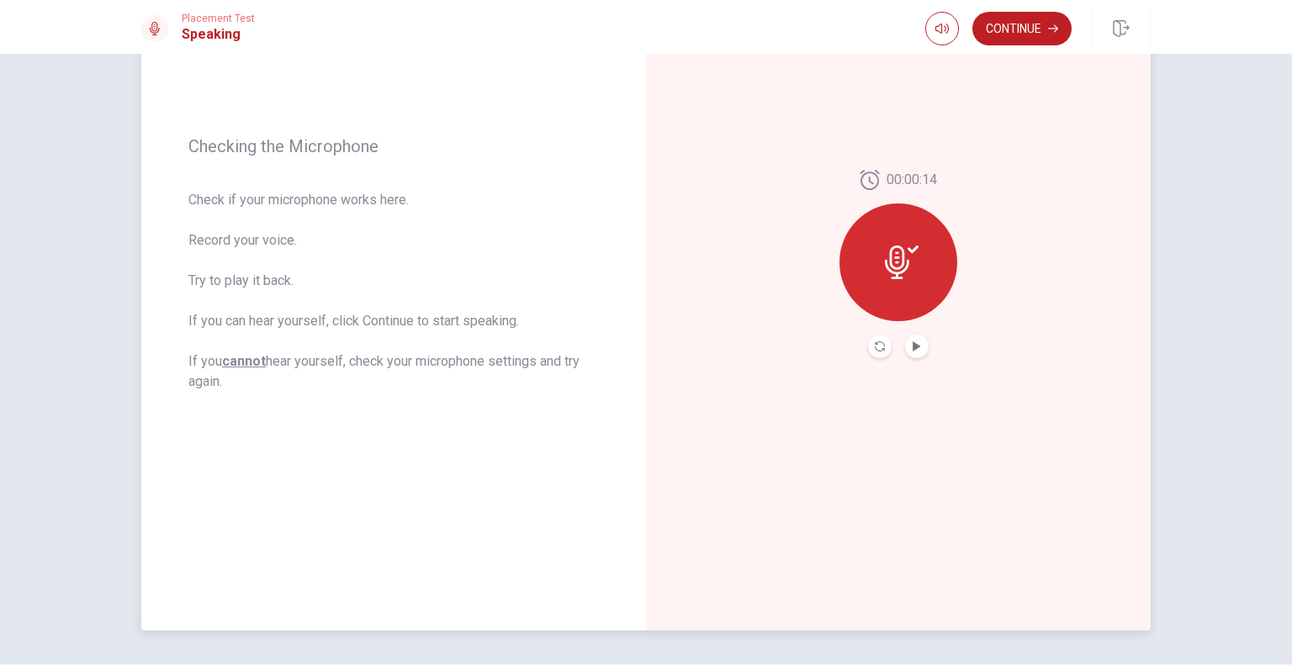
click at [904, 292] on div at bounding box center [898, 262] width 118 height 118
click at [874, 342] on icon "Record Again" at bounding box center [879, 346] width 10 height 10
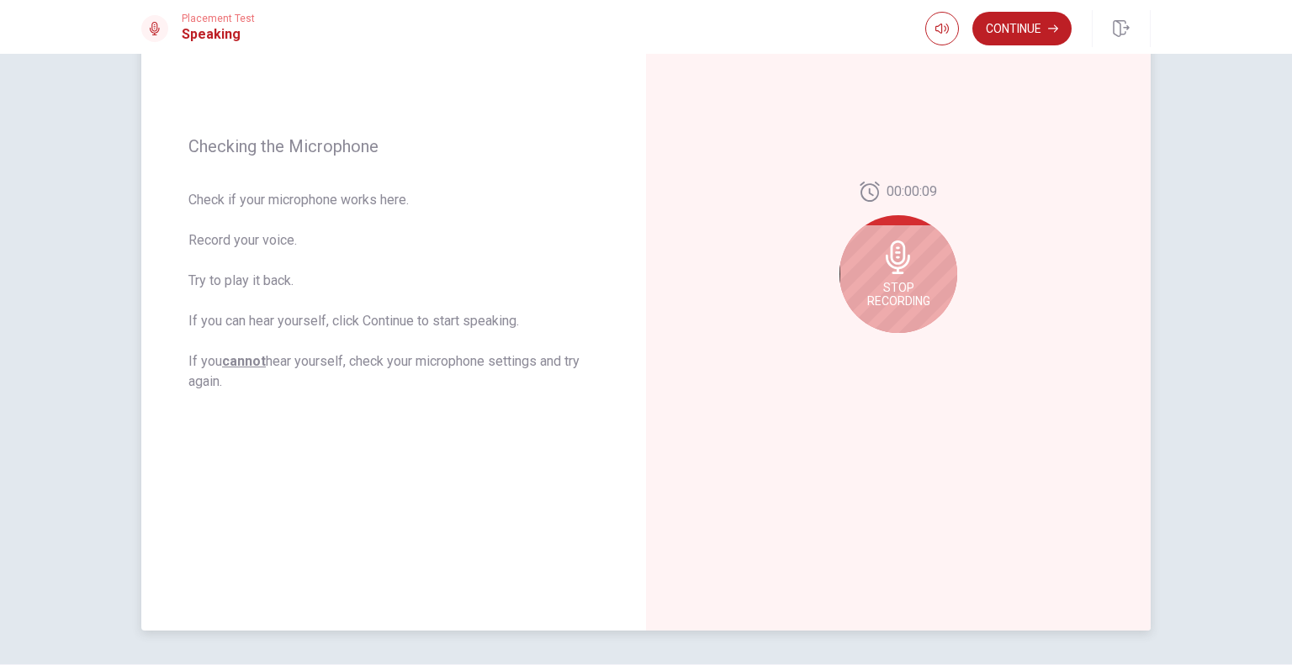
click at [899, 302] on span "Stop Recording" at bounding box center [898, 294] width 63 height 27
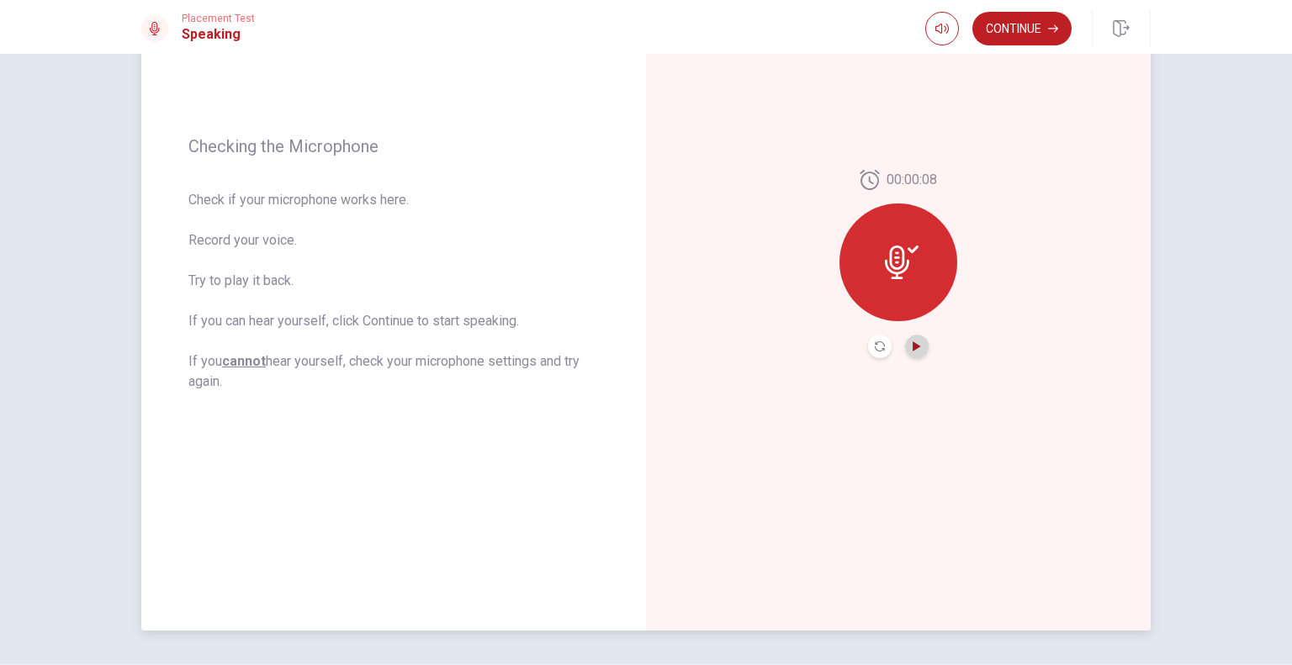
click at [911, 349] on icon "Play Audio" at bounding box center [916, 346] width 10 height 10
click at [868, 346] on button "Record Again" at bounding box center [880, 347] width 24 height 24
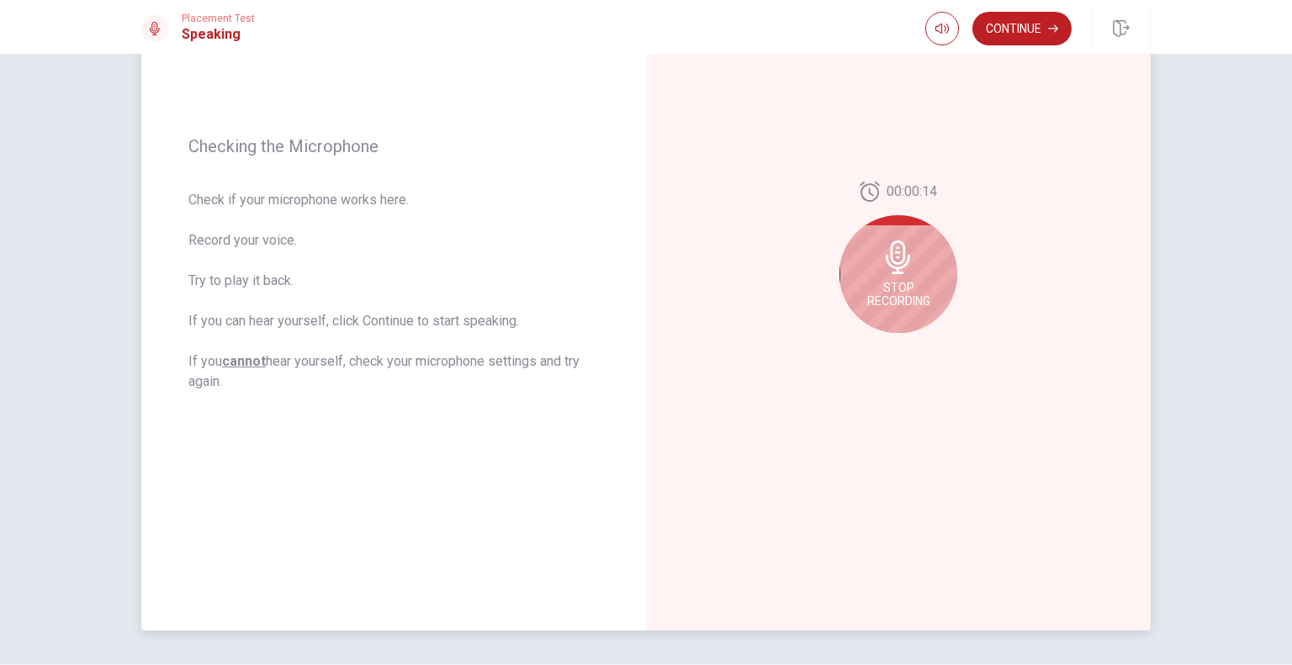
click at [923, 263] on div "Stop Recording" at bounding box center [898, 274] width 118 height 118
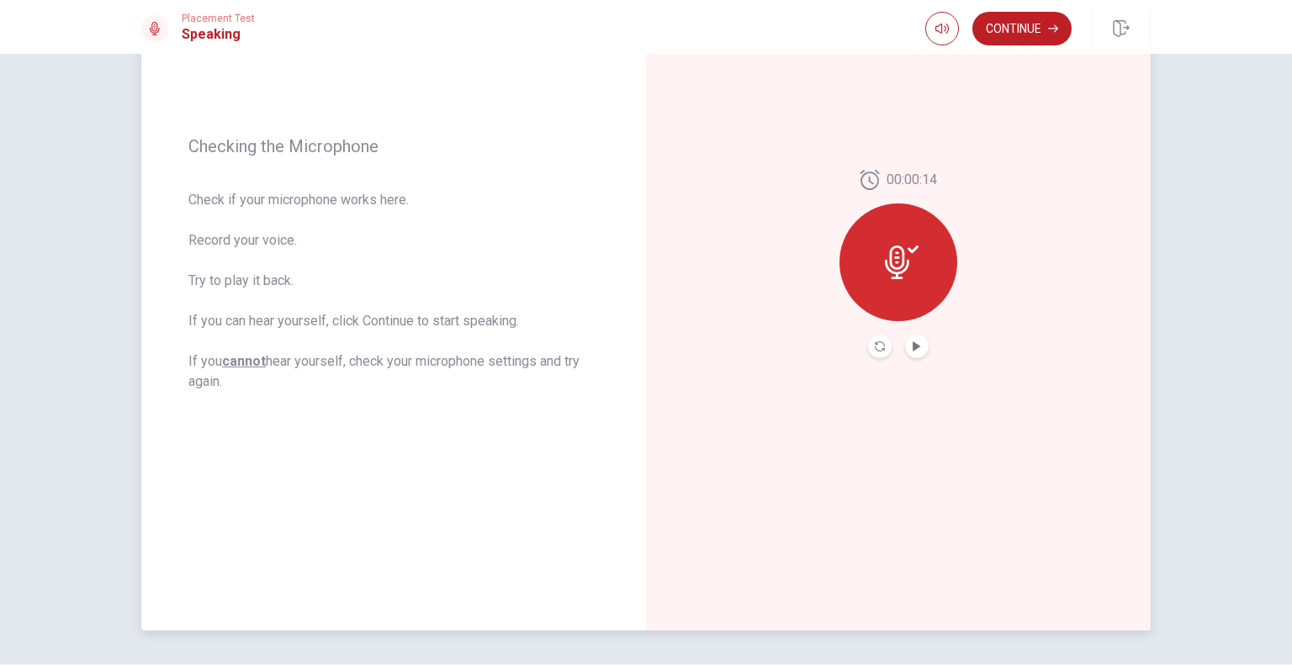
click at [923, 263] on div at bounding box center [898, 262] width 118 height 118
click at [874, 342] on icon "Record Again" at bounding box center [879, 346] width 10 height 10
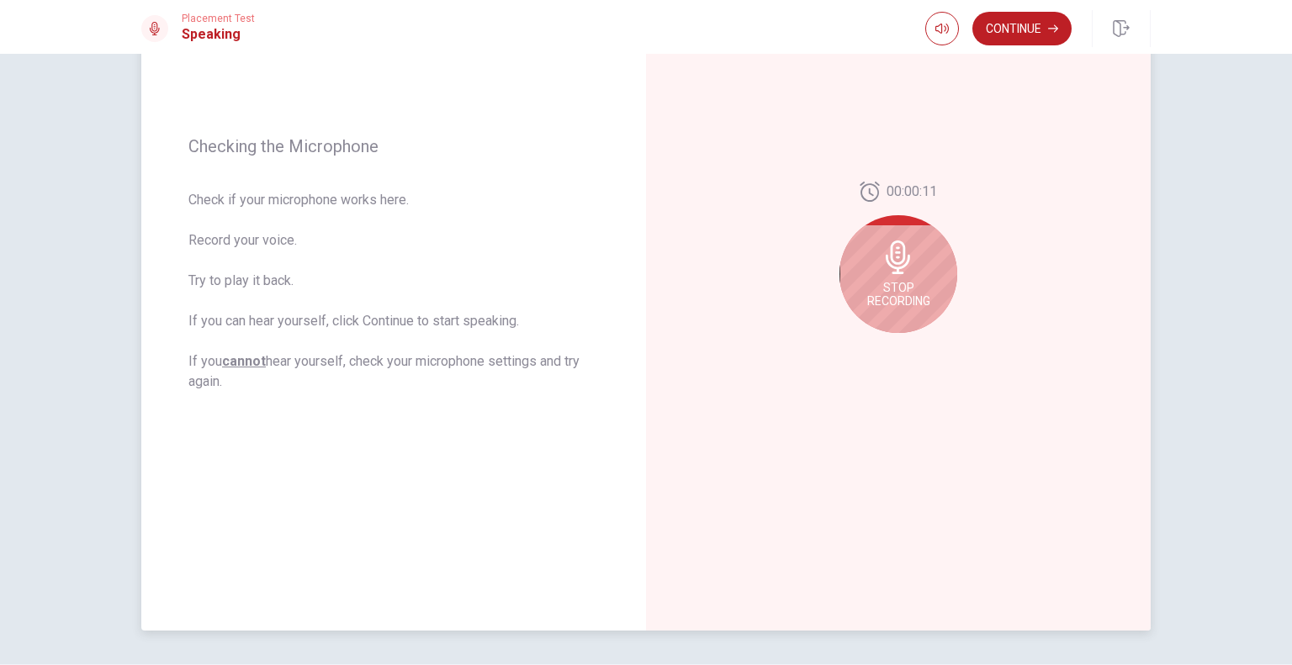
click at [891, 319] on div "Stop Recording" at bounding box center [898, 274] width 118 height 118
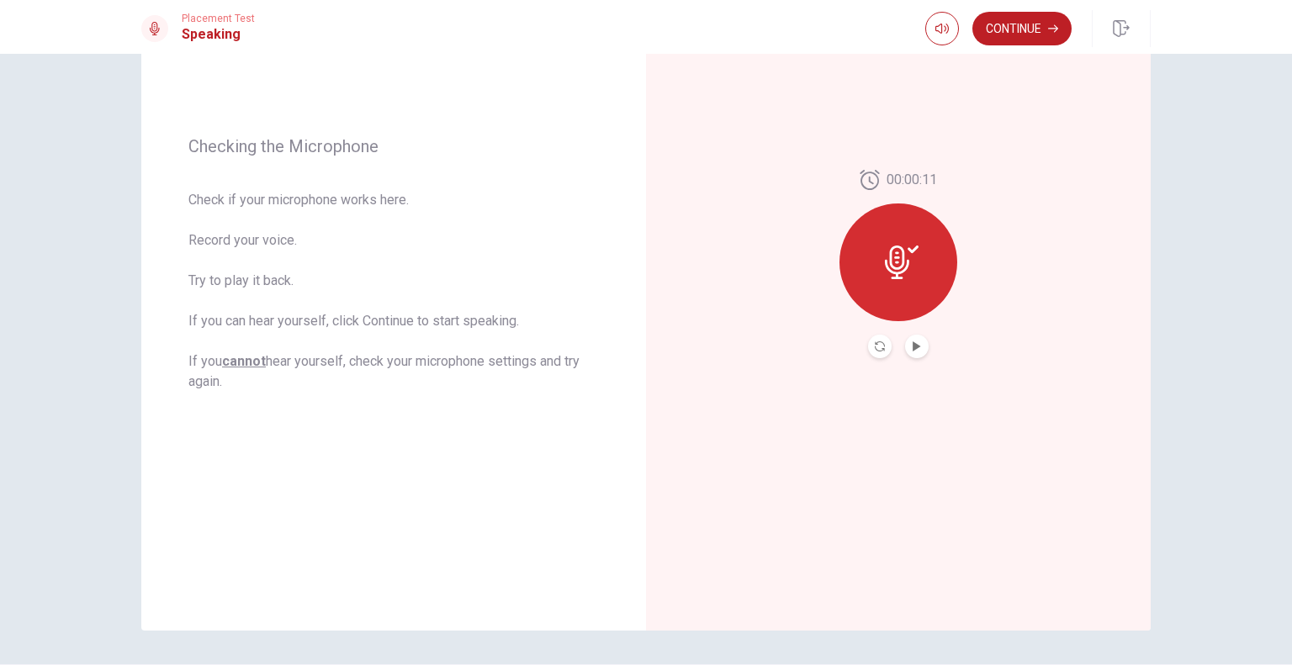
click at [906, 344] on button "Play Audio" at bounding box center [917, 347] width 24 height 24
click at [1017, 43] on button "Continue" at bounding box center [1021, 29] width 99 height 34
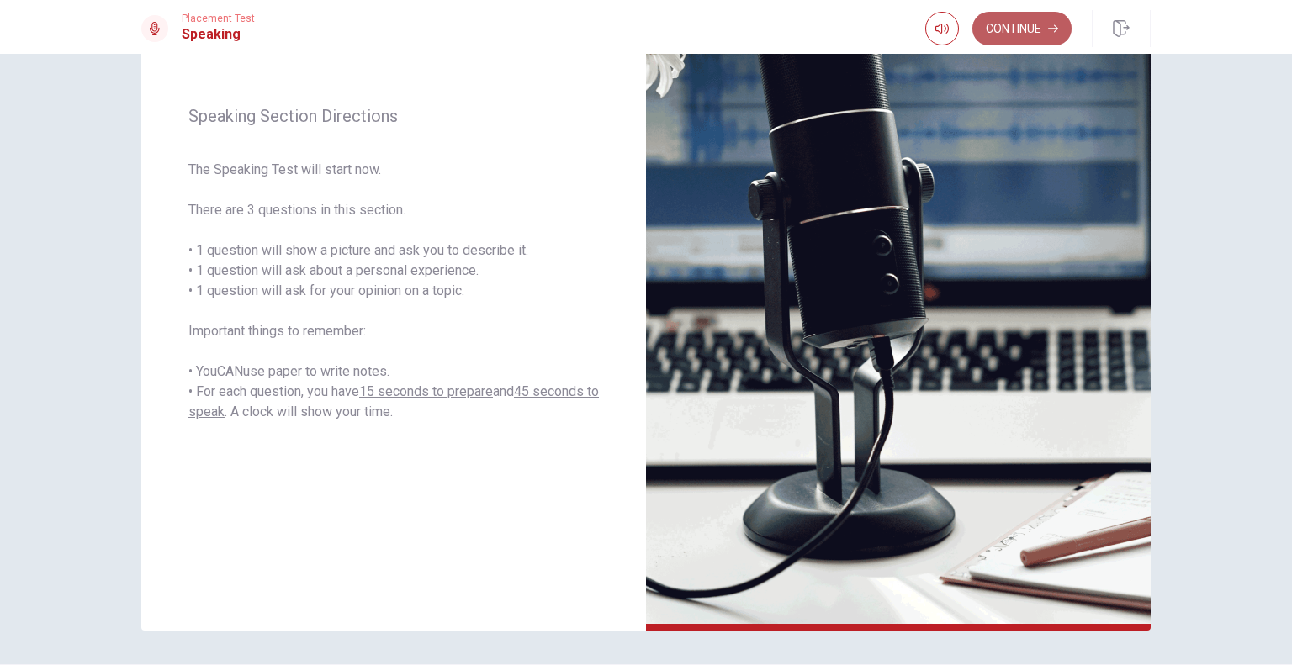
click at [1017, 43] on button "Continue" at bounding box center [1021, 29] width 99 height 34
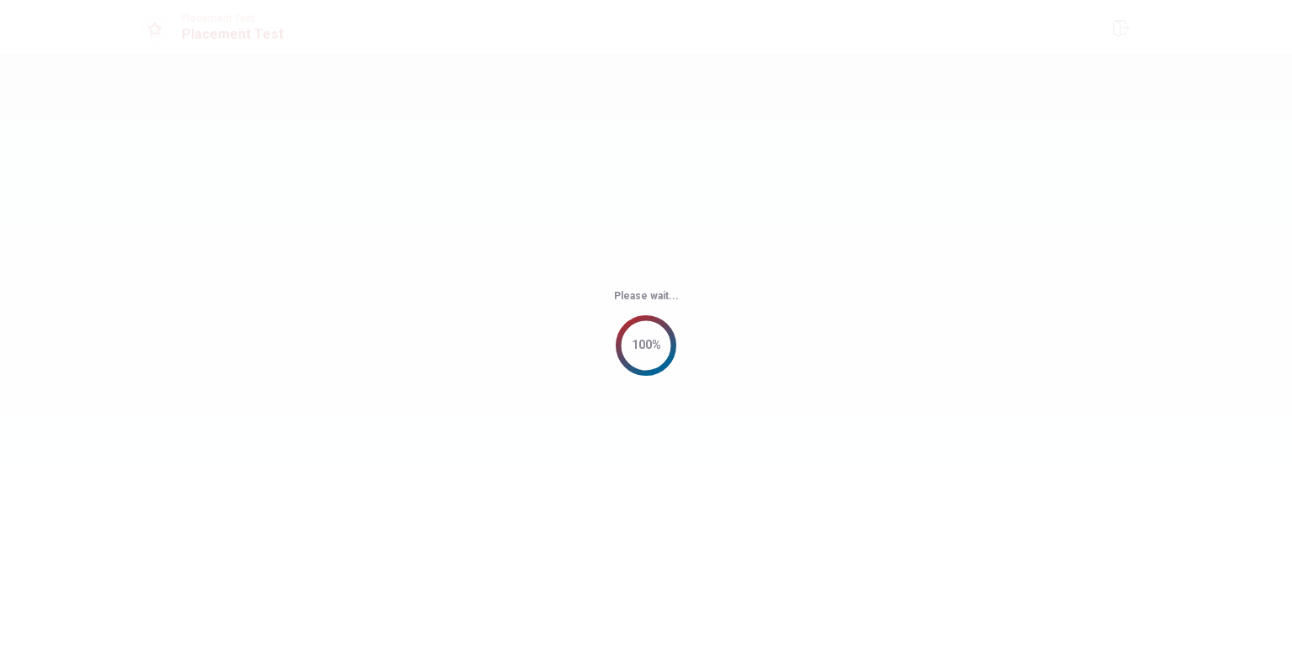
scroll to position [0, 0]
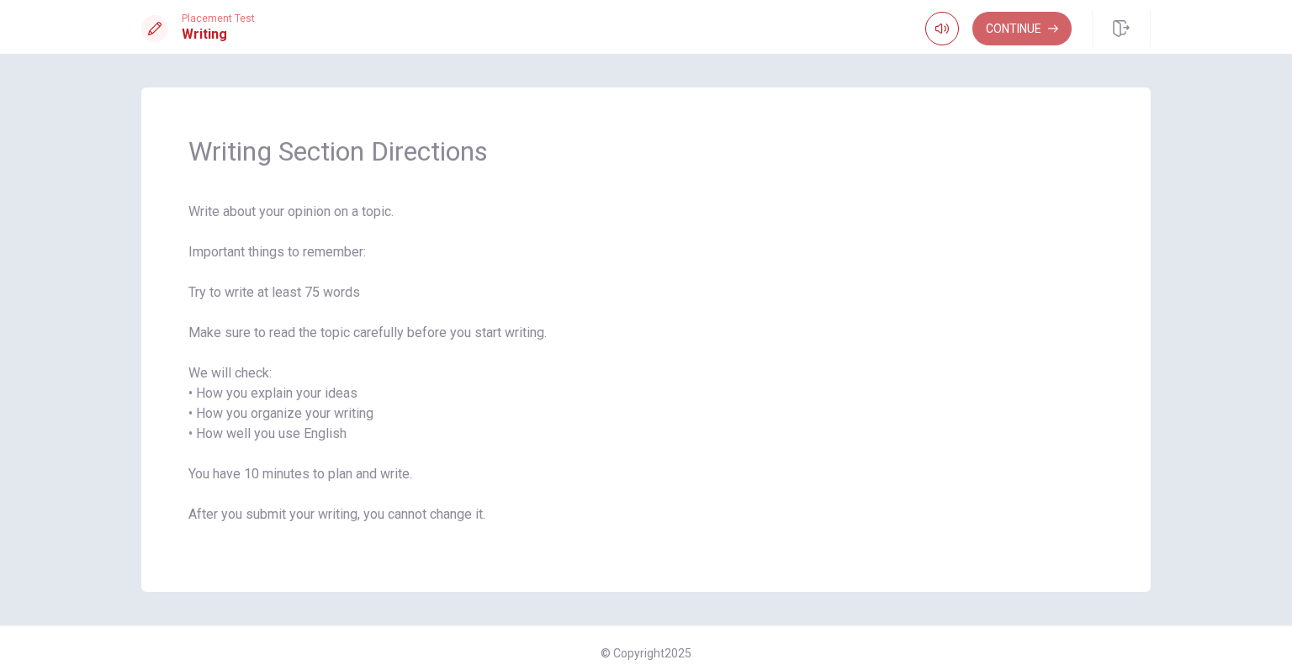
click at [1017, 43] on button "Continue" at bounding box center [1021, 29] width 99 height 34
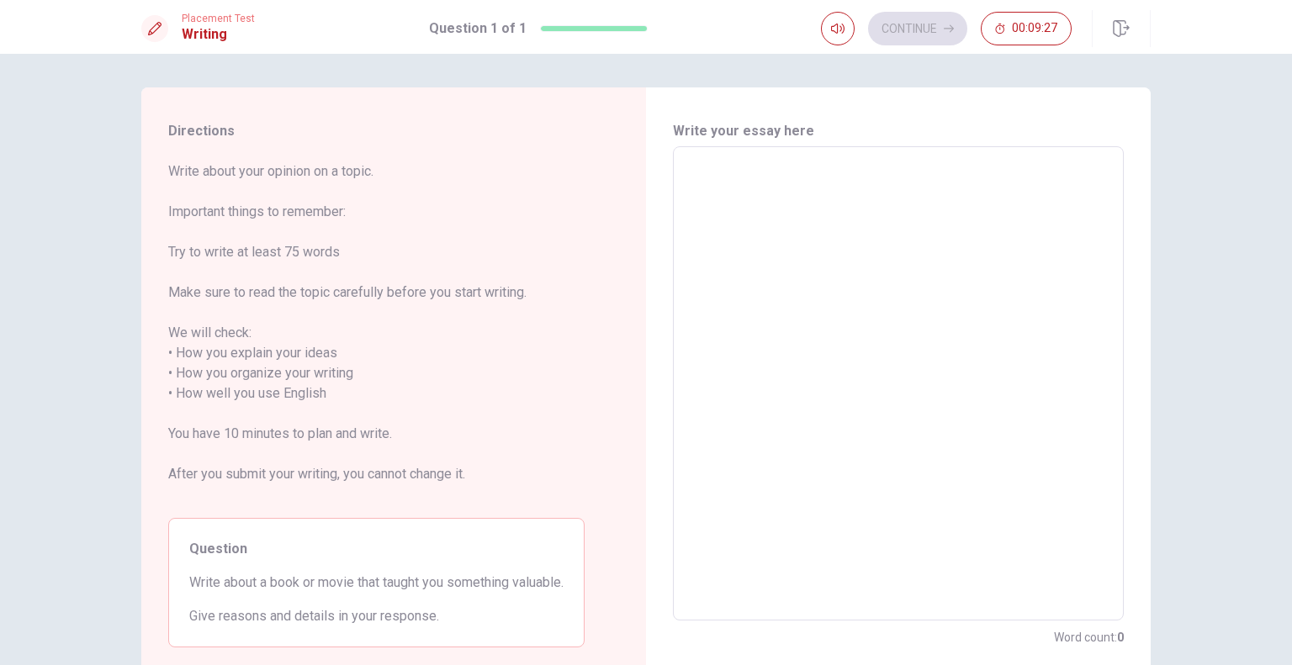
click at [765, 330] on textarea at bounding box center [897, 384] width 427 height 446
type textarea "O"
type textarea "x"
type textarea "On"
type textarea "x"
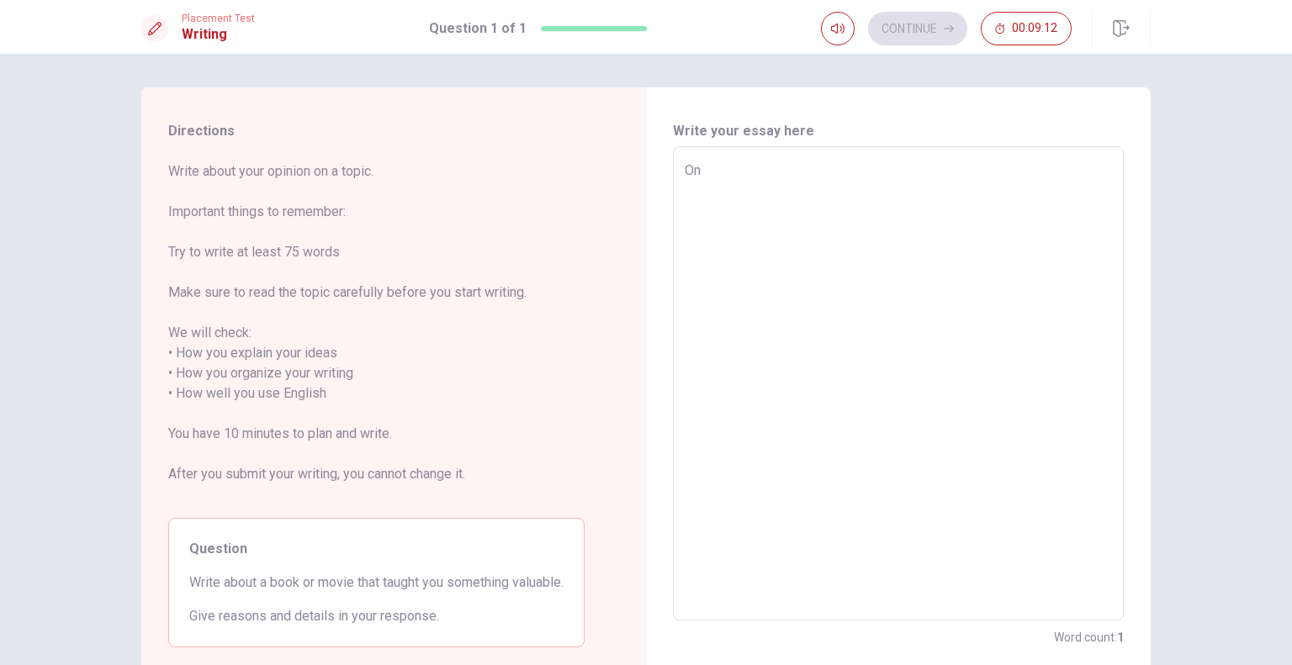
type textarea "One"
type textarea "x"
type textarea "One"
type textarea "x"
type textarea "One d"
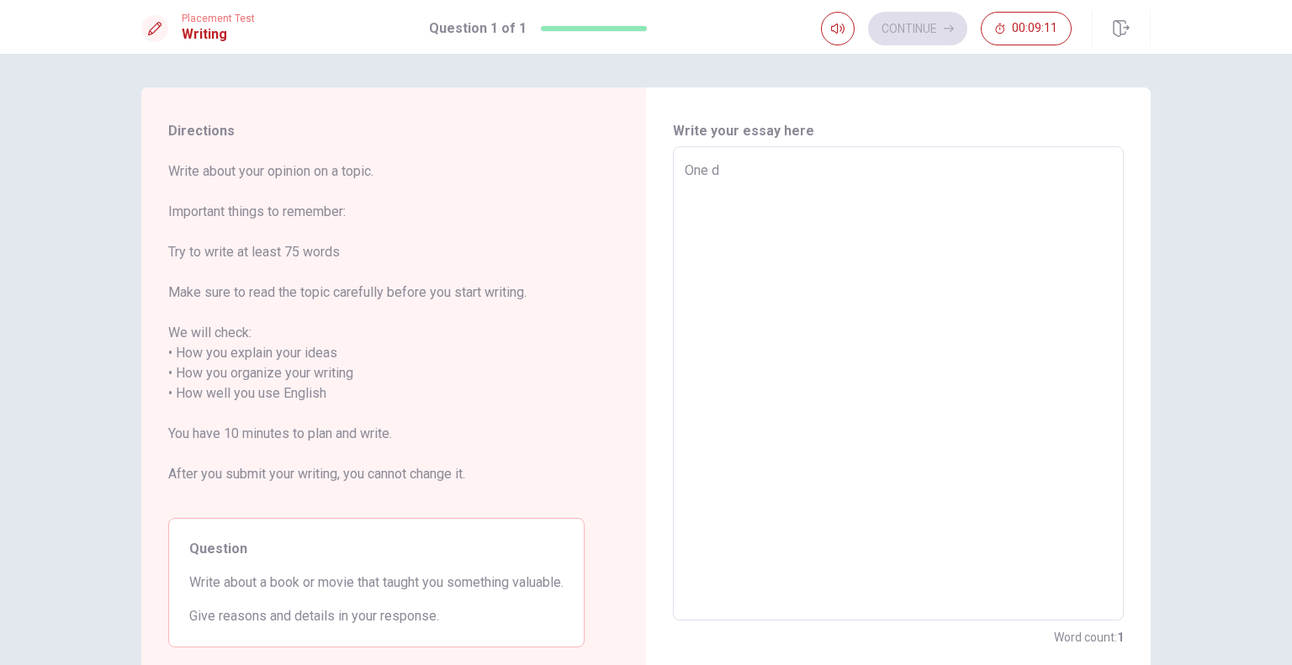
type textarea "x"
type textarea "One da"
type textarea "x"
type textarea "One day"
type textarea "x"
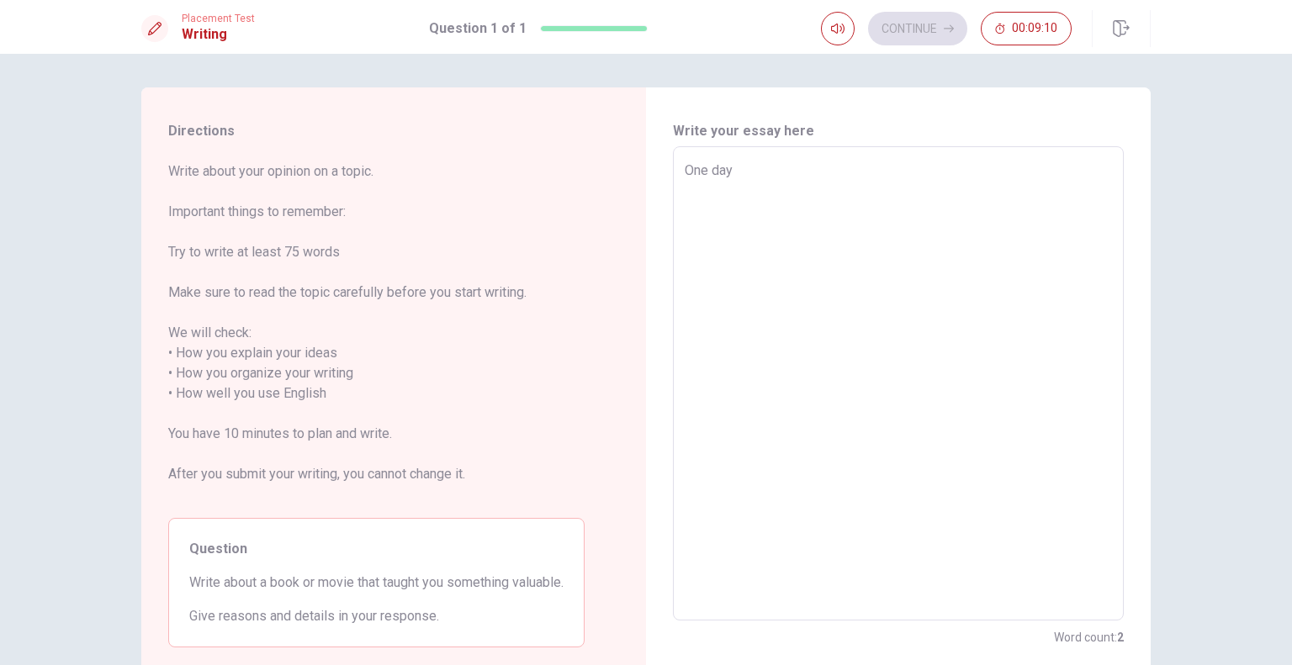
type textarea "One day"
type textarea "x"
type textarea "One day i"
type textarea "x"
type textarea "One day i"
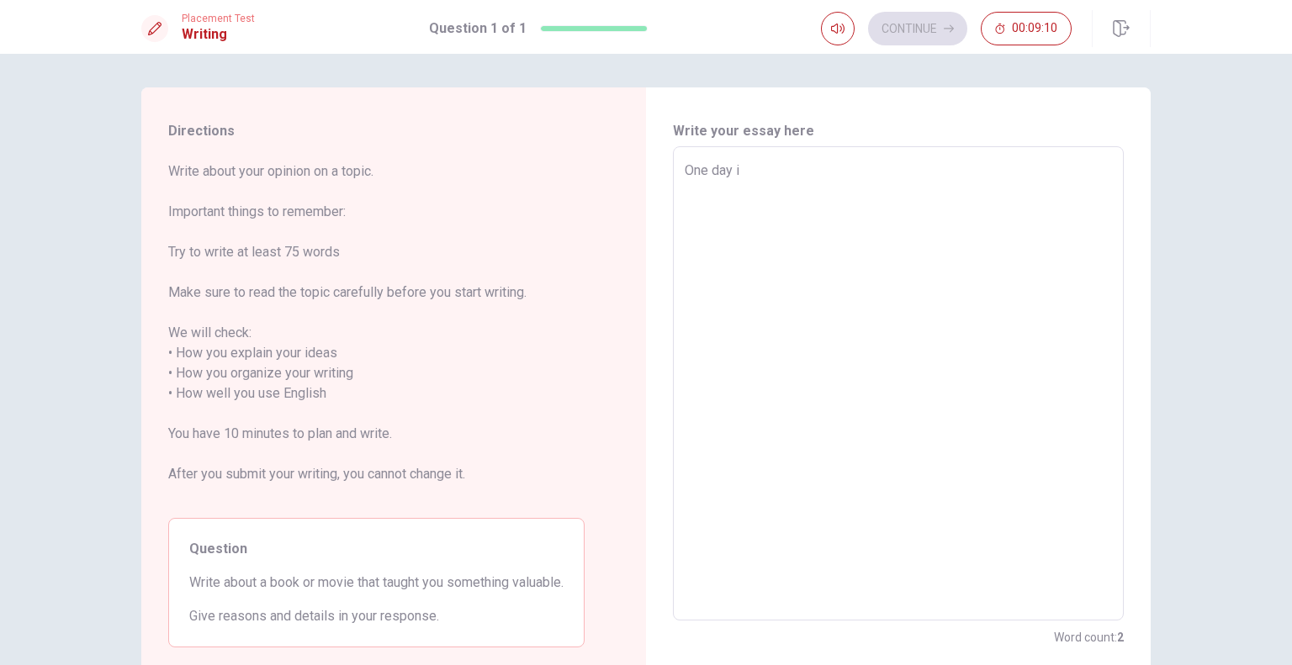
type textarea "x"
type textarea "One day i"
type textarea "x"
type textarea "One day"
type textarea "x"
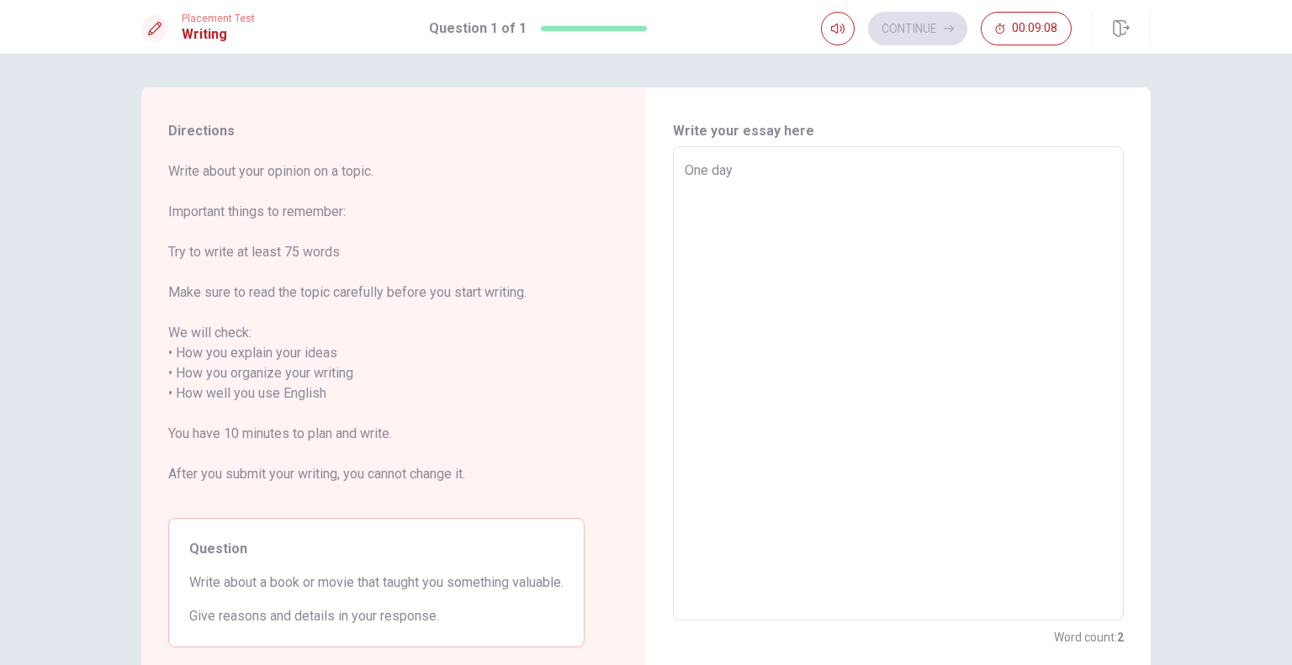
type textarea "One day I"
type textarea "x"
type textarea "One day I"
type textarea "x"
type textarea "One day I h"
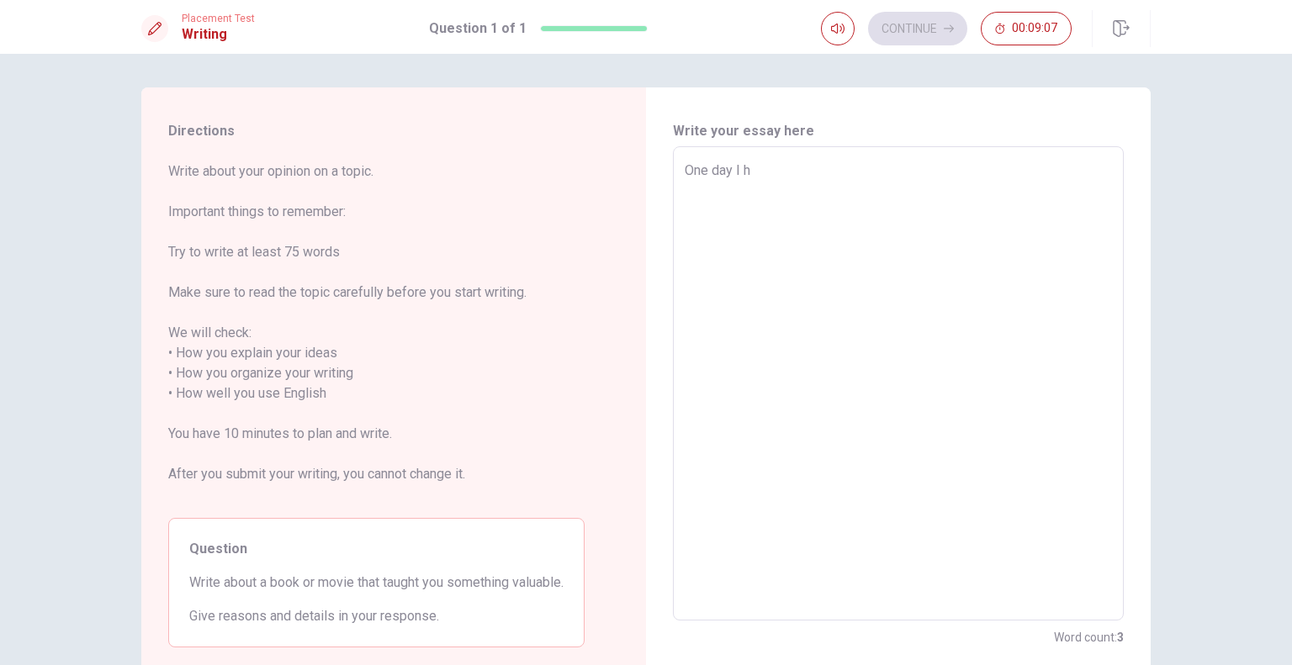
type textarea "x"
type textarea "One day I ha"
type textarea "x"
type textarea "One day I hav"
type textarea "x"
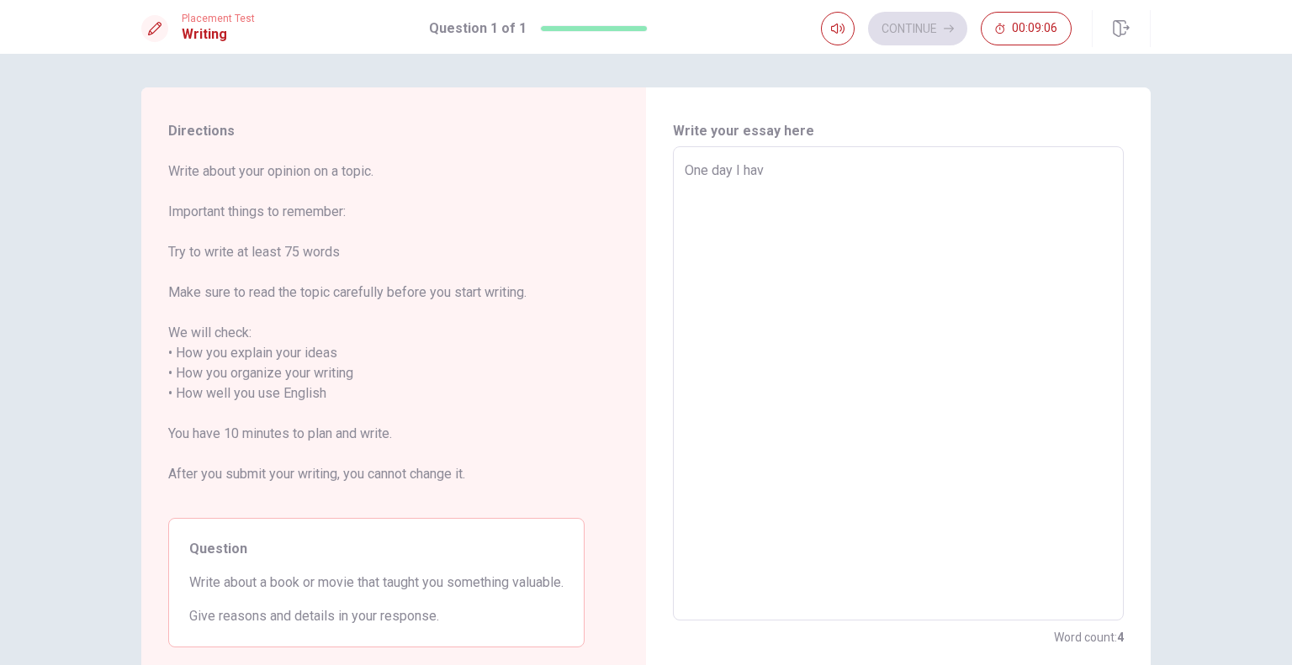
type textarea "One day I have"
type textarea "x"
type textarea "One day I have"
type textarea "x"
type textarea "One day I have"
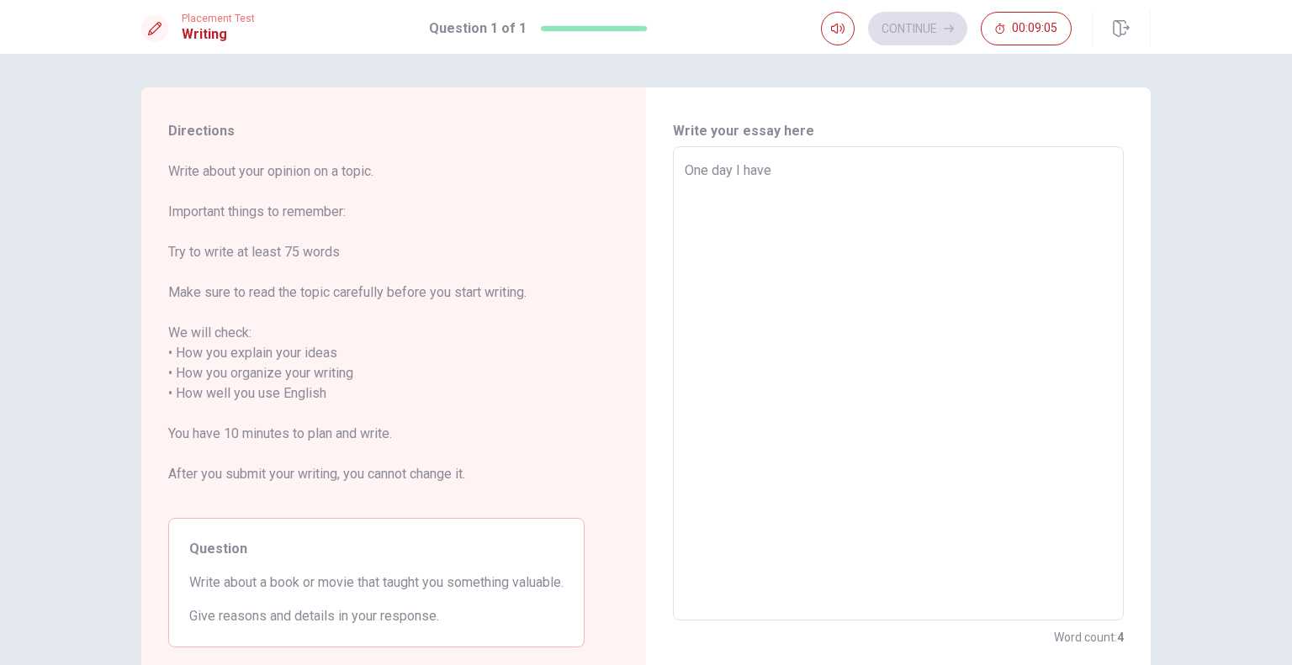
type textarea "x"
type textarea "One day I hav"
type textarea "x"
type textarea "One day I ha"
type textarea "x"
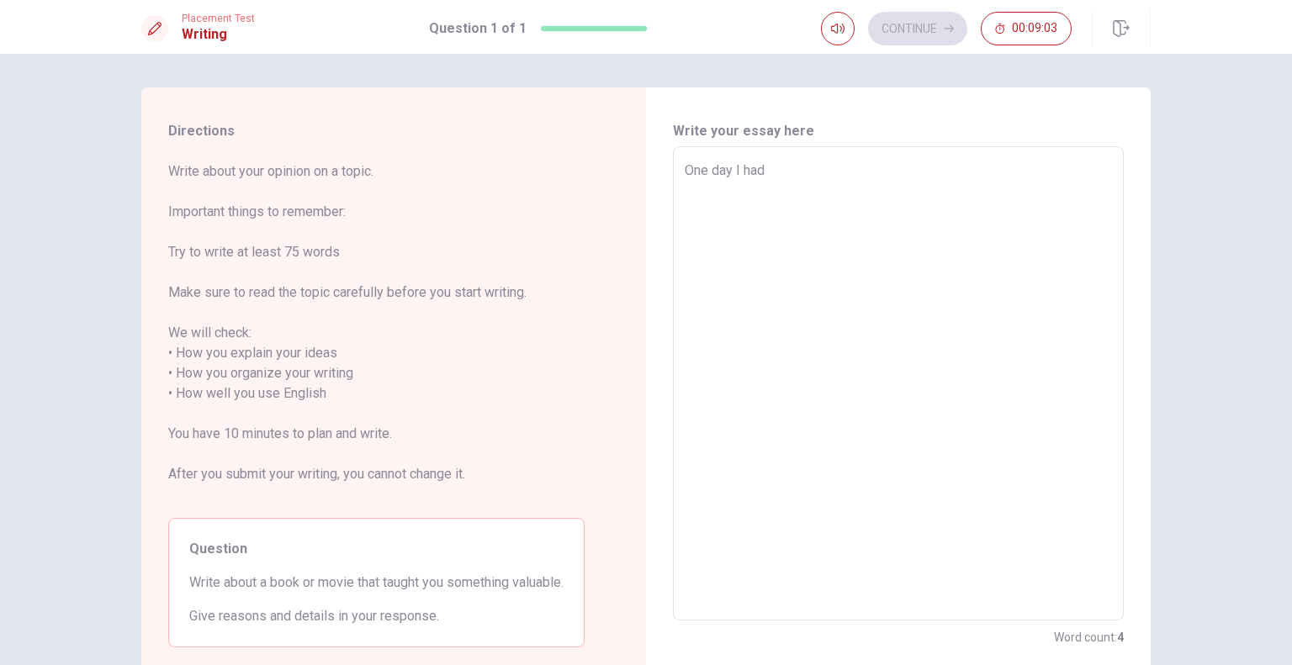
type textarea "One day I had"
type textarea "x"
type textarea "One day I had s"
type textarea "x"
type textarea "One day I had"
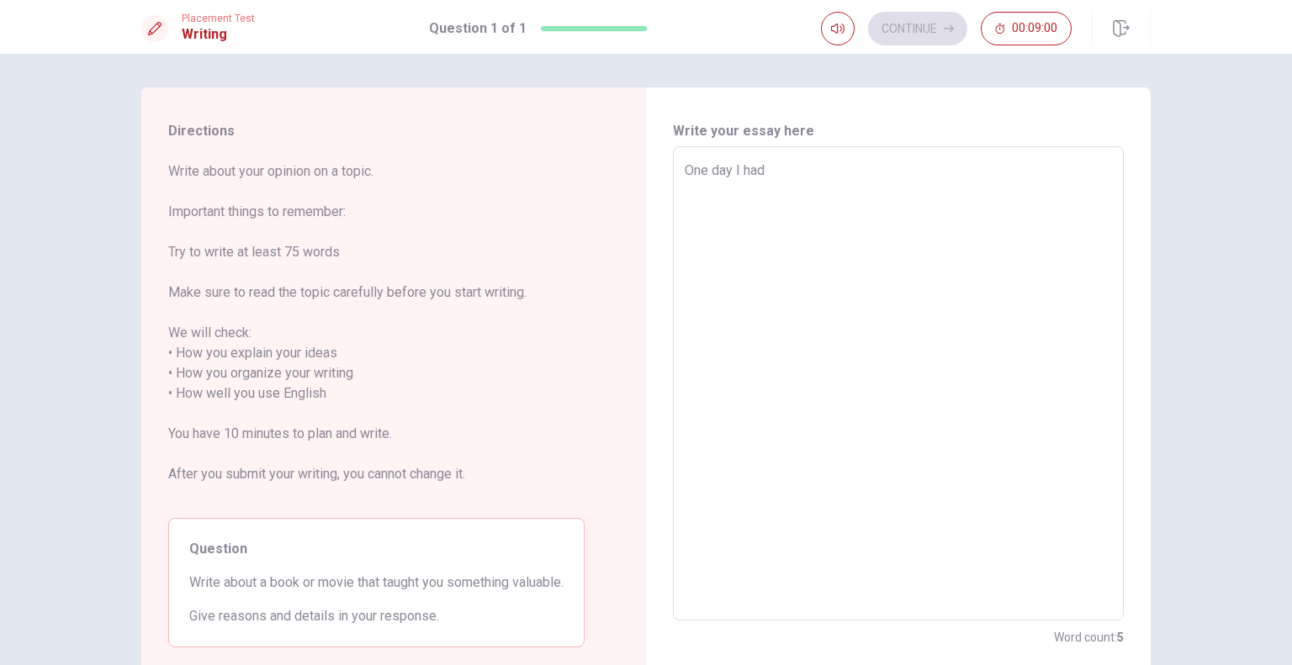
type textarea "x"
type textarea "One day I had"
type textarea "x"
type textarea "One day I ha"
type textarea "x"
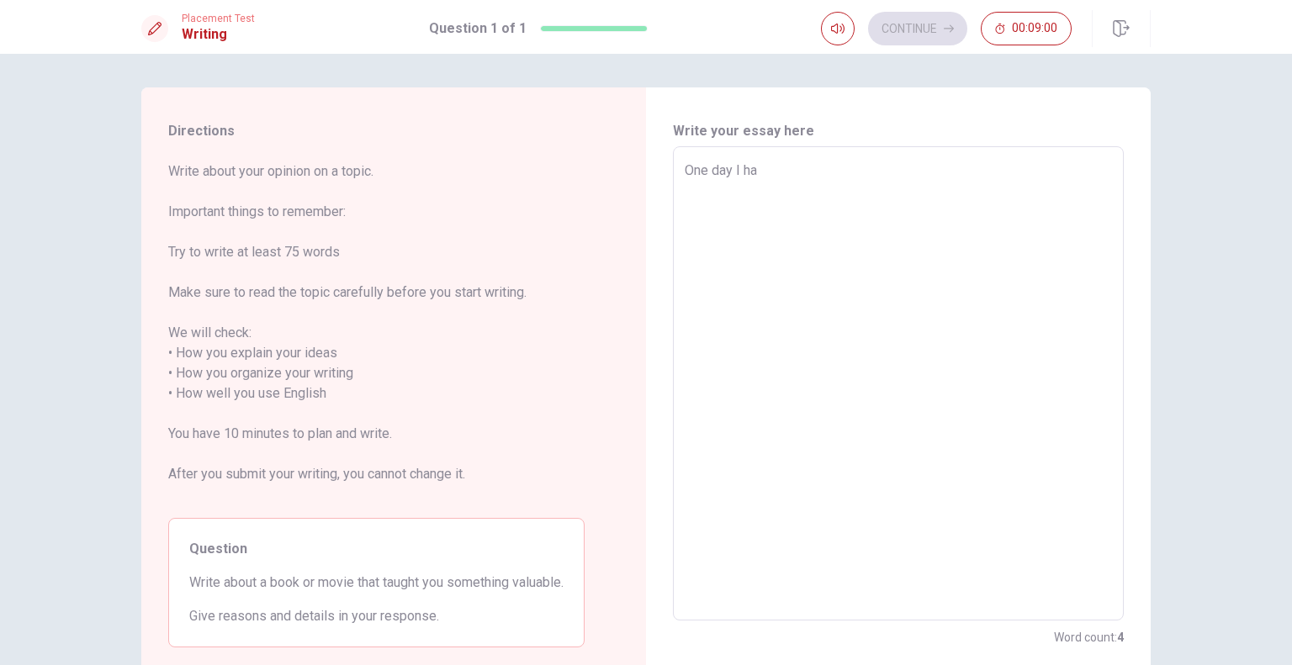
type textarea "One day I h"
type textarea "x"
type textarea "One day I"
type textarea "x"
type textarea "One day I e"
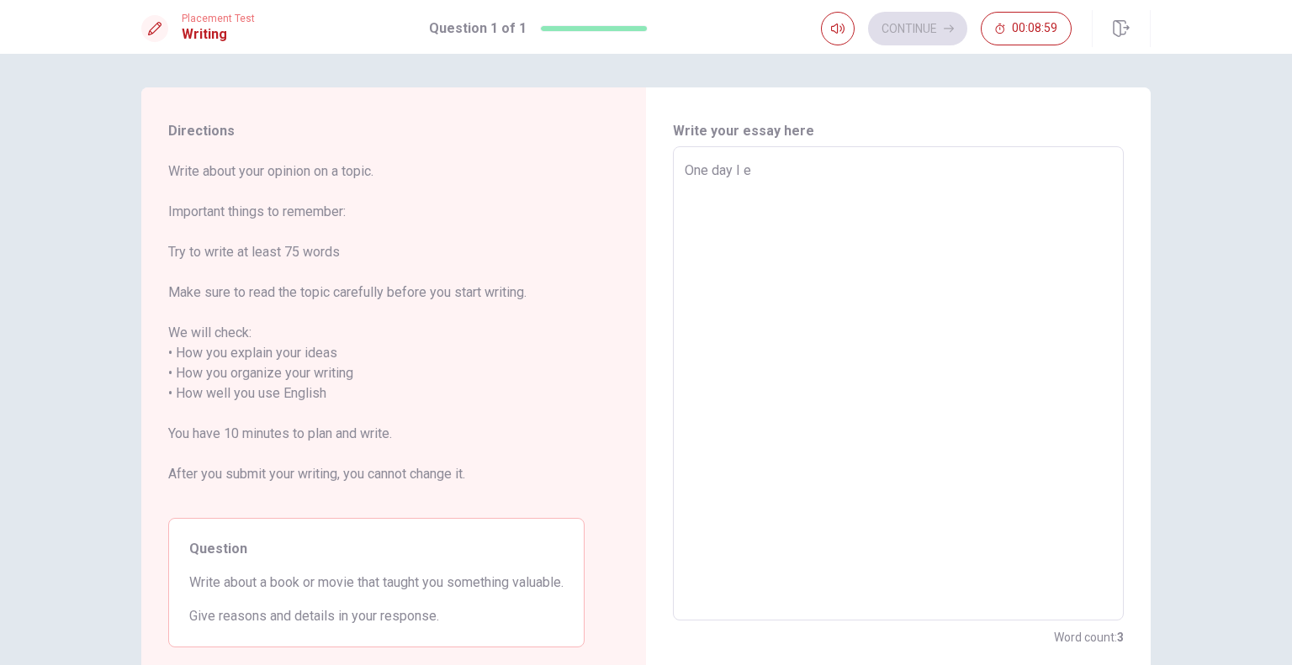
type textarea "x"
type textarea "One day I"
type textarea "x"
type textarea "One day I s"
type textarea "x"
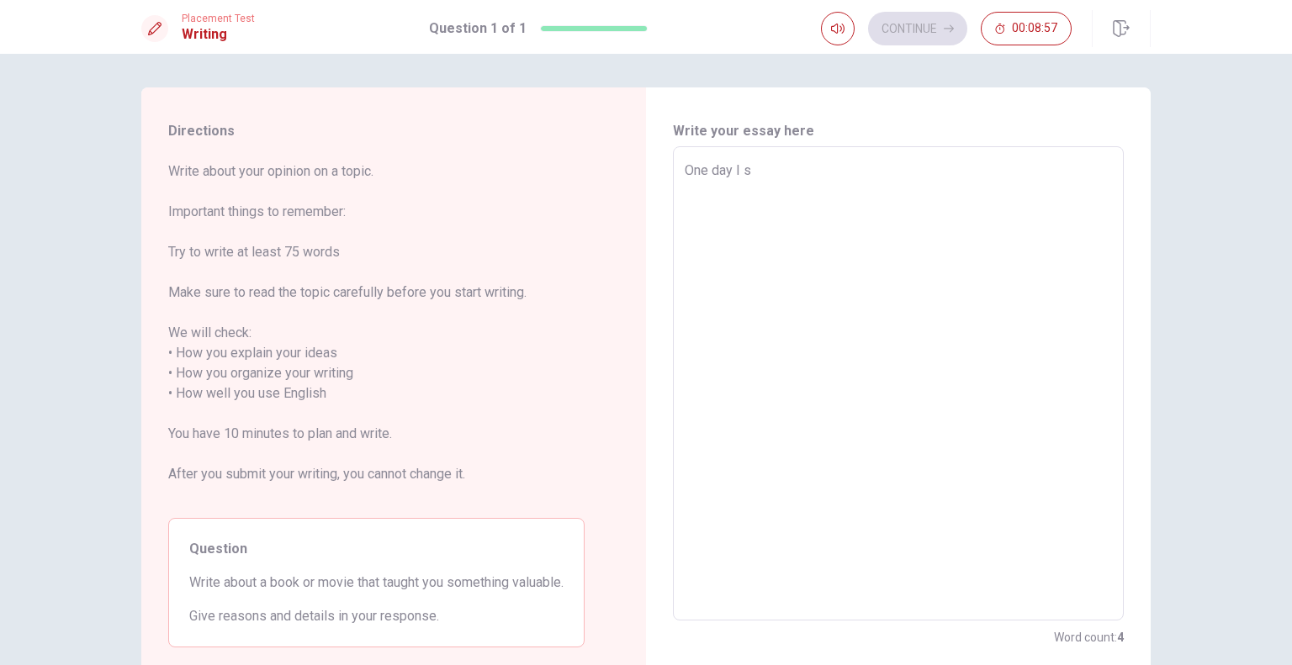
type textarea "One day I se"
type textarea "x"
type textarea "One day I see"
type textarea "x"
type textarea "One day I seen"
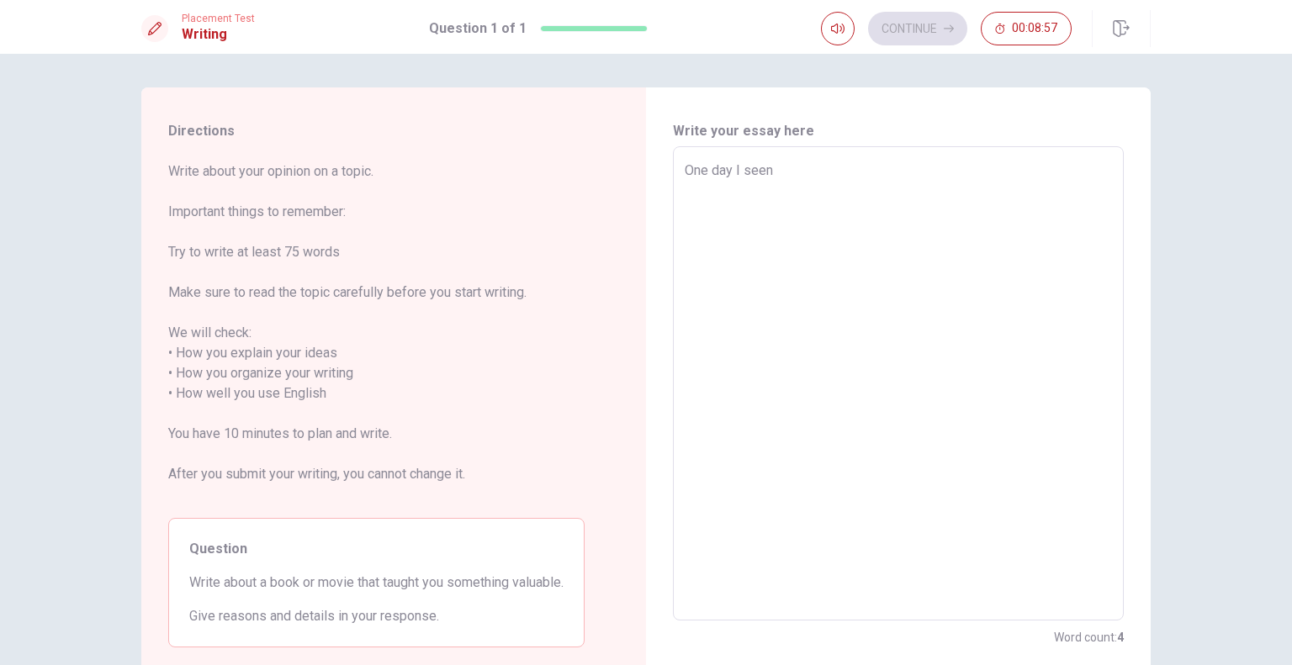
type textarea "x"
type textarea "One day I seen"
type textarea "x"
type textarea "One day I seen C"
type textarea "x"
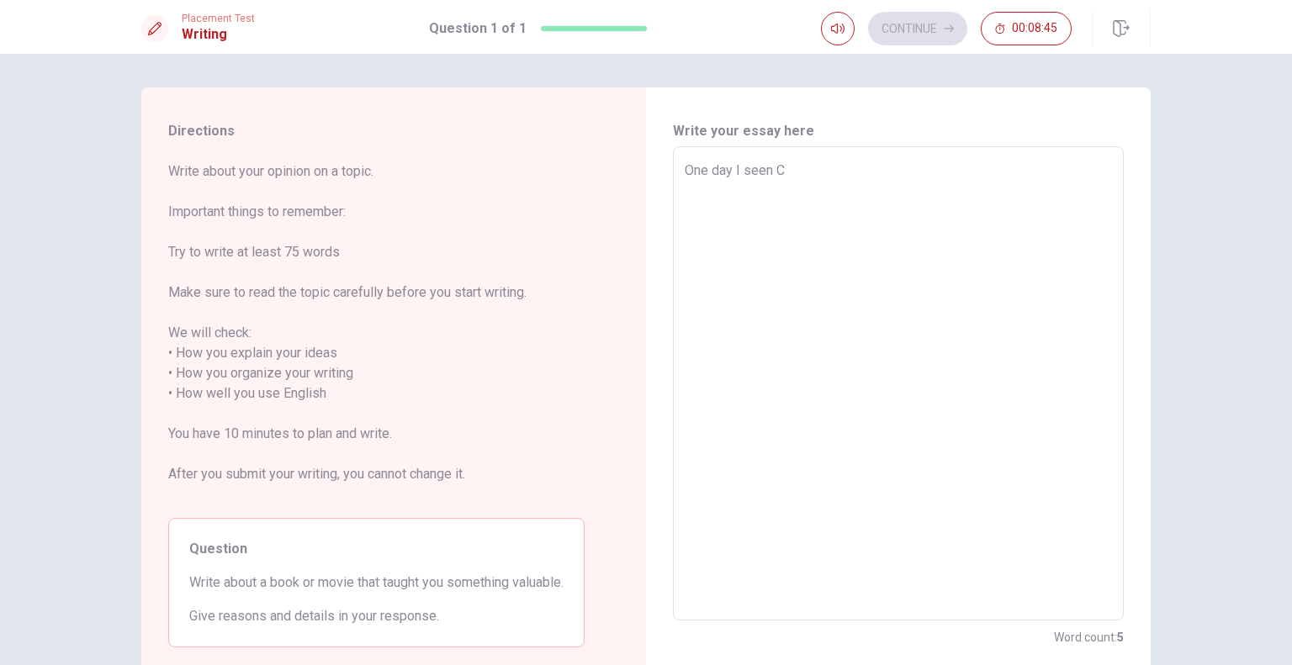
type textarea "One day I seen Cr"
type textarea "x"
type textarea "One day I seen Cre"
type textarea "x"
type textarea "One day I seen Cree"
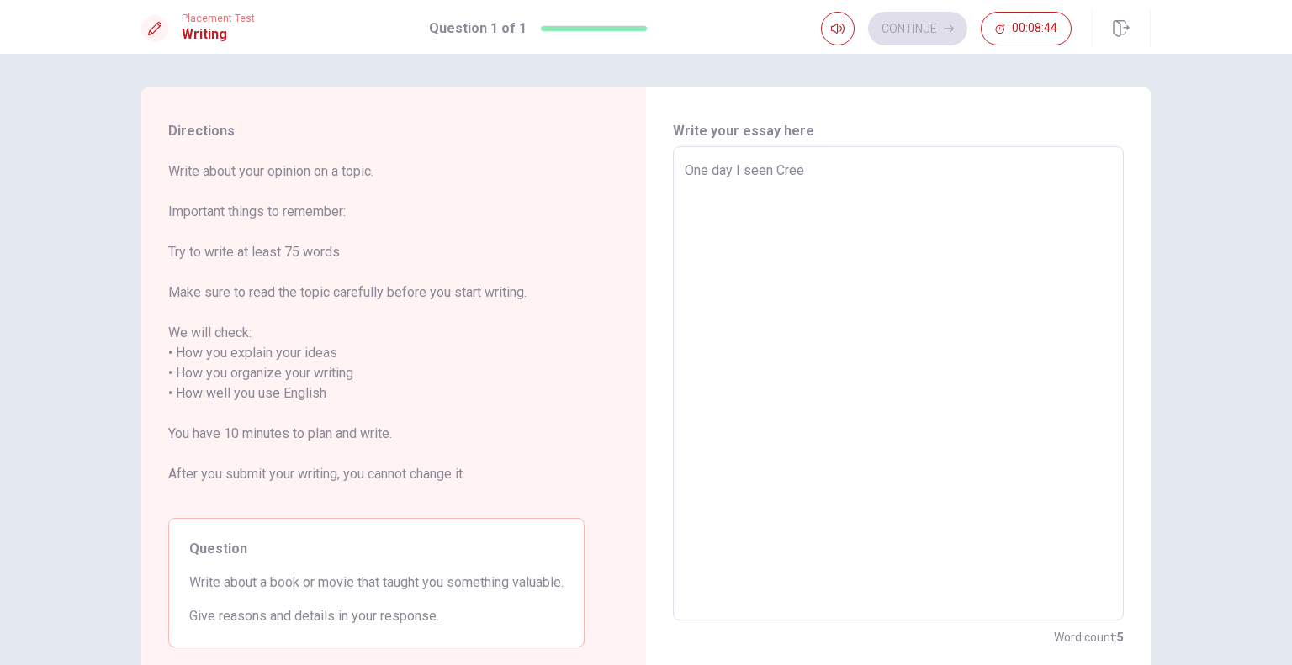
type textarea "x"
type textarea "One day I seen Creed"
type textarea "x"
type textarea "One day I seen Creed"
type textarea "x"
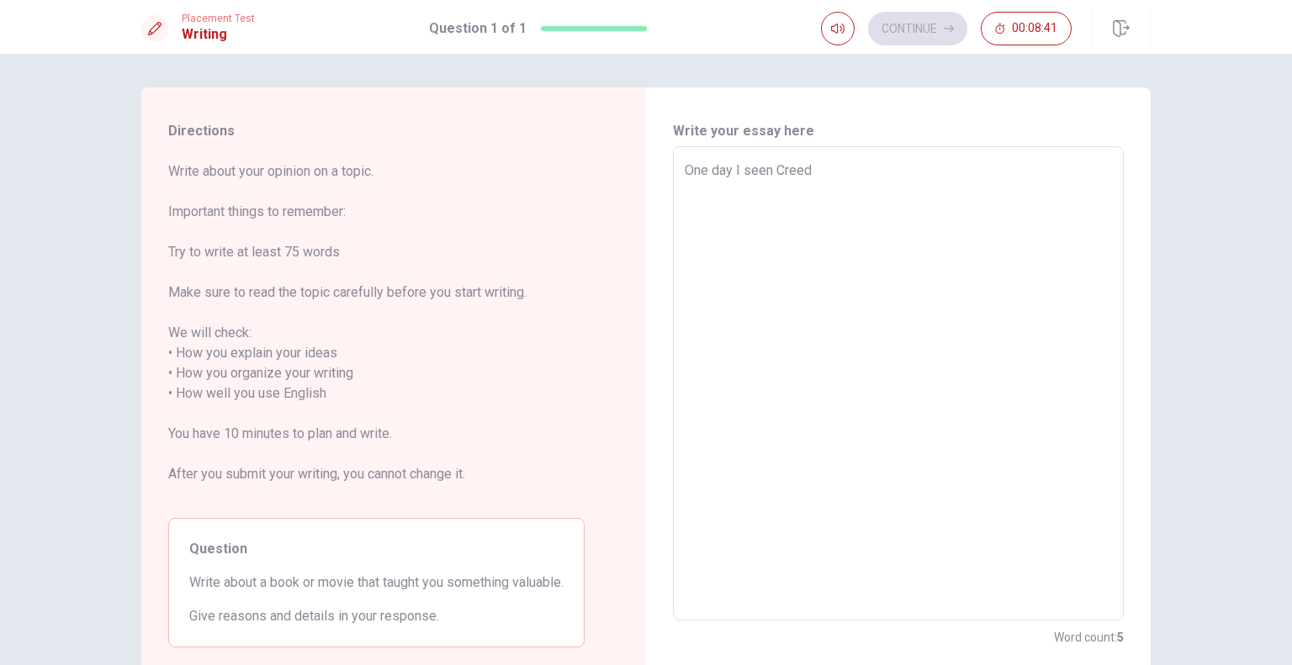
type textarea "One day I seen Creed w"
type textarea "x"
type textarea "One day I seen Creed wi"
type textarea "x"
type textarea "One day I seen Creed wit"
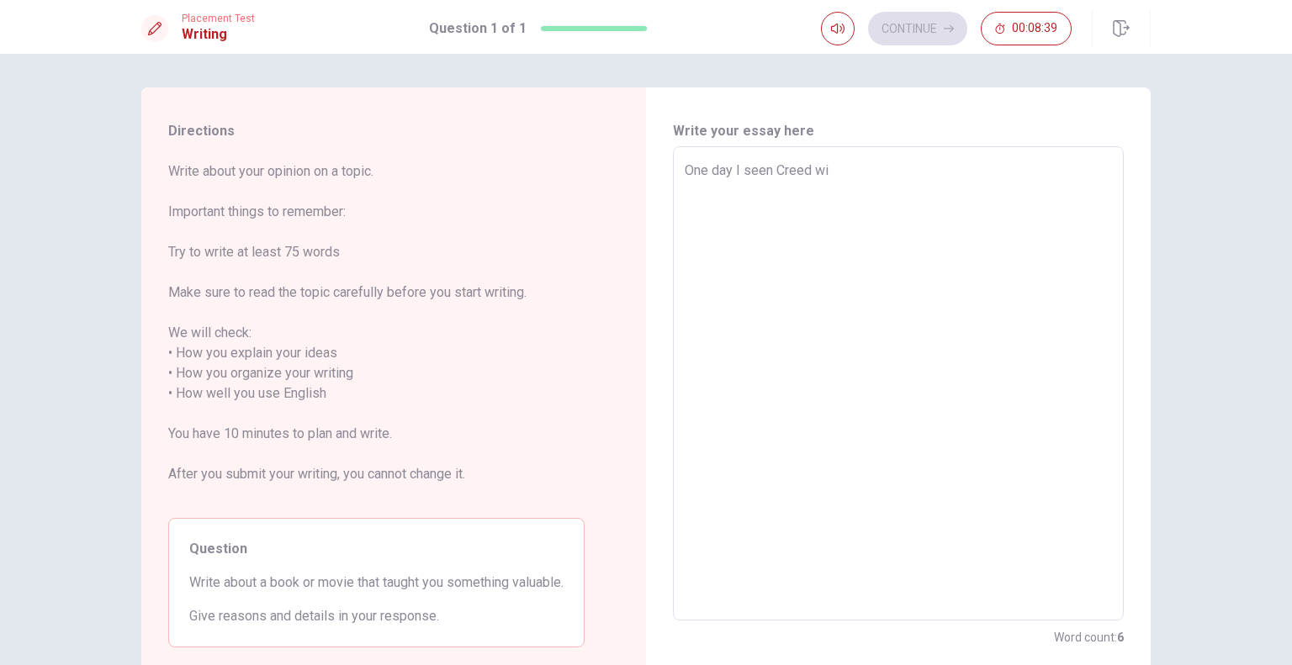
type textarea "x"
type textarea "One day I seen Creed with"
type textarea "x"
type textarea "One day I seen Creed with"
type textarea "x"
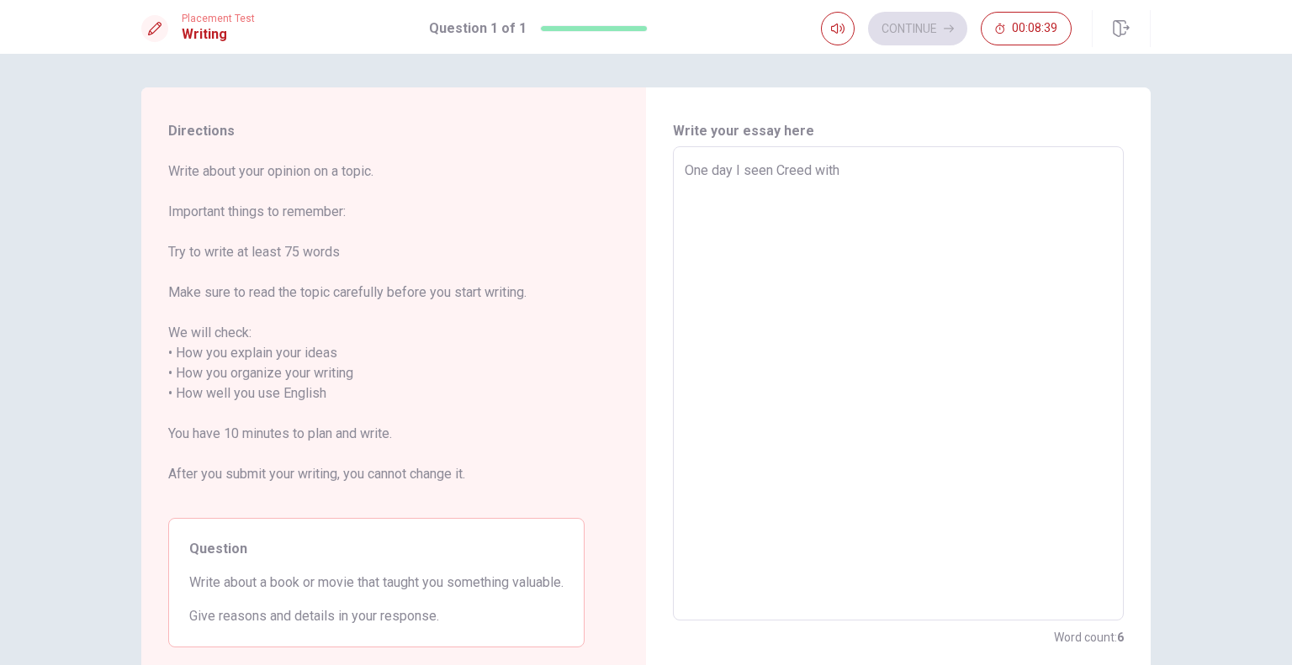
type textarea "One day I seen Creed with t"
type textarea "x"
type textarea "One day I seen Creed with th"
type textarea "x"
type textarea "One day I seen Creed with the"
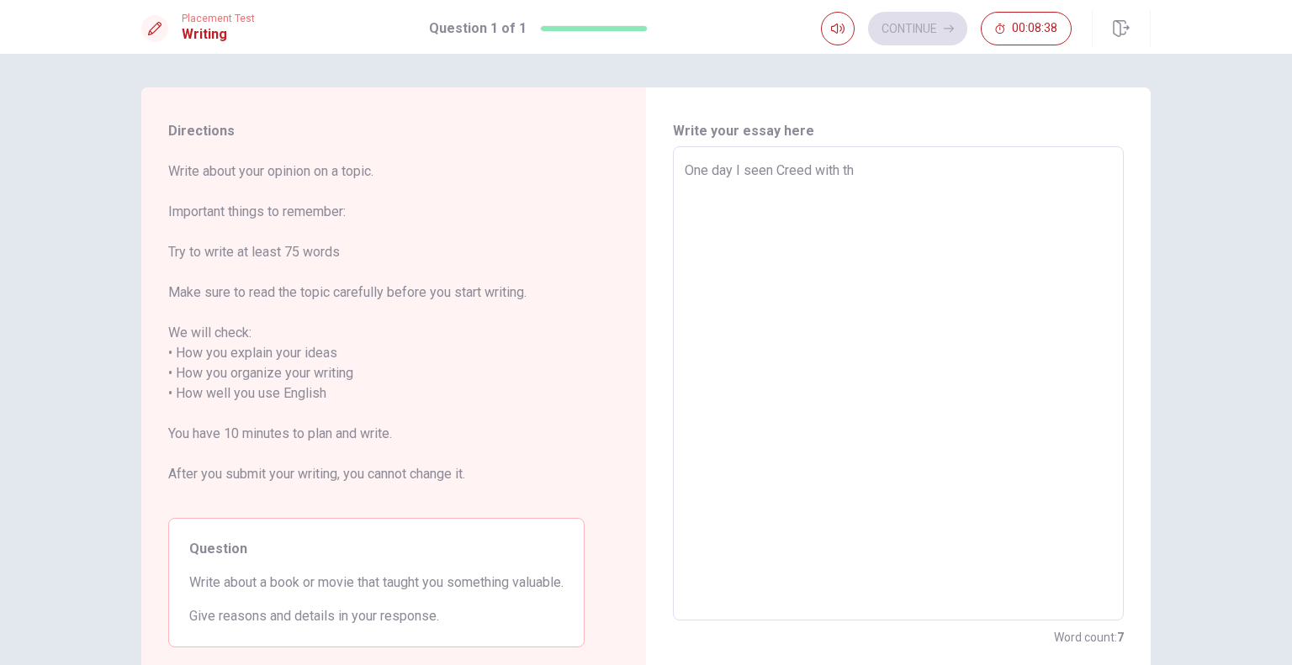
type textarea "x"
type textarea "One day I seen Creed with the"
type textarea "x"
type textarea "One day I seen Creed with the a"
type textarea "x"
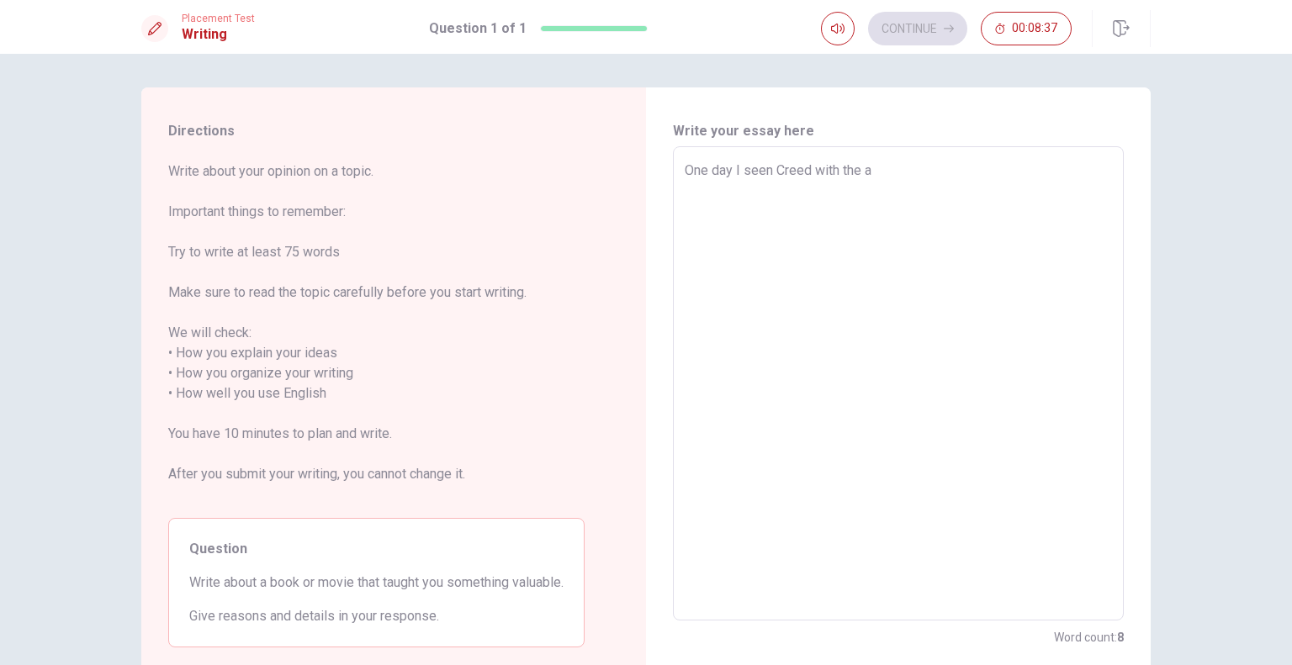
type textarea "One day I seen Creed with the ac"
type textarea "x"
type textarea "One day I seen Creed with the act"
type textarea "x"
type textarea "One day I seen Creed with the acto"
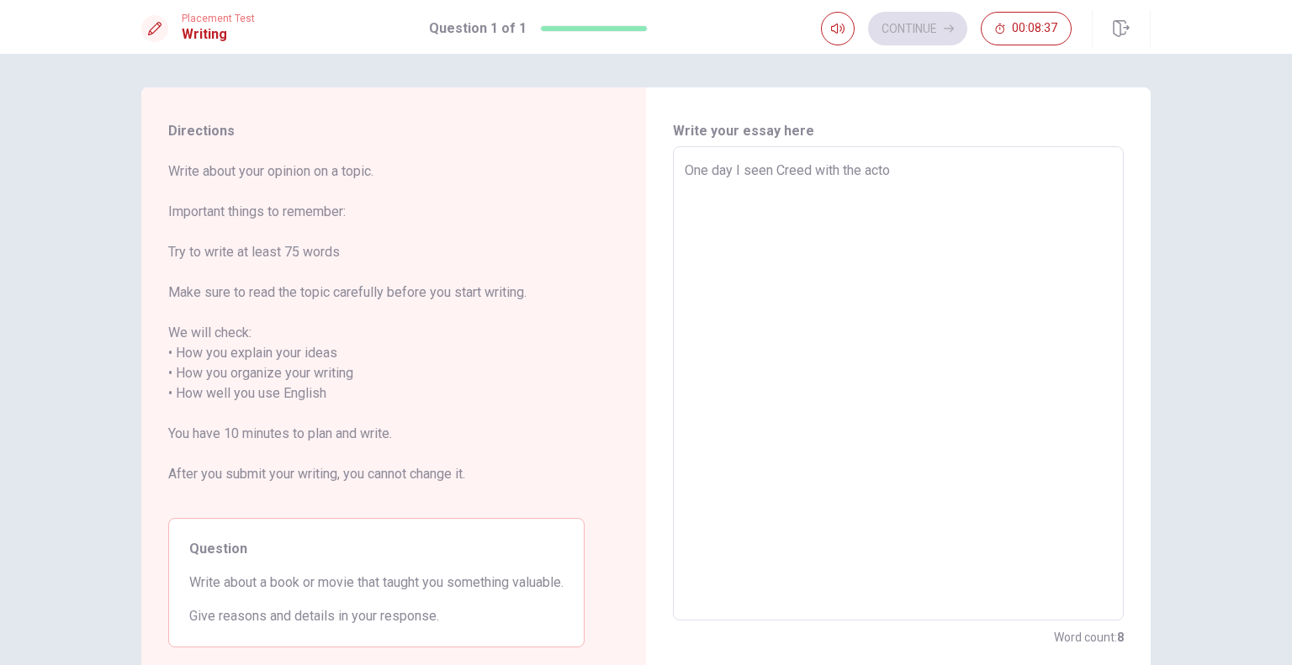
type textarea "x"
type textarea "One day I seen Creed with the actor"
type textarea "x"
type textarea "One day I seen Creed with the actor"
type textarea "x"
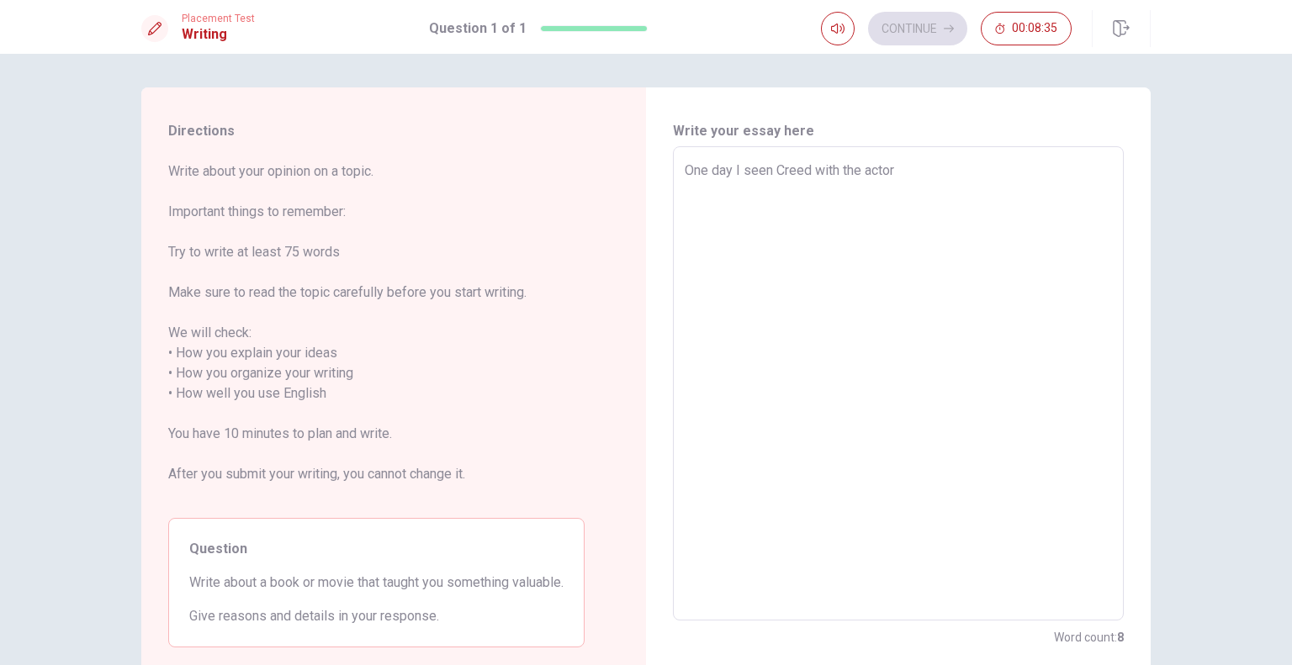
type textarea "One day I seen Creed with the actor M"
type textarea "x"
type textarea "One day I seen Creed with the actor [PERSON_NAME]"
type textarea "x"
type textarea "One day I seen Creed with the actor [PERSON_NAME]"
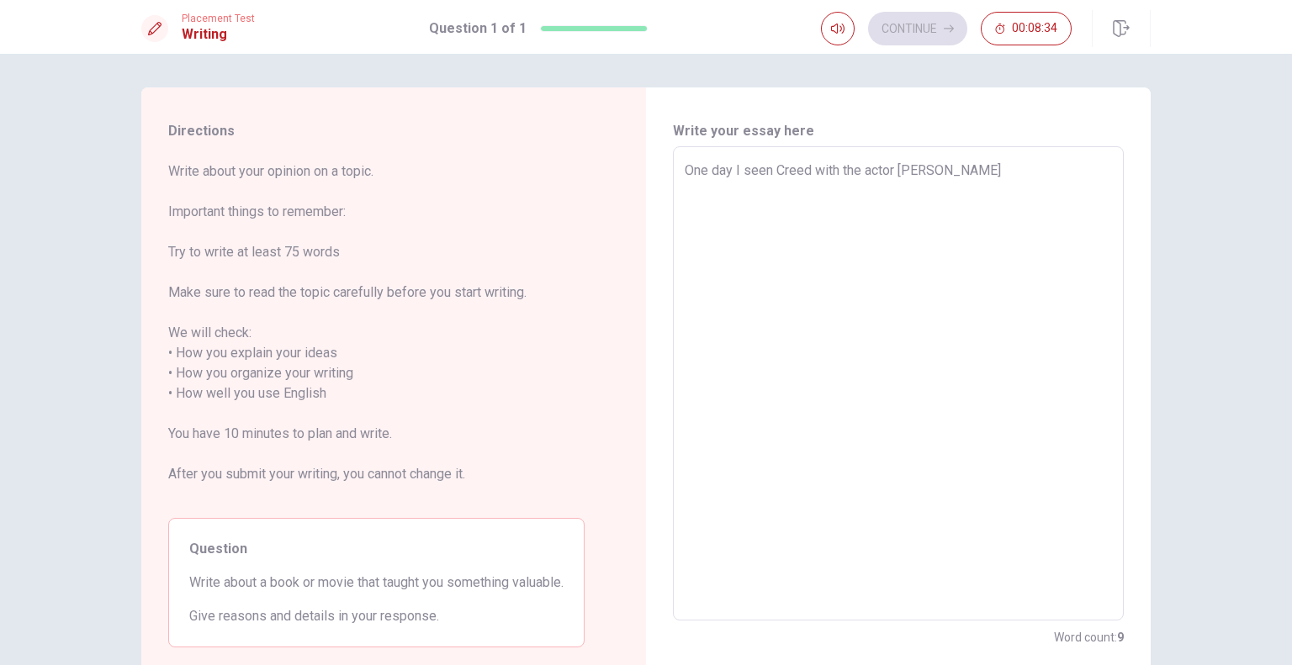
type textarea "x"
type textarea "One day I seen Creed with the actor [PERSON_NAME]"
type textarea "x"
type textarea "One day I seen Creed with the actor [PERSON_NAME]"
type textarea "x"
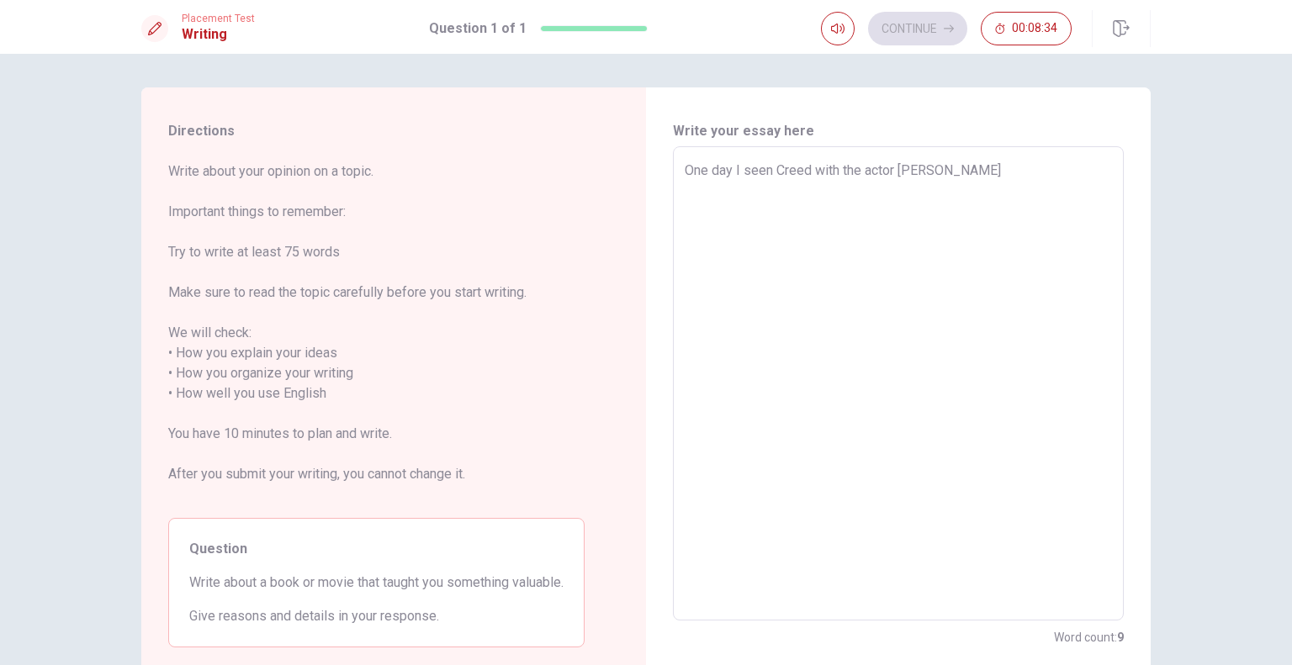
type textarea "One day I seen Creed with the actor [PERSON_NAME]"
type textarea "x"
type textarea "One day I seen Creed with the actor [PERSON_NAME]"
type textarea "x"
type textarea "One day I seen Creed with the actor [PERSON_NAME]"
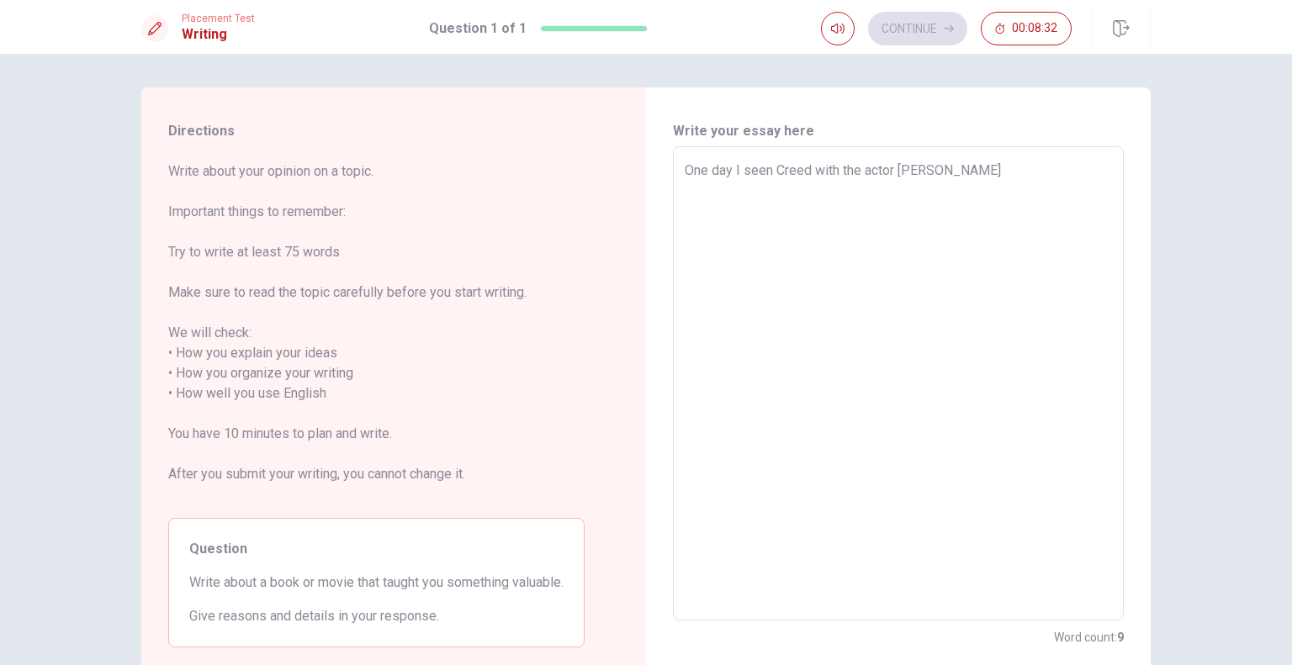
type textarea "x"
type textarea "One day I seen Creed with the actor [PERSON_NAME]"
type textarea "x"
type textarea "One day I seen Creed with the actor [PERSON_NAME]"
type textarea "x"
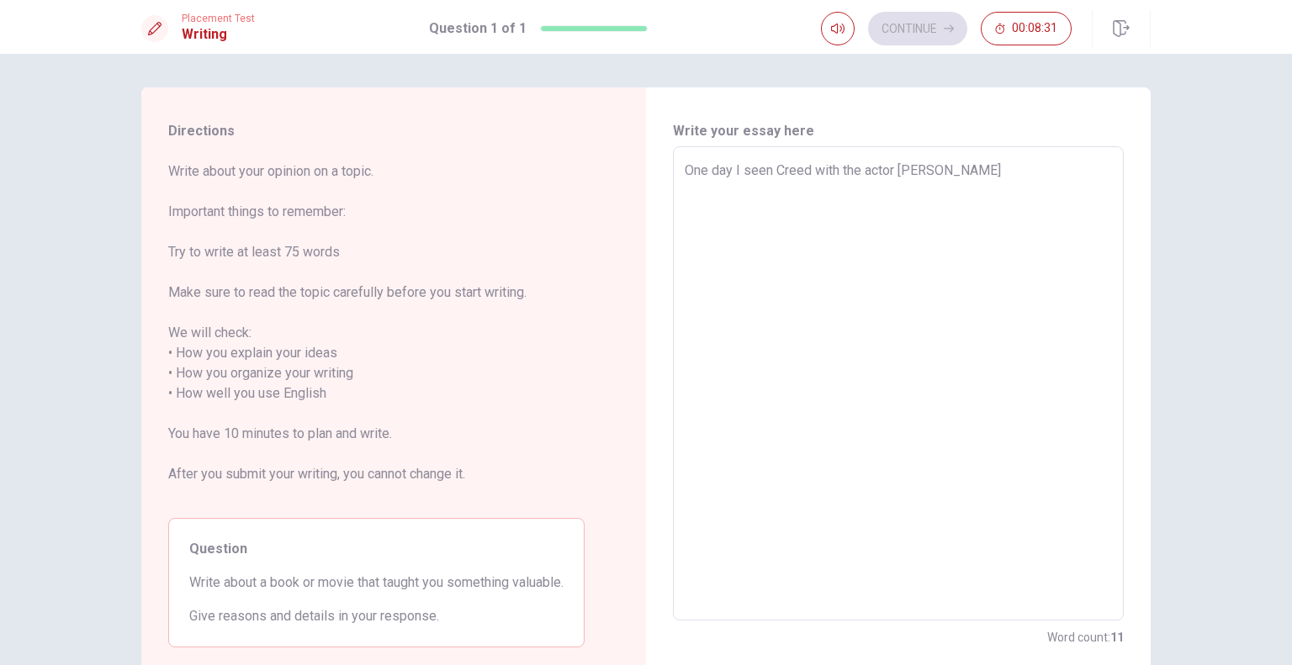
type textarea "One day I seen Creed with the actor [PERSON_NAME] B [PERSON_NAME]"
type textarea "x"
type textarea "One day I seen Creed with the actor [PERSON_NAME]"
type textarea "x"
type textarea "One day I seen Creed with the actor [PERSON_NAME]"
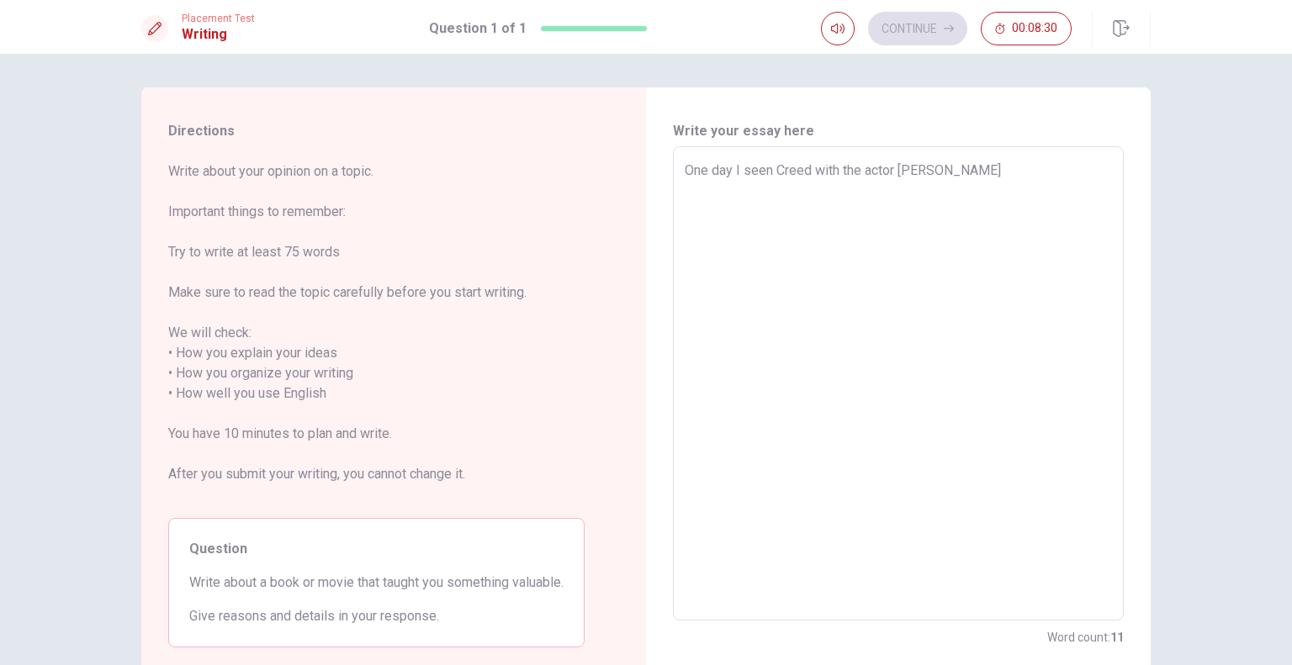
type textarea "x"
type textarea "One day I seen Creed with the actor [PERSON_NAME]"
type textarea "x"
type textarea "One day I seen Creed with the actor [PERSON_NAME]"
type textarea "x"
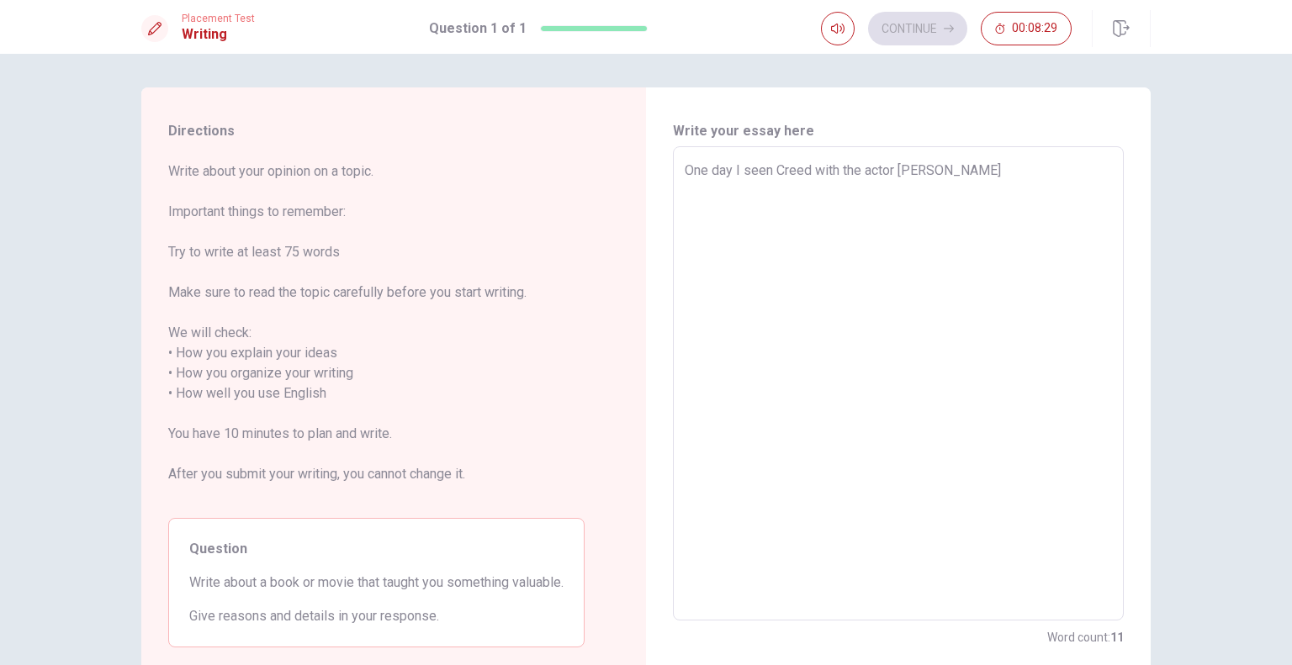
type textarea "One day I seen Creed with the actor [PERSON_NAME]"
type textarea "x"
type textarea "One day I seen Creed with the actor [PERSON_NAME]"
type textarea "x"
type textarea "One day I seen Creed with the actor [PERSON_NAME]."
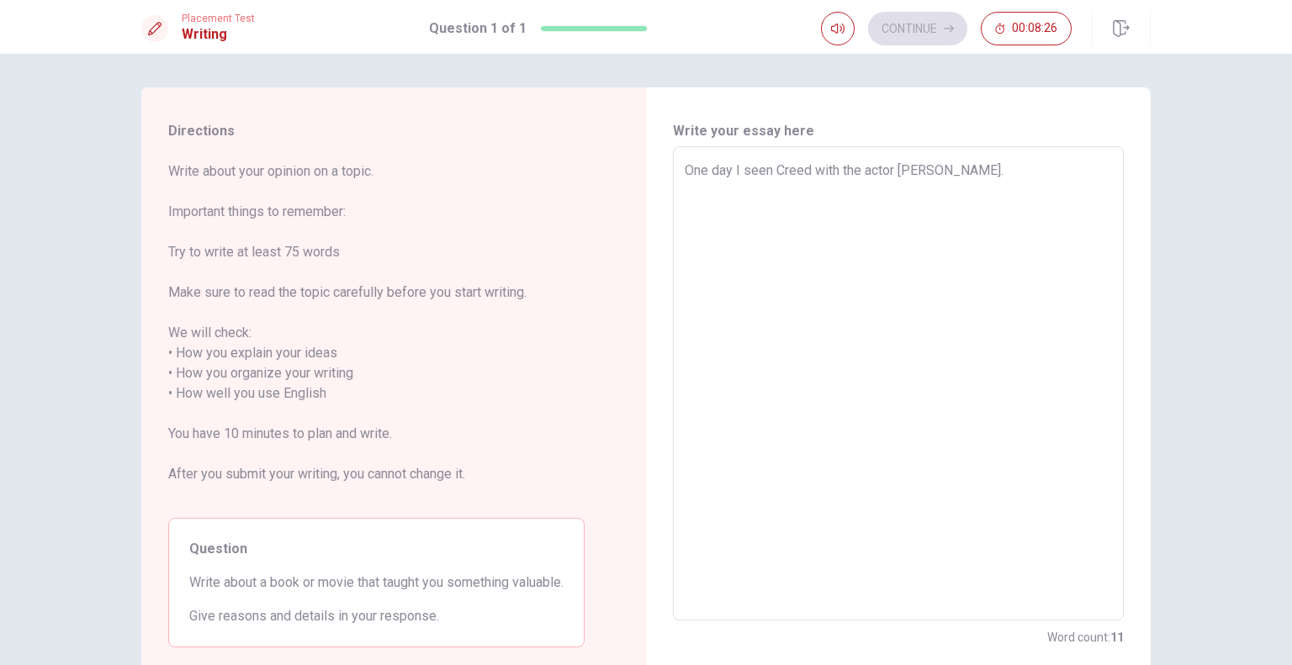
type textarea "x"
type textarea "One day I seen Creed with the actor [PERSON_NAME]."
type textarea "x"
type textarea "One day I seen Creed with the actor [PERSON_NAME]. i"
type textarea "x"
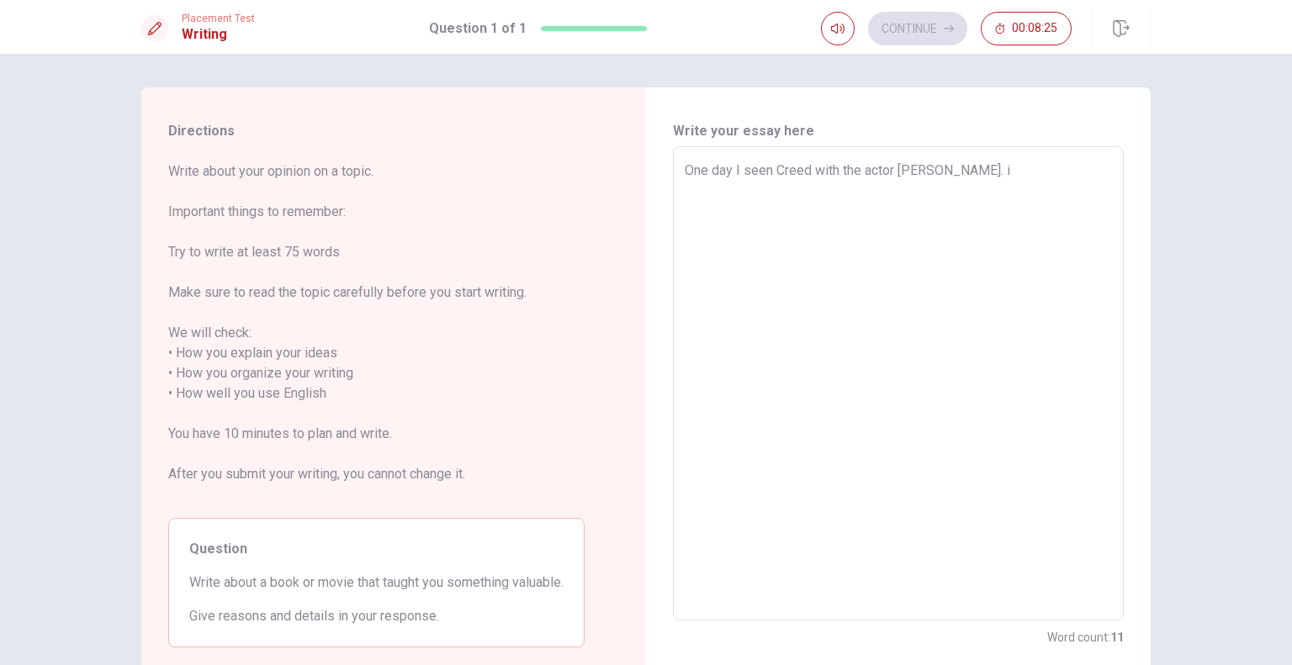
type textarea "One day I seen Creed with the actor [PERSON_NAME]. i"
type textarea "x"
type textarea "One day I seen Creed with the actor [PERSON_NAME]. i t"
type textarea "x"
type textarea "One day I seen Creed with the actor [PERSON_NAME]. i th"
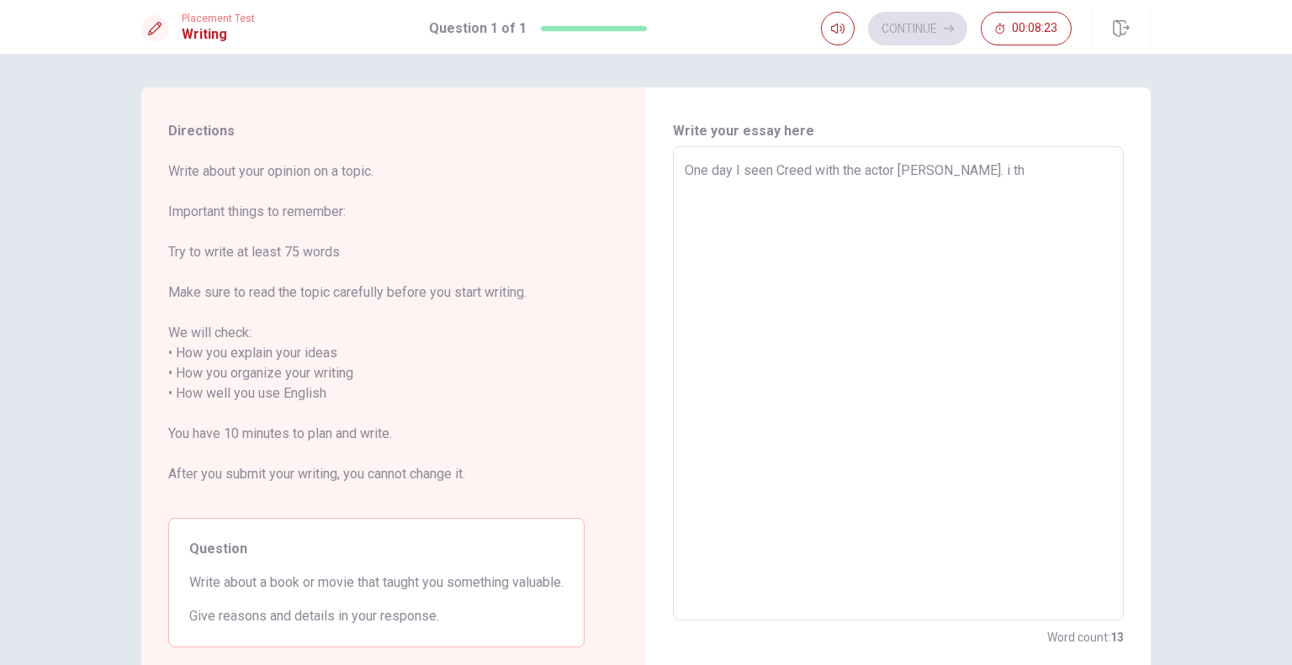
type textarea "x"
type textarea "One day I seen Creed with the actor [PERSON_NAME]. i thi"
type textarea "x"
type textarea "One day I seen Creed with the actor [PERSON_NAME]. i thin"
type textarea "x"
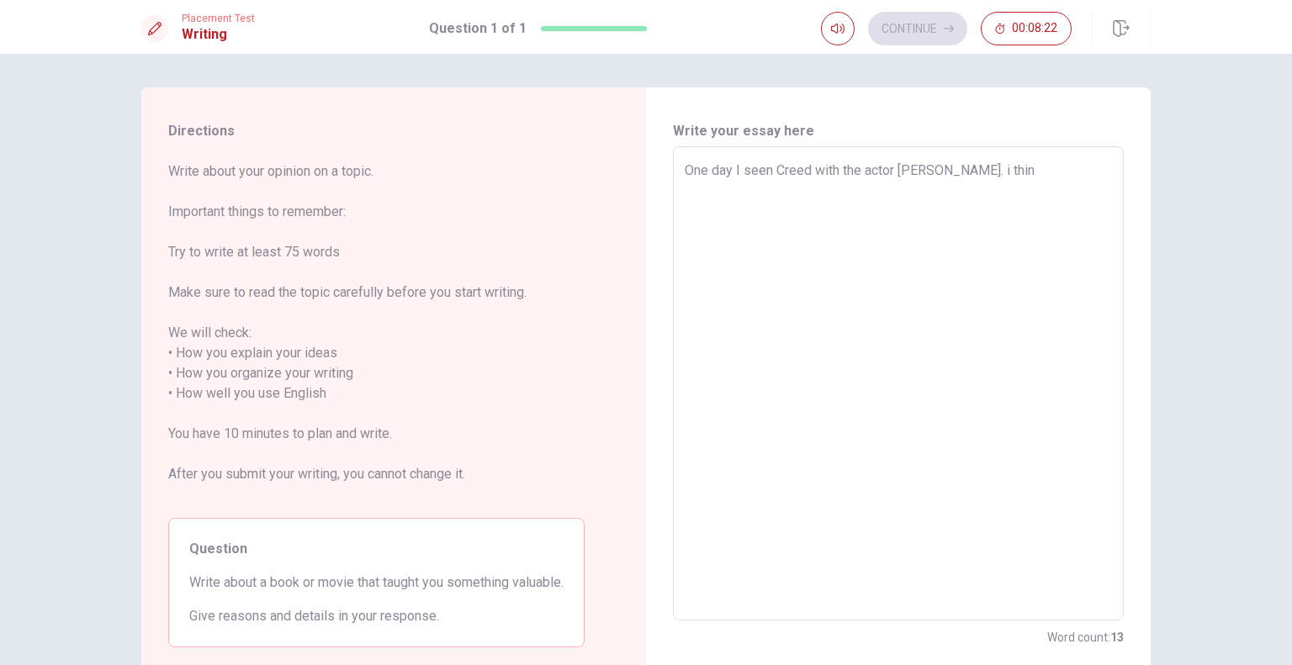
type textarea "One day I seen Creed with the actor [PERSON_NAME]. i think"
type textarea "x"
type textarea "One day I seen Creed with the actor [PERSON_NAME]. i think"
type textarea "x"
type textarea "One day I seen Creed with the actor [PERSON_NAME]. i think t"
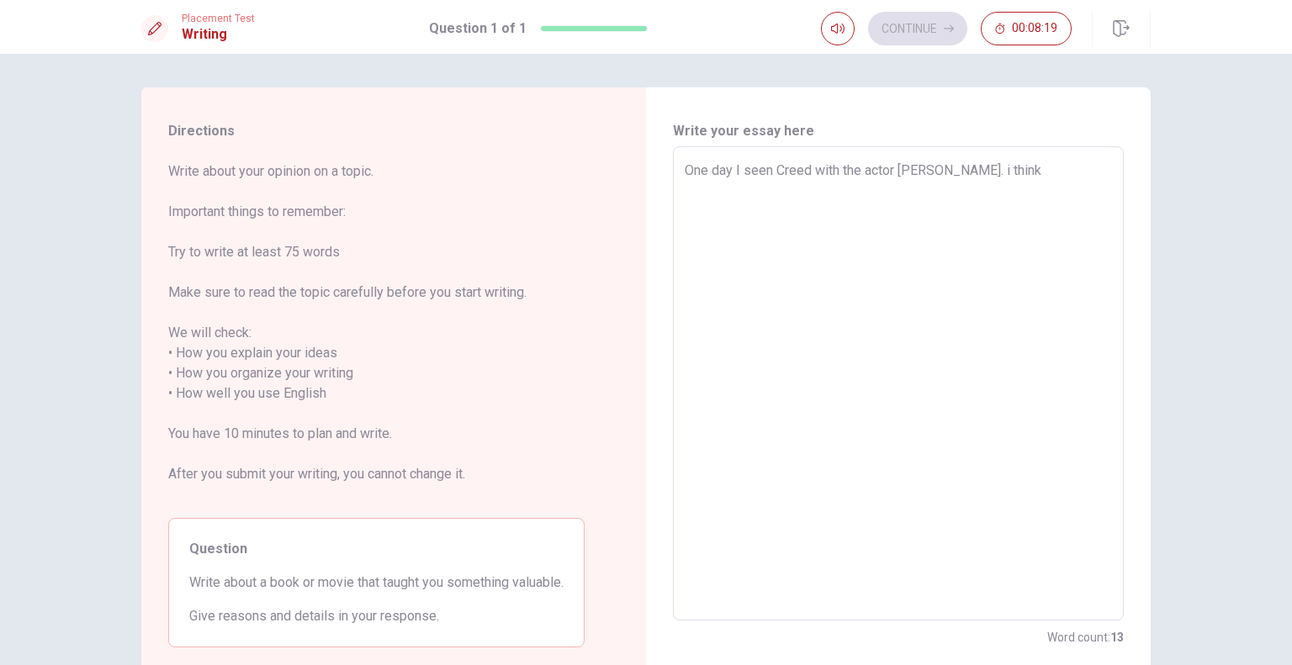
type textarea "x"
type textarea "One day I seen Creed with the actor [PERSON_NAME]. i think th"
type textarea "x"
type textarea "One day I seen Creed with the actor [PERSON_NAME]. i think thi"
type textarea "x"
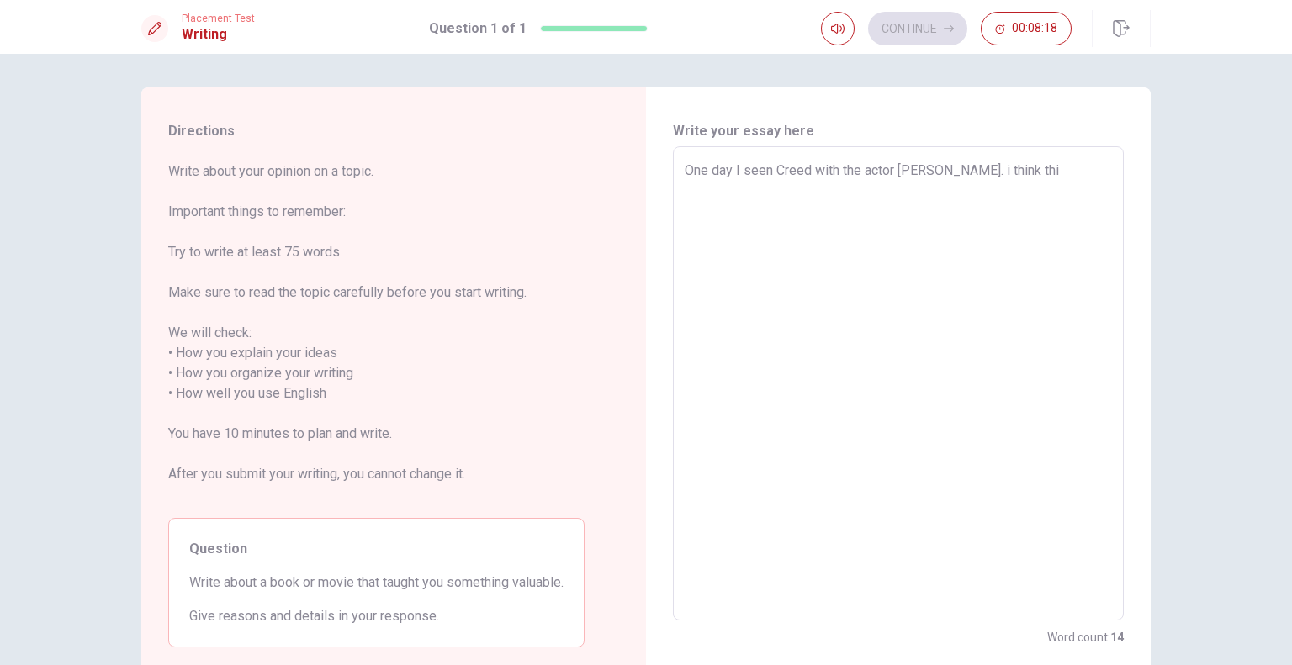
type textarea "One day I seen Creed with the actor [PERSON_NAME]. i think this"
type textarea "x"
type textarea "One day I seen Creed with the actor [PERSON_NAME]. i think this"
type textarea "x"
type textarea "One day I seen Creed with the actor [PERSON_NAME]. i think this m"
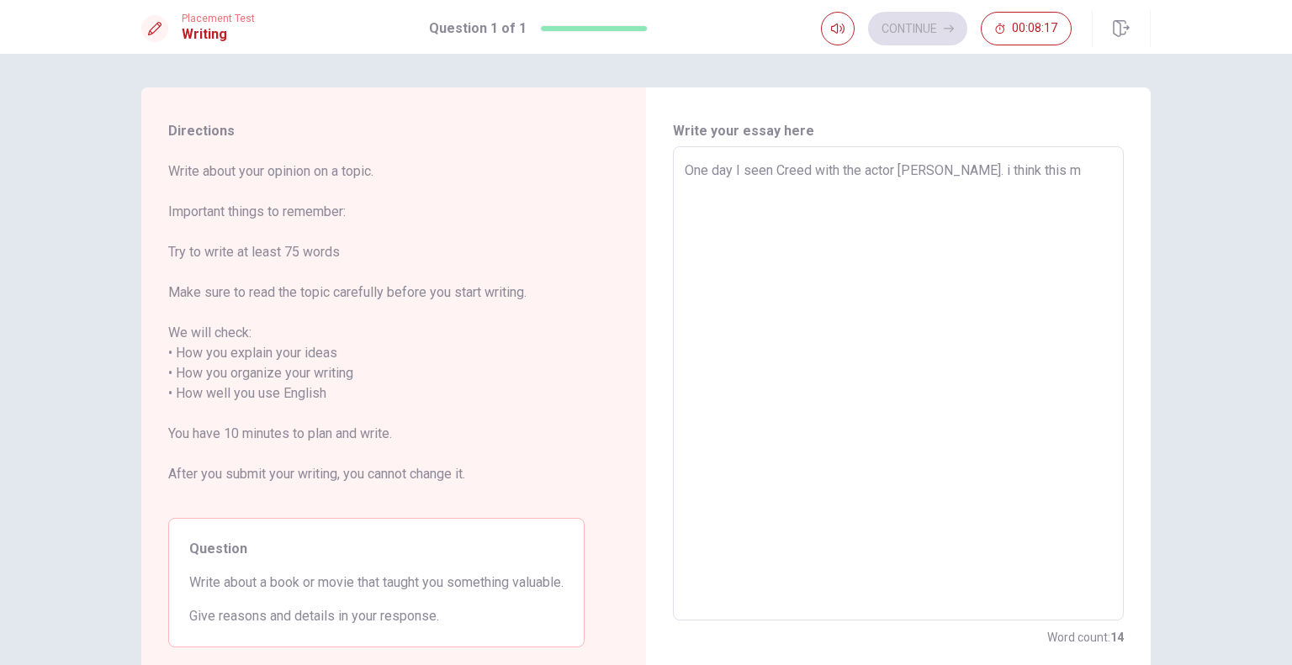
type textarea "x"
type textarea "One day I seen Creed with the actor [PERSON_NAME]. i think this mo"
type textarea "x"
type textarea "One day I seen Creed with the actor [PERSON_NAME]. i think this mov"
type textarea "x"
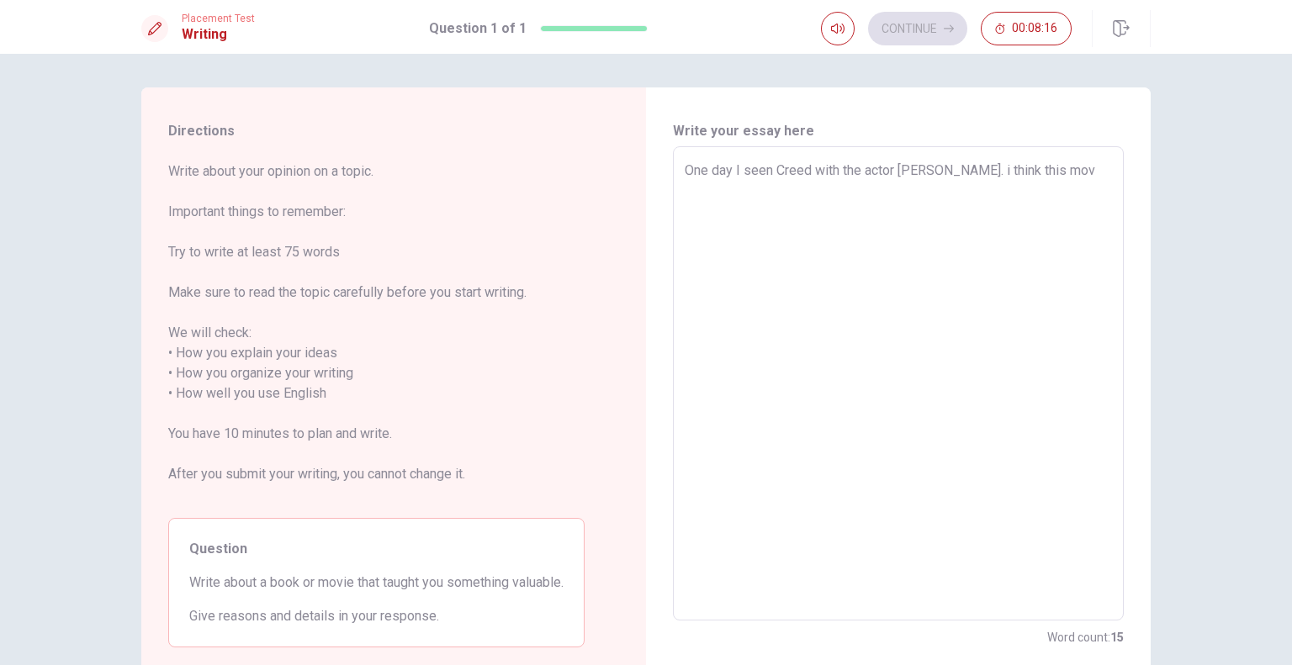
type textarea "One day I seen Creed with the actor [PERSON_NAME]. i think this movi"
type textarea "x"
type textarea "One day I seen Creed with the actor [PERSON_NAME]. i think this movie"
type textarea "x"
type textarea "One day I seen Creed with the actor [PERSON_NAME]. i think this movies"
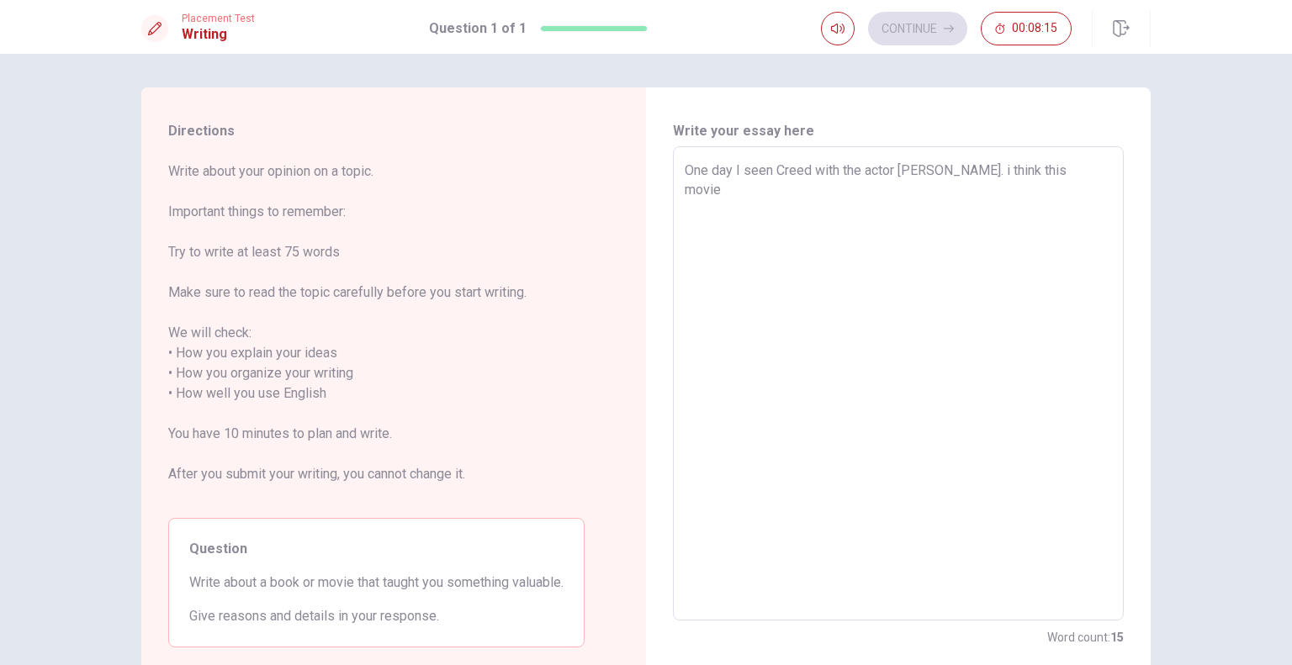
type textarea "x"
type textarea "One day I seen Creed with the actor [PERSON_NAME]. i think this movies"
type textarea "x"
type textarea "One day I seen Creed with the actor [PERSON_NAME]. i think this movies t"
type textarea "x"
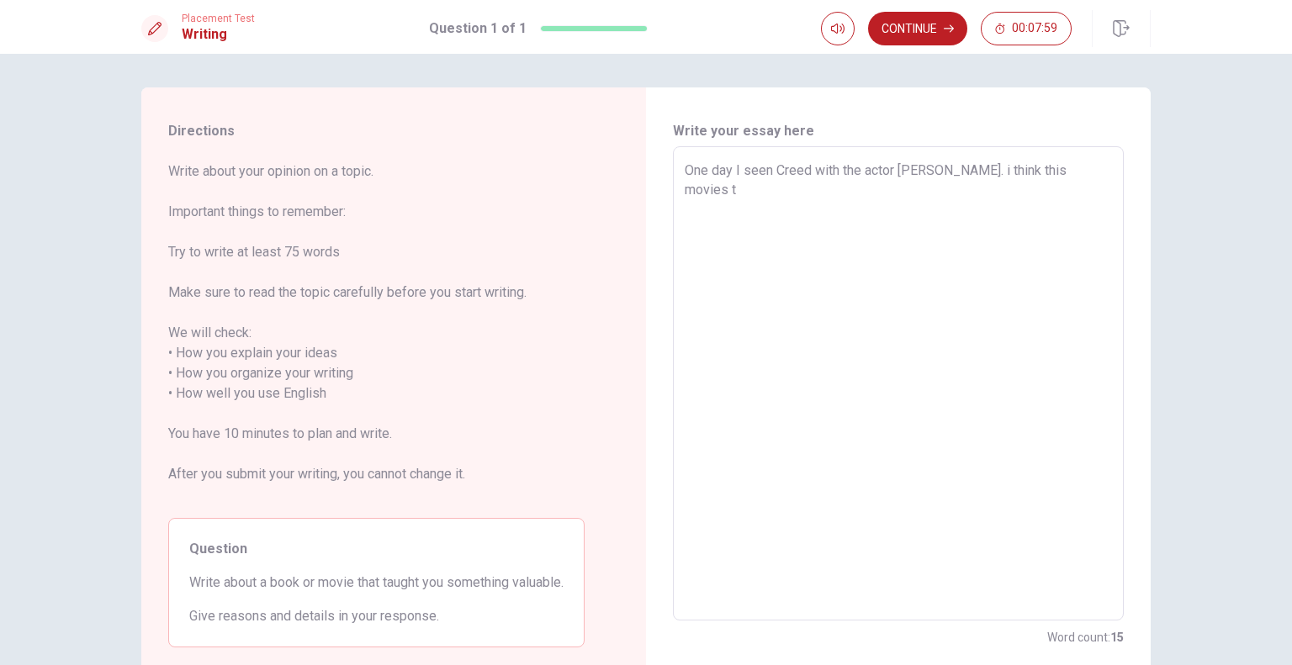
type textarea "One day I seen Creed with the actor [PERSON_NAME]. i think this movies th"
type textarea "x"
type textarea "One day I seen Creed with the actor [PERSON_NAME]. i think this movies t"
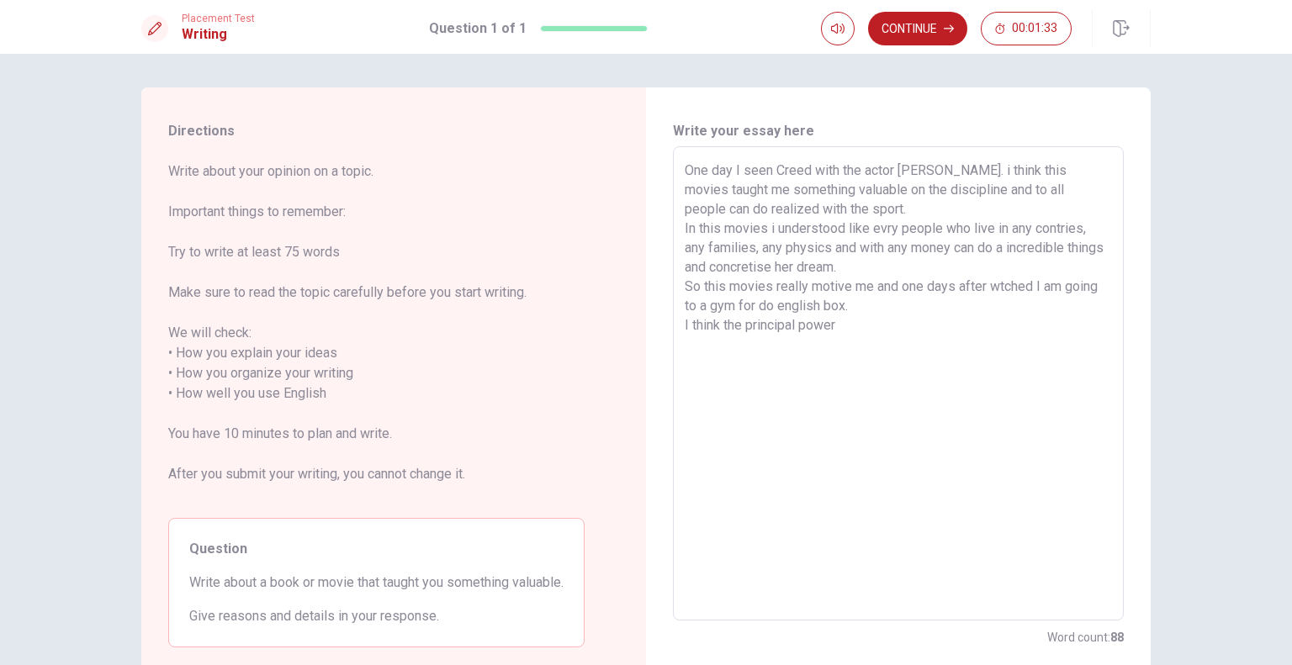
click at [794, 323] on textarea "One day I seen Creed with the actor [PERSON_NAME]. i think this movies taught m…" at bounding box center [897, 384] width 427 height 446
click at [732, 326] on textarea "One day I seen Creed with the actor [PERSON_NAME]. i think this movies taught m…" at bounding box center [897, 384] width 427 height 446
click at [877, 326] on textarea "One day I seen Creed with the actor [PERSON_NAME]. i think this movies taught m…" at bounding box center [897, 384] width 427 height 446
click at [878, 339] on textarea "One day I seen Creed with the actor [PERSON_NAME]. i think this movies taught m…" at bounding box center [897, 384] width 427 height 446
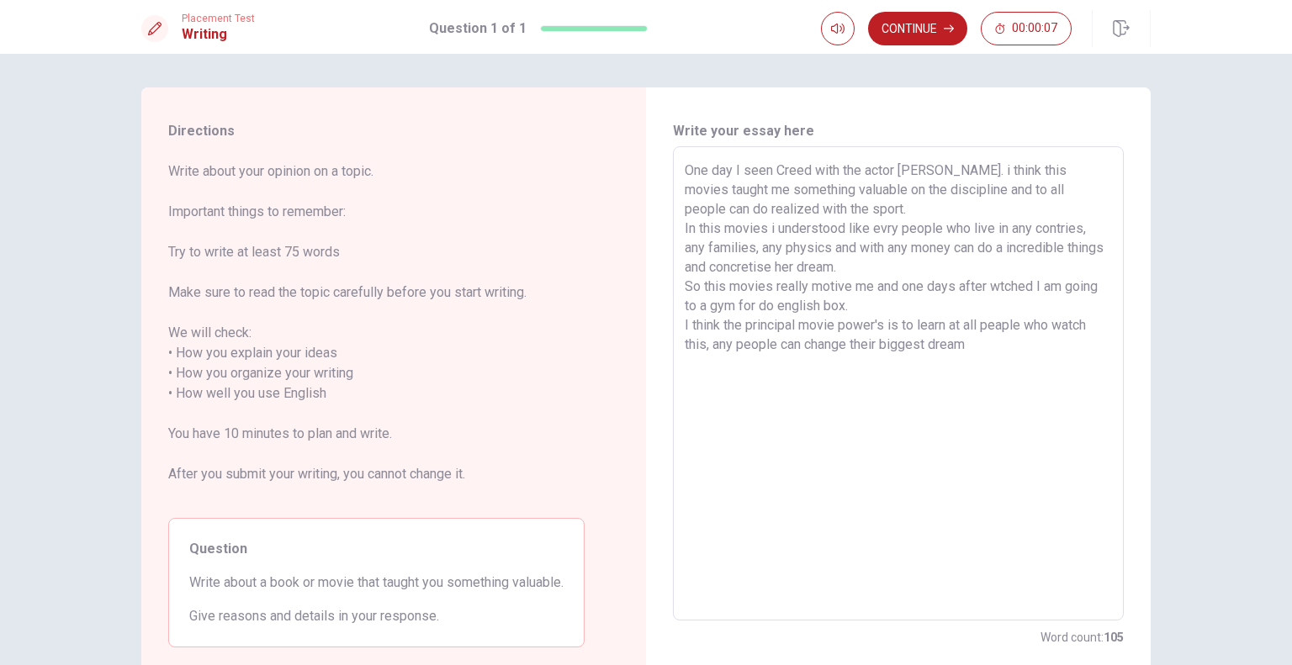
click at [989, 349] on textarea "One day I seen Creed with the actor [PERSON_NAME]. i think this movies taught m…" at bounding box center [897, 384] width 427 height 446
click at [900, 347] on textarea "One day I seen Creed with the actor [PERSON_NAME]. i think this movies taught m…" at bounding box center [897, 384] width 427 height 446
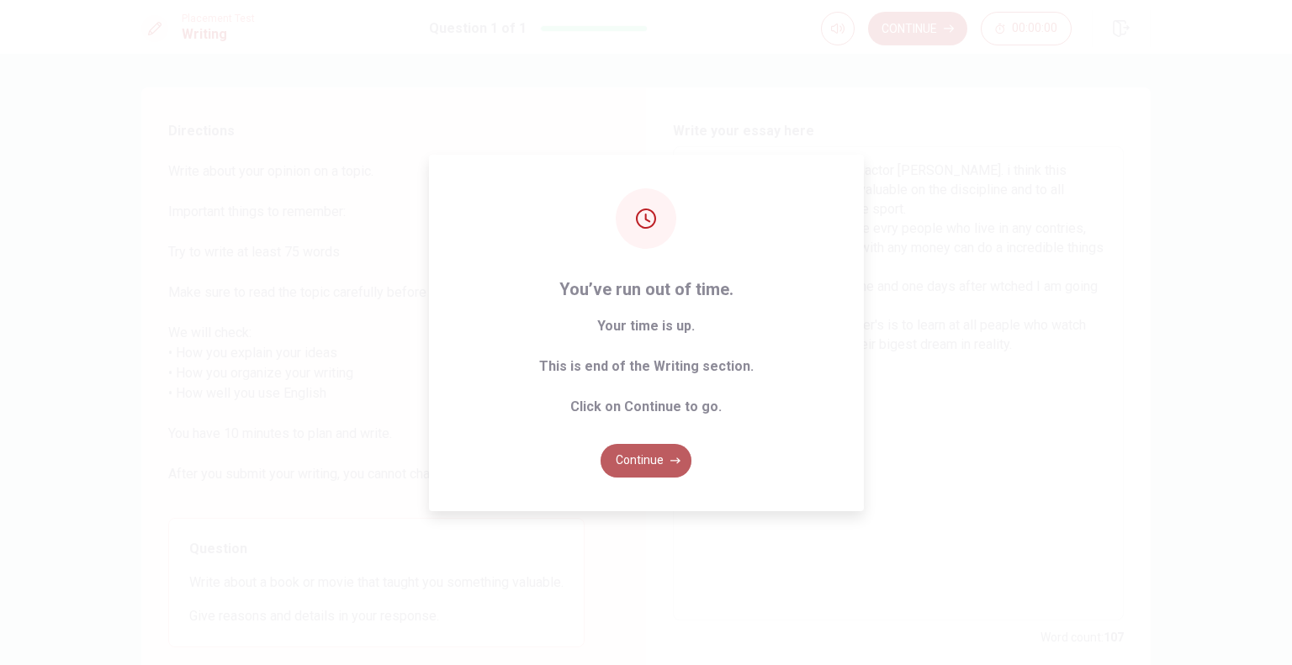
click at [679, 460] on icon "button" at bounding box center [675, 460] width 10 height 6
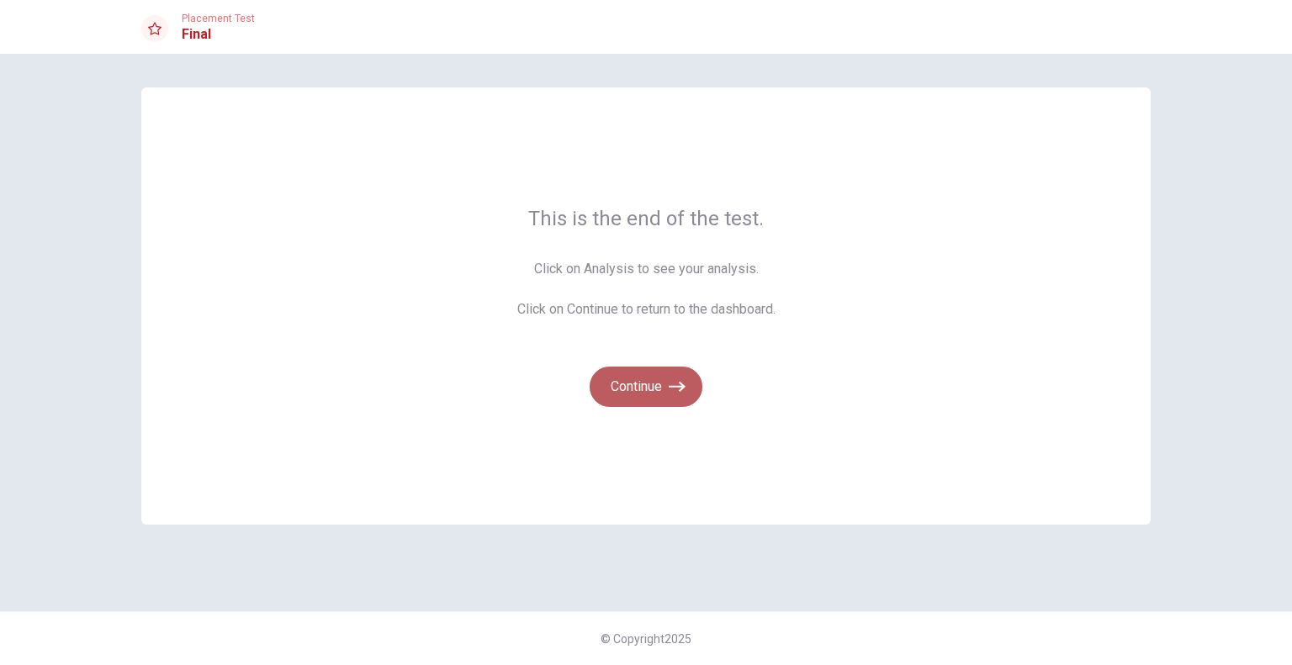
click at [651, 386] on button "Continue" at bounding box center [645, 387] width 113 height 40
